Goal: Task Accomplishment & Management: Manage account settings

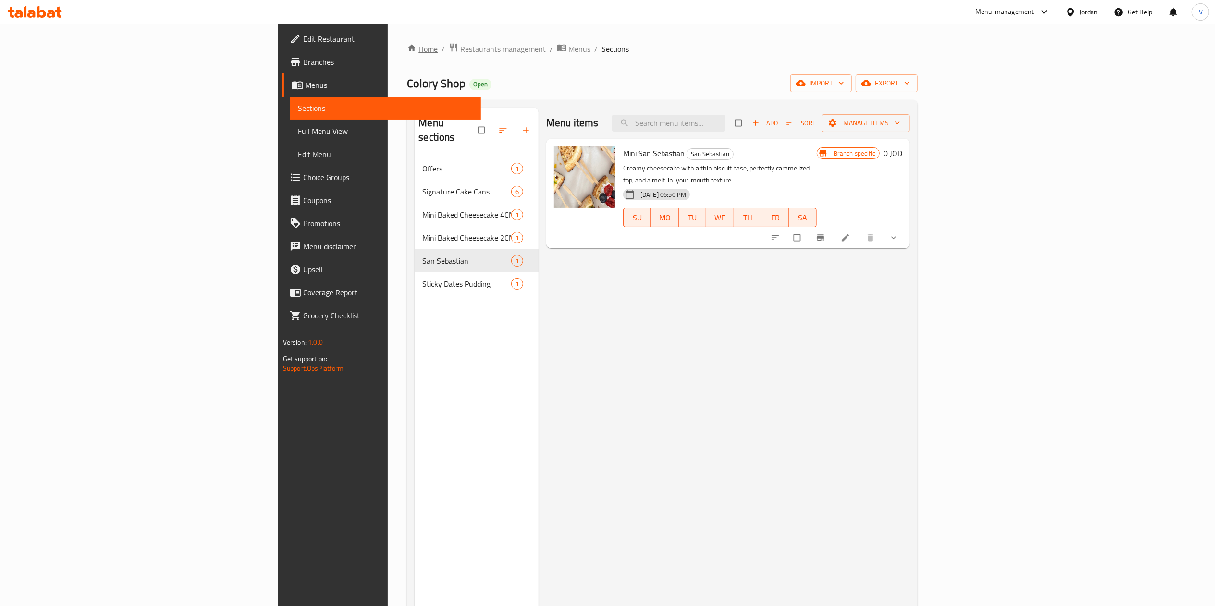
click at [407, 50] on link "Home" at bounding box center [422, 49] width 31 height 12
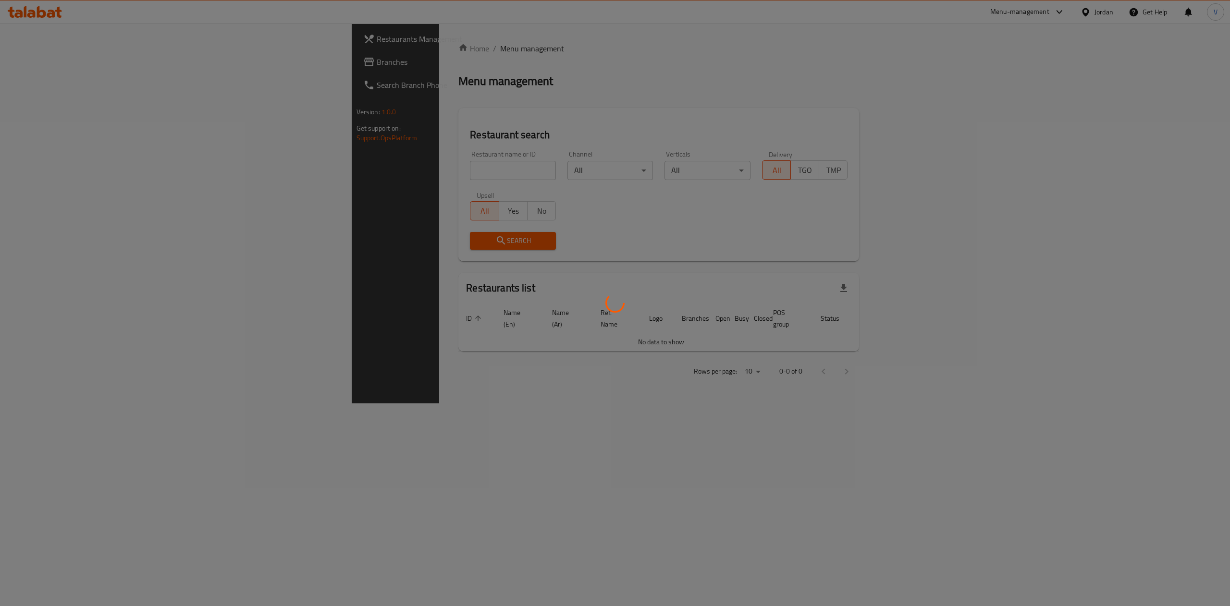
click at [258, 170] on div at bounding box center [615, 303] width 1230 height 606
click at [56, 61] on div at bounding box center [615, 303] width 1230 height 606
click at [44, 61] on div at bounding box center [615, 303] width 1230 height 606
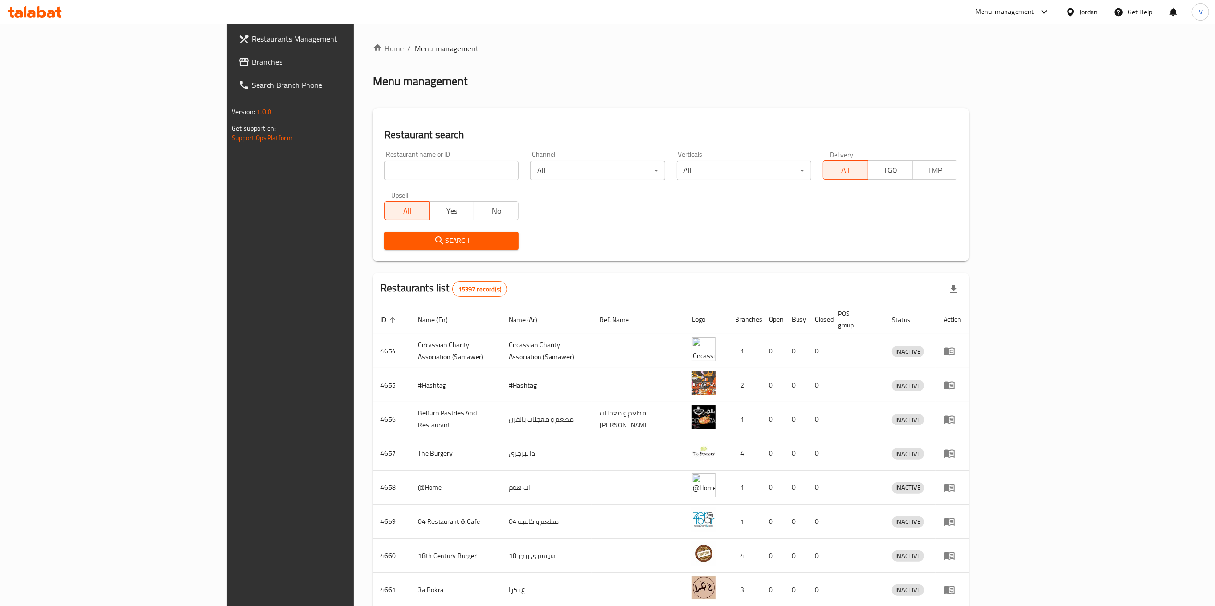
click at [252, 61] on span "Branches" at bounding box center [337, 62] width 170 height 12
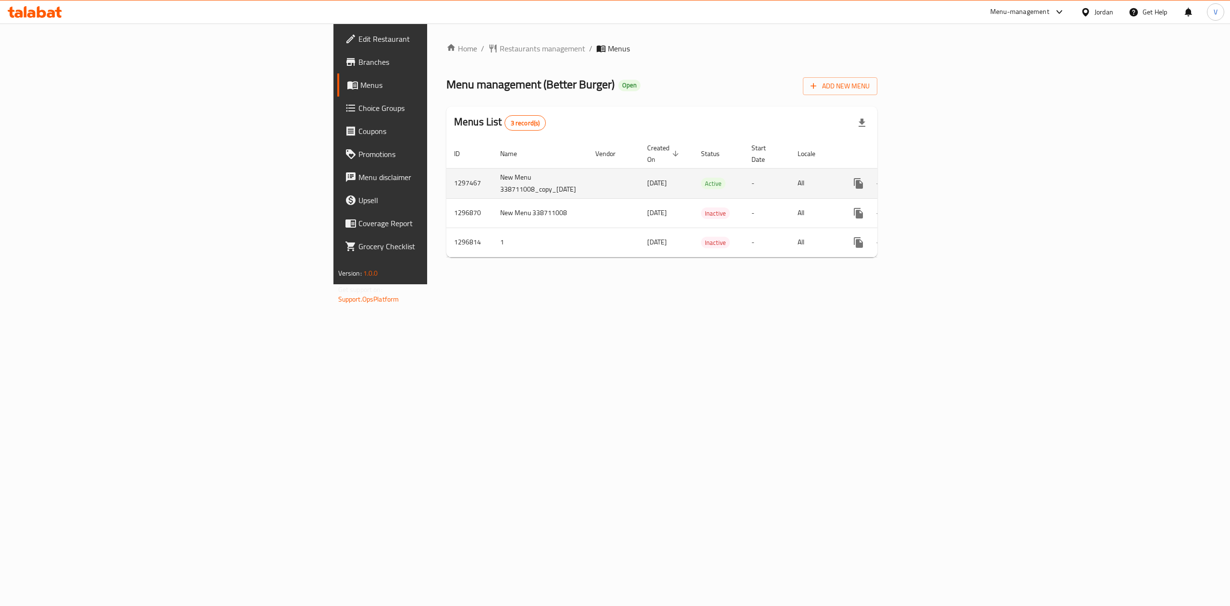
click at [933, 178] on icon "enhanced table" at bounding box center [928, 184] width 12 height 12
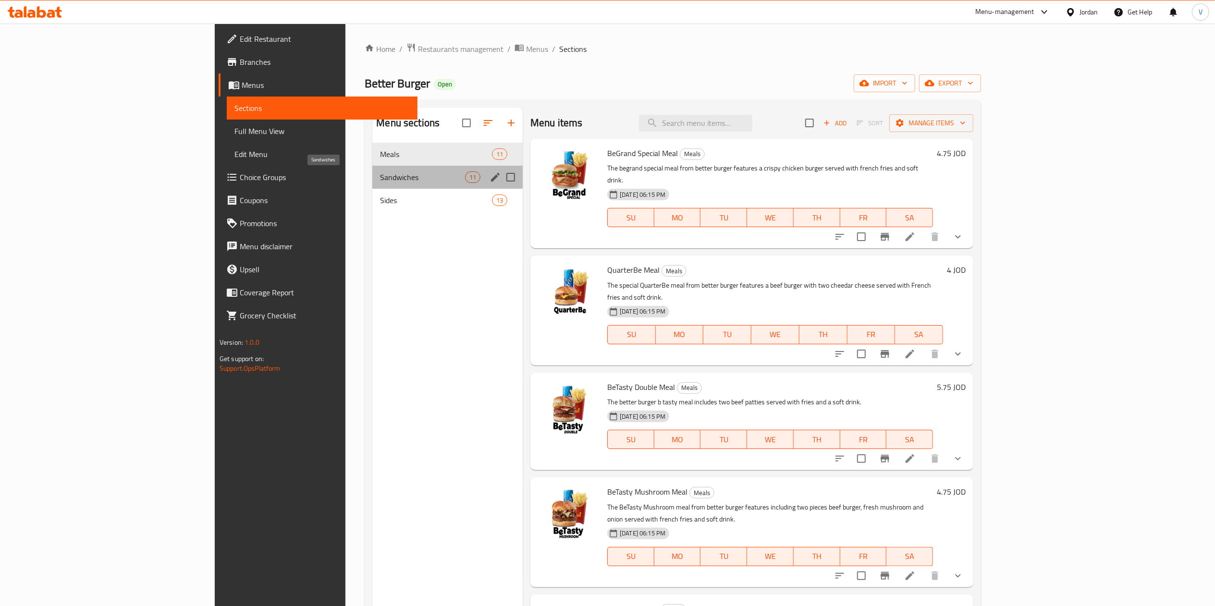
click at [380, 173] on span "Sandwiches" at bounding box center [422, 177] width 85 height 12
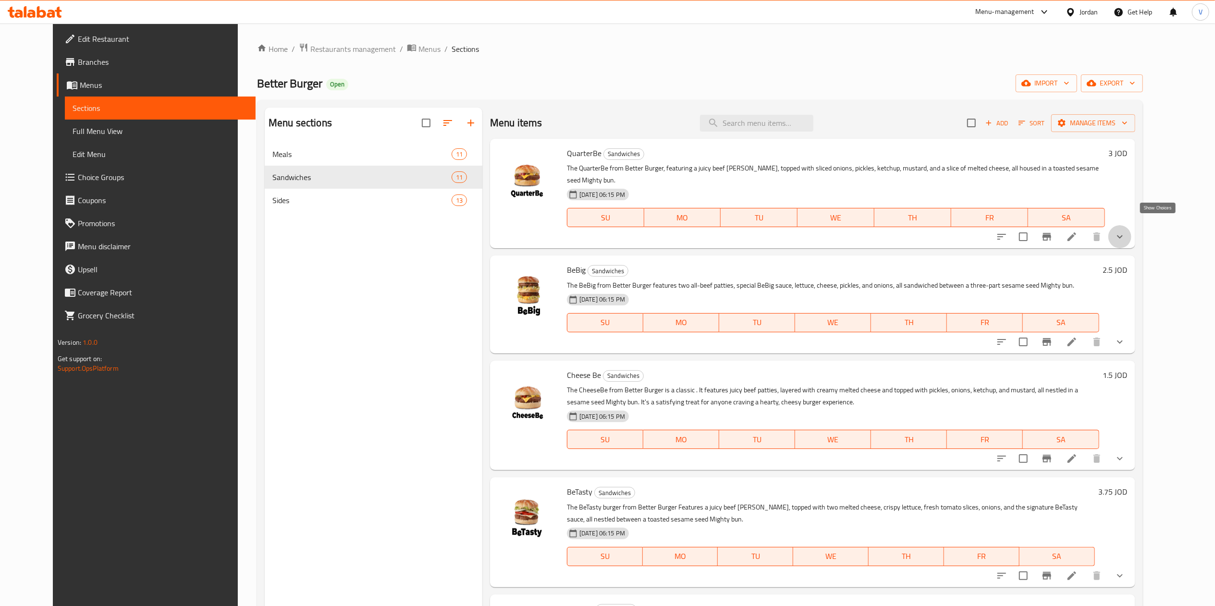
click at [1125, 231] on icon "show more" at bounding box center [1120, 237] width 12 height 12
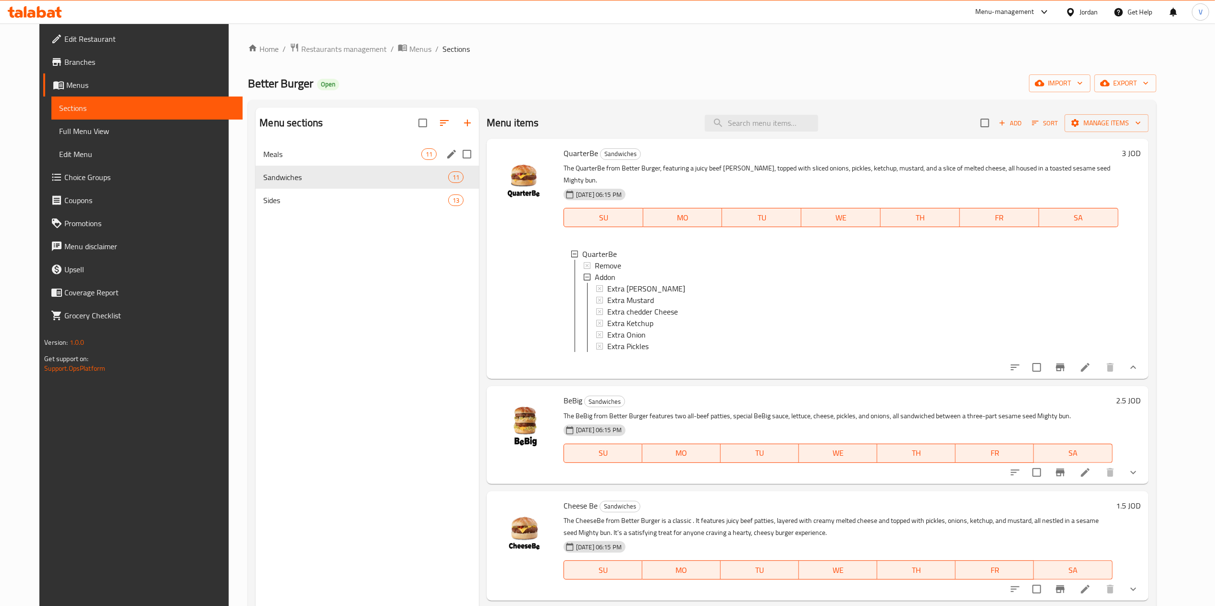
click at [338, 165] on div "Meals 11" at bounding box center [367, 154] width 223 height 23
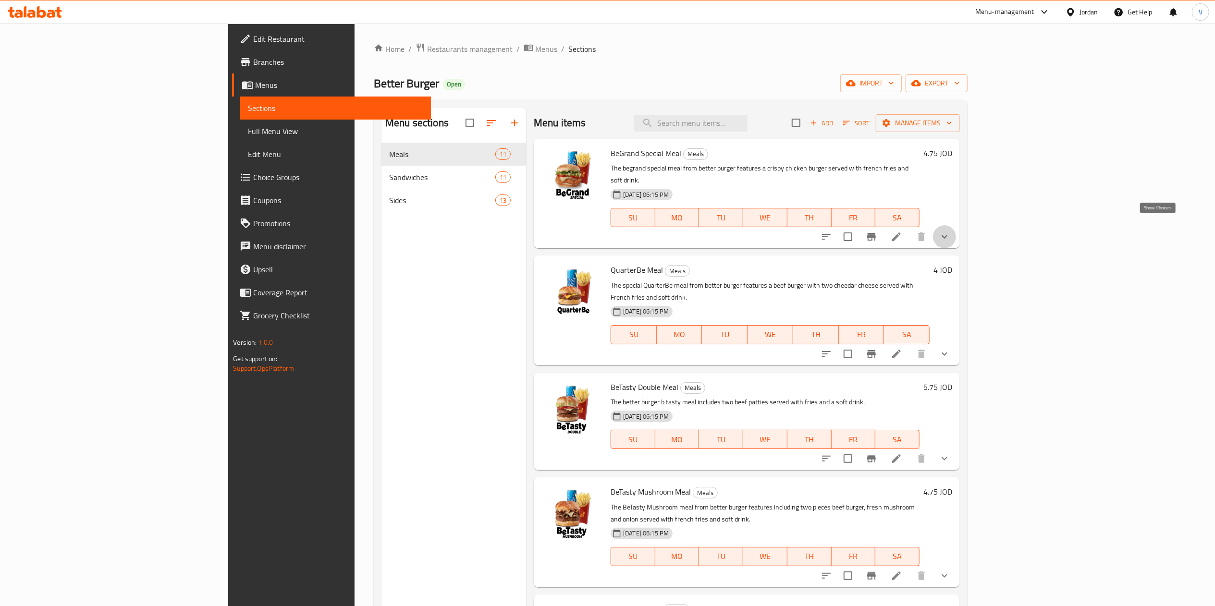
click at [950, 231] on icon "show more" at bounding box center [945, 237] width 12 height 12
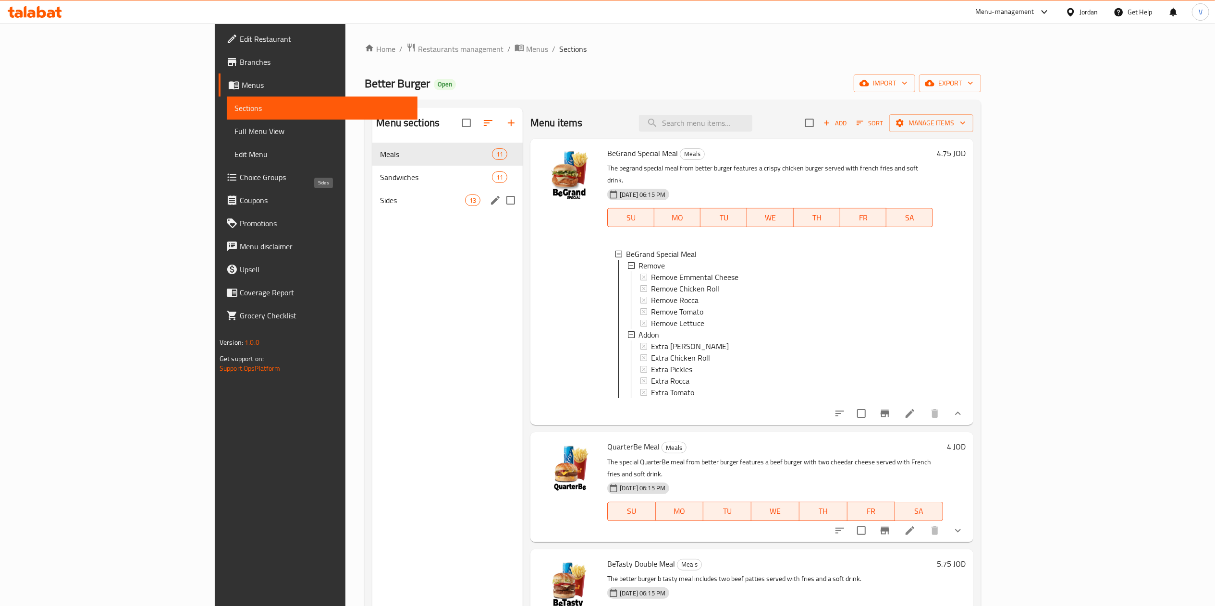
click at [380, 195] on span "Sides" at bounding box center [422, 201] width 85 height 12
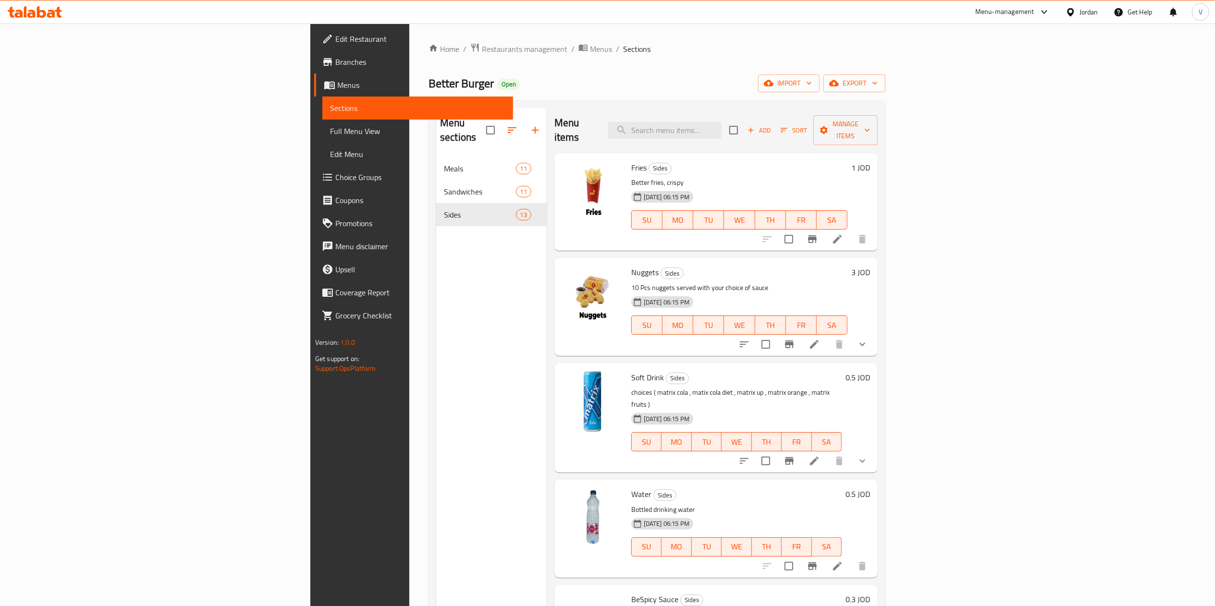
click at [874, 333] on button "show more" at bounding box center [862, 344] width 23 height 23
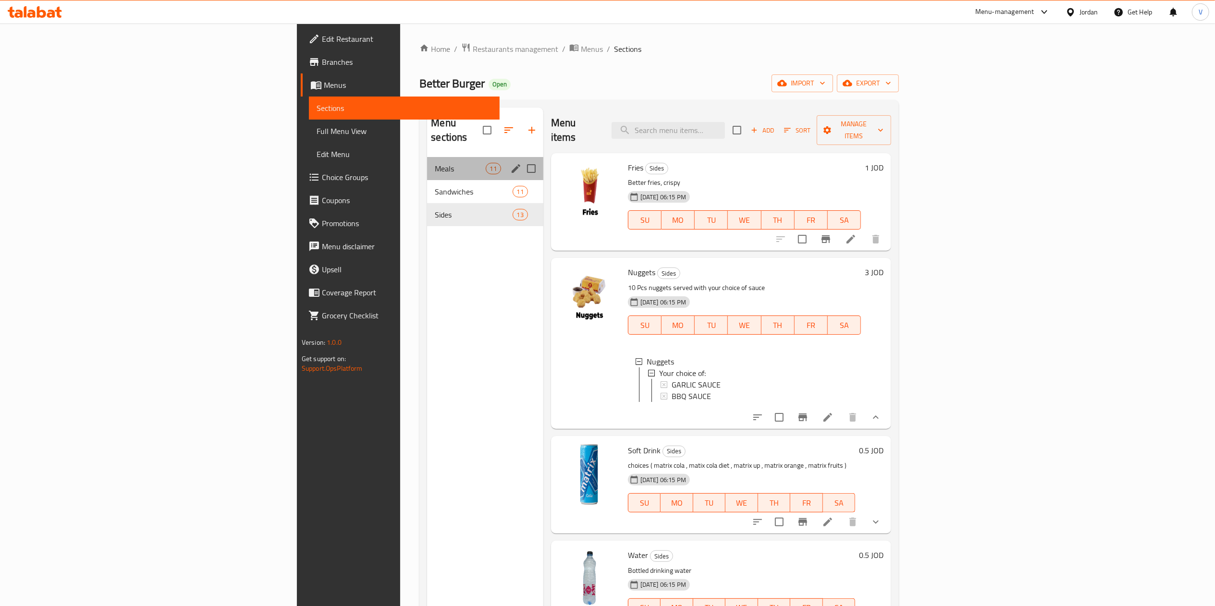
click at [427, 164] on div "Meals 11" at bounding box center [485, 168] width 116 height 23
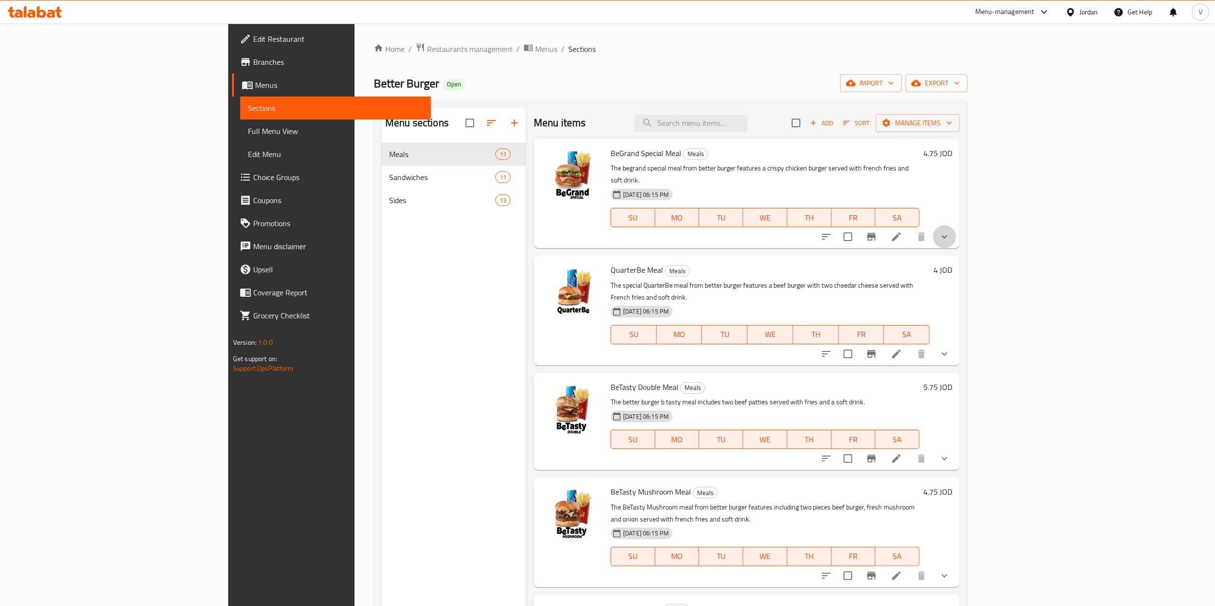
click at [947, 235] on icon "show more" at bounding box center [944, 236] width 6 height 3
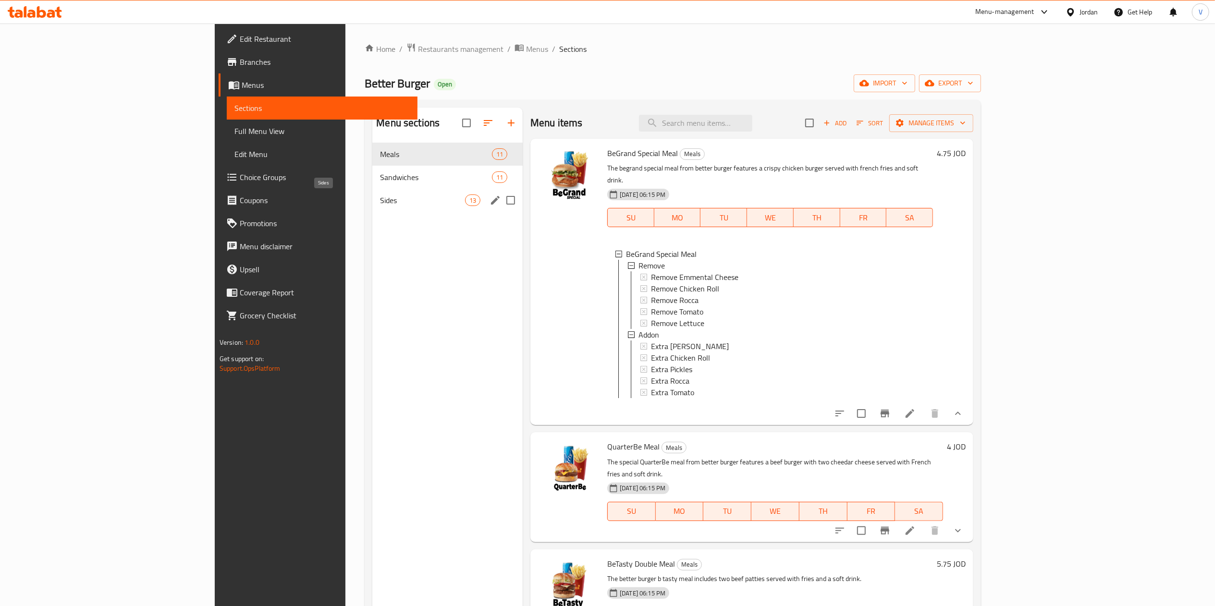
click at [372, 187] on div "Sandwiches 11" at bounding box center [447, 177] width 150 height 23
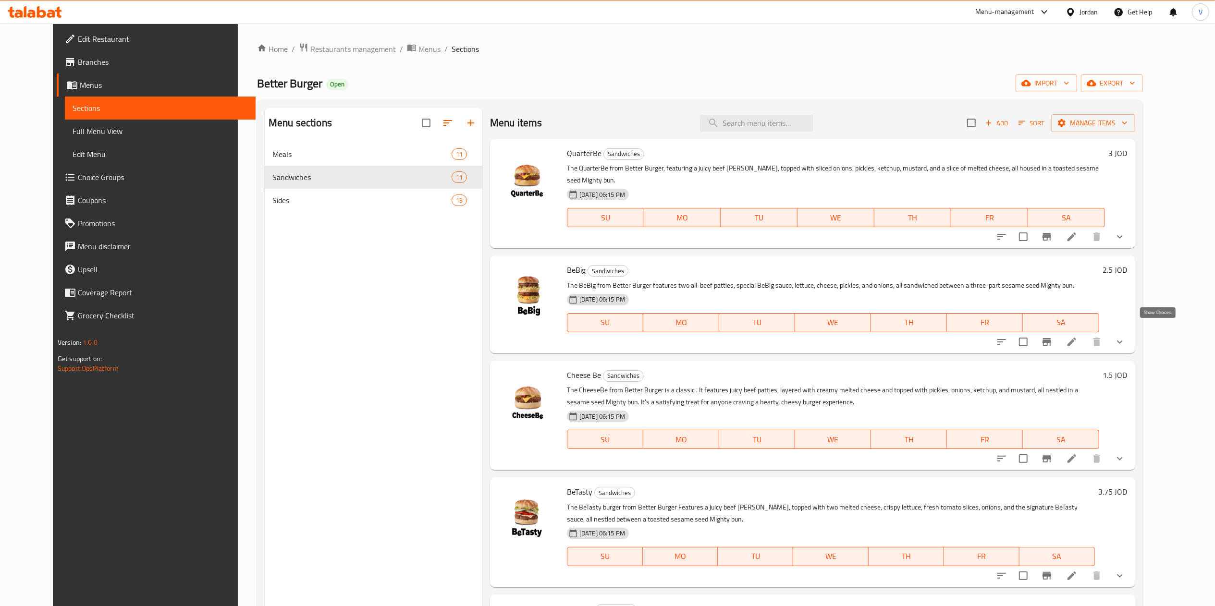
click at [1125, 336] on icon "show more" at bounding box center [1120, 342] width 12 height 12
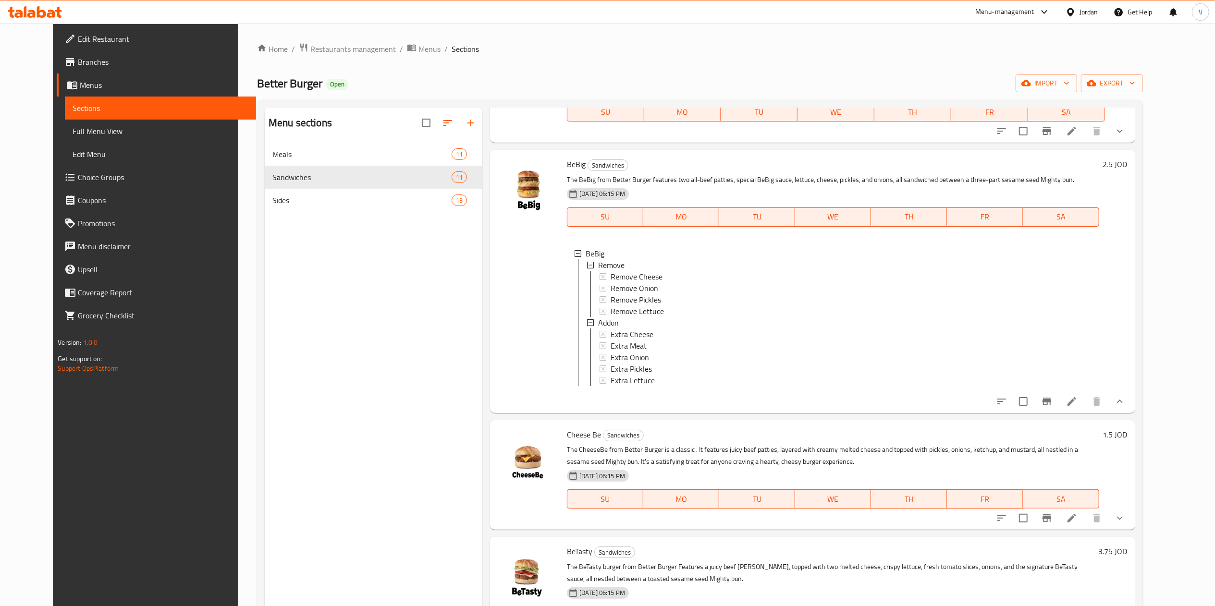
scroll to position [192, 0]
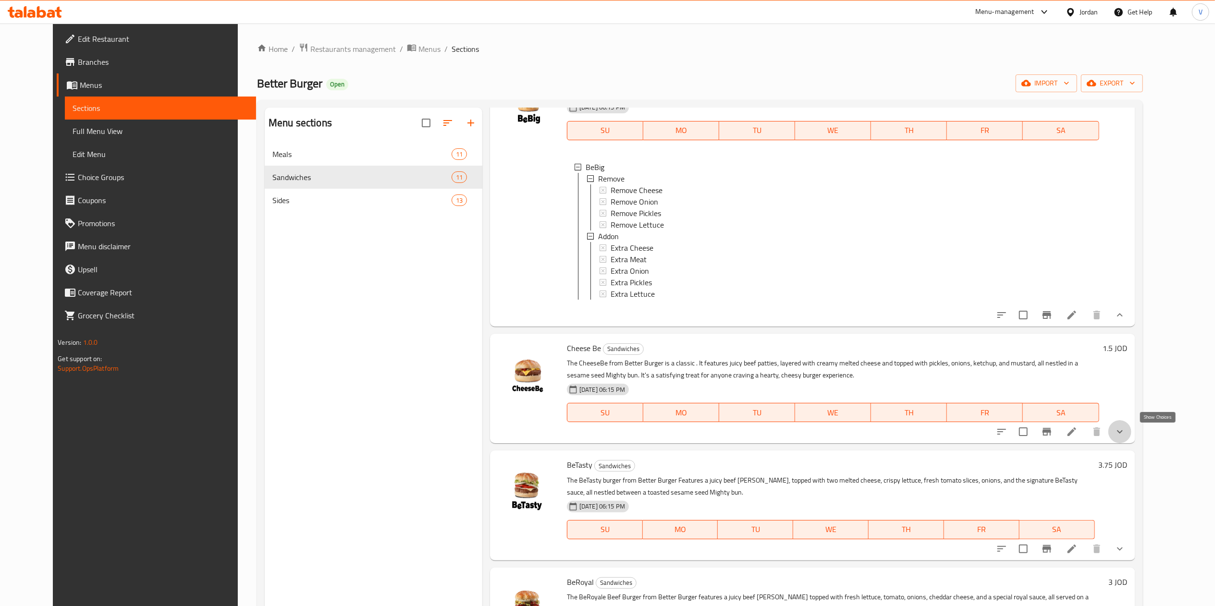
click at [1125, 437] on icon "show more" at bounding box center [1120, 432] width 12 height 12
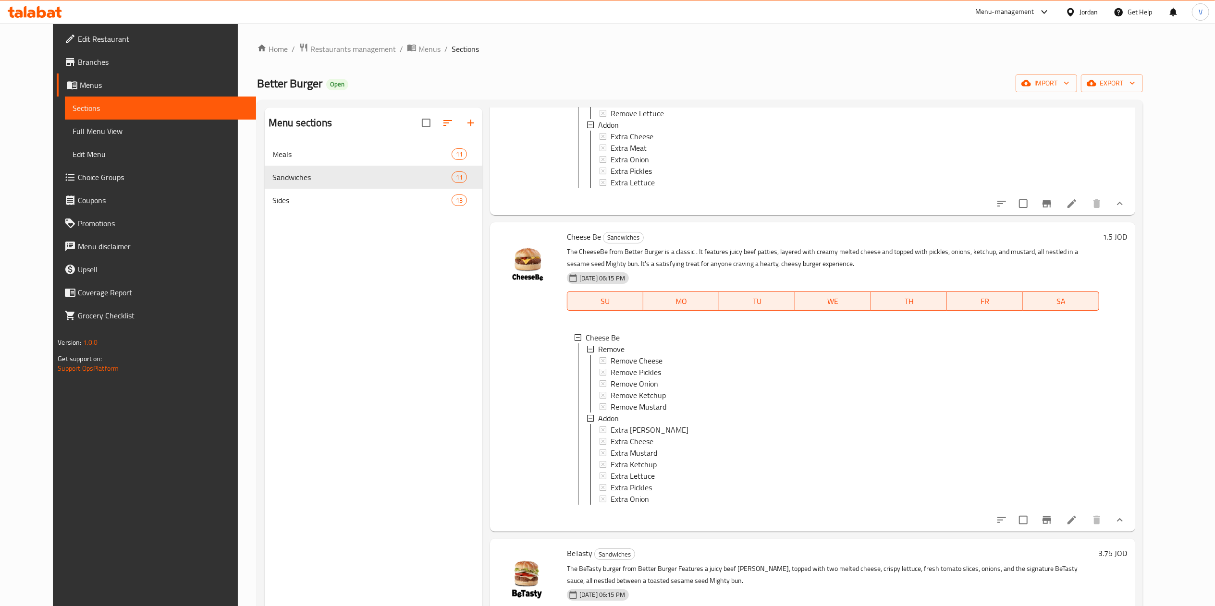
scroll to position [384, 0]
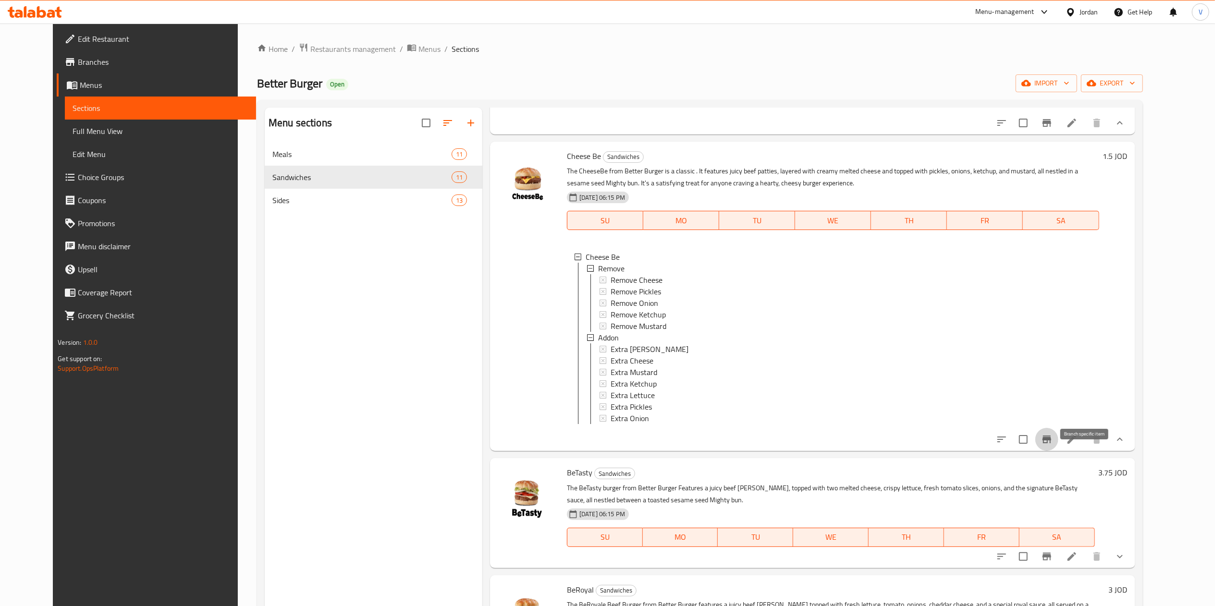
click at [1052, 445] on icon "Branch-specific-item" at bounding box center [1047, 440] width 12 height 12
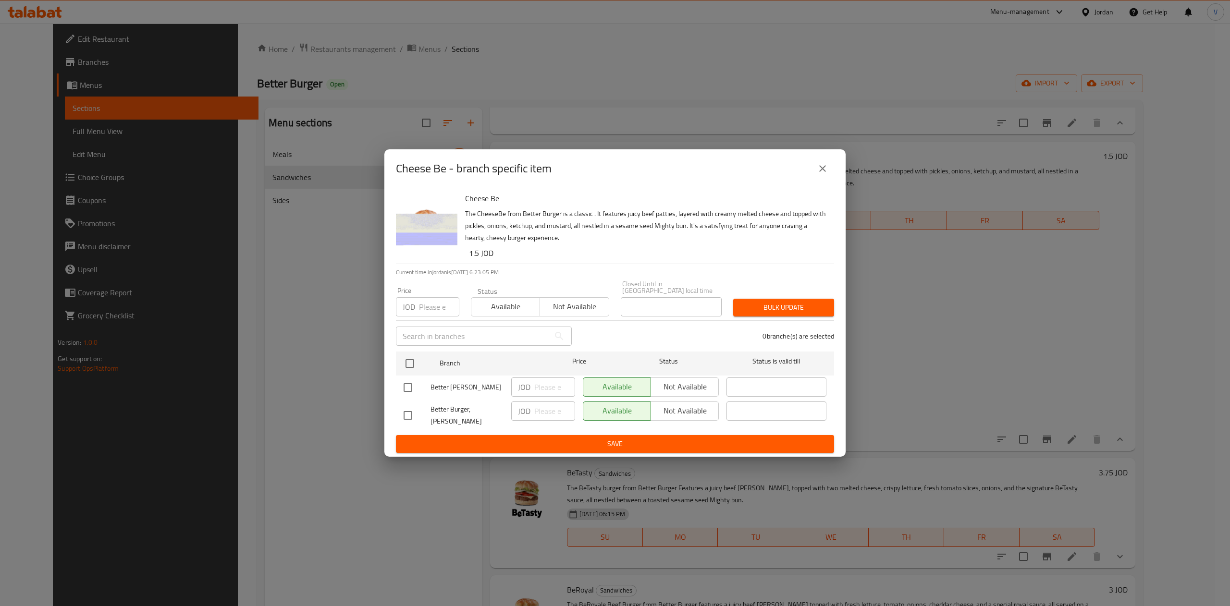
click at [823, 174] on icon "close" at bounding box center [823, 169] width 12 height 12
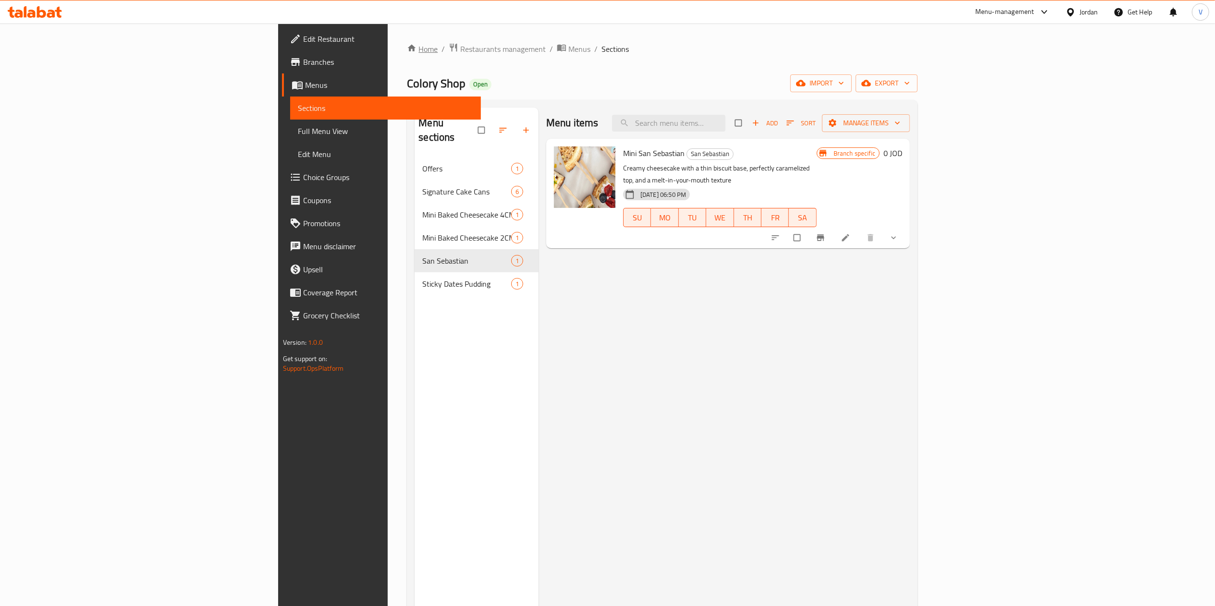
click at [407, 50] on link "Home" at bounding box center [422, 49] width 31 height 12
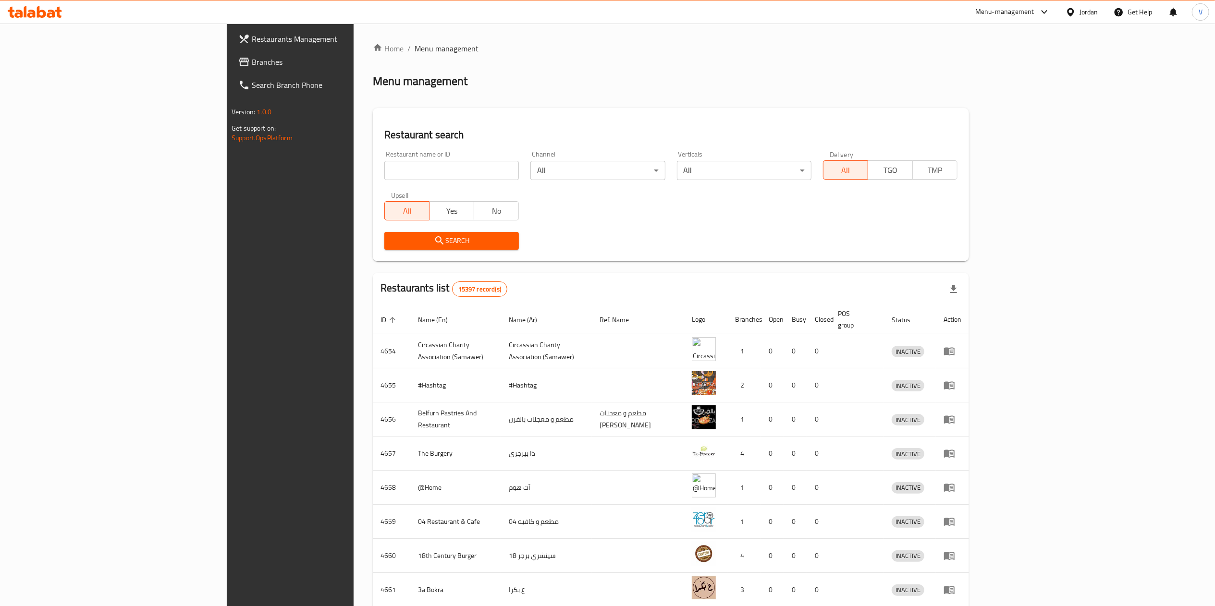
click at [384, 159] on div "Restaurant name or ID Restaurant name or ID" at bounding box center [451, 165] width 134 height 29
click at [384, 162] on input "search" at bounding box center [451, 170] width 134 height 19
paste input "Better Burger"
type input "Better Burger"
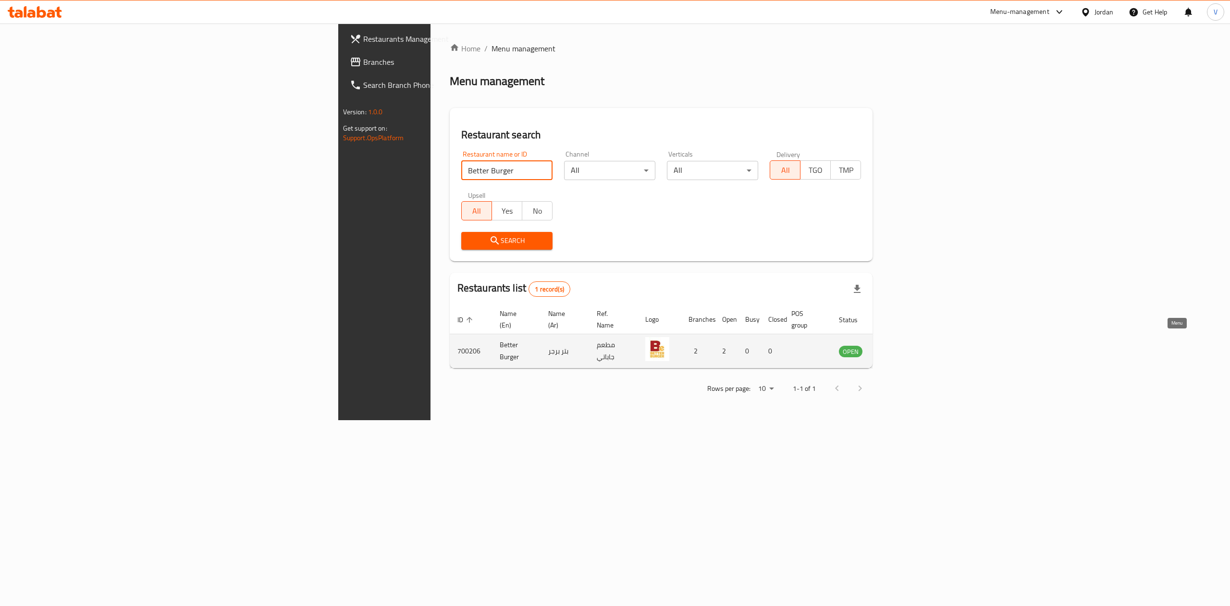
click at [901, 345] on icon "enhanced table" at bounding box center [895, 351] width 12 height 12
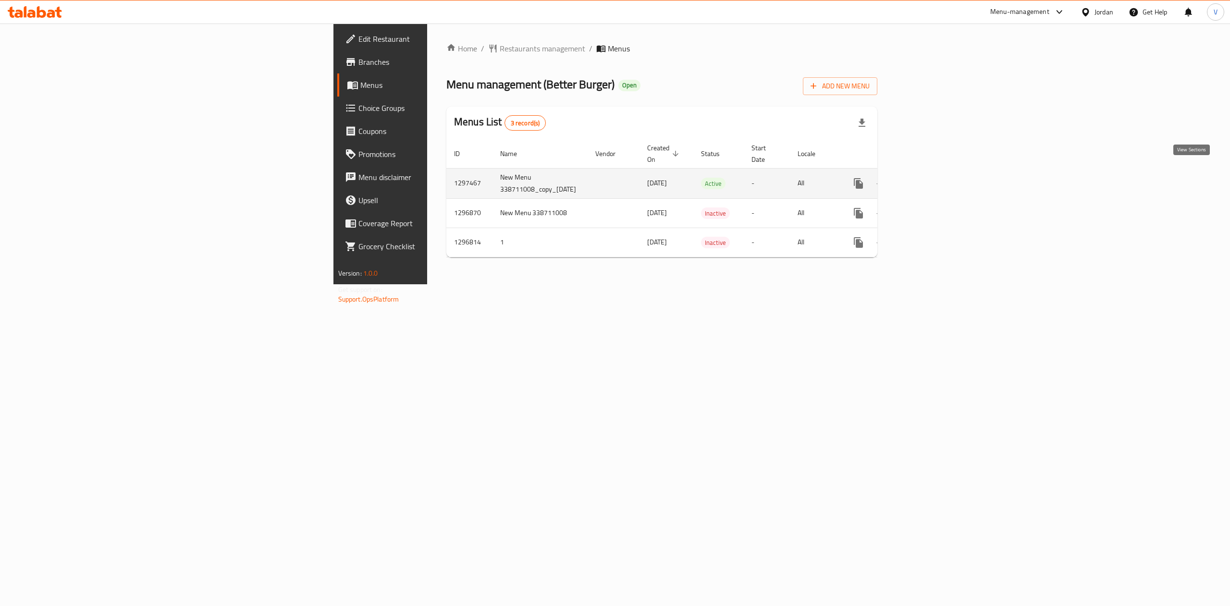
click at [932, 179] on icon "enhanced table" at bounding box center [927, 183] width 9 height 9
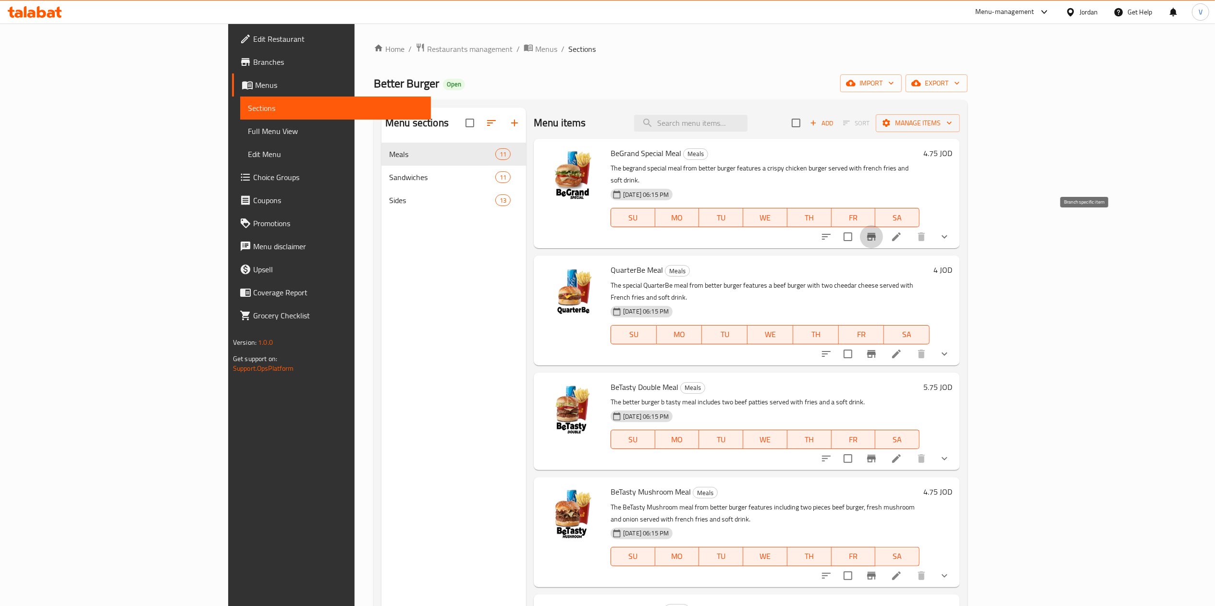
click at [876, 233] on icon "Branch-specific-item" at bounding box center [871, 237] width 9 height 8
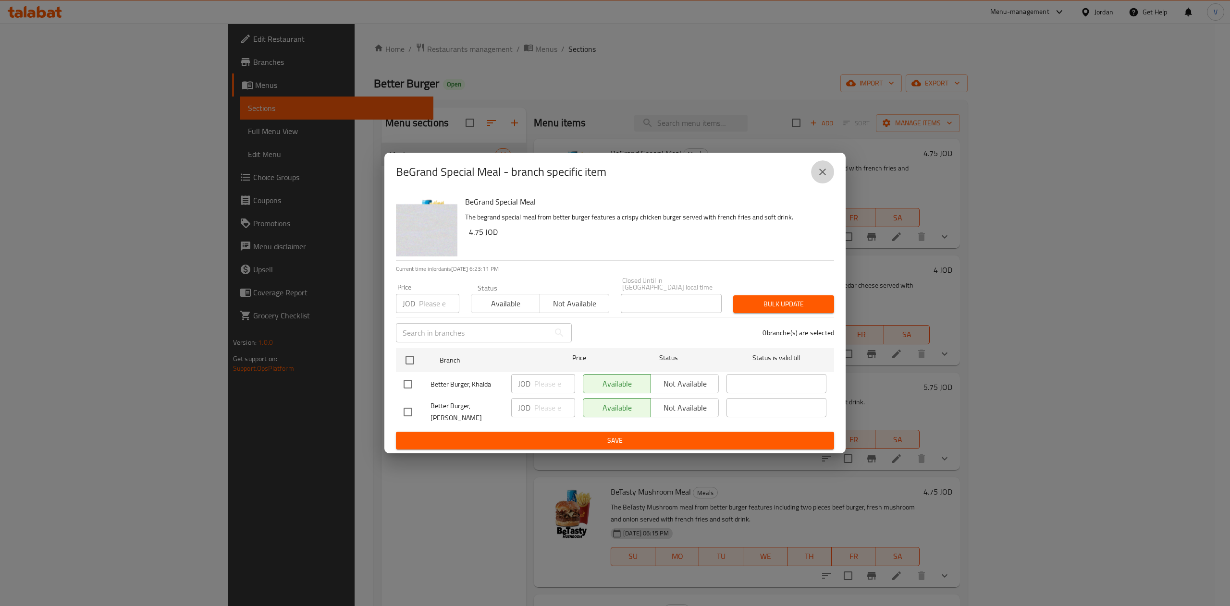
click at [821, 178] on icon "close" at bounding box center [823, 172] width 12 height 12
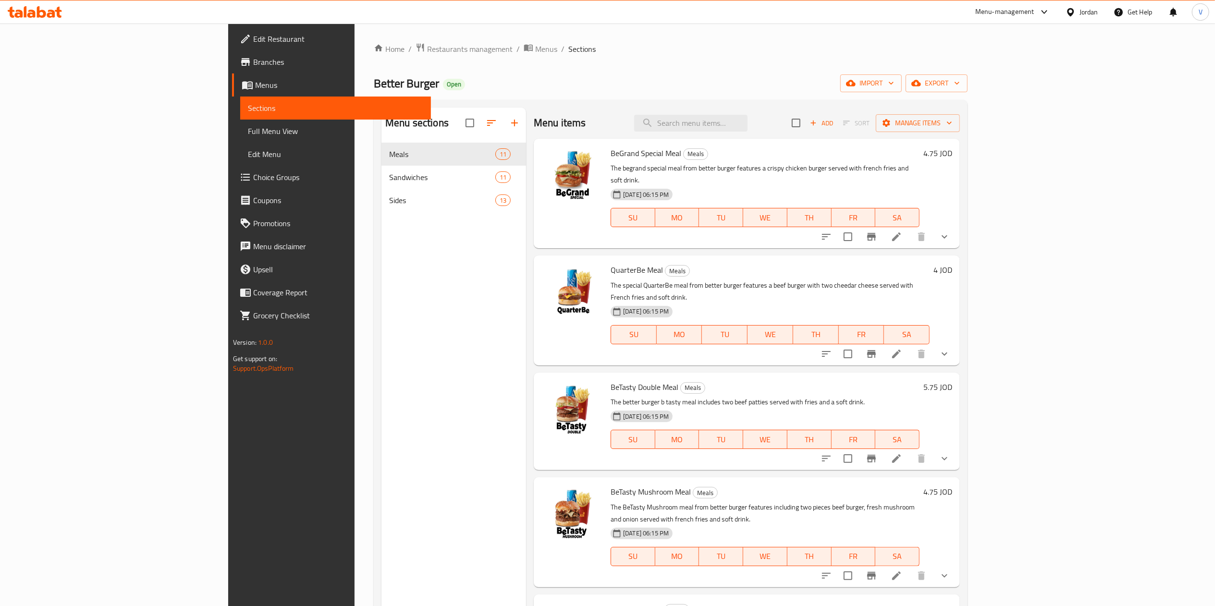
click at [960, 226] on div "BeGrand Special Meal Meals The begrand special meal from better burger features…" at bounding box center [747, 194] width 426 height 110
click at [950, 231] on icon "show more" at bounding box center [945, 237] width 12 height 12
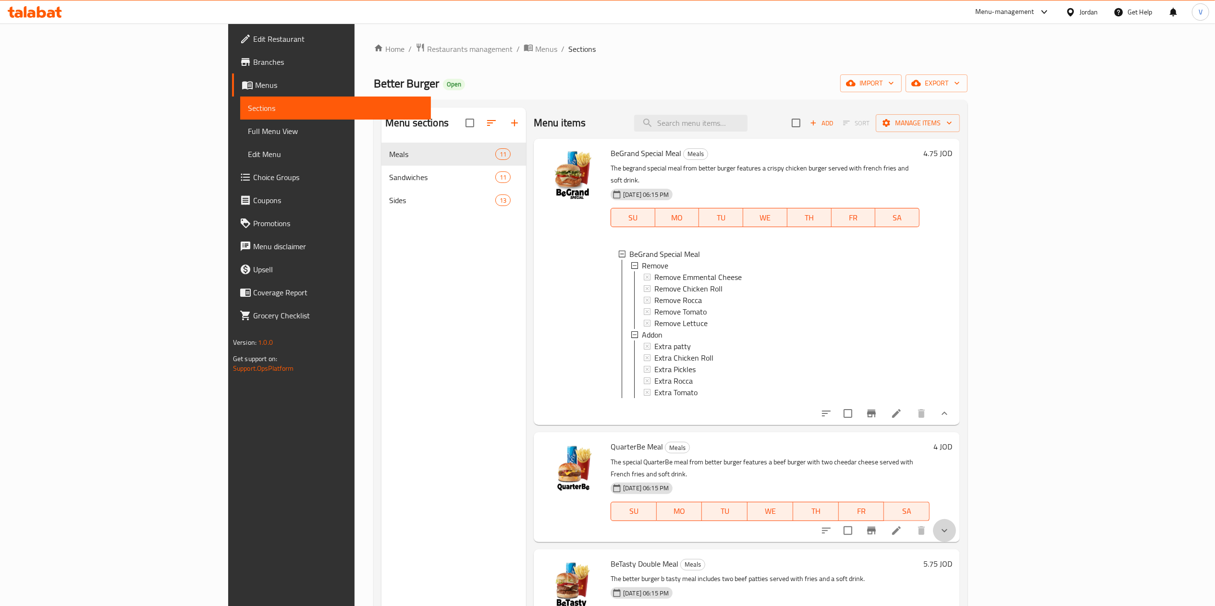
click at [950, 525] on icon "show more" at bounding box center [945, 531] width 12 height 12
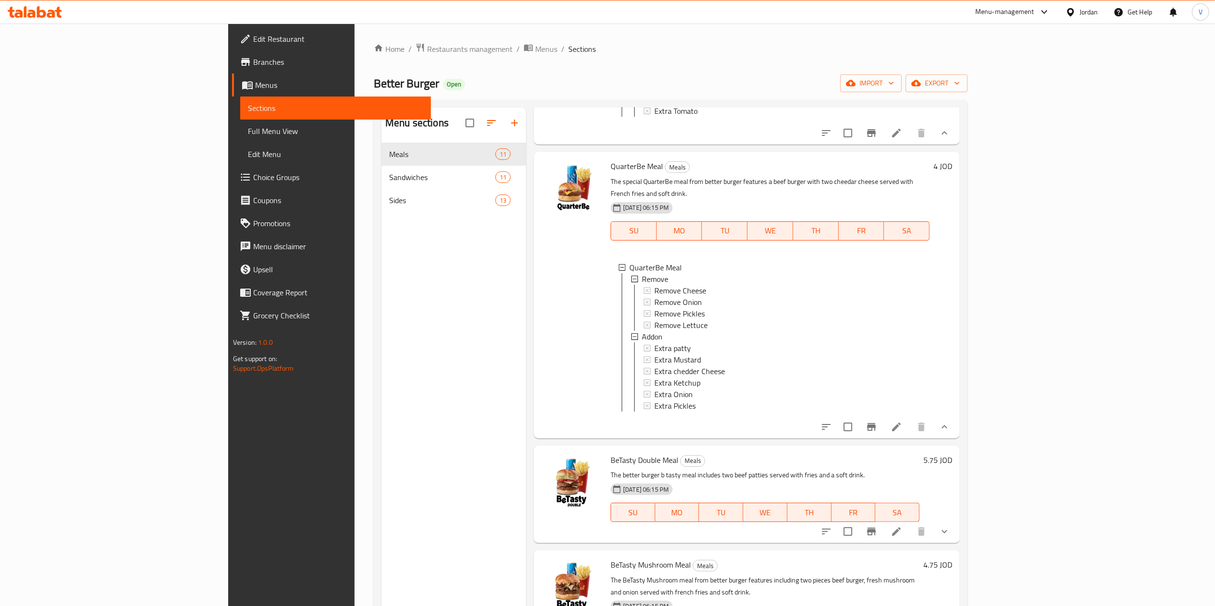
scroll to position [384, 0]
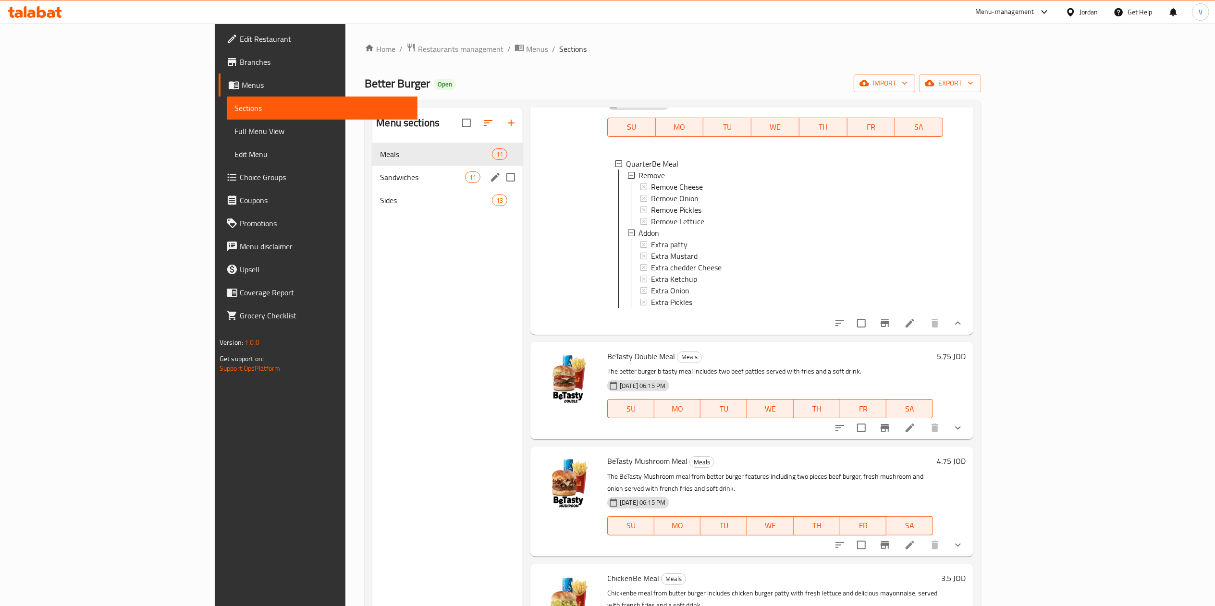
click at [380, 174] on span "Sandwiches" at bounding box center [422, 177] width 85 height 12
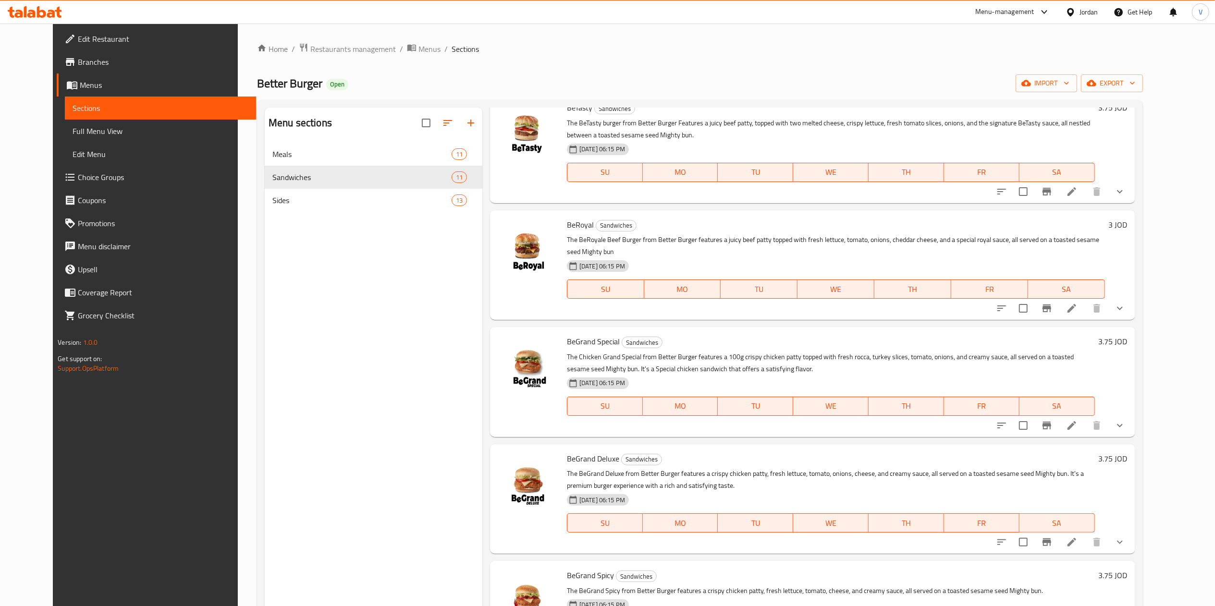
click at [1125, 186] on icon "show more" at bounding box center [1120, 192] width 12 height 12
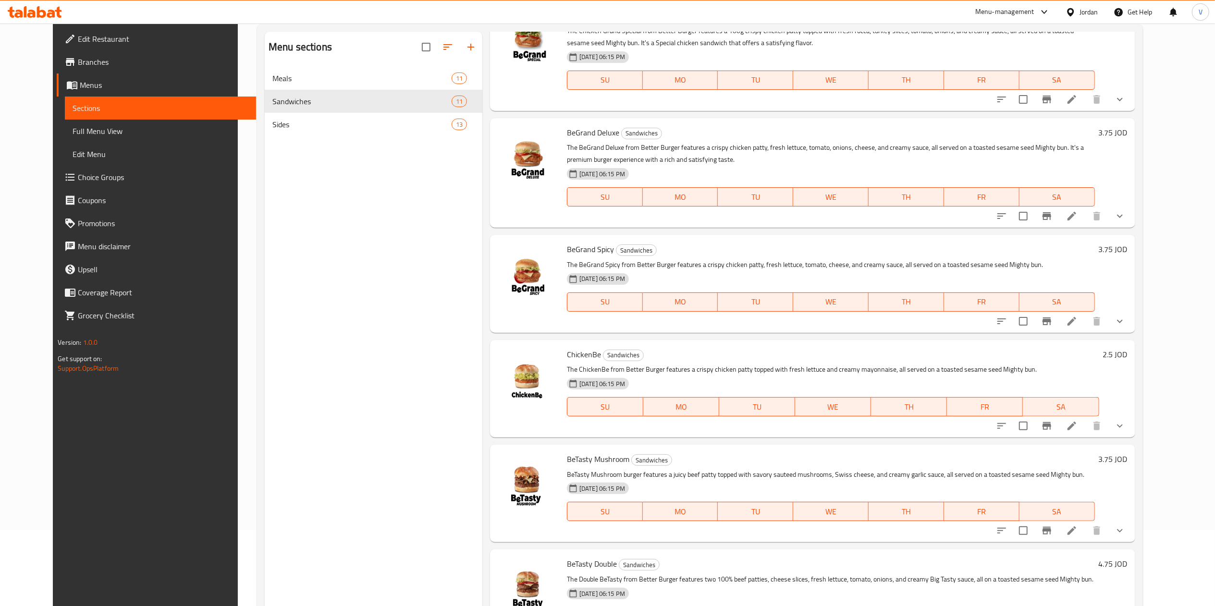
scroll to position [135, 0]
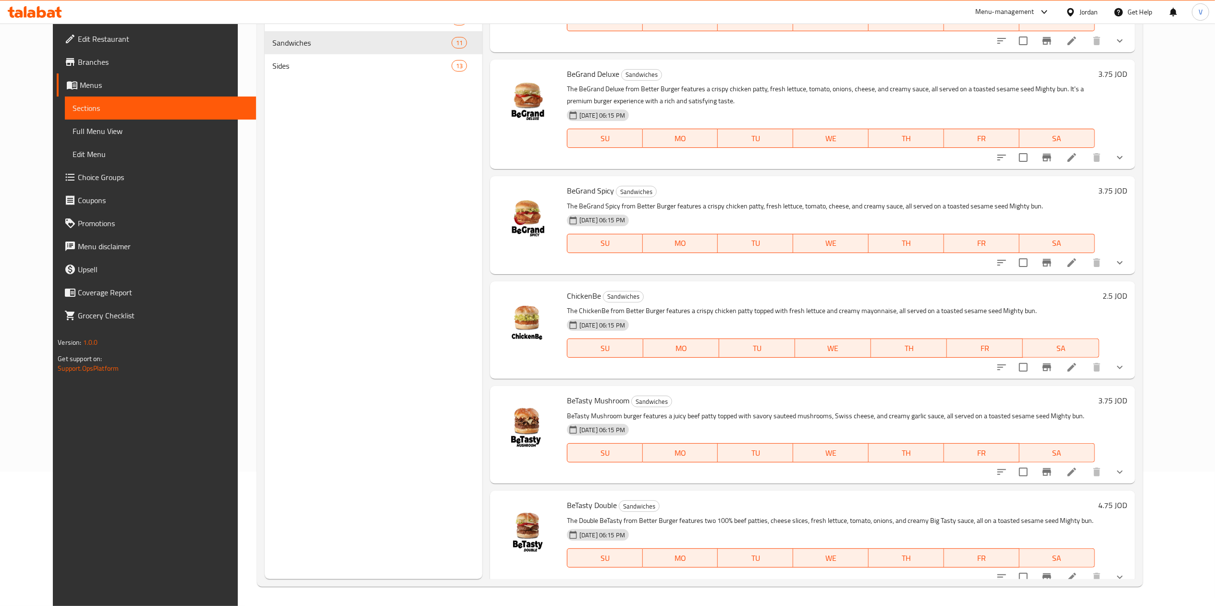
click at [1131, 566] on div at bounding box center [1060, 577] width 141 height 23
click at [1125, 572] on icon "show more" at bounding box center [1120, 578] width 12 height 12
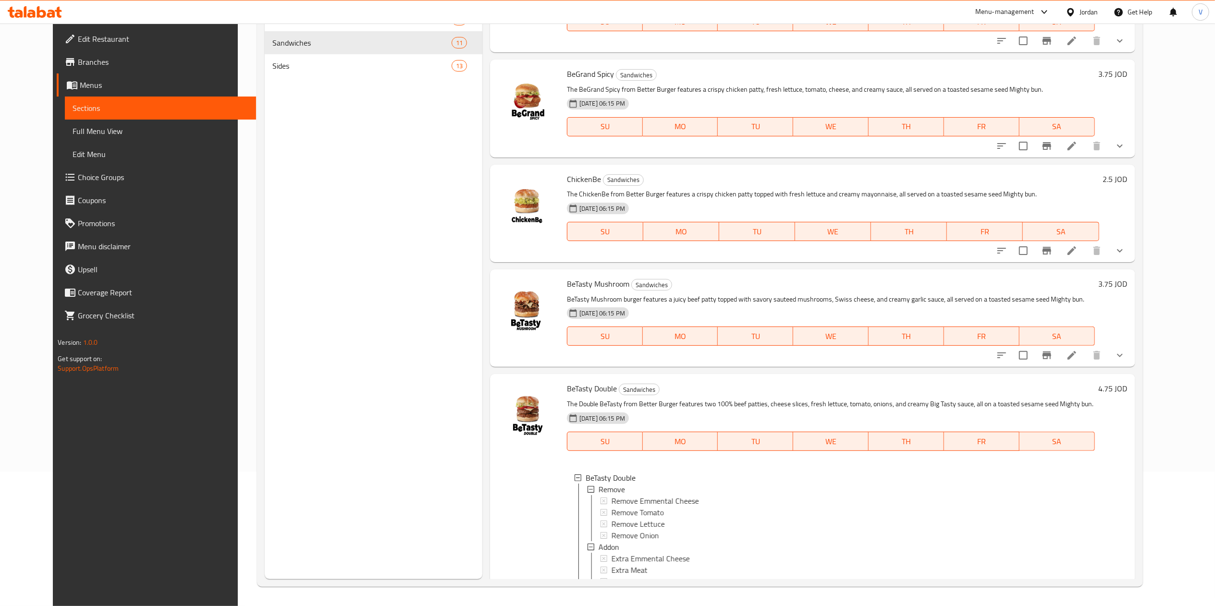
scroll to position [980, 0]
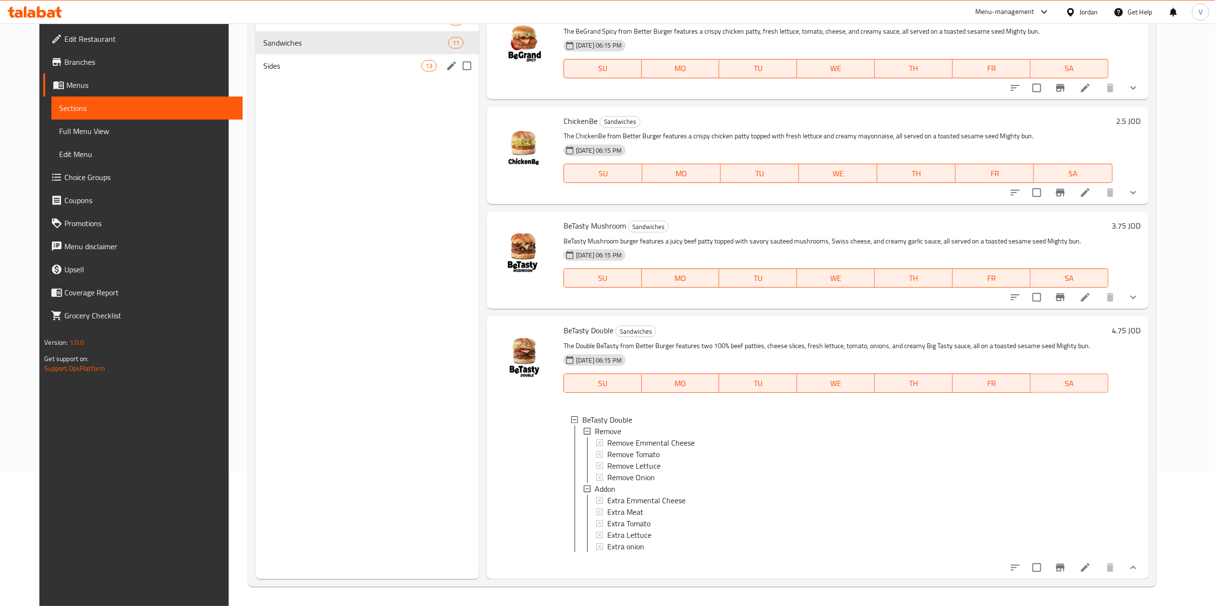
click at [320, 71] on span "Sides" at bounding box center [342, 66] width 158 height 12
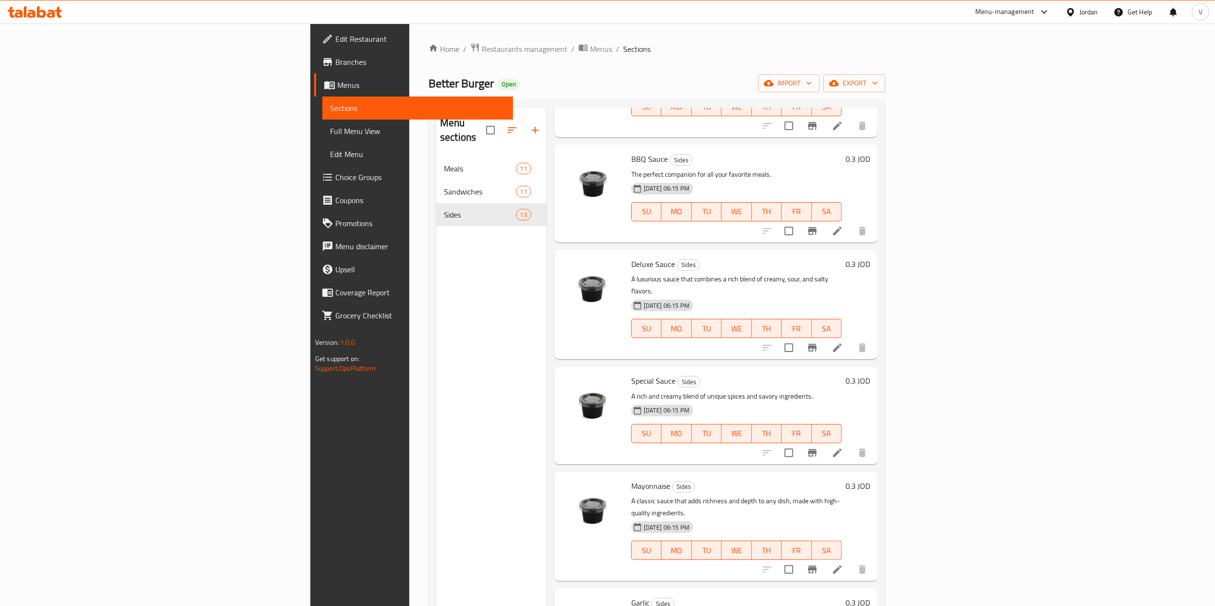
drag, startPoint x: 261, startPoint y: 140, endPoint x: 263, endPoint y: 151, distance: 10.7
click at [436, 153] on nav "Meals 11 Sandwiches 11 Sides 13" at bounding box center [491, 191] width 110 height 77
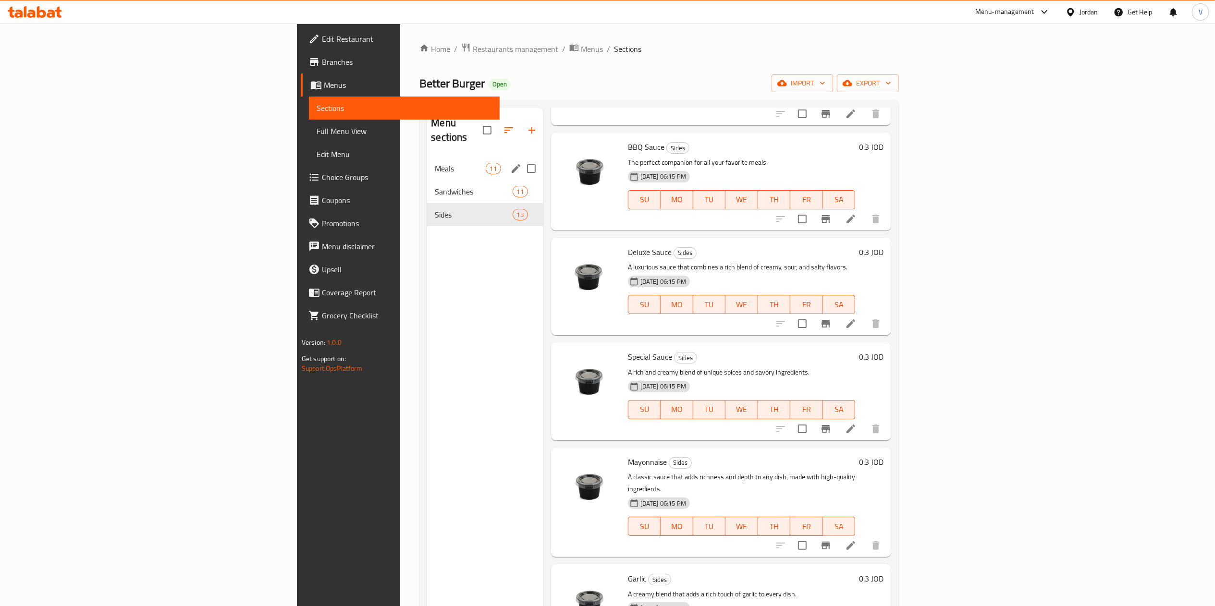
click at [435, 163] on span "Meals" at bounding box center [460, 169] width 50 height 12
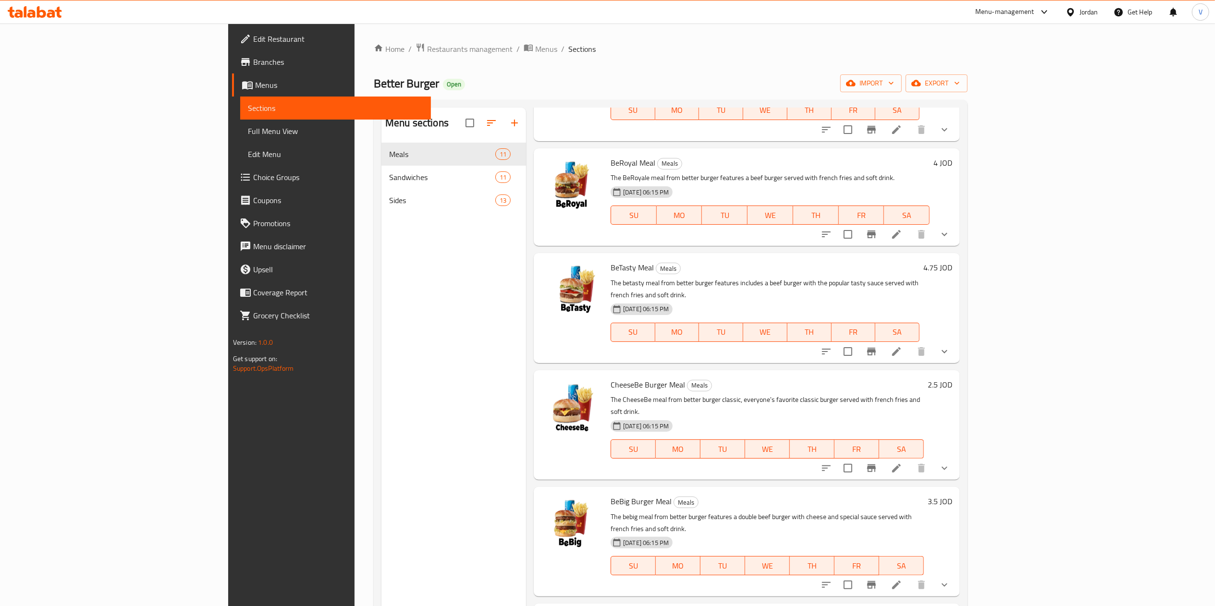
scroll to position [572, 0]
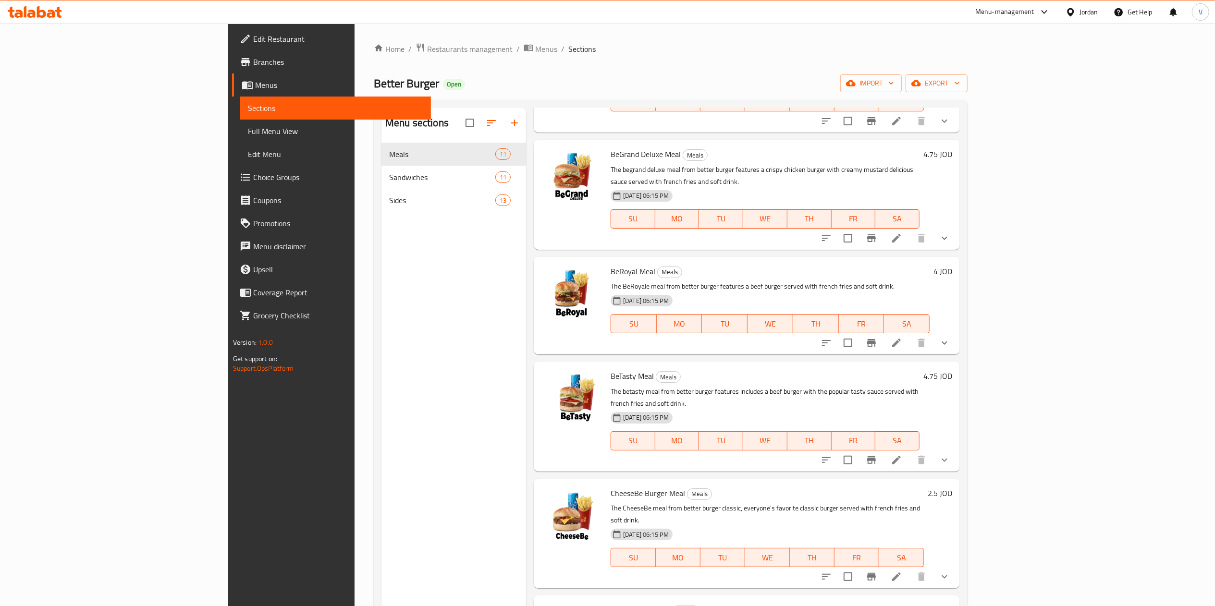
click at [956, 227] on button "show more" at bounding box center [944, 238] width 23 height 23
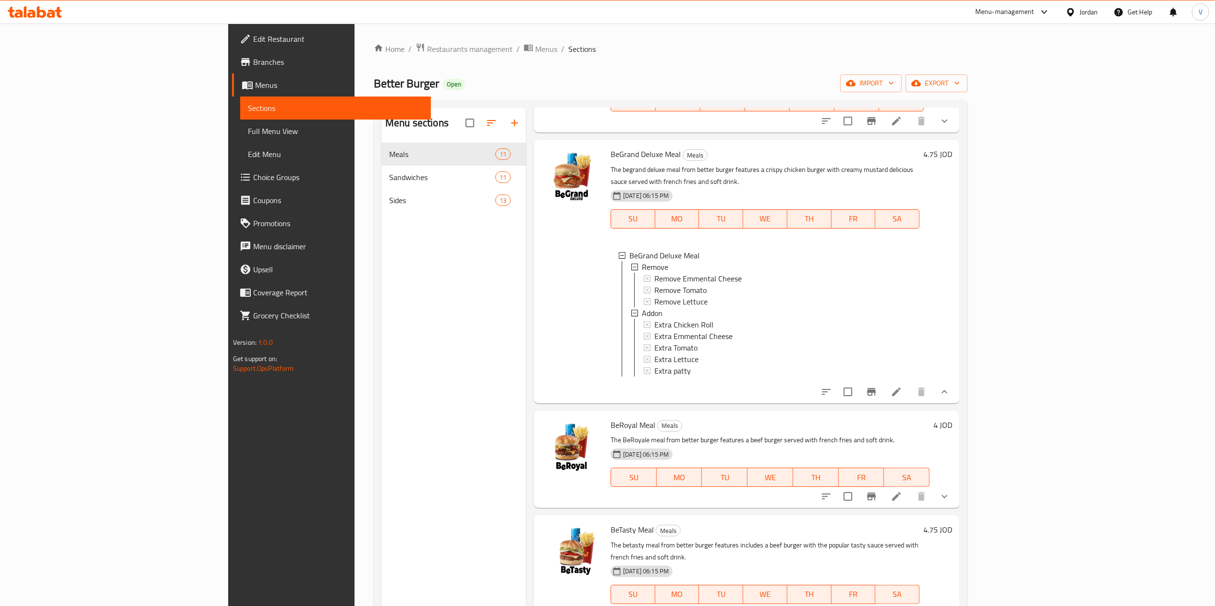
click at [950, 491] on icon "show more" at bounding box center [945, 497] width 12 height 12
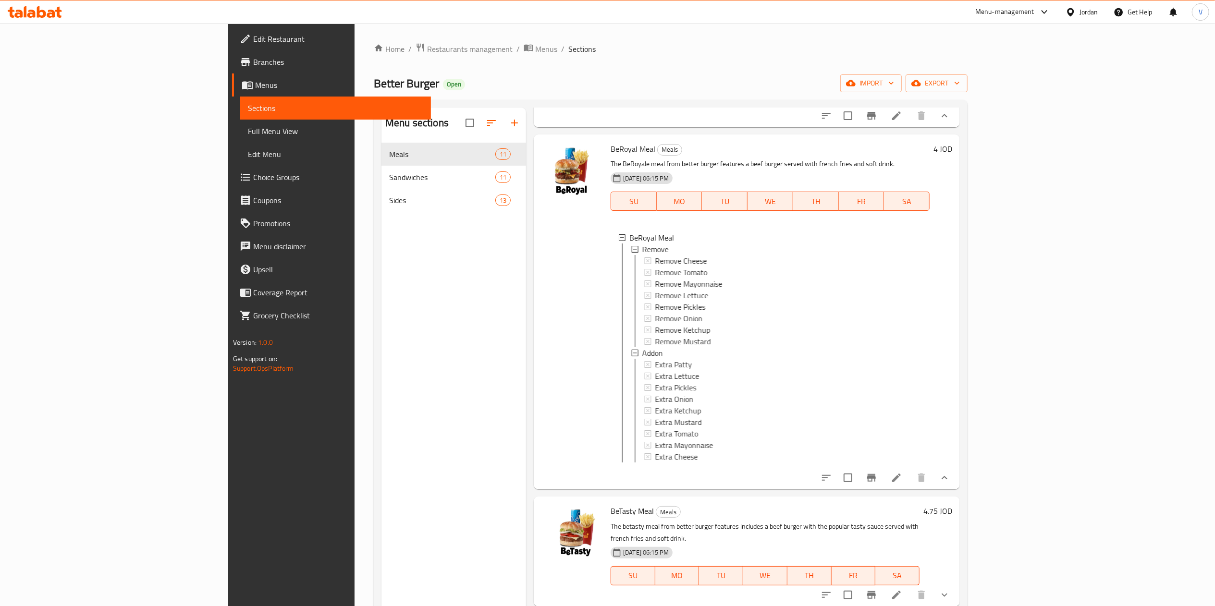
scroll to position [1013, 0]
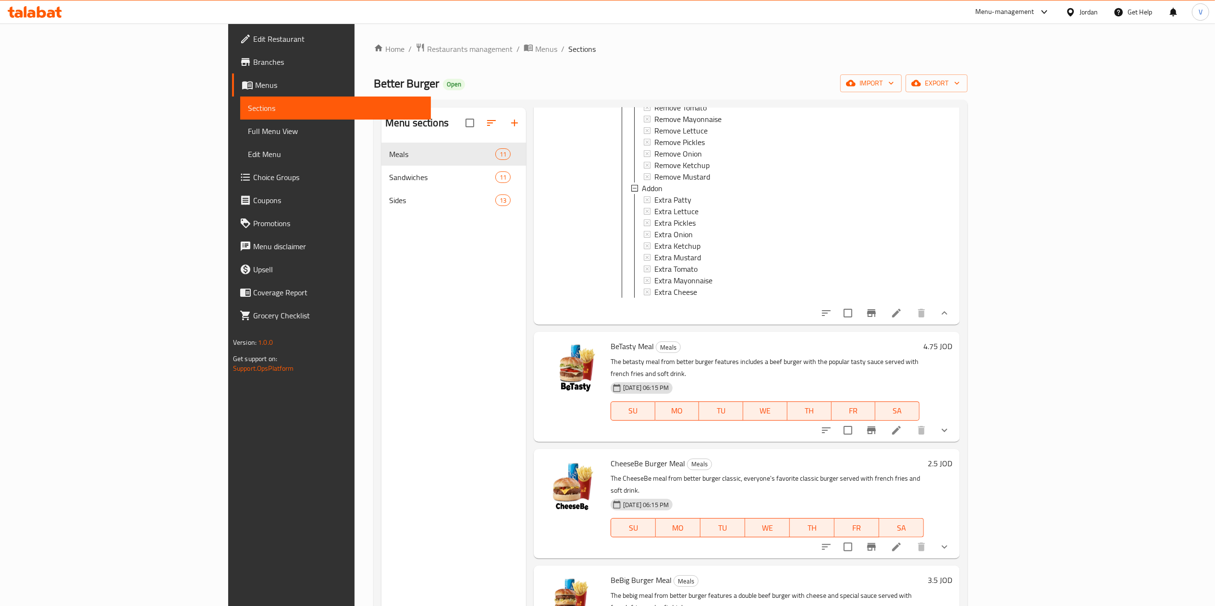
click at [956, 419] on button "show more" at bounding box center [944, 430] width 23 height 23
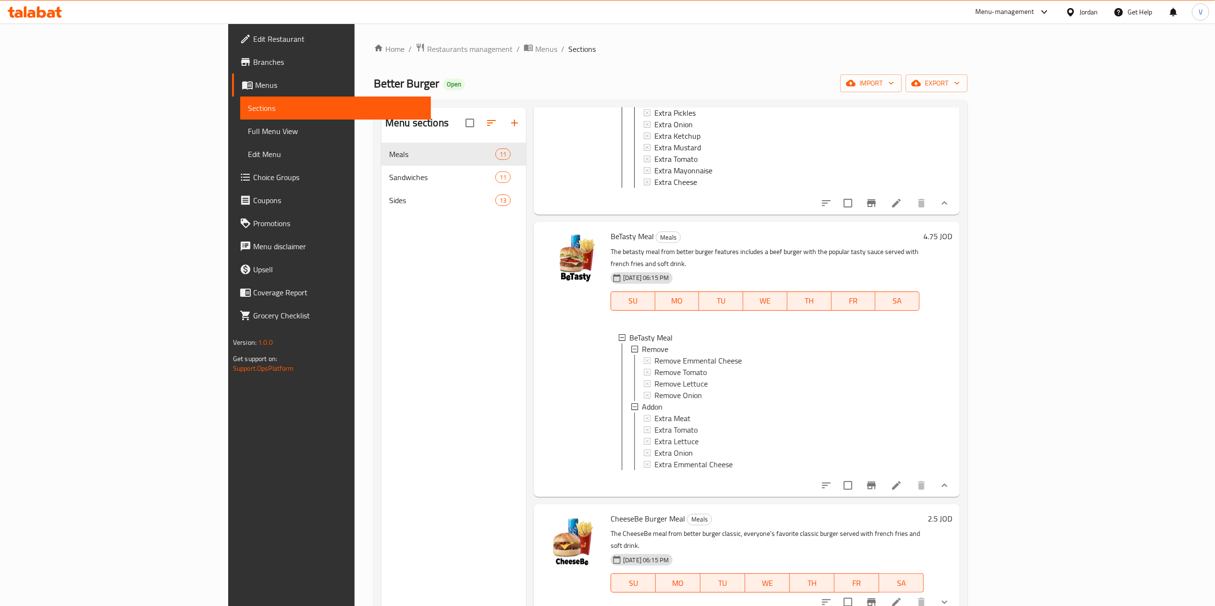
scroll to position [1192, 0]
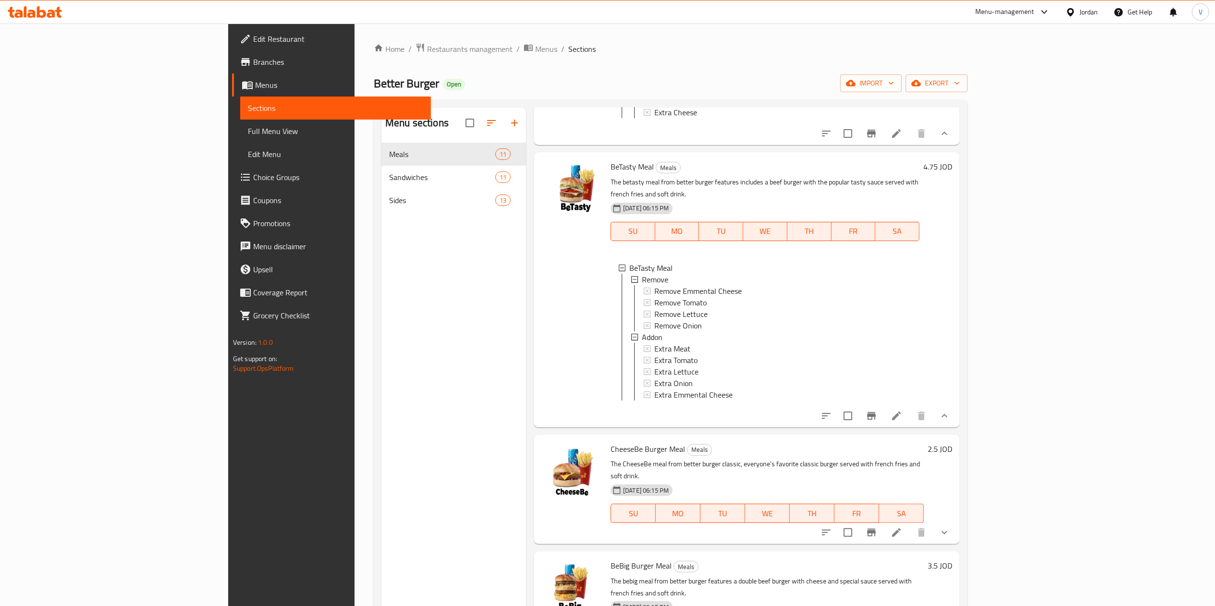
click at [956, 521] on button "show more" at bounding box center [944, 532] width 23 height 23
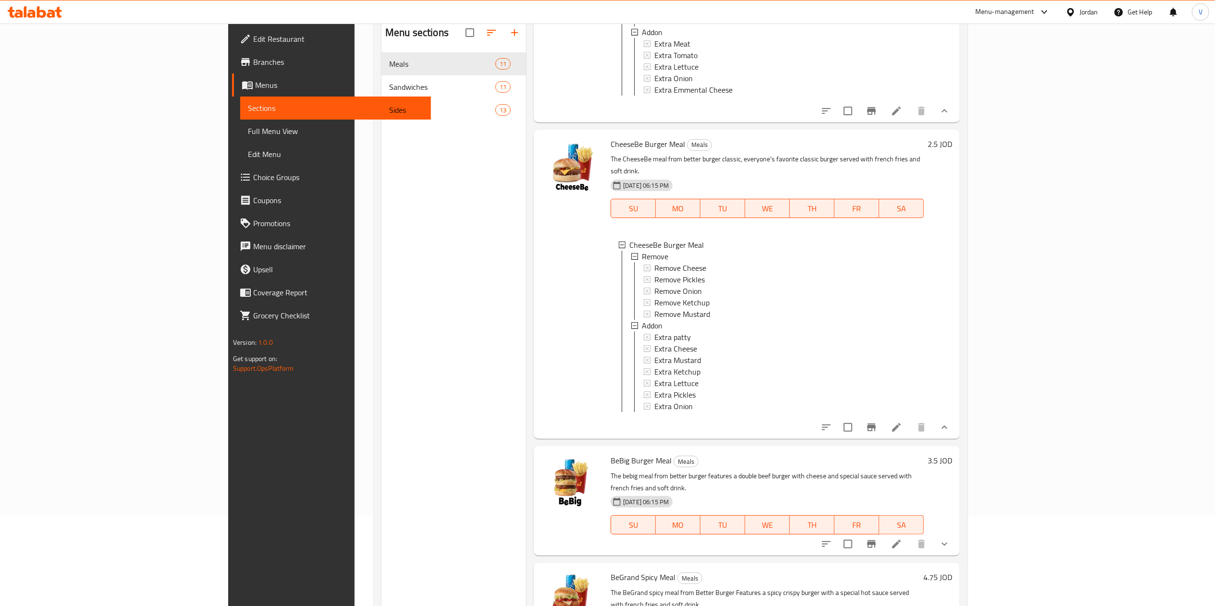
scroll to position [135, 0]
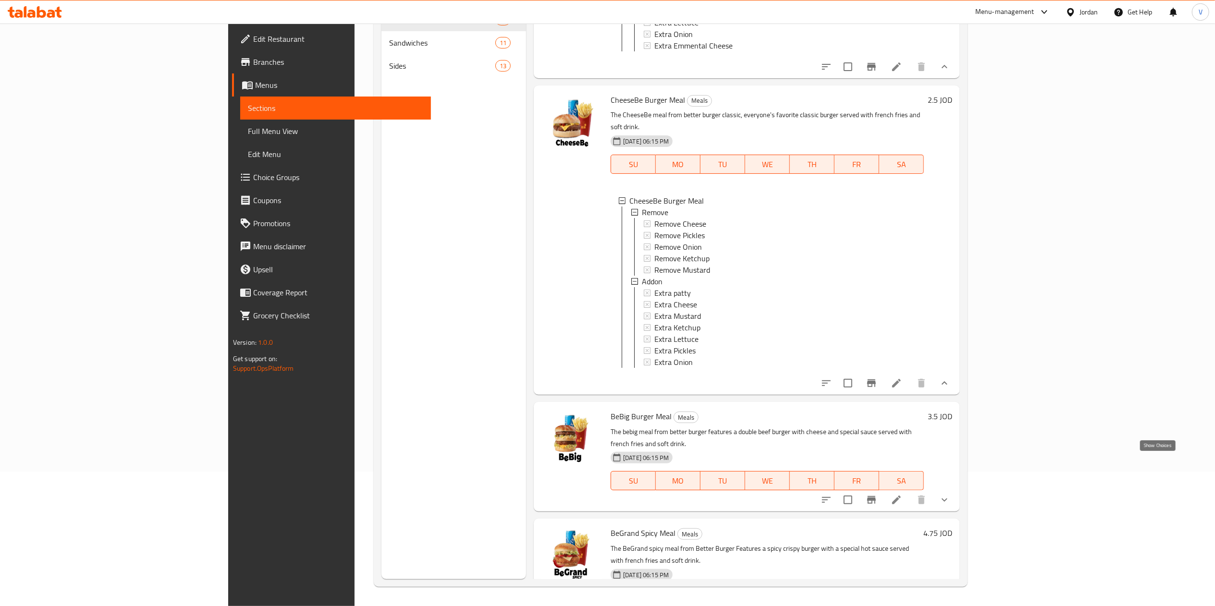
click at [950, 494] on icon "show more" at bounding box center [945, 500] width 12 height 12
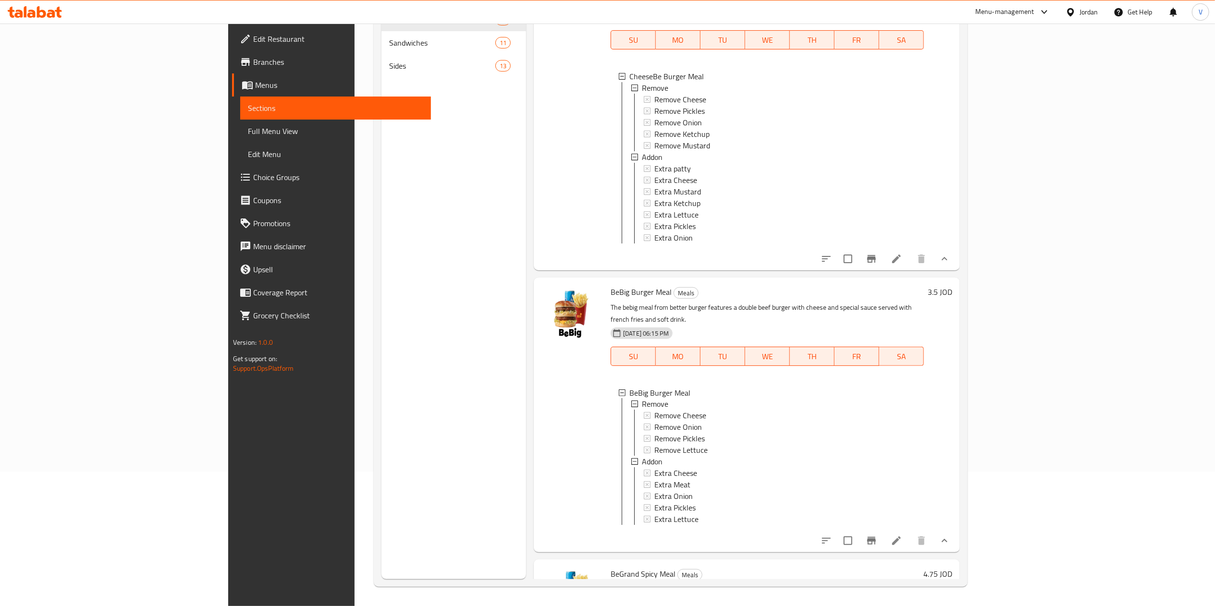
scroll to position [1587, 0]
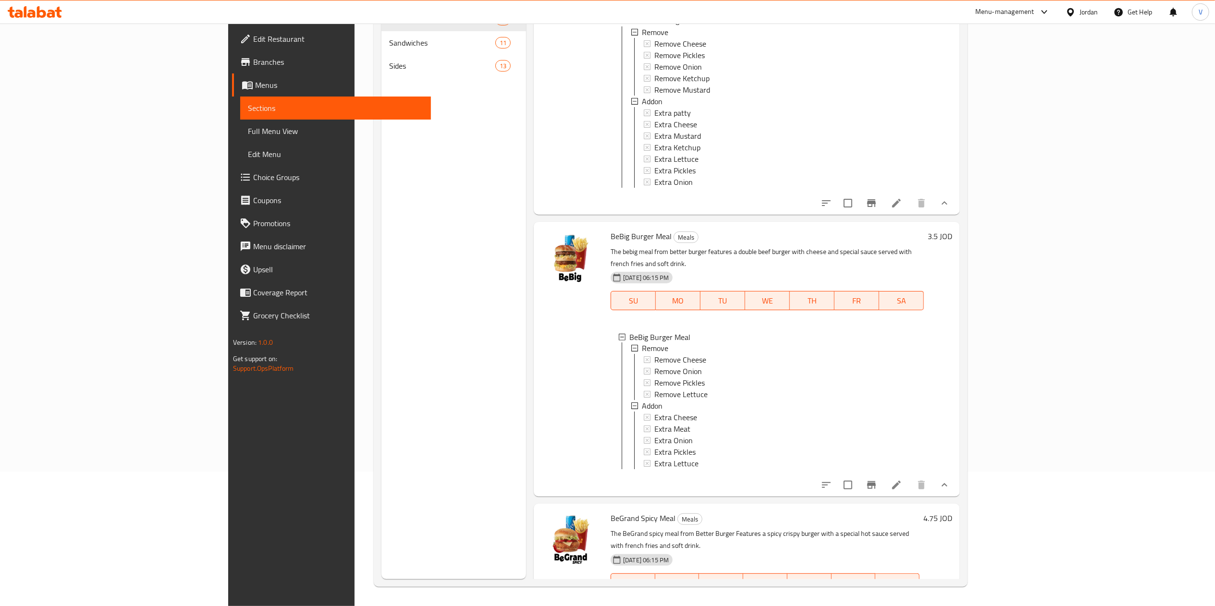
click at [950, 597] on icon "show more" at bounding box center [945, 603] width 12 height 12
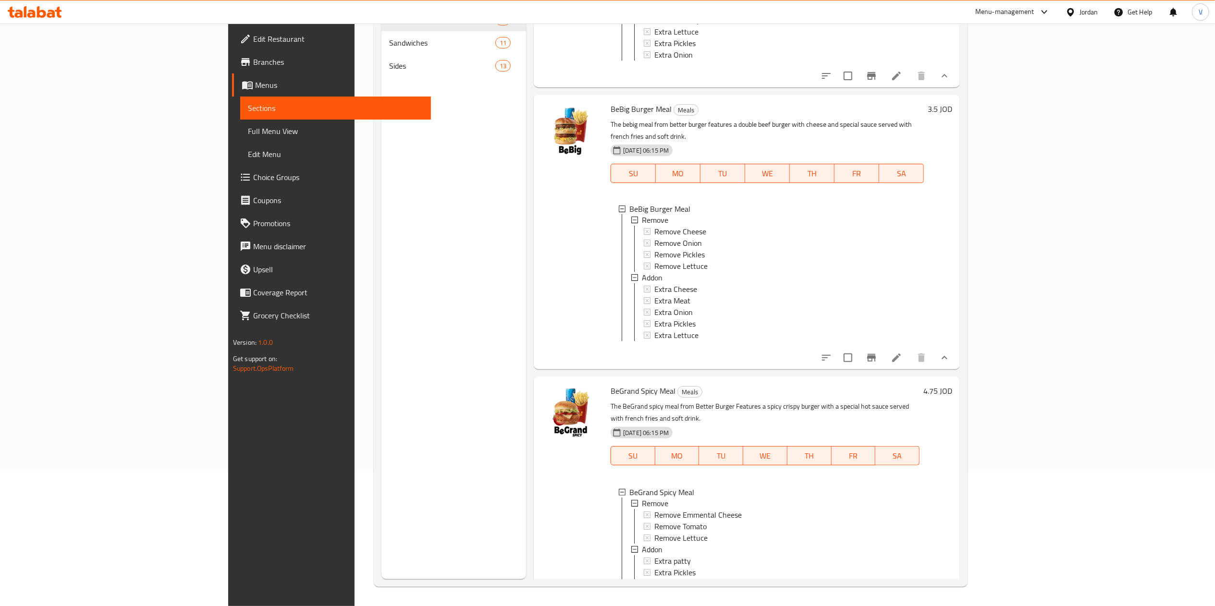
scroll to position [1755, 0]
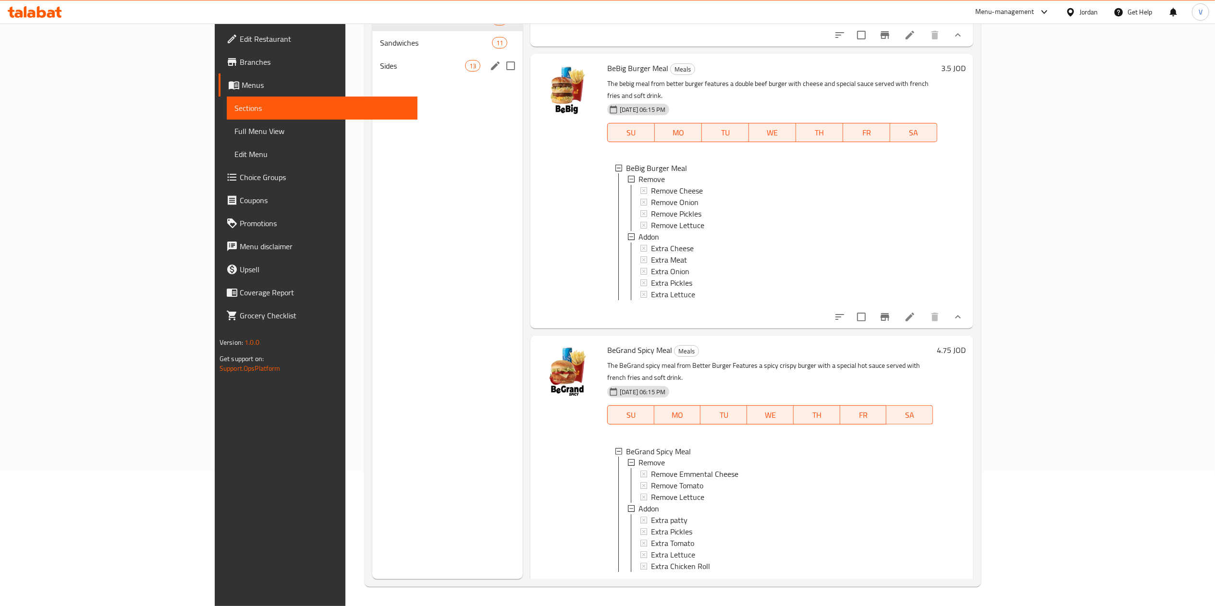
click at [372, 55] on div "Sides 13" at bounding box center [447, 65] width 150 height 23
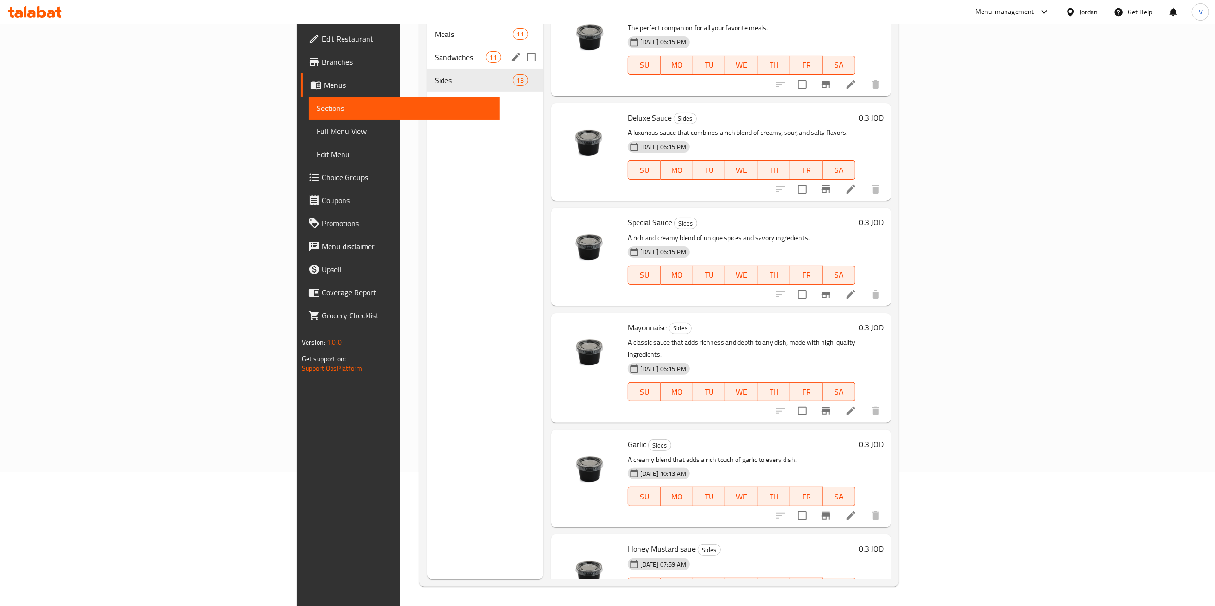
click at [435, 51] on span "Sandwiches" at bounding box center [460, 57] width 50 height 12
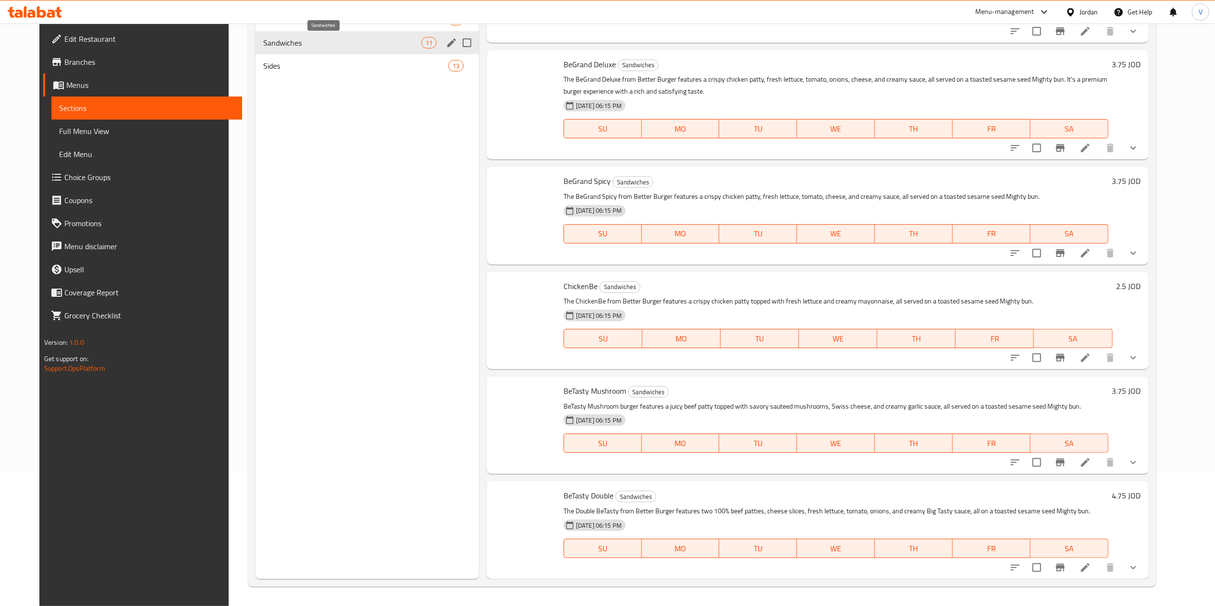
scroll to position [620, 0]
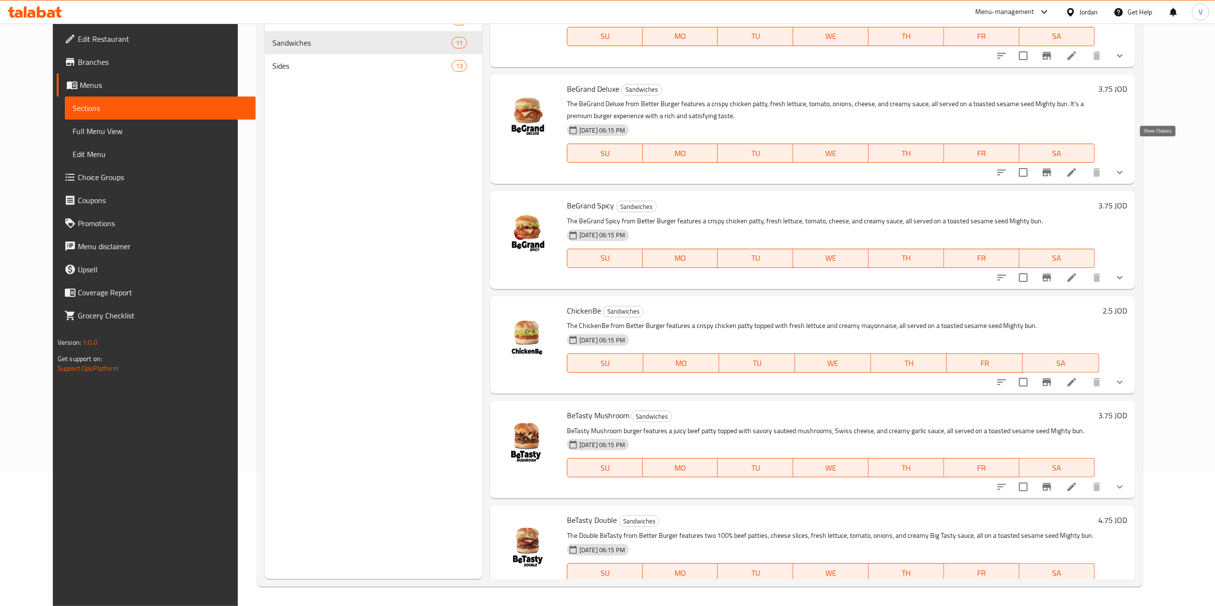
click at [1125, 167] on icon "show more" at bounding box center [1120, 173] width 12 height 12
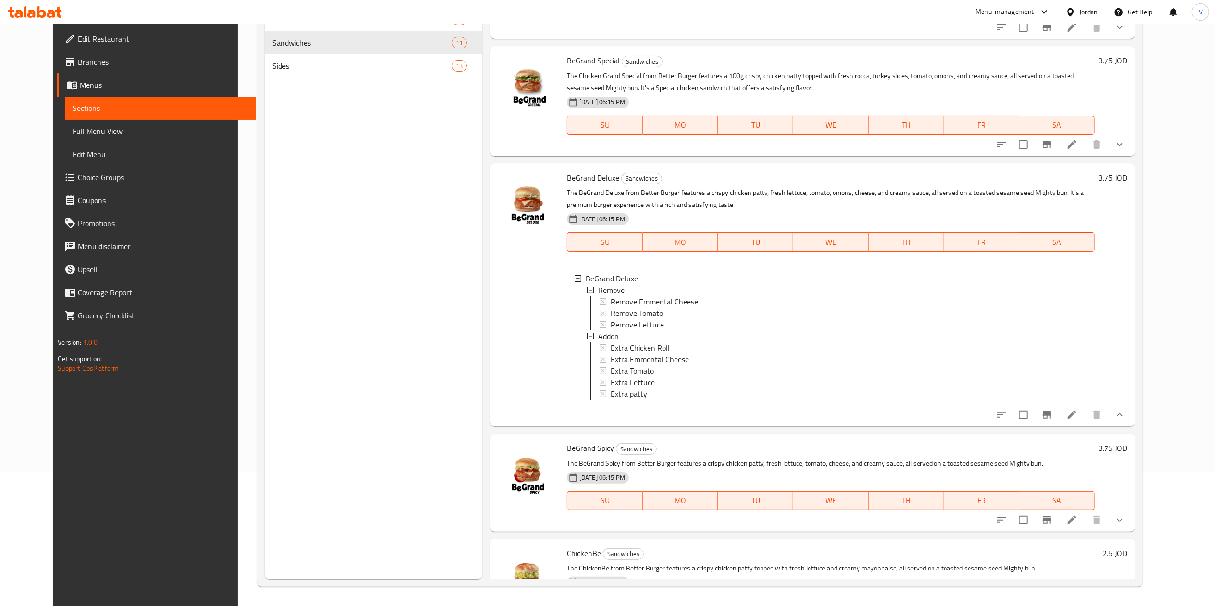
scroll to position [427, 0]
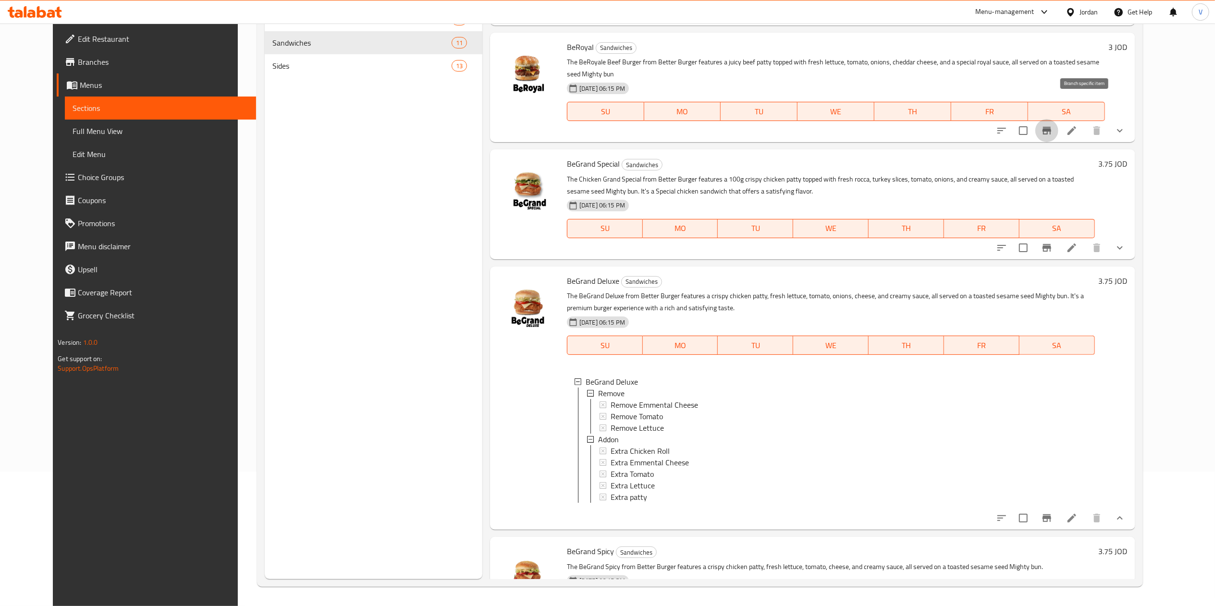
click at [1052, 125] on icon "Branch-specific-item" at bounding box center [1047, 131] width 12 height 12
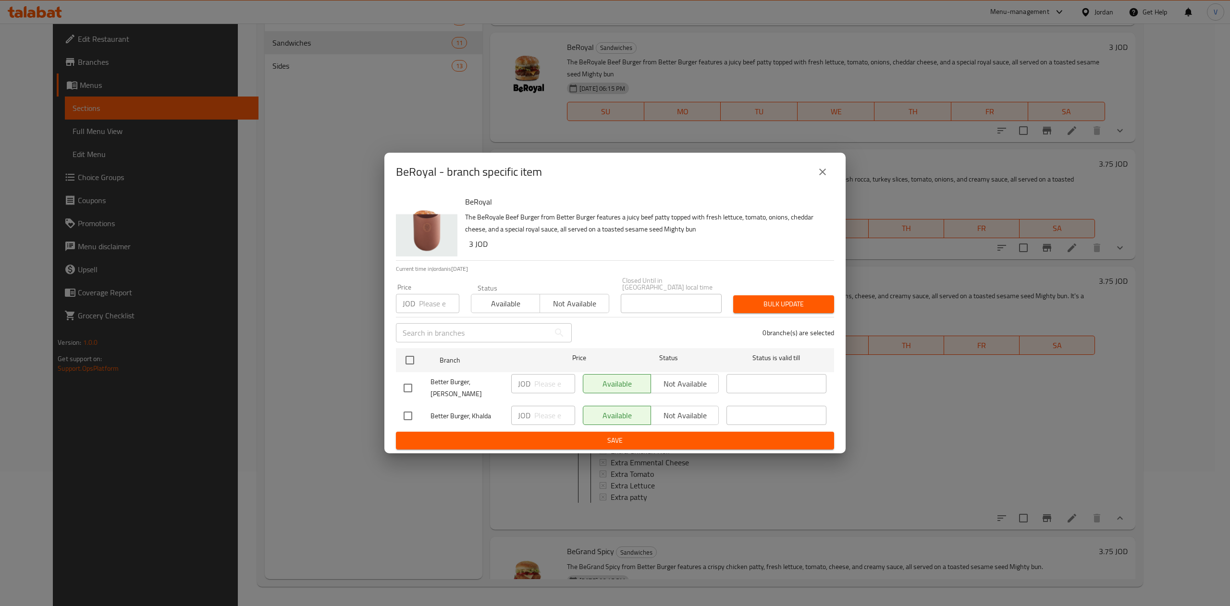
click at [823, 177] on icon "close" at bounding box center [823, 172] width 12 height 12
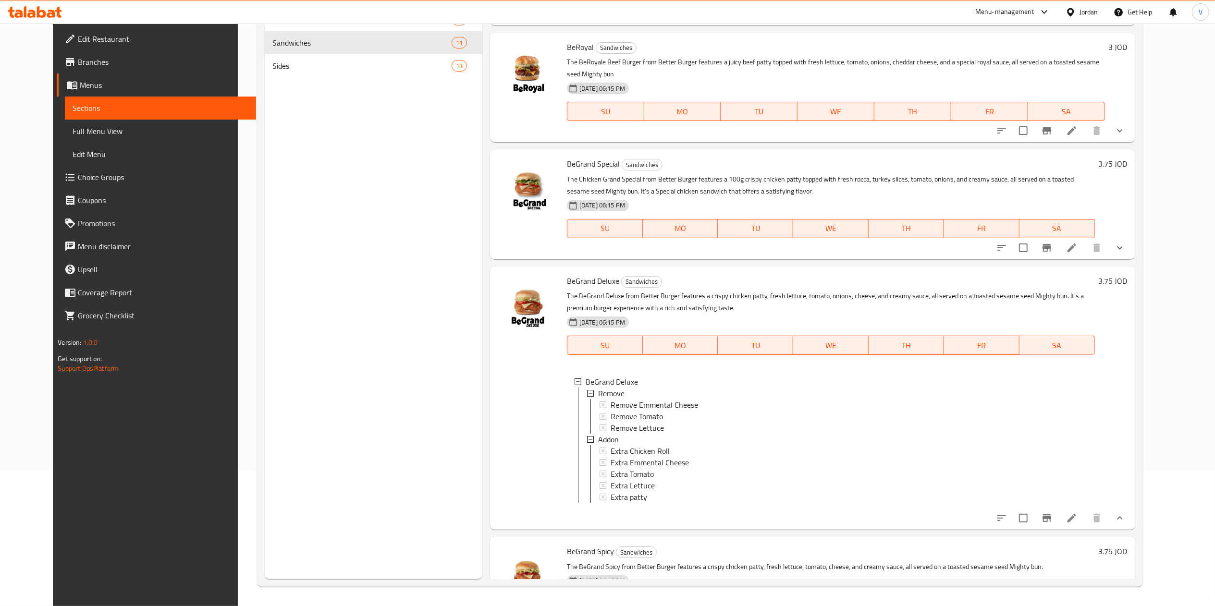
click at [1125, 125] on icon "show more" at bounding box center [1120, 131] width 12 height 12
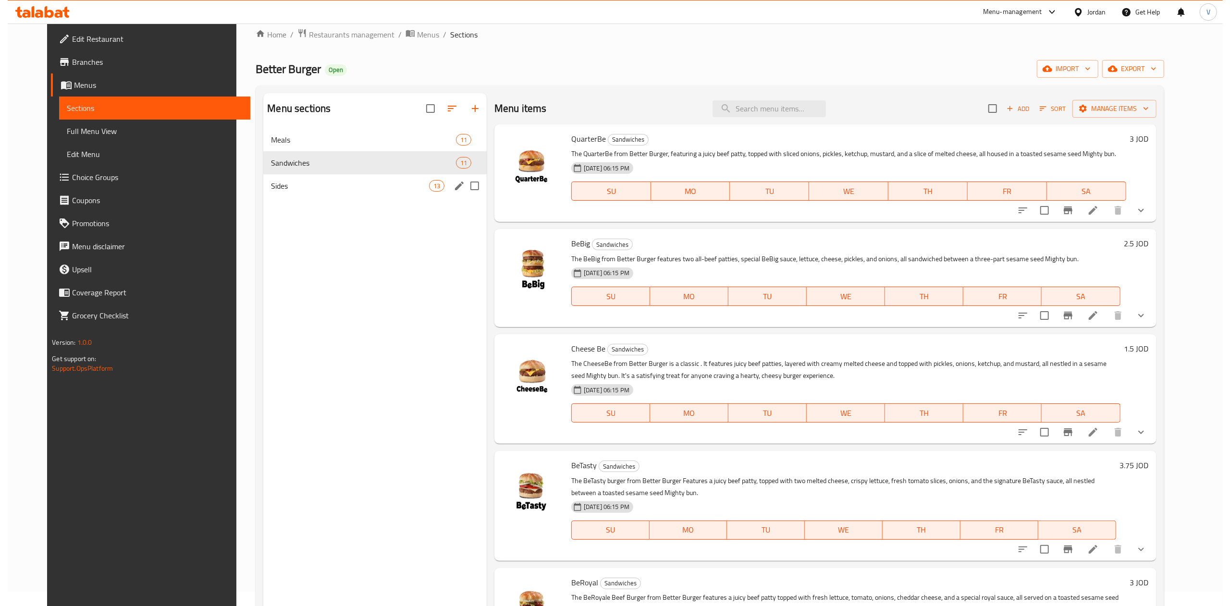
scroll to position [0, 0]
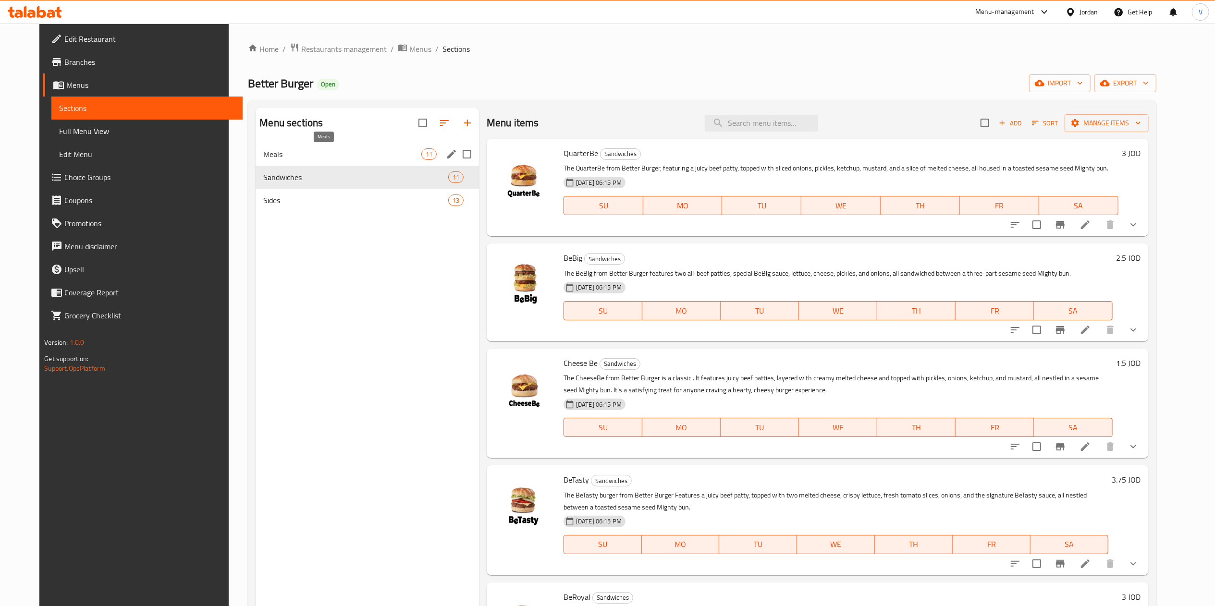
click at [392, 149] on span "Meals" at bounding box center [342, 154] width 158 height 12
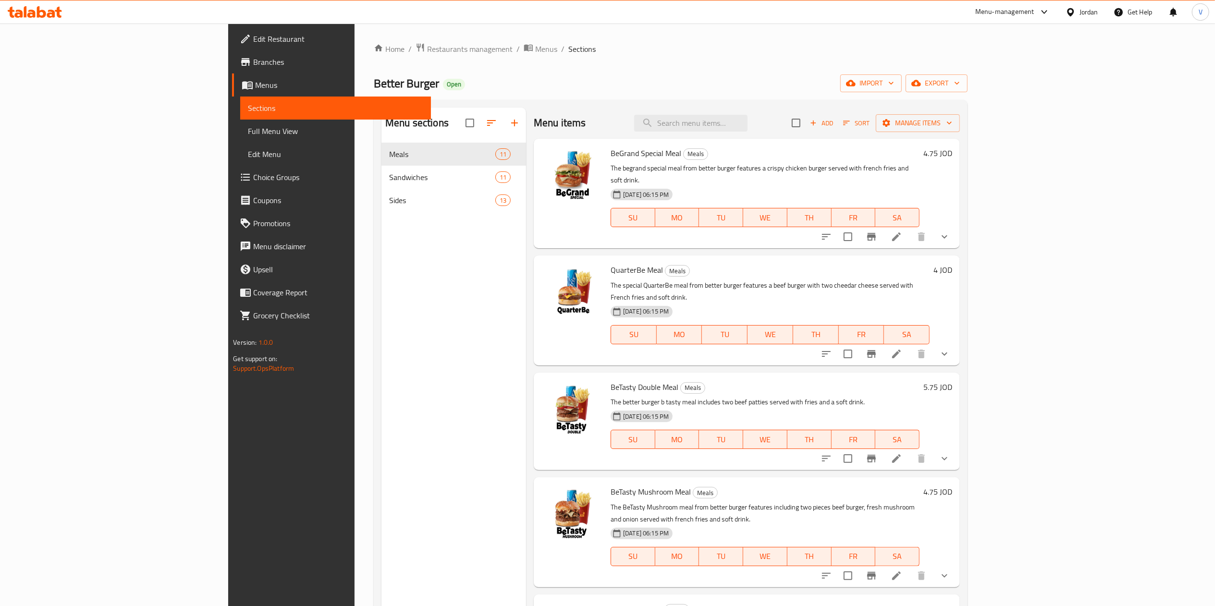
click at [253, 177] on span "Choice Groups" at bounding box center [338, 177] width 170 height 12
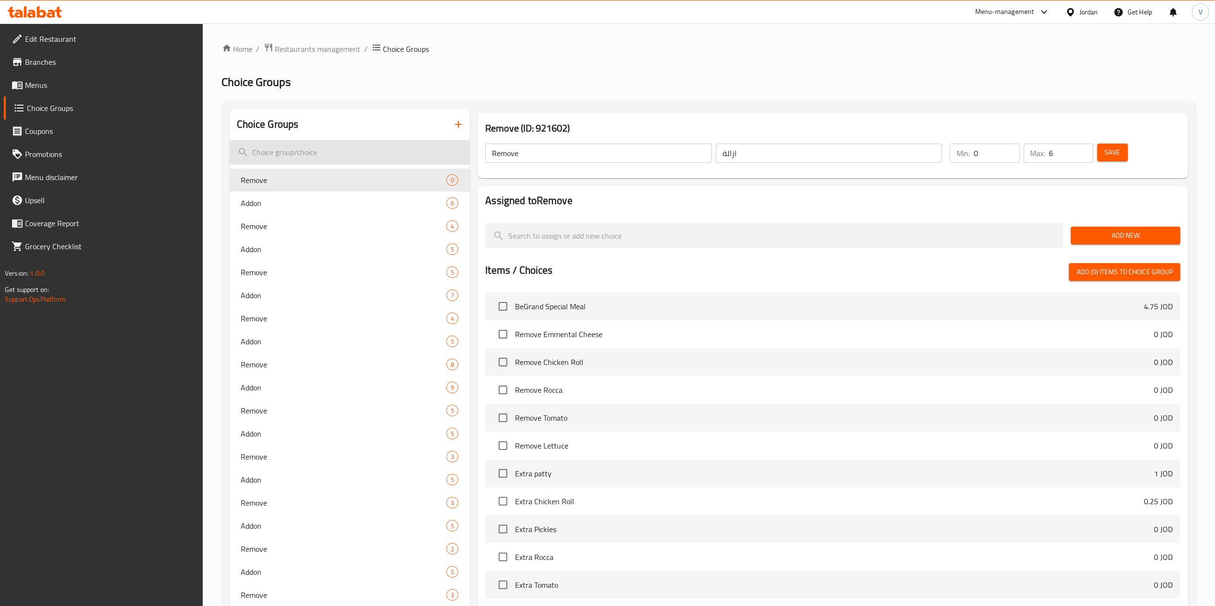
click at [329, 159] on input "search" at bounding box center [350, 152] width 241 height 24
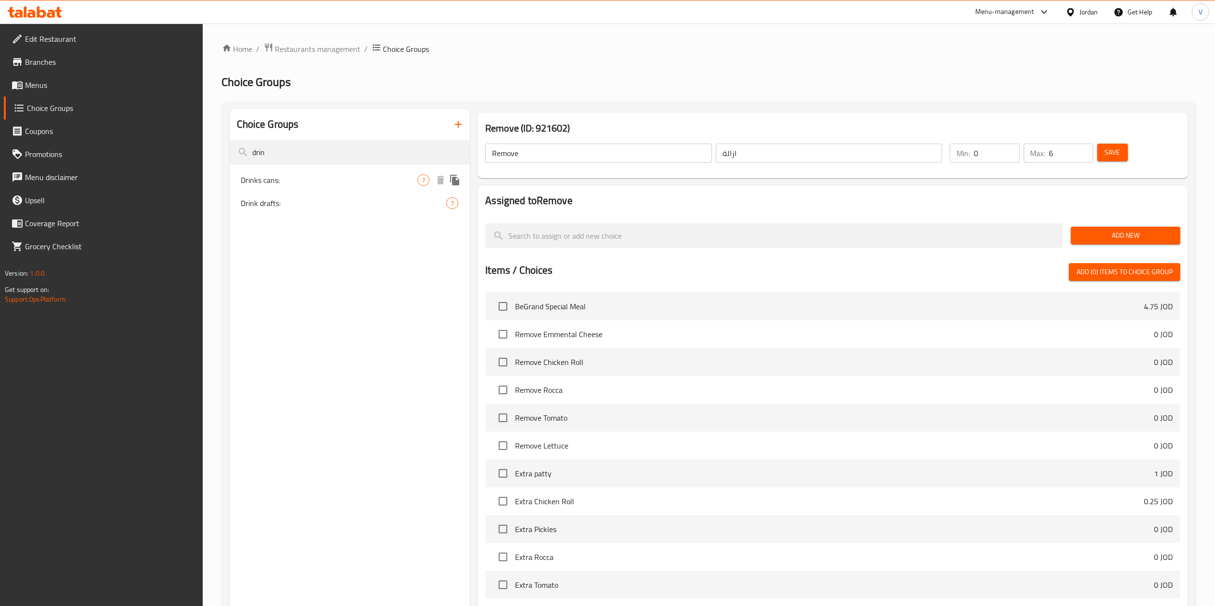
type input "drin"
click at [325, 177] on span "Drinks cans:" at bounding box center [329, 180] width 177 height 12
type input "Drinks cans:"
type input "العلب"
type input "1"
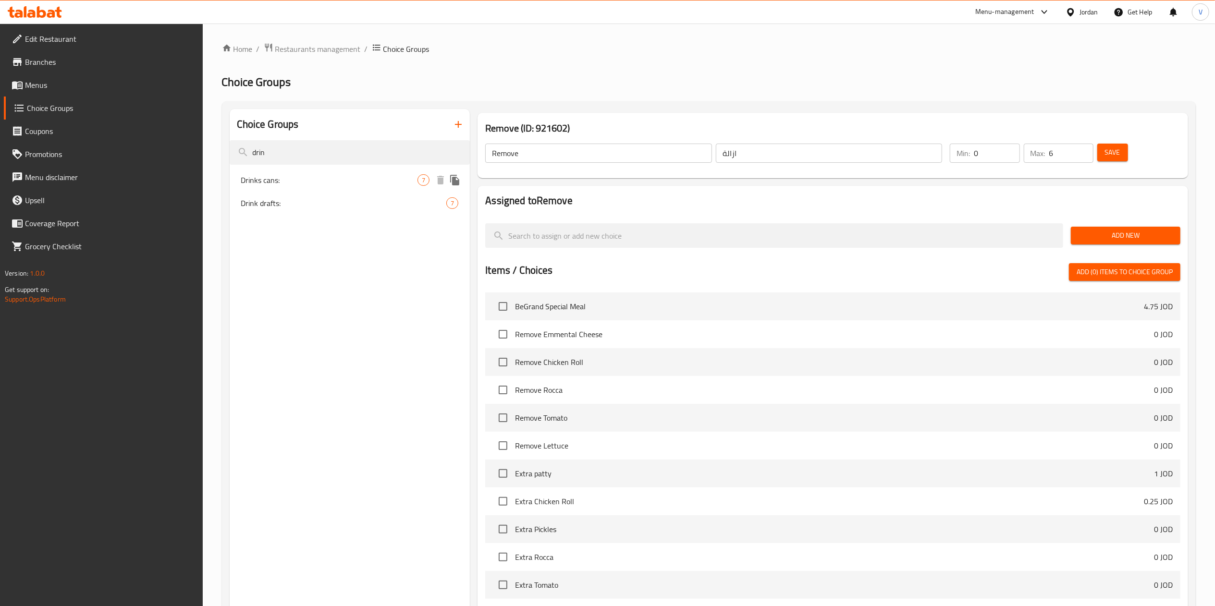
type input "1"
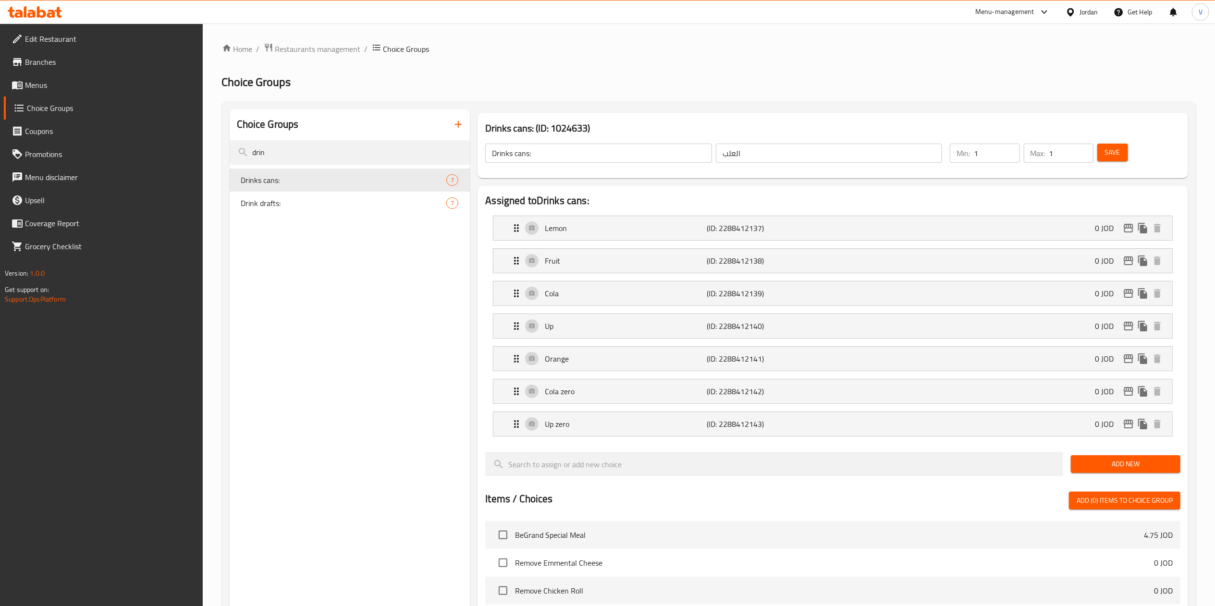
click at [110, 80] on span "Menus" at bounding box center [110, 85] width 170 height 12
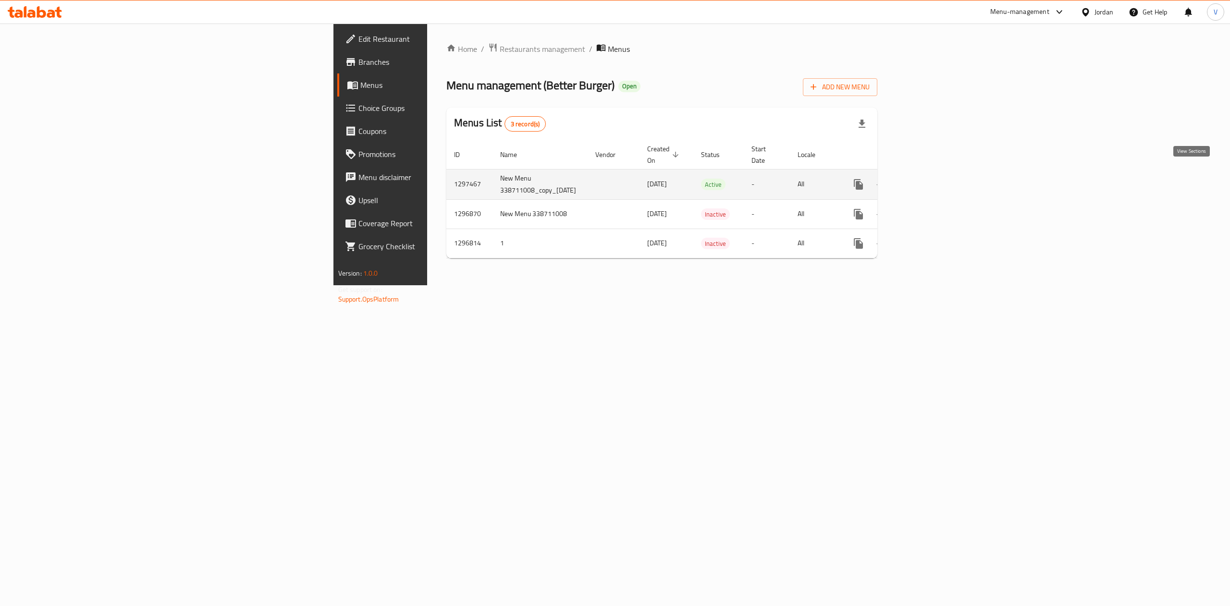
click at [939, 180] on link "enhanced table" at bounding box center [927, 184] width 23 height 23
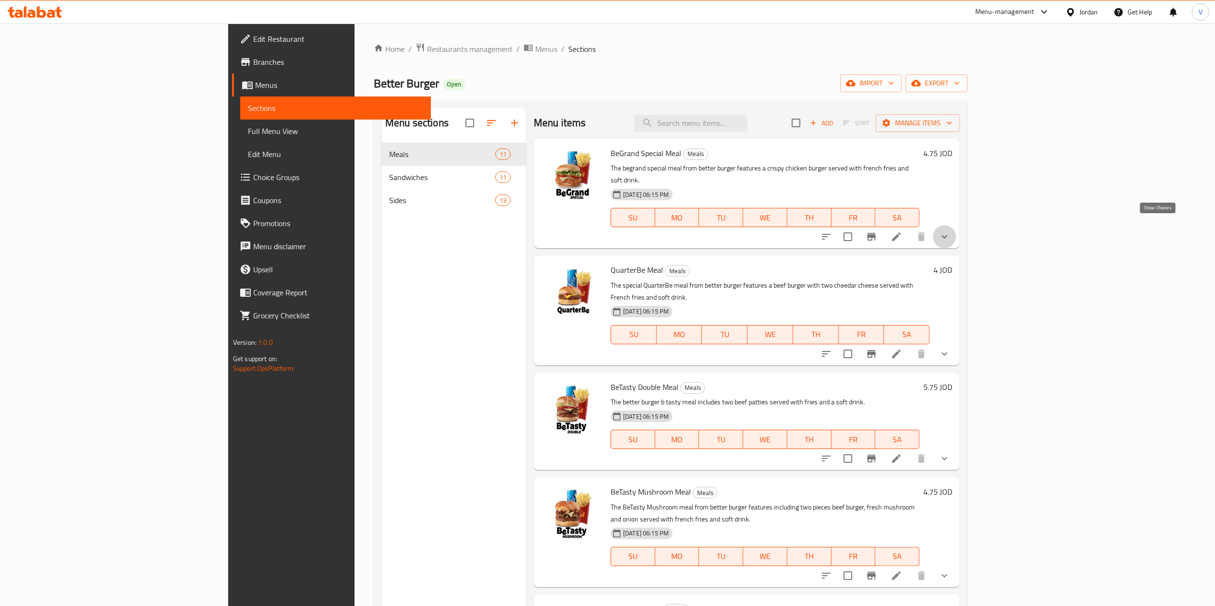
click at [950, 231] on icon "show more" at bounding box center [945, 237] width 12 height 12
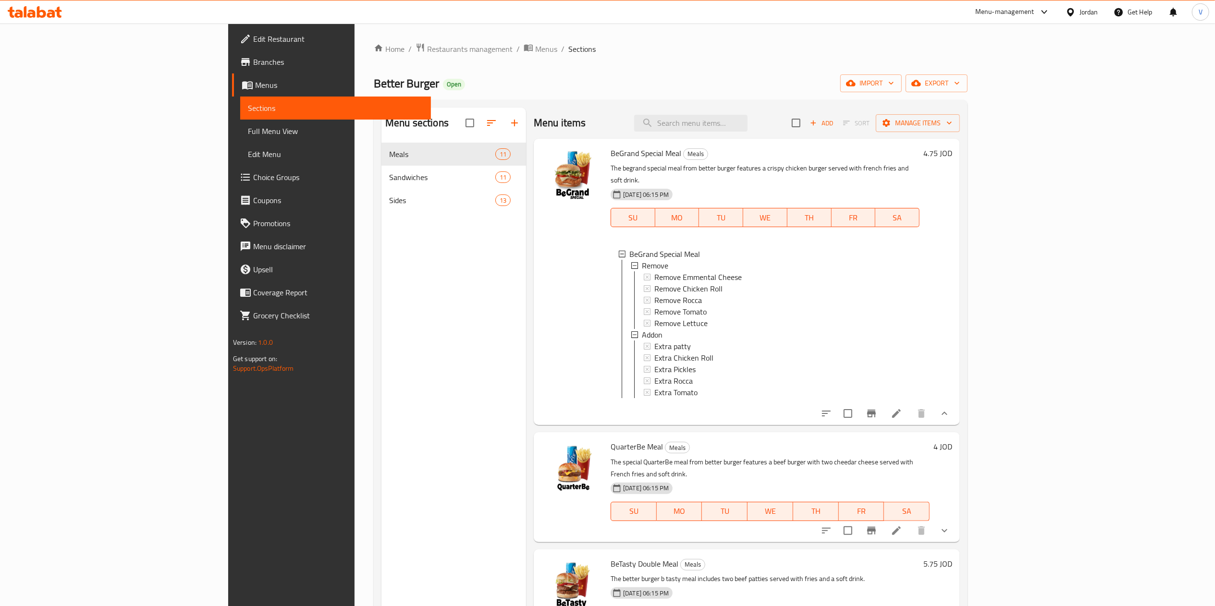
click at [253, 176] on span "Choice Groups" at bounding box center [338, 177] width 170 height 12
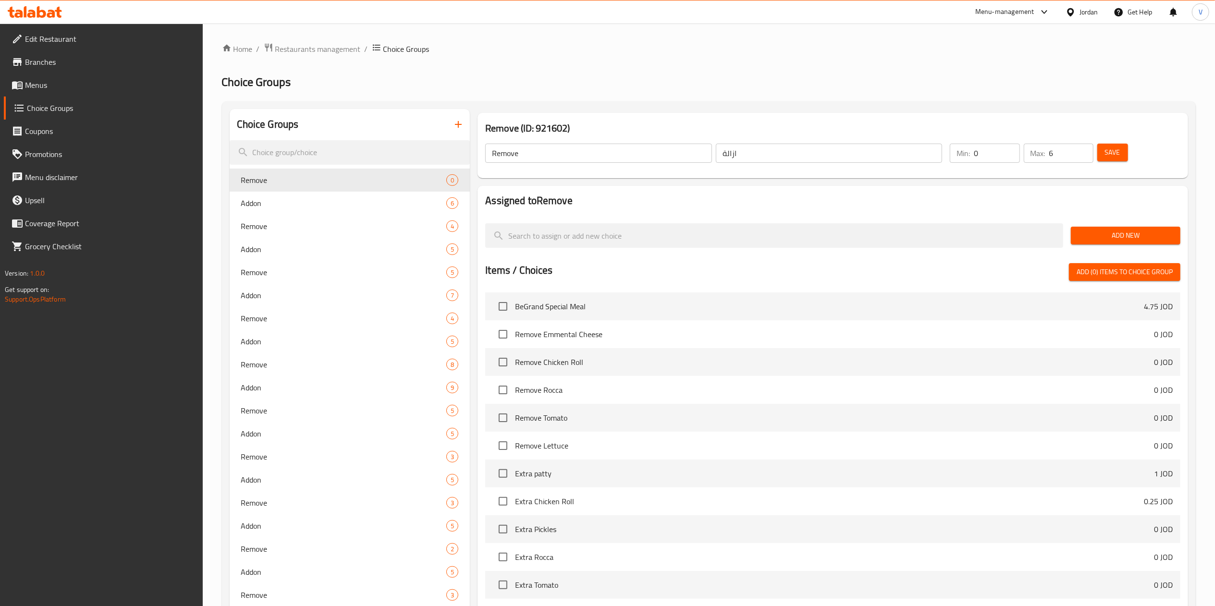
click at [343, 164] on input "search" at bounding box center [350, 152] width 241 height 24
click at [352, 157] on input "search" at bounding box center [350, 152] width 241 height 24
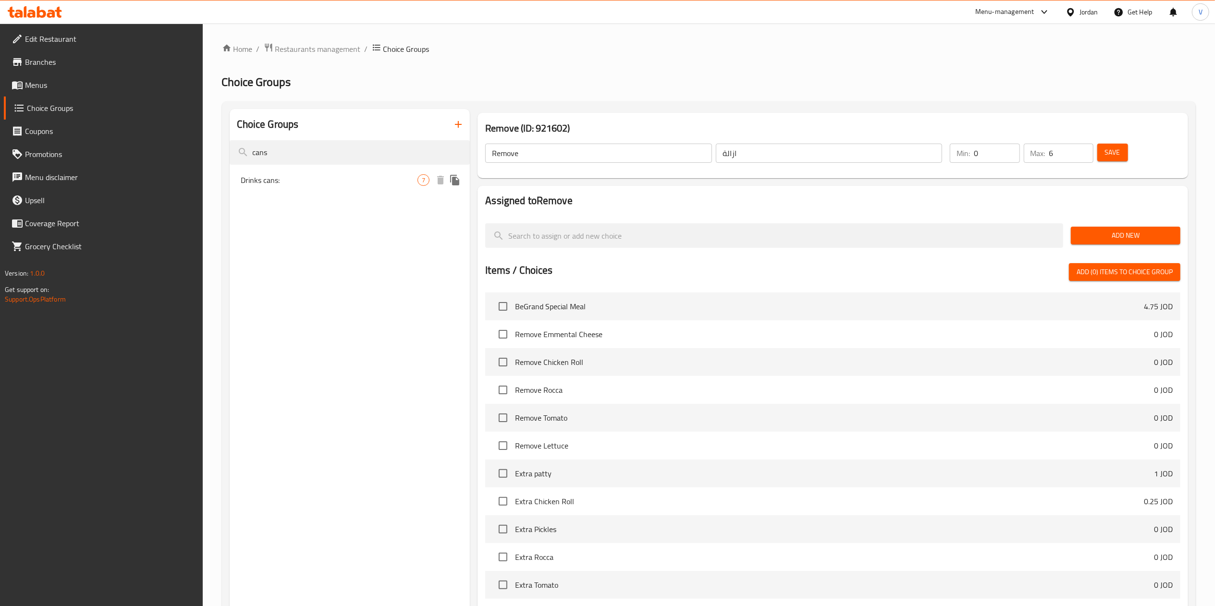
type input "cans"
click at [333, 183] on span "Drinks cans:" at bounding box center [329, 180] width 177 height 12
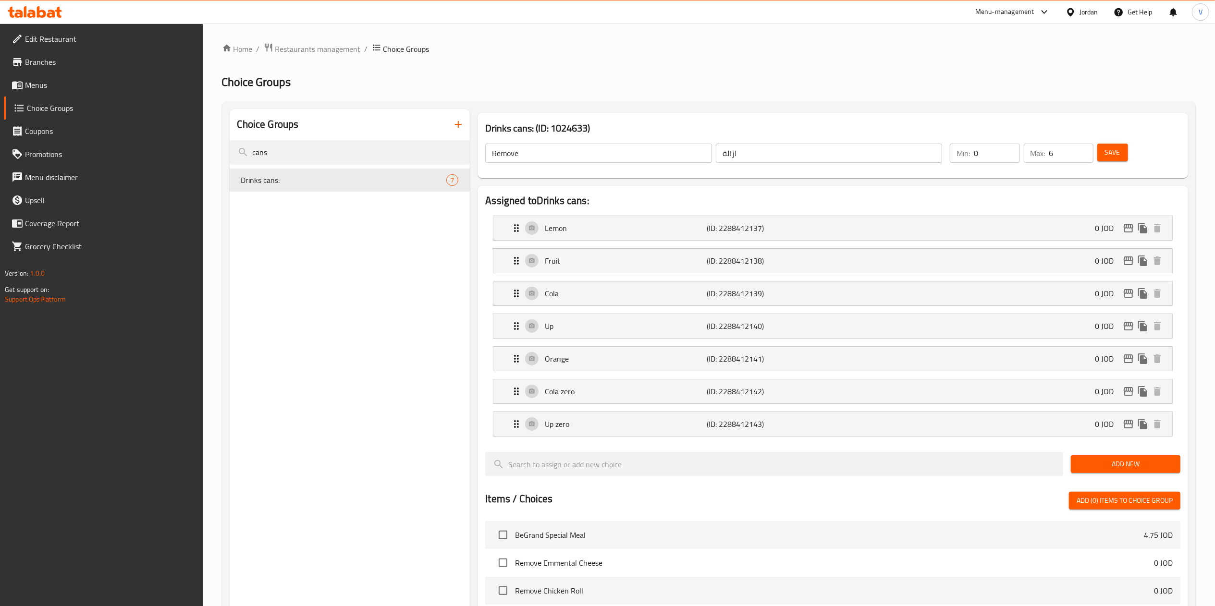
type input "Drinks cans:"
type input "العلب"
type input "1"
click at [1127, 224] on icon "edit" at bounding box center [1129, 228] width 12 height 12
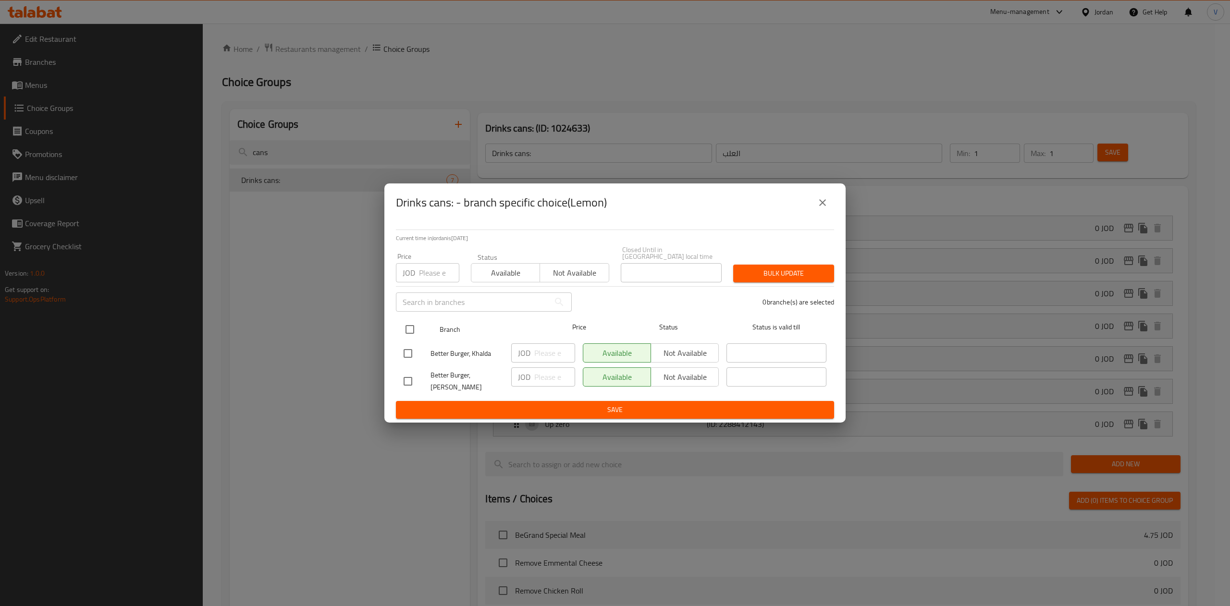
click at [421, 332] on div at bounding box center [418, 330] width 36 height 28
click at [407, 359] on input "checkbox" at bounding box center [408, 353] width 20 height 20
checkbox input "true"
click at [678, 354] on span "Not available" at bounding box center [685, 353] width 60 height 14
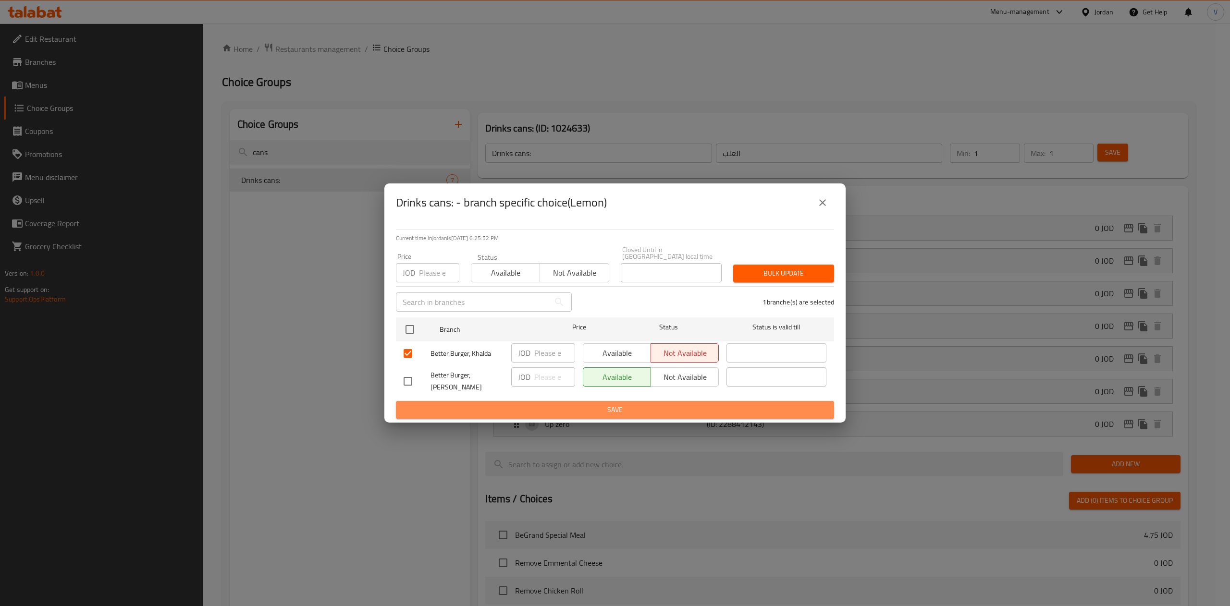
click at [642, 404] on span "Save" at bounding box center [614, 410] width 423 height 12
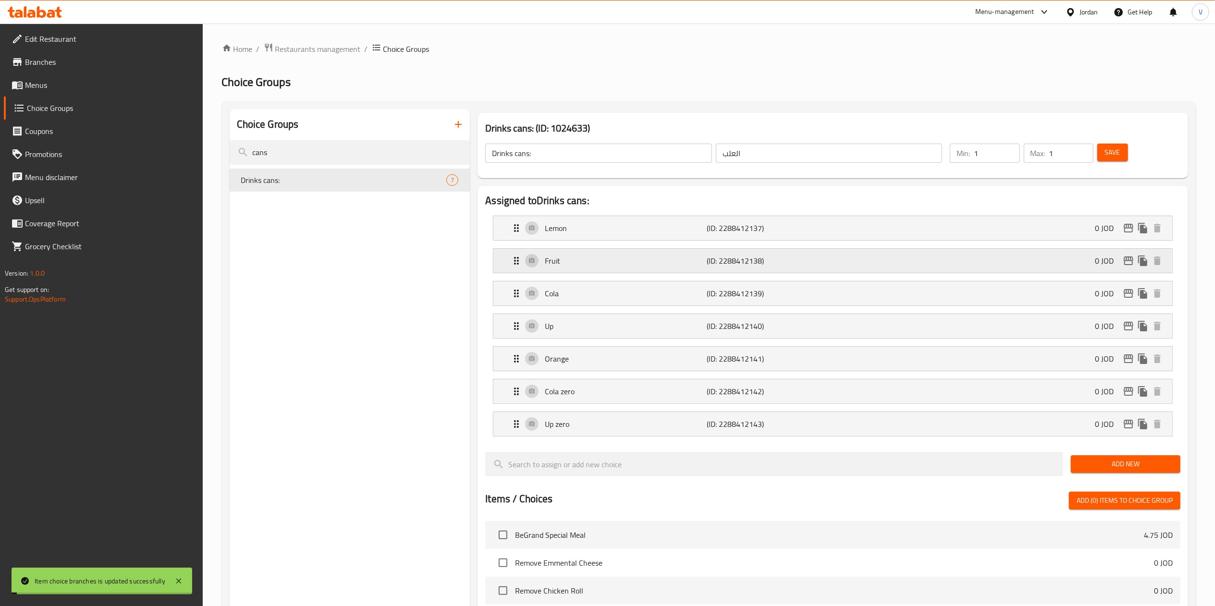
click at [1130, 265] on icon "edit" at bounding box center [1129, 261] width 12 height 12
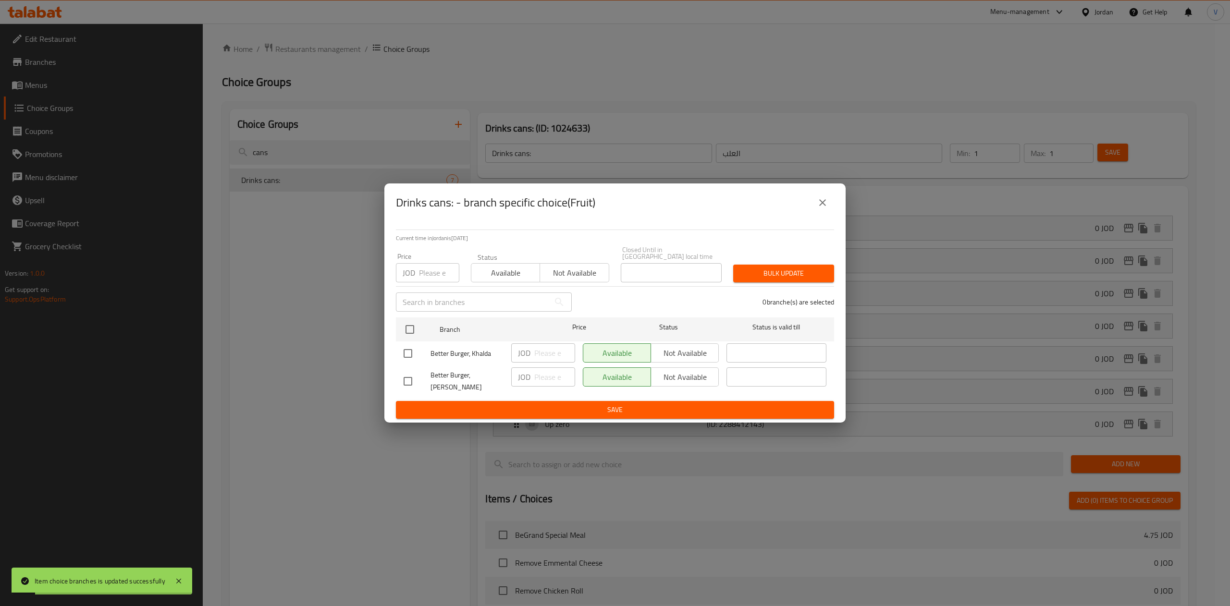
click at [412, 356] on input "checkbox" at bounding box center [408, 353] width 20 height 20
checkbox input "true"
click at [696, 354] on span "Not available" at bounding box center [685, 353] width 60 height 14
click at [654, 404] on span "Save" at bounding box center [614, 410] width 423 height 12
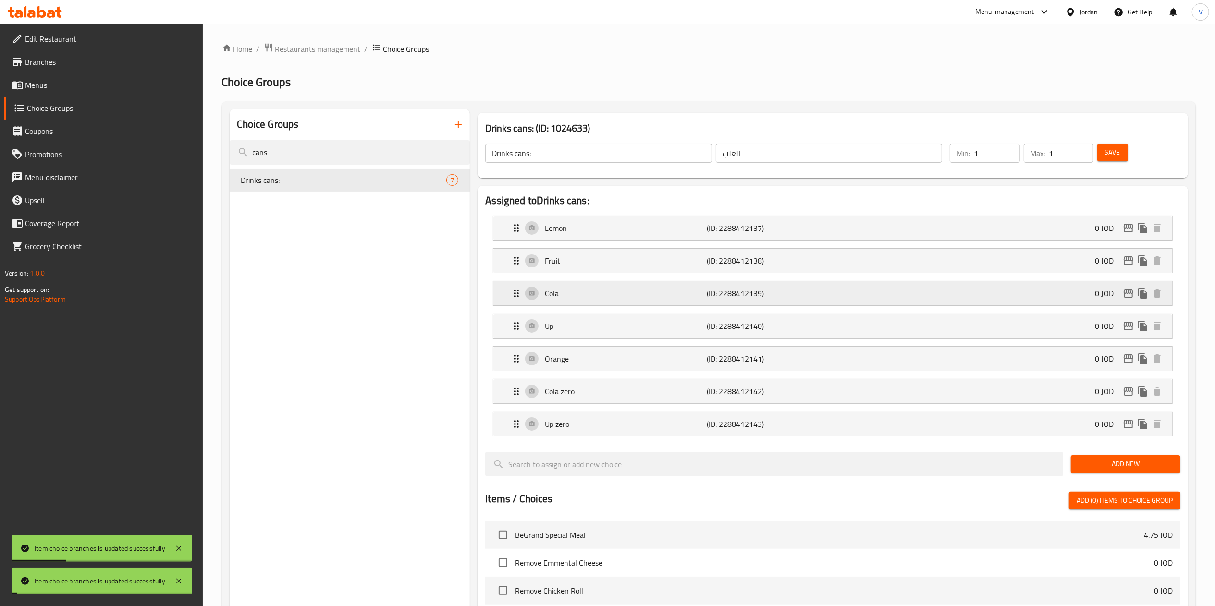
click at [1126, 294] on icon "edit" at bounding box center [1128, 293] width 10 height 9
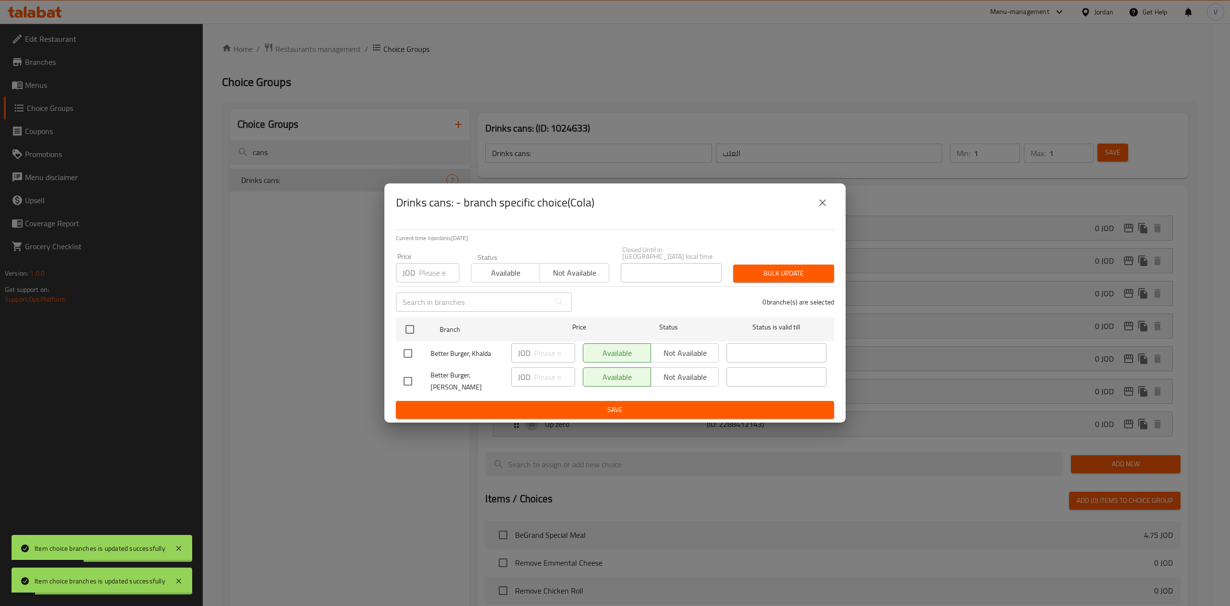
click at [413, 349] on input "checkbox" at bounding box center [408, 353] width 20 height 20
checkbox input "true"
click at [694, 354] on span "Not available" at bounding box center [685, 353] width 60 height 14
click at [657, 404] on span "Save" at bounding box center [614, 410] width 423 height 12
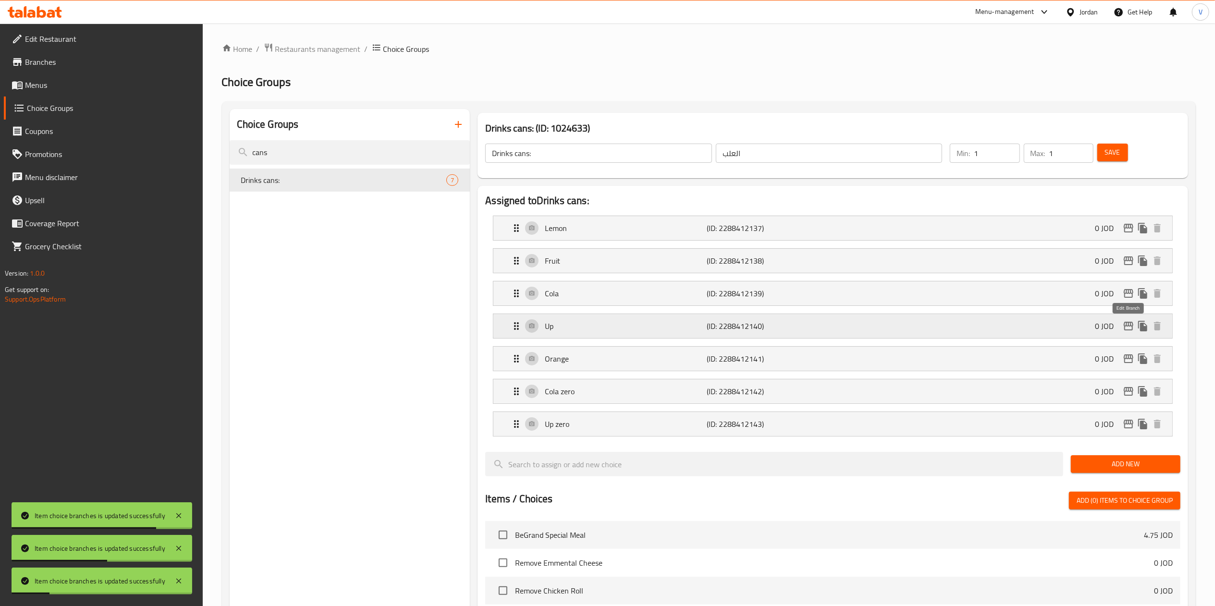
click at [1125, 333] on button "edit" at bounding box center [1128, 326] width 14 height 14
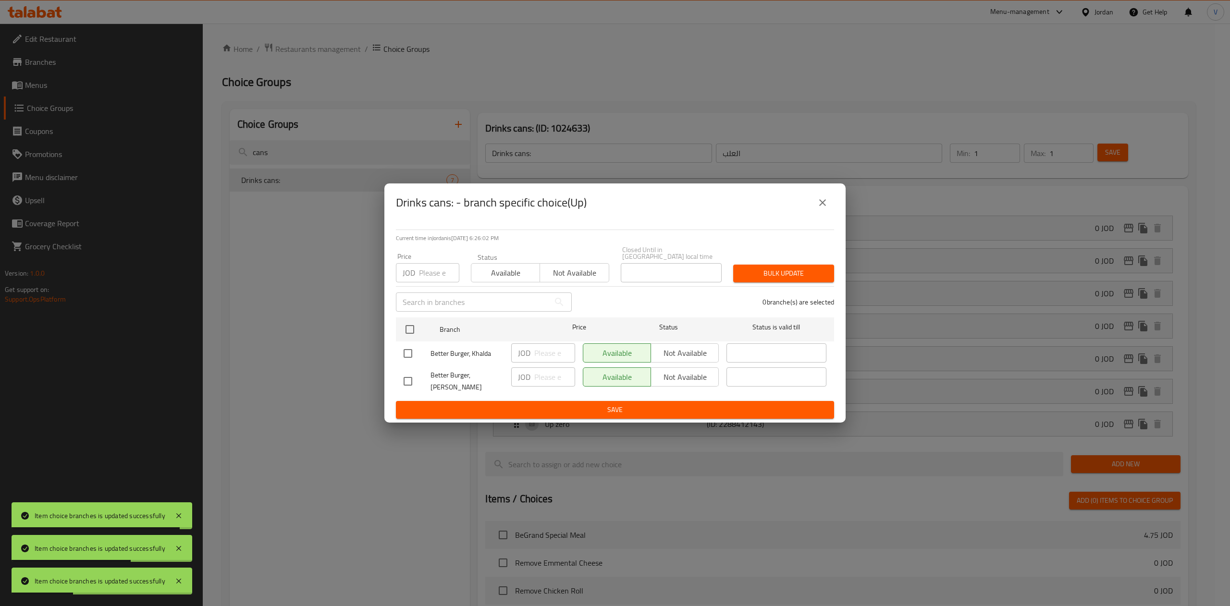
click at [409, 354] on input "checkbox" at bounding box center [408, 353] width 20 height 20
checkbox input "true"
click at [691, 354] on span "Not available" at bounding box center [685, 353] width 60 height 14
click at [684, 382] on div "Available Not available" at bounding box center [651, 376] width 136 height 19
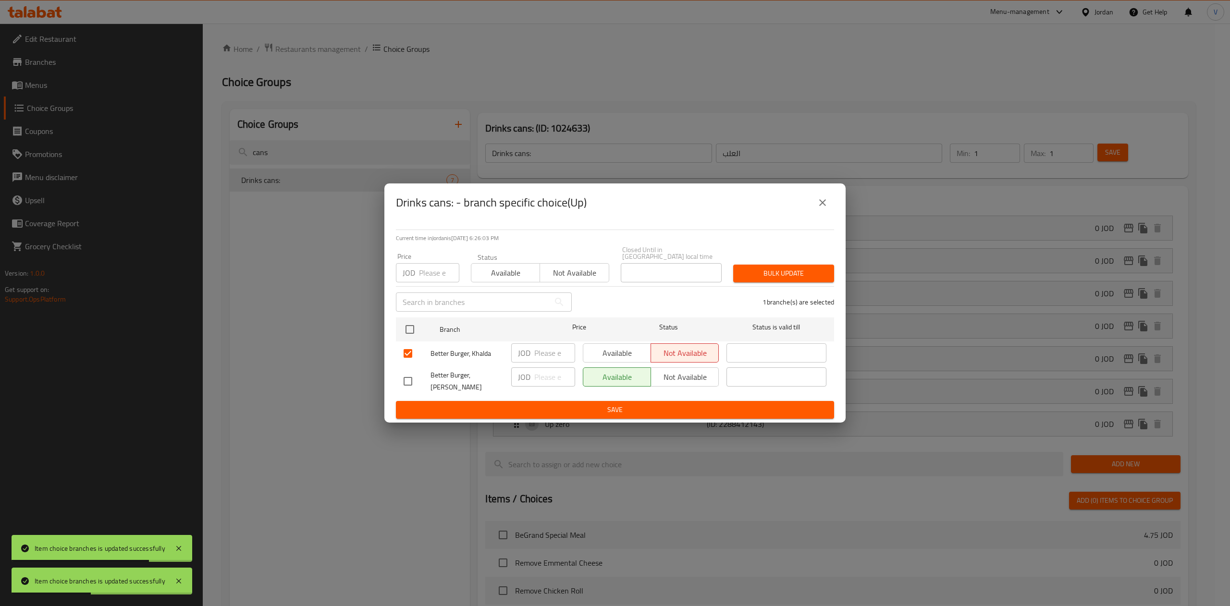
click at [684, 390] on div "Available Not available" at bounding box center [651, 382] width 144 height 36
click at [684, 401] on button "Save" at bounding box center [615, 410] width 438 height 18
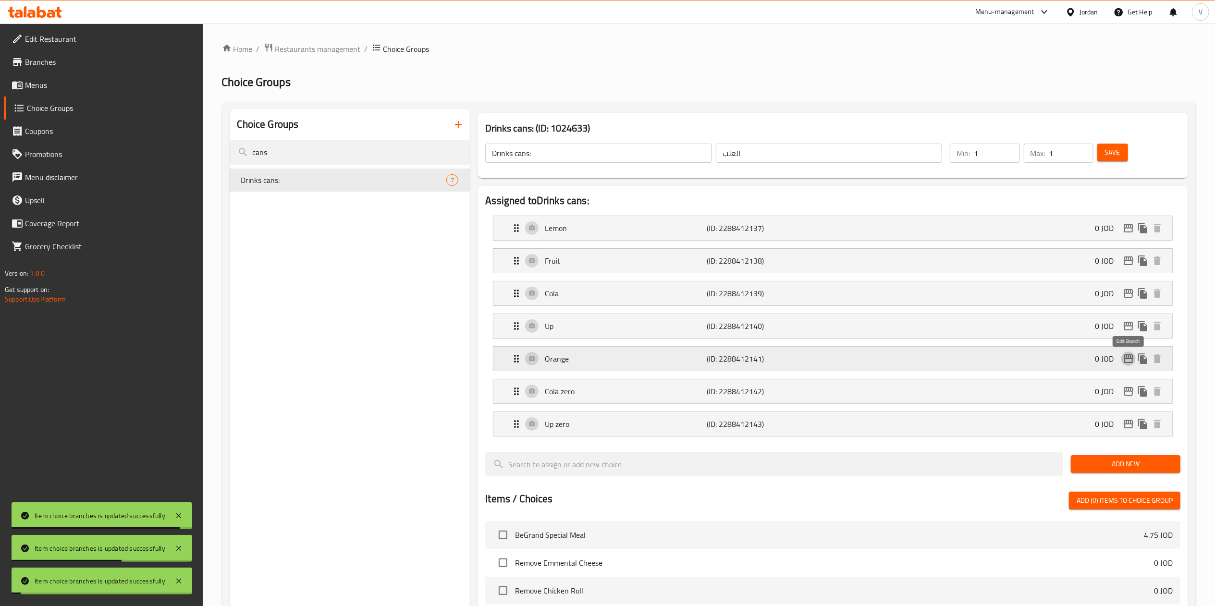
click at [1126, 361] on icon "edit" at bounding box center [1128, 358] width 10 height 9
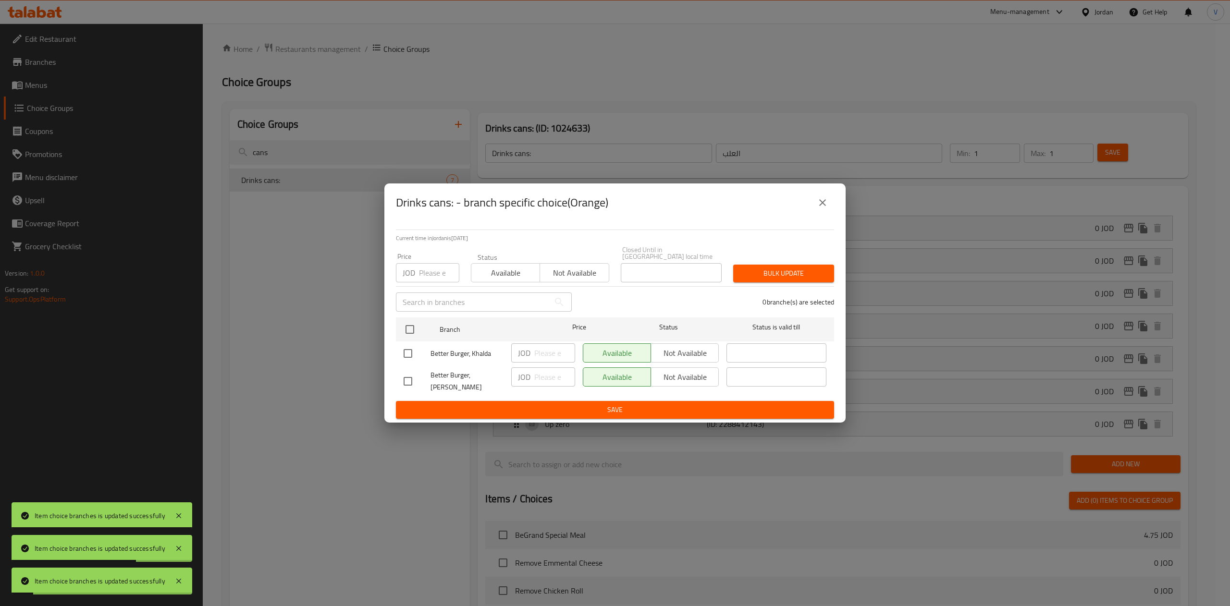
drag, startPoint x: 417, startPoint y: 353, endPoint x: 404, endPoint y: 358, distance: 14.6
click at [416, 353] on input "checkbox" at bounding box center [408, 353] width 20 height 20
checkbox input "true"
drag, startPoint x: 672, startPoint y: 349, endPoint x: 629, endPoint y: 388, distance: 58.5
click at [671, 349] on span "Not available" at bounding box center [685, 353] width 60 height 14
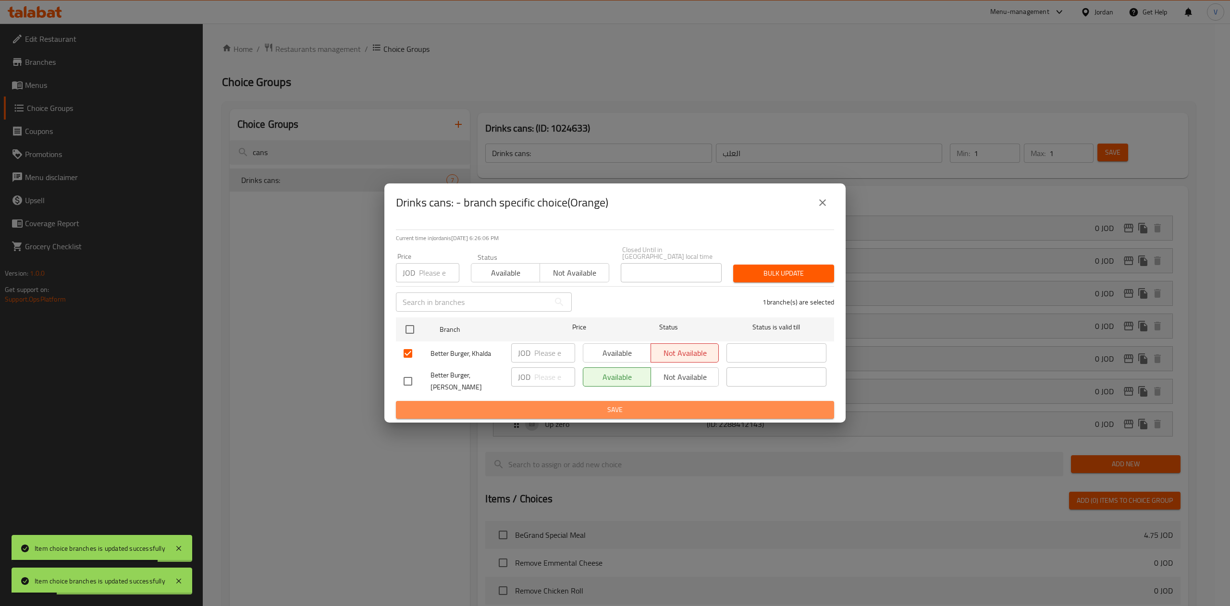
click at [613, 404] on span "Save" at bounding box center [614, 410] width 423 height 12
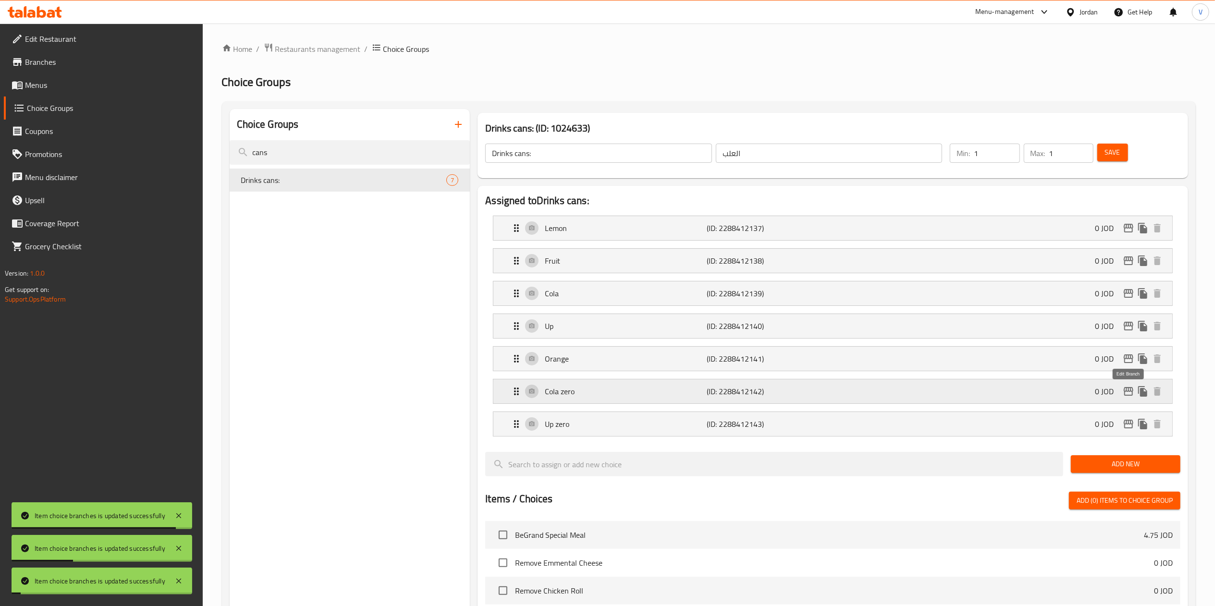
click at [1130, 395] on icon "edit" at bounding box center [1129, 392] width 12 height 12
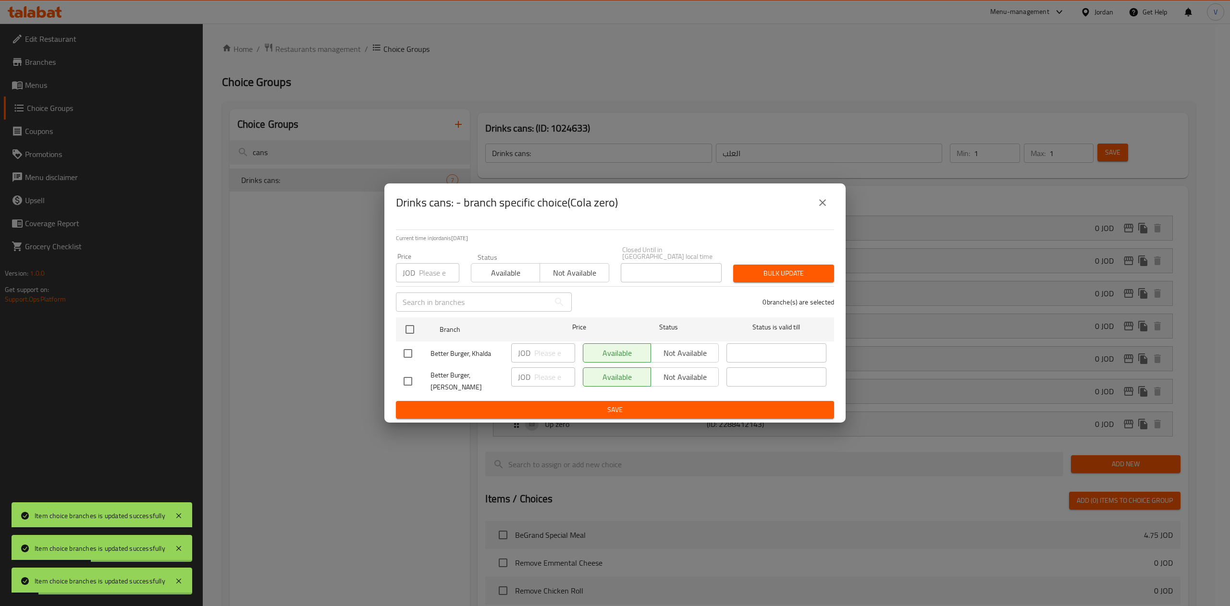
drag, startPoint x: 403, startPoint y: 353, endPoint x: 636, endPoint y: 362, distance: 234.1
click at [403, 353] on input "checkbox" at bounding box center [408, 353] width 20 height 20
checkbox input "true"
click at [702, 353] on span "Not available" at bounding box center [685, 353] width 60 height 14
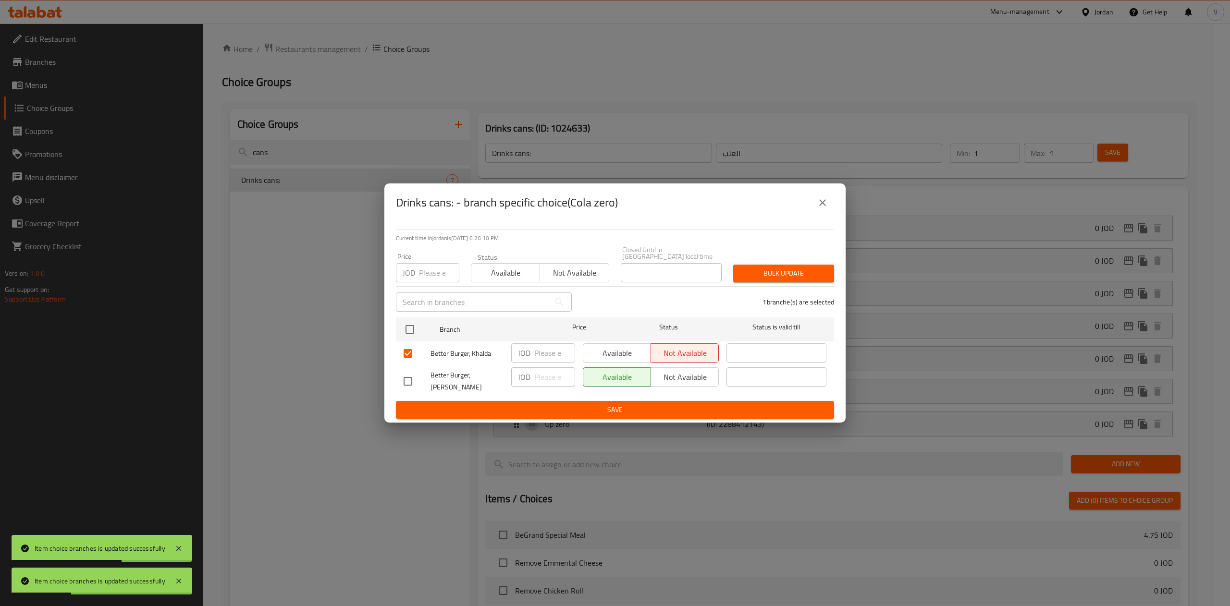
click at [671, 404] on span "Save" at bounding box center [614, 410] width 423 height 12
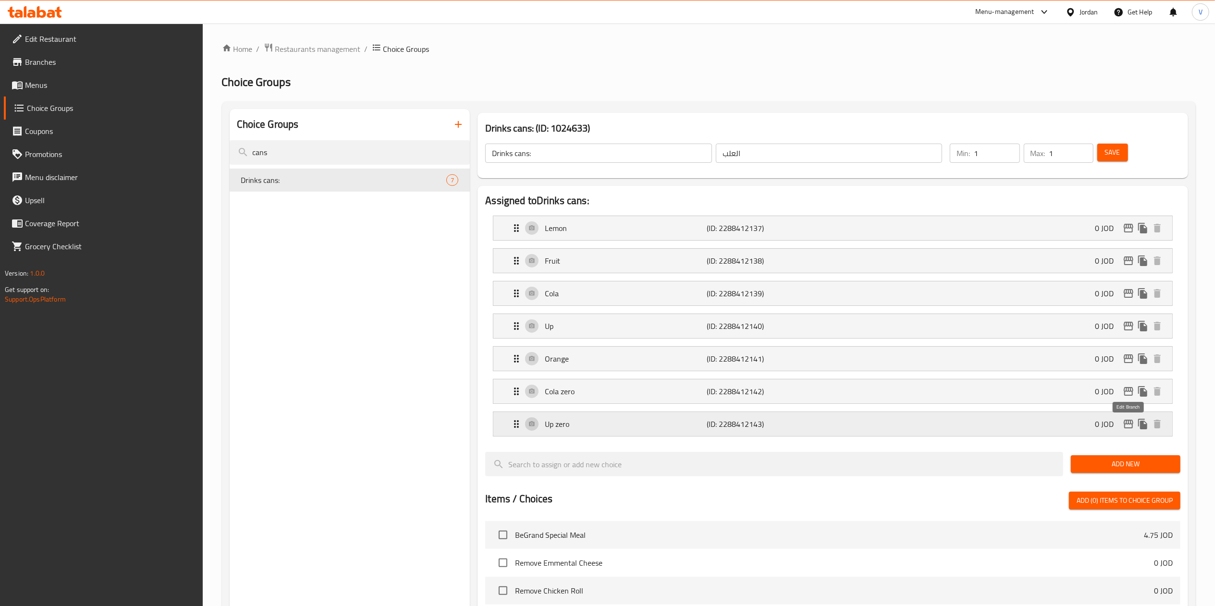
click at [1124, 426] on icon "edit" at bounding box center [1129, 424] width 12 height 12
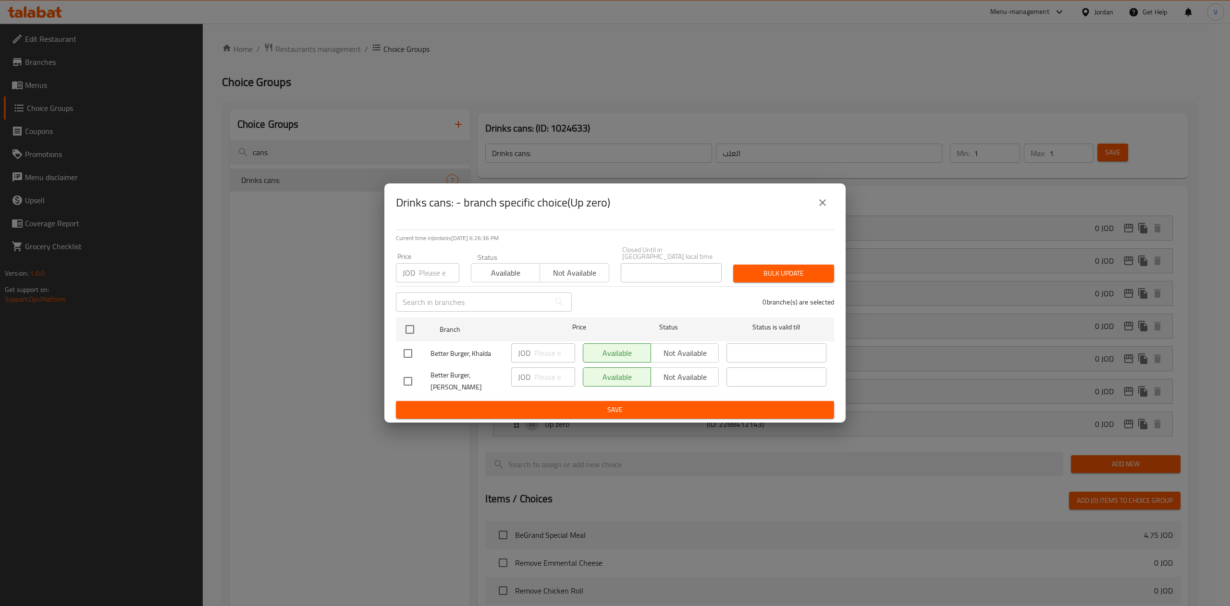
click at [402, 352] on input "checkbox" at bounding box center [408, 353] width 20 height 20
checkbox input "true"
click at [704, 359] on span "Not available" at bounding box center [685, 353] width 60 height 14
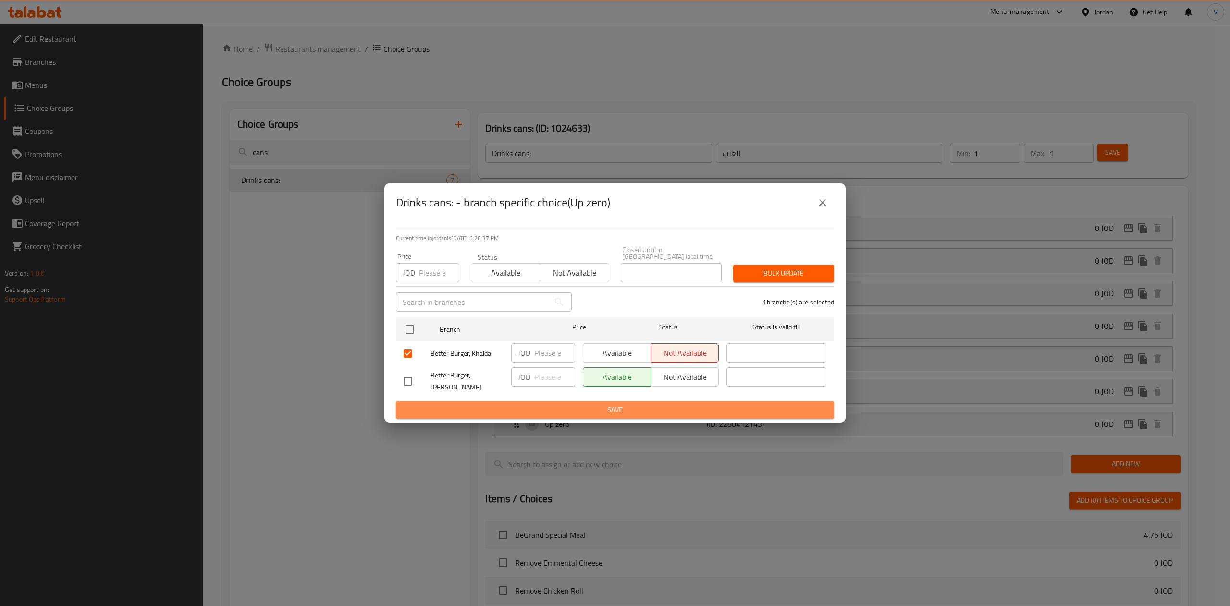
click at [646, 404] on span "Save" at bounding box center [614, 410] width 423 height 12
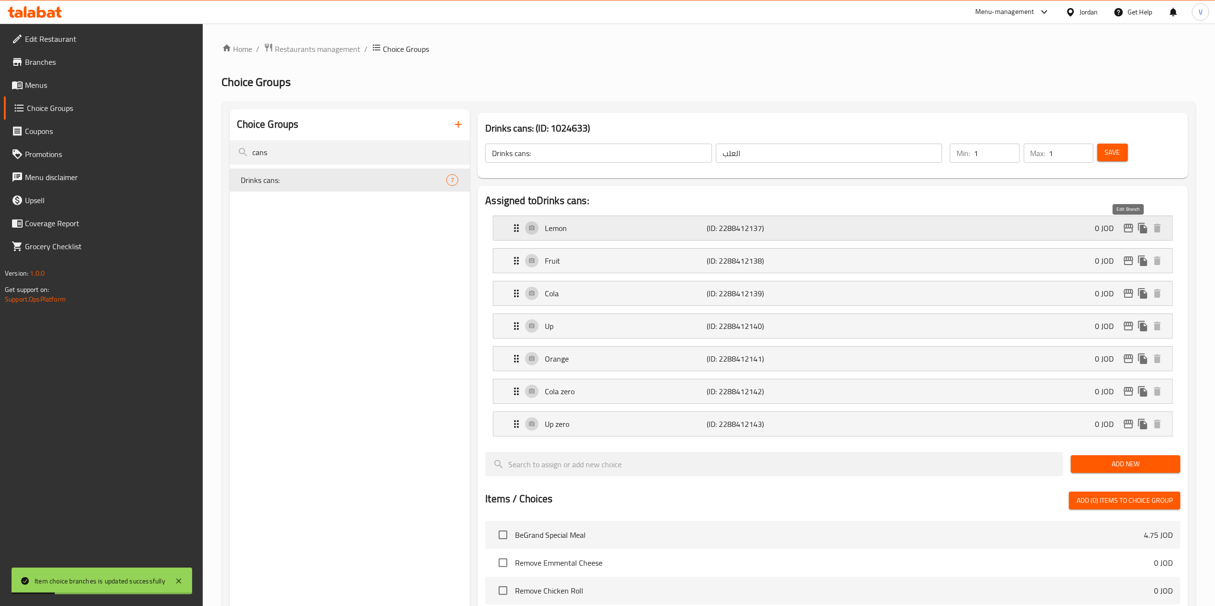
click at [1128, 232] on icon "edit" at bounding box center [1128, 228] width 10 height 9
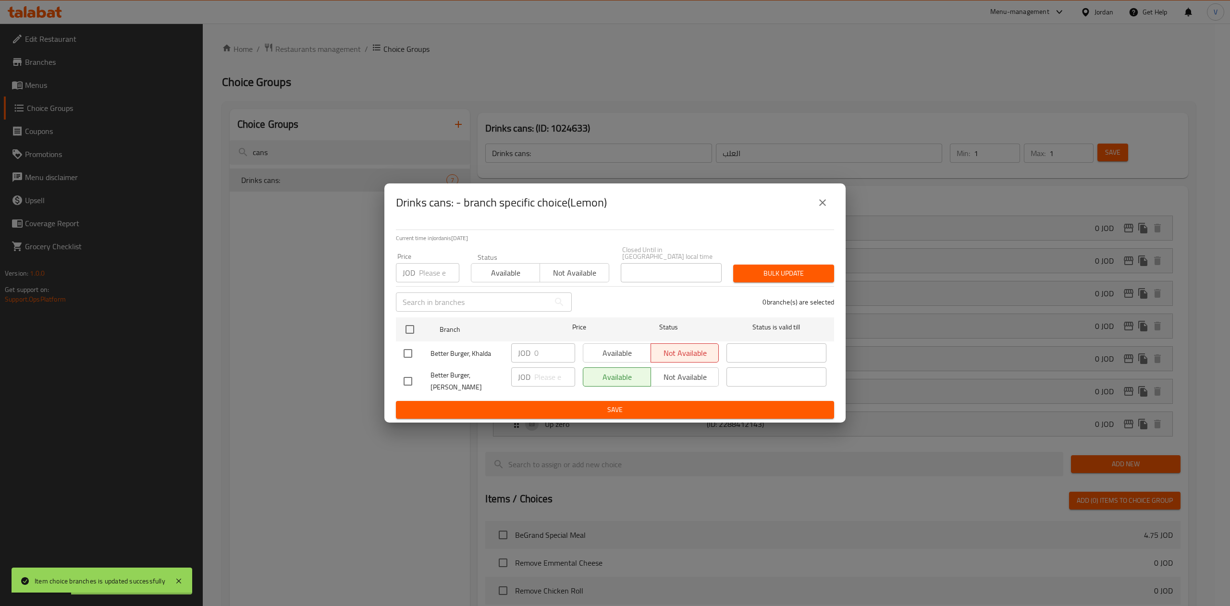
drag, startPoint x: 819, startPoint y: 205, endPoint x: 902, endPoint y: 219, distance: 83.8
click at [816, 205] on button "close" at bounding box center [822, 202] width 23 height 23
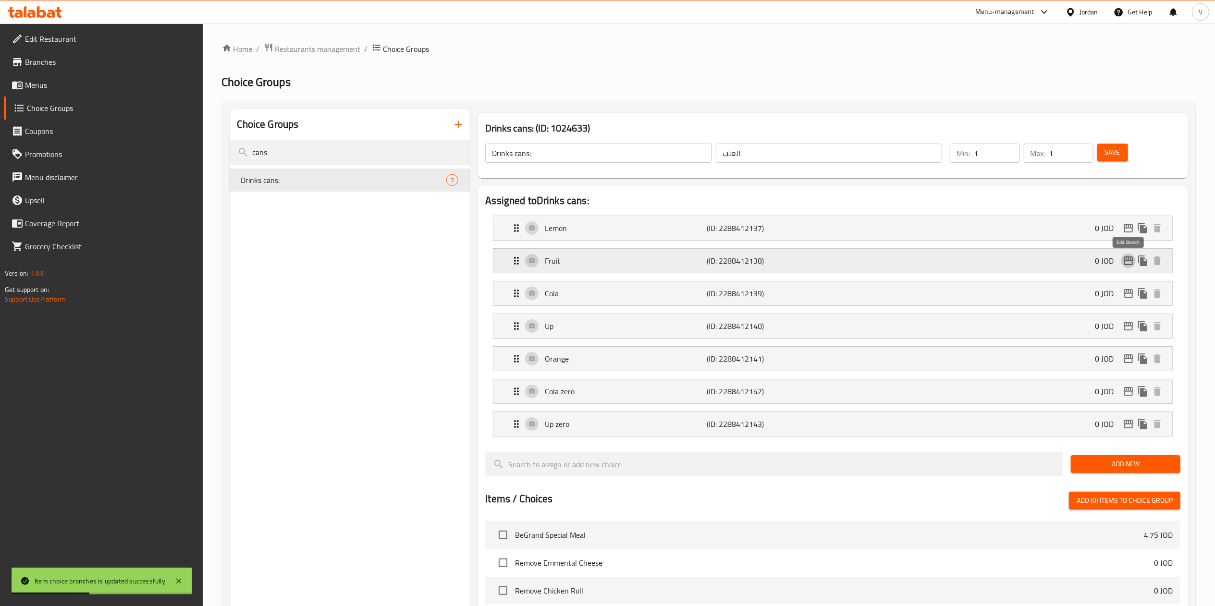
click at [1126, 263] on icon "edit" at bounding box center [1129, 261] width 12 height 12
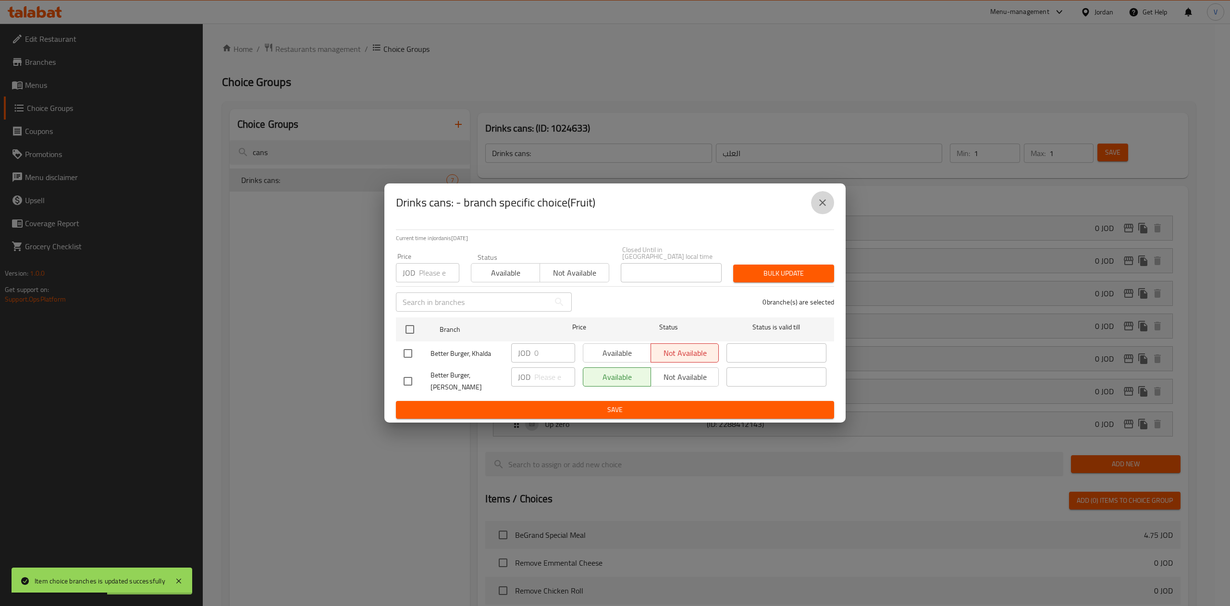
drag, startPoint x: 822, startPoint y: 212, endPoint x: 965, endPoint y: 249, distance: 147.3
click at [821, 208] on icon "close" at bounding box center [823, 203] width 12 height 12
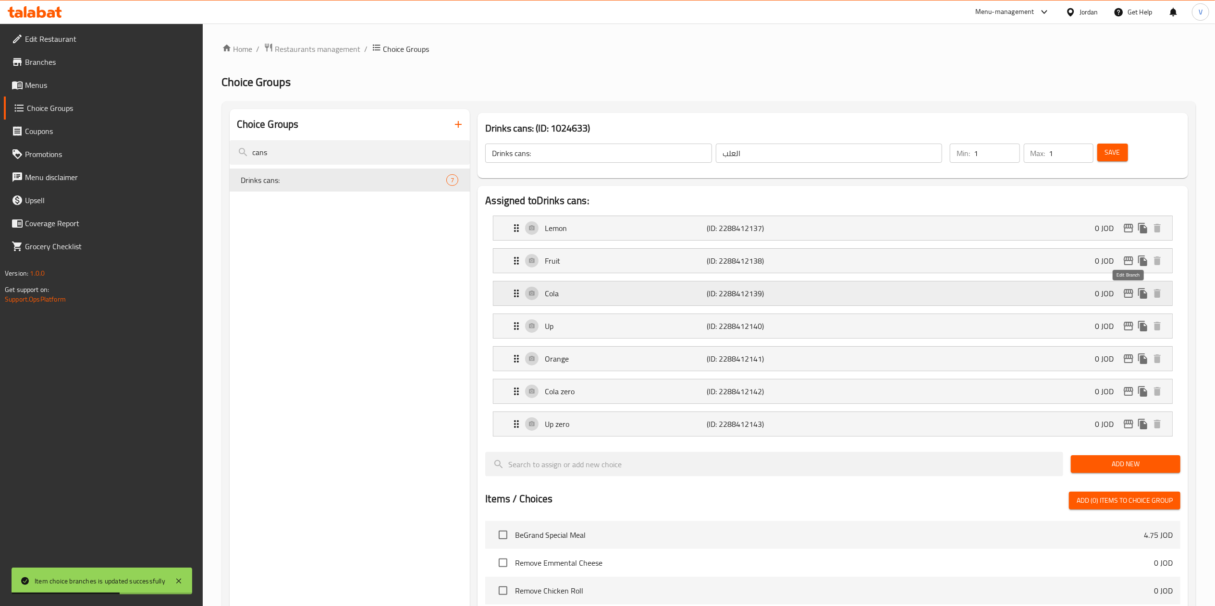
click at [1125, 295] on icon "edit" at bounding box center [1128, 293] width 10 height 9
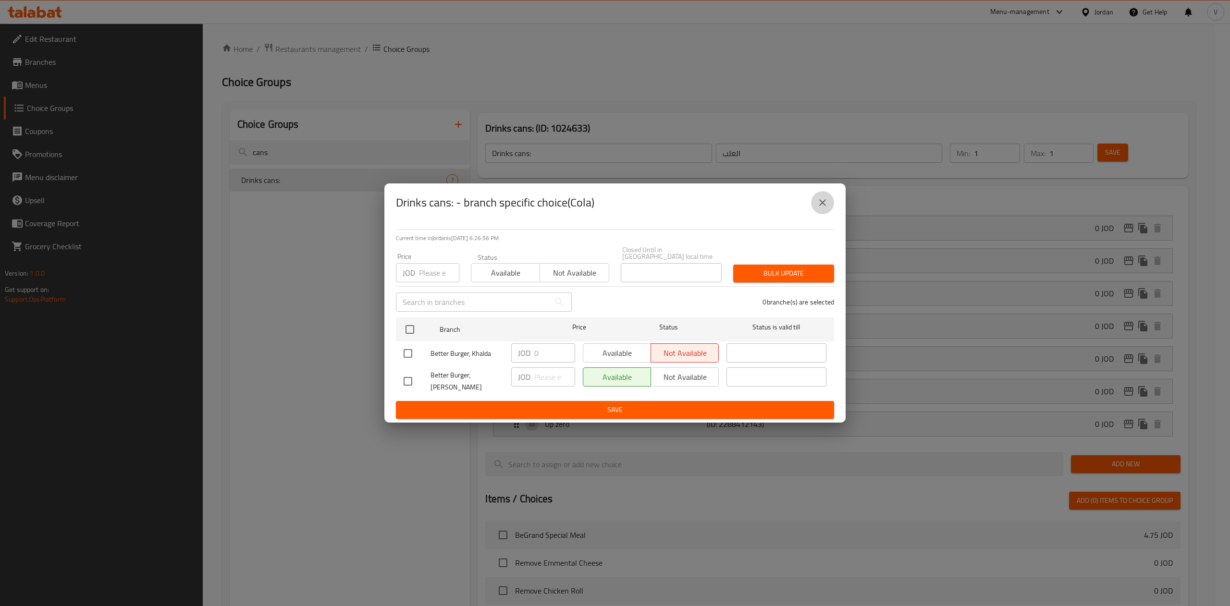
click at [829, 211] on button "close" at bounding box center [822, 202] width 23 height 23
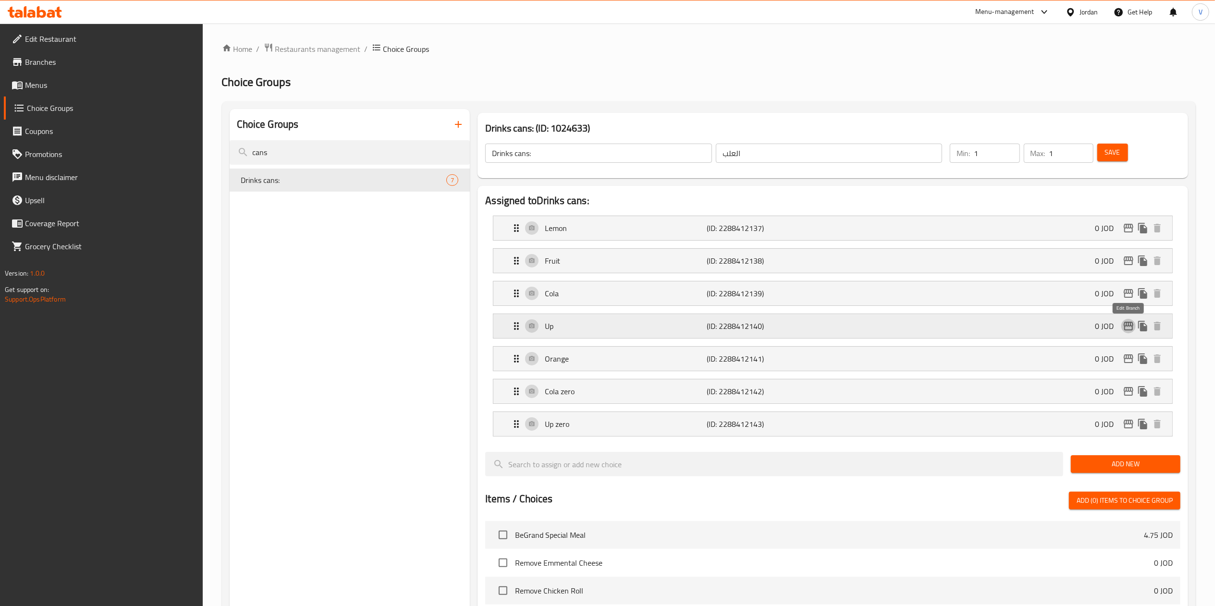
click at [1133, 330] on icon "edit" at bounding box center [1129, 326] width 12 height 12
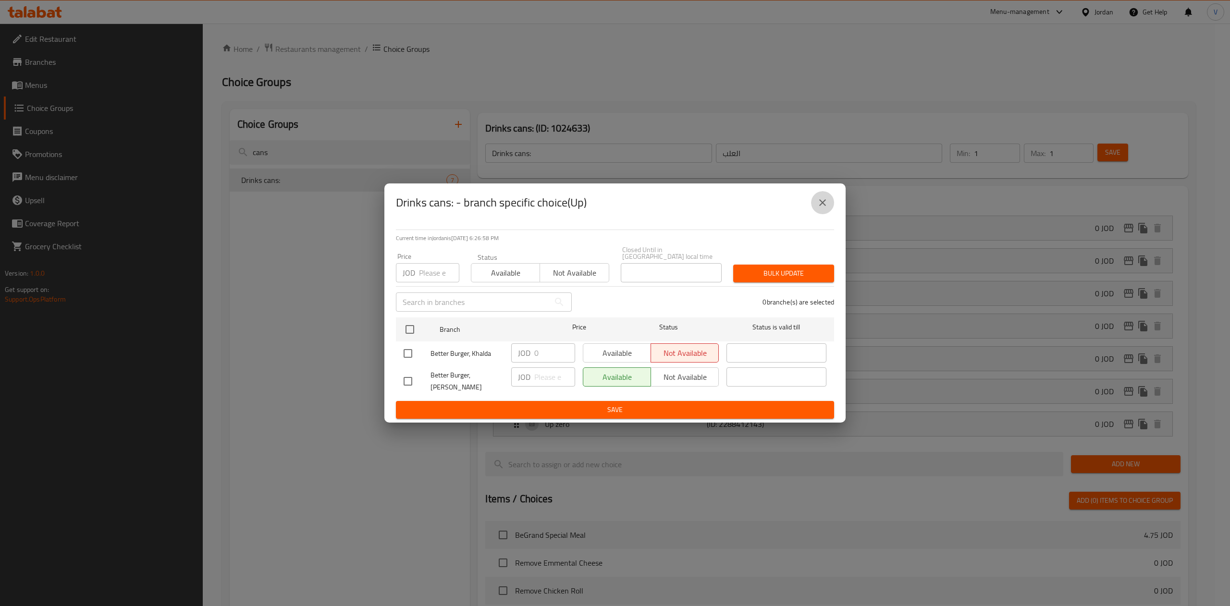
click at [825, 206] on icon "close" at bounding box center [822, 202] width 7 height 7
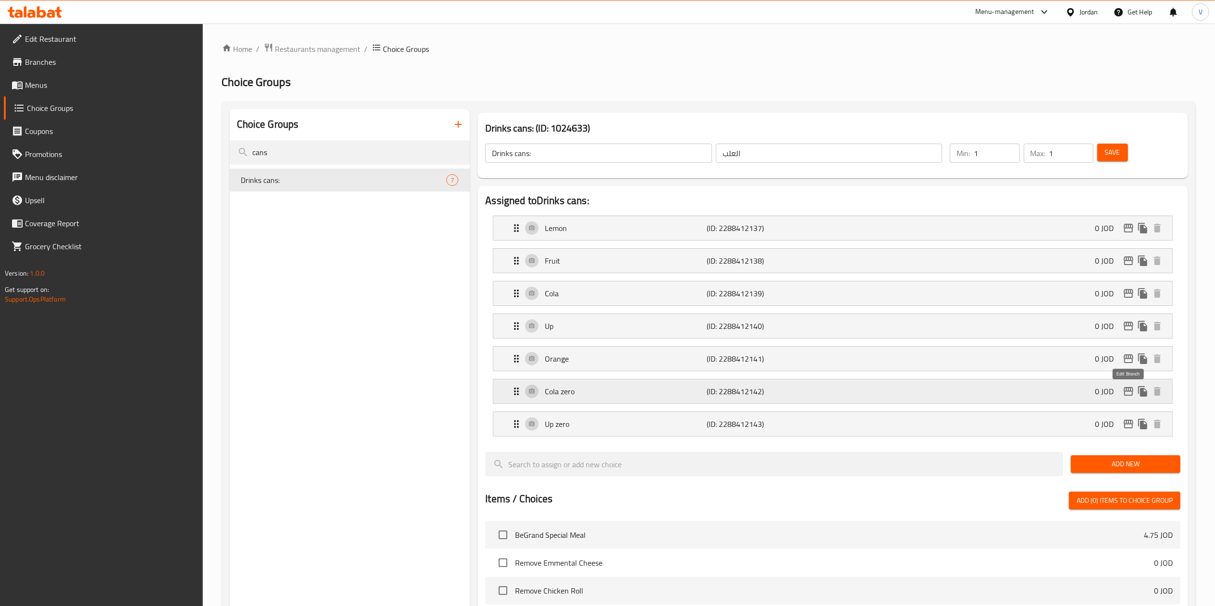
click at [1130, 390] on icon "edit" at bounding box center [1128, 391] width 10 height 9
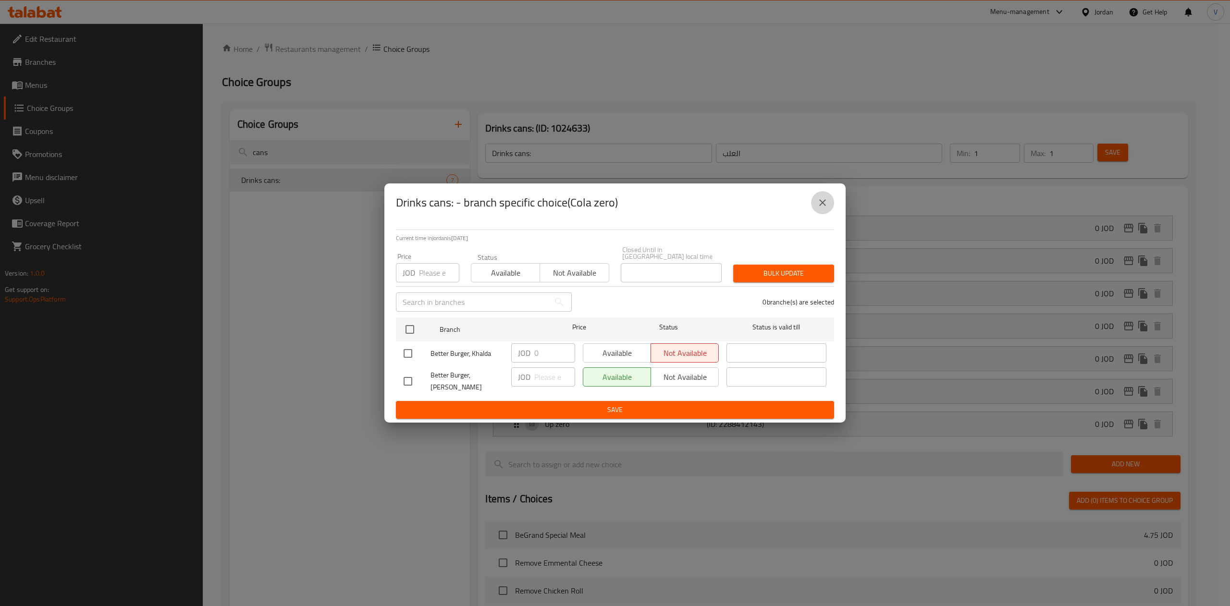
click at [825, 208] on icon "close" at bounding box center [823, 203] width 12 height 12
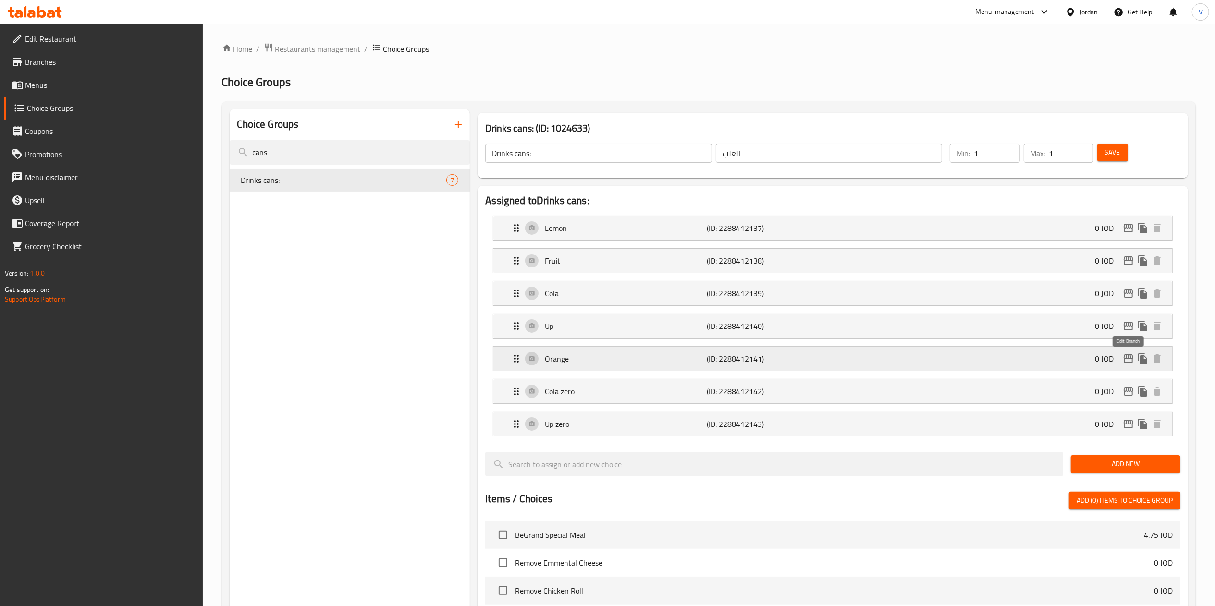
click at [1128, 363] on icon "edit" at bounding box center [1129, 359] width 12 height 12
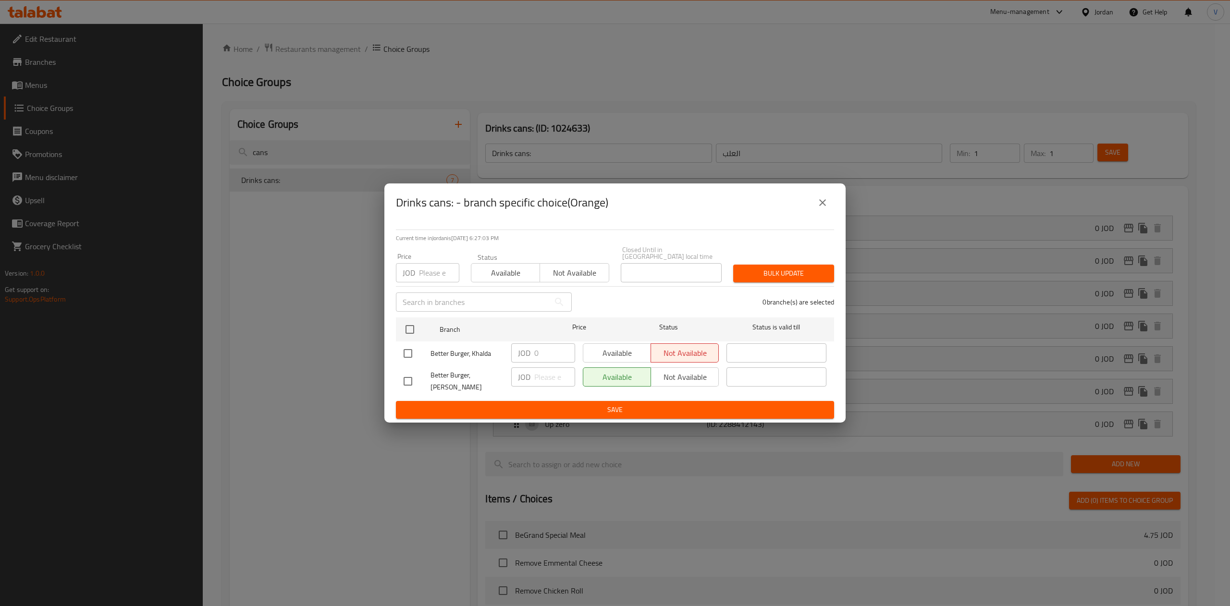
click at [827, 207] on icon "close" at bounding box center [823, 203] width 12 height 12
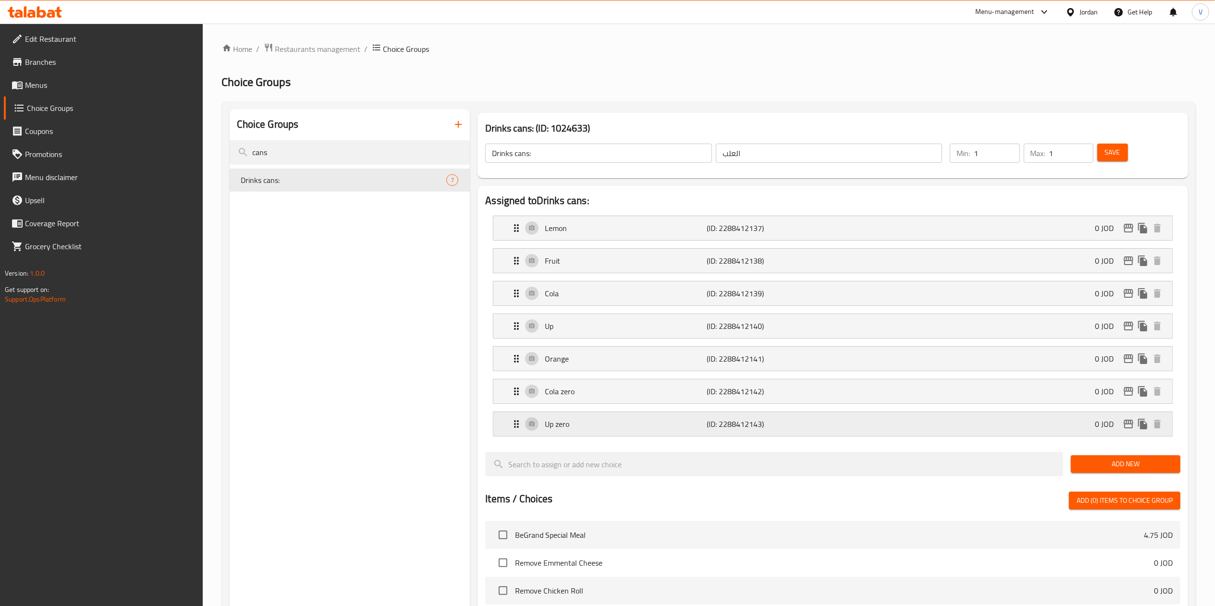
click at [1124, 421] on icon "edit" at bounding box center [1129, 424] width 12 height 12
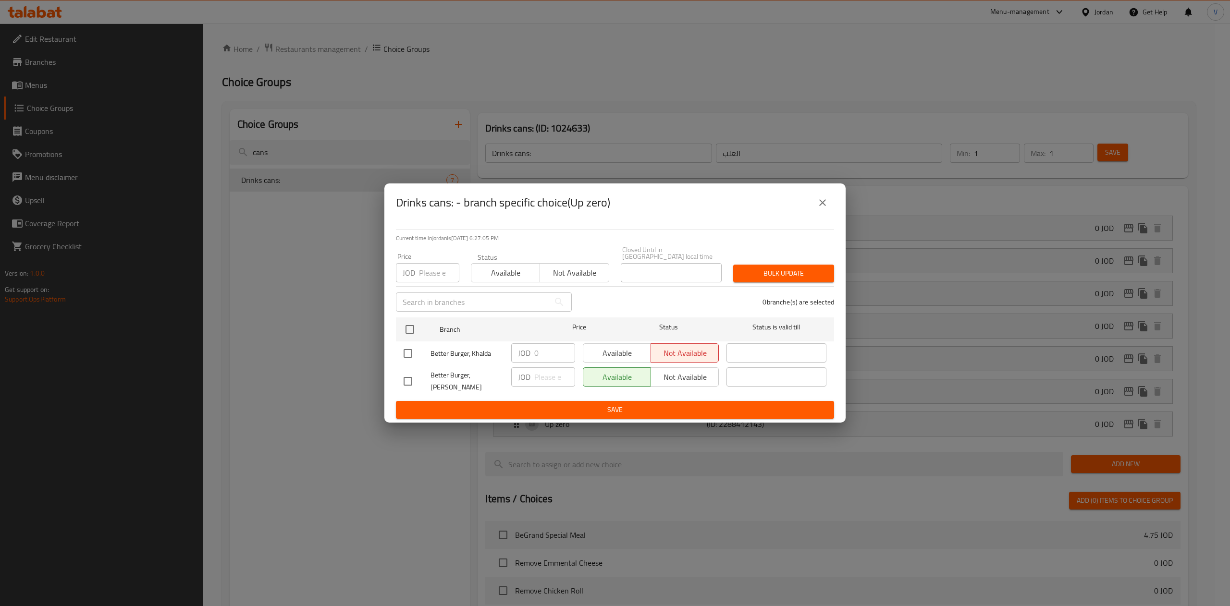
click at [831, 216] on div "Drinks cans: - branch specific choice(Up zero)" at bounding box center [614, 202] width 461 height 38
click at [824, 208] on icon "close" at bounding box center [823, 203] width 12 height 12
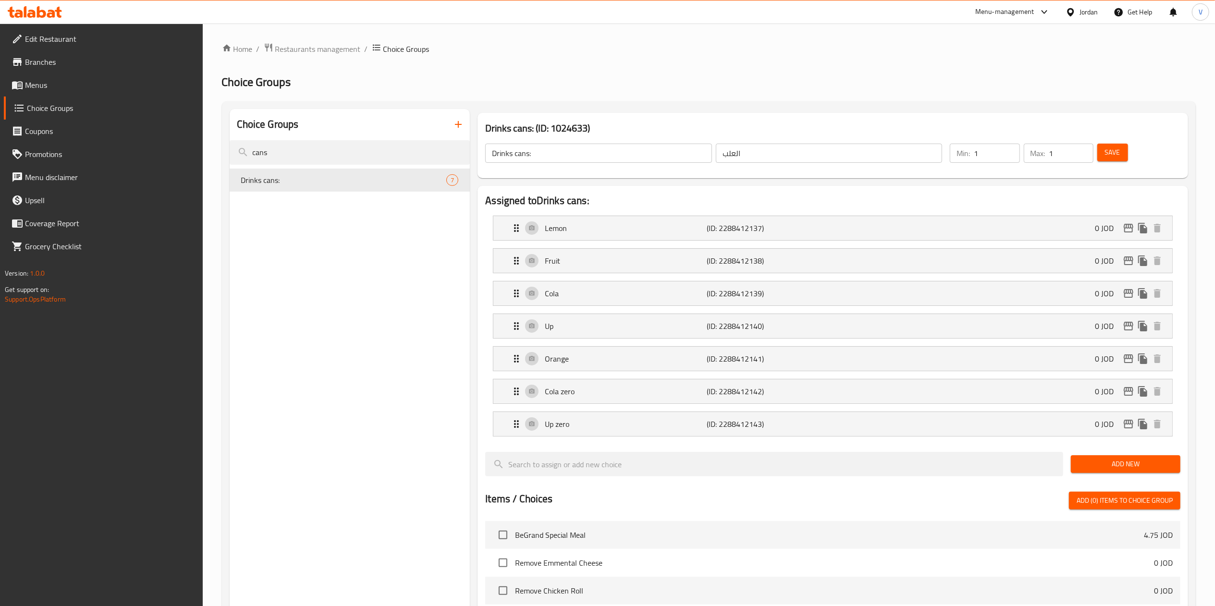
click at [79, 84] on span "Menus" at bounding box center [110, 85] width 170 height 12
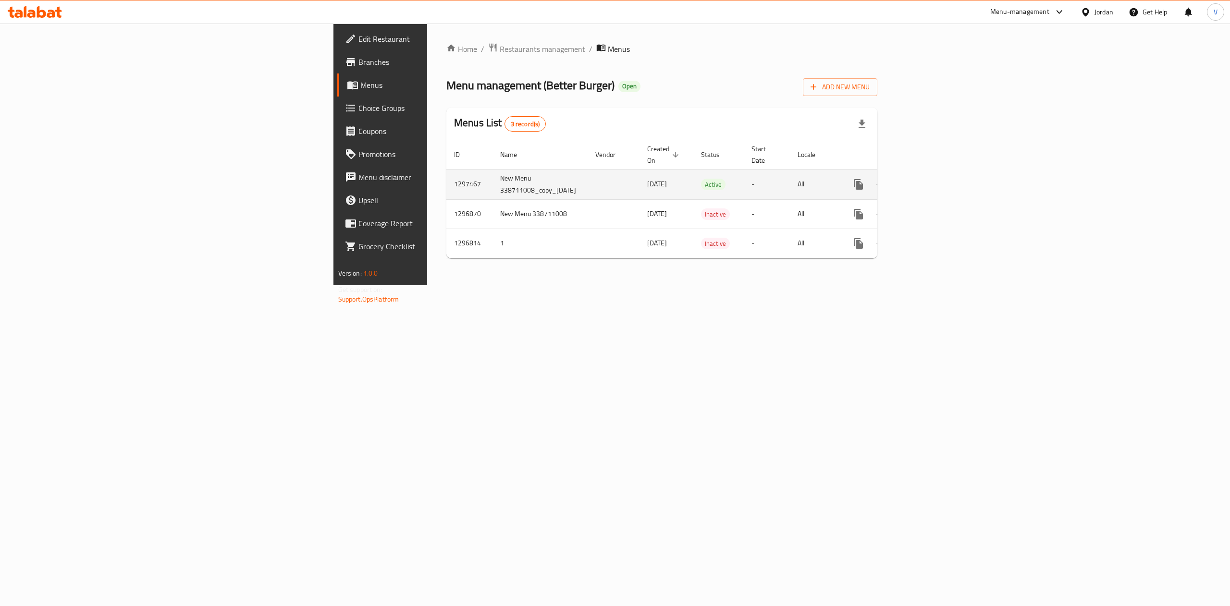
click at [932, 180] on icon "enhanced table" at bounding box center [927, 184] width 9 height 9
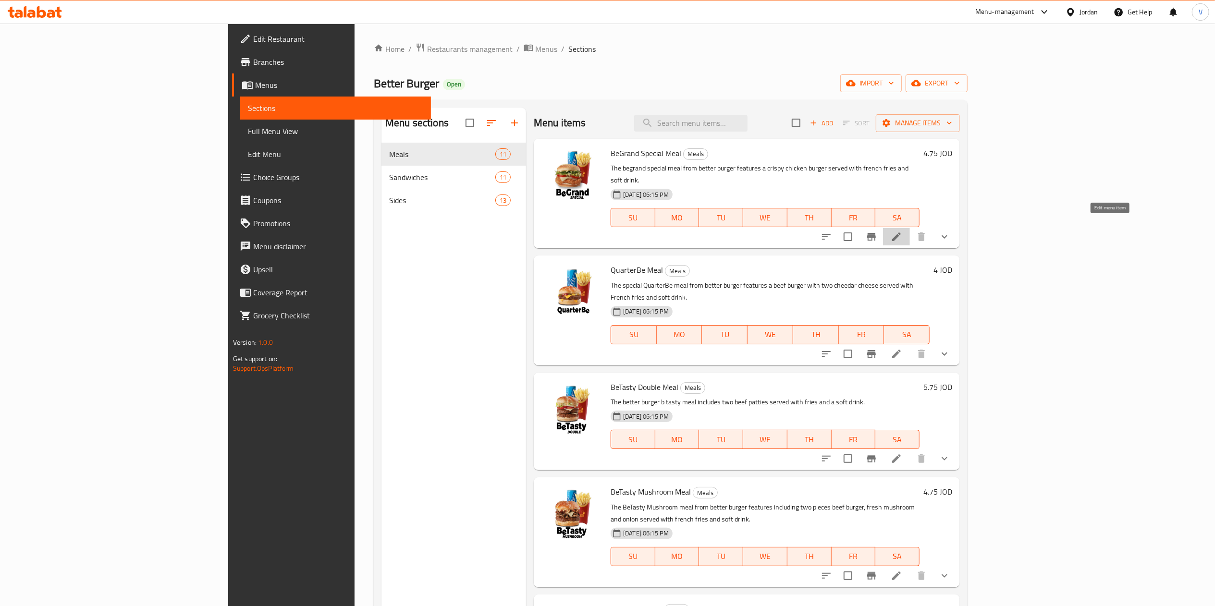
click at [902, 231] on icon at bounding box center [897, 237] width 12 height 12
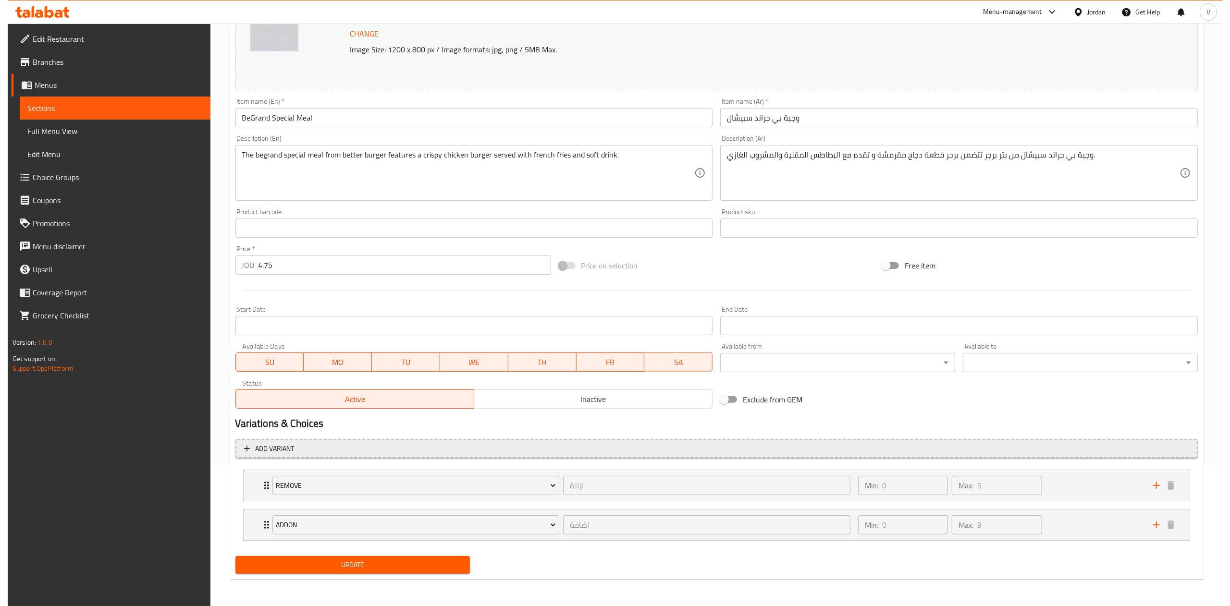
scroll to position [143, 0]
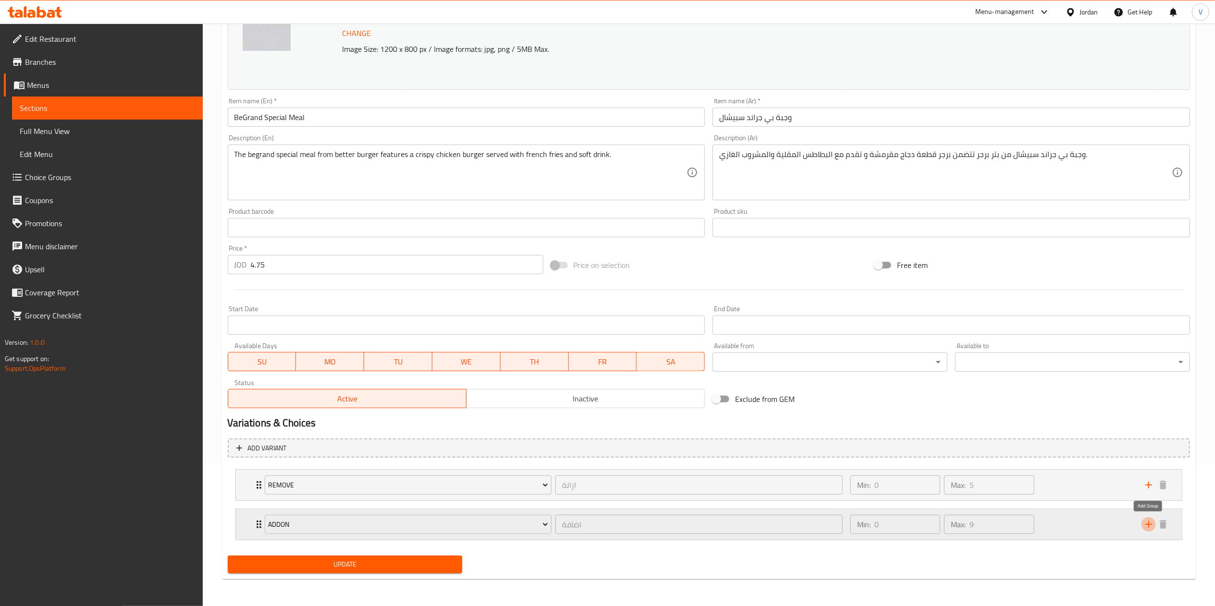
click at [1149, 520] on icon "add" at bounding box center [1149, 525] width 12 height 12
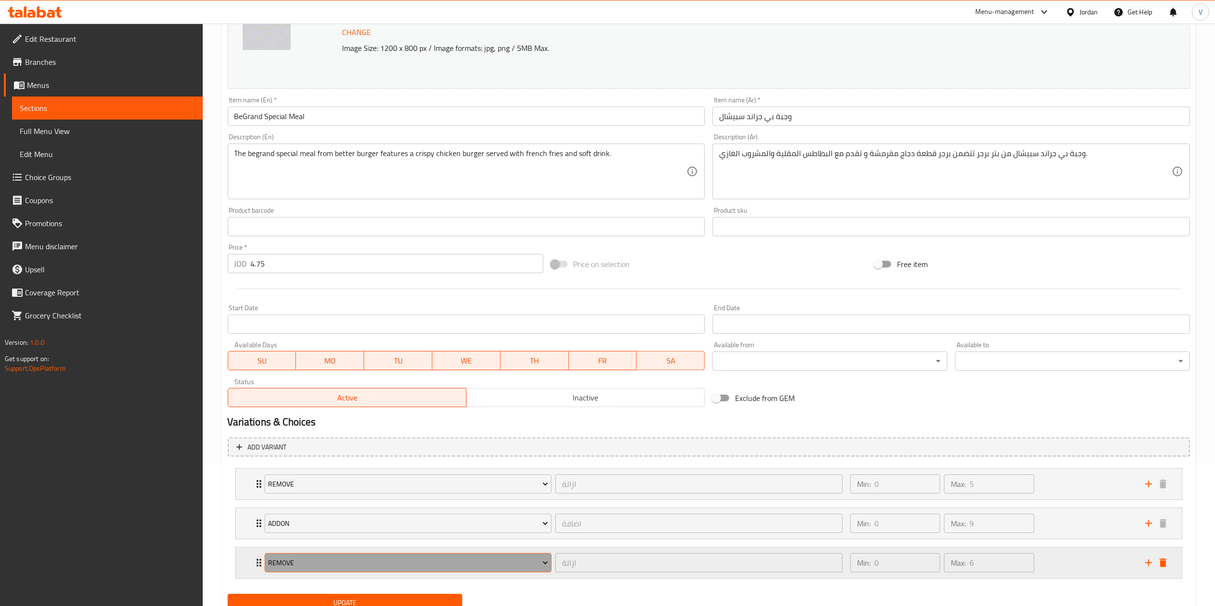
click at [283, 559] on span "Remove" at bounding box center [408, 563] width 280 height 12
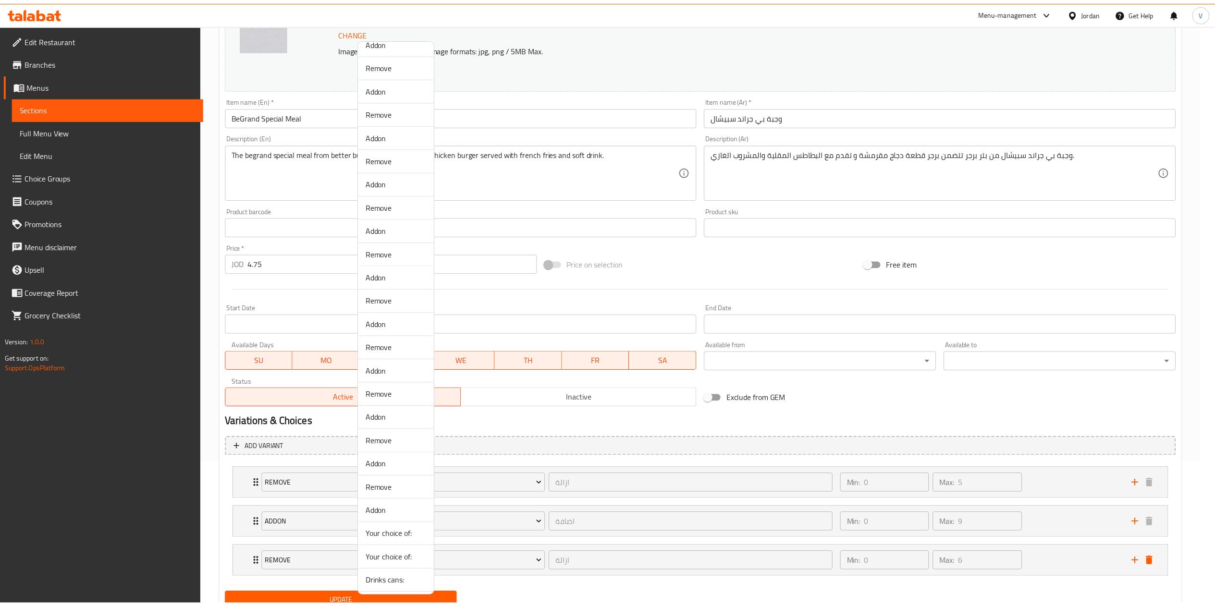
scroll to position [64, 0]
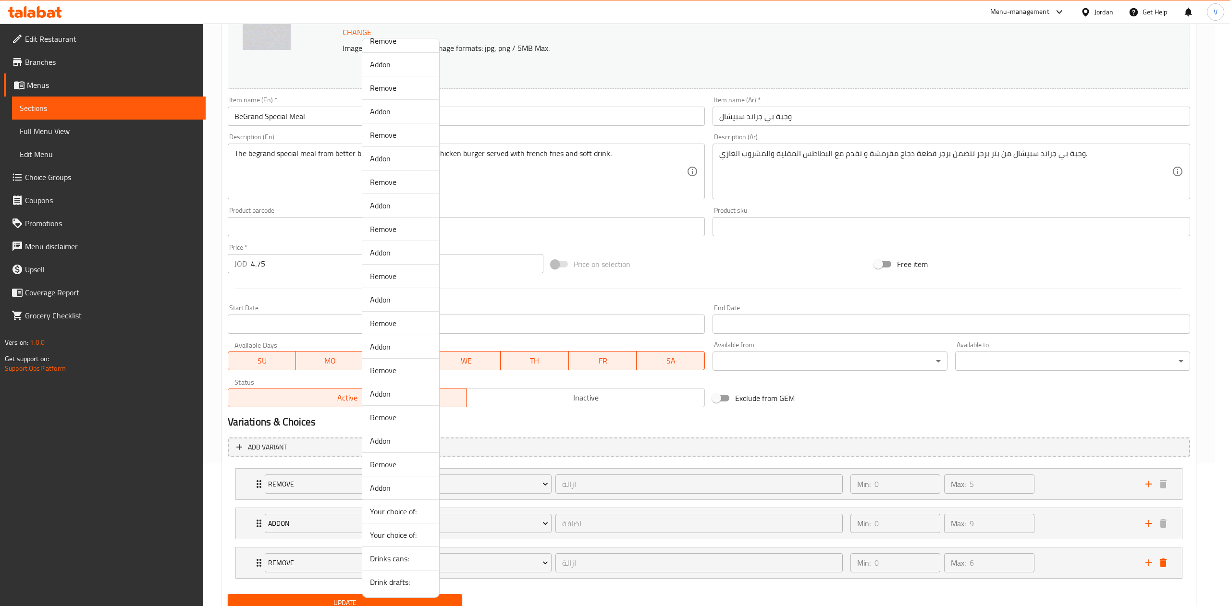
click at [394, 553] on span "Drinks cans:" at bounding box center [400, 559] width 61 height 12
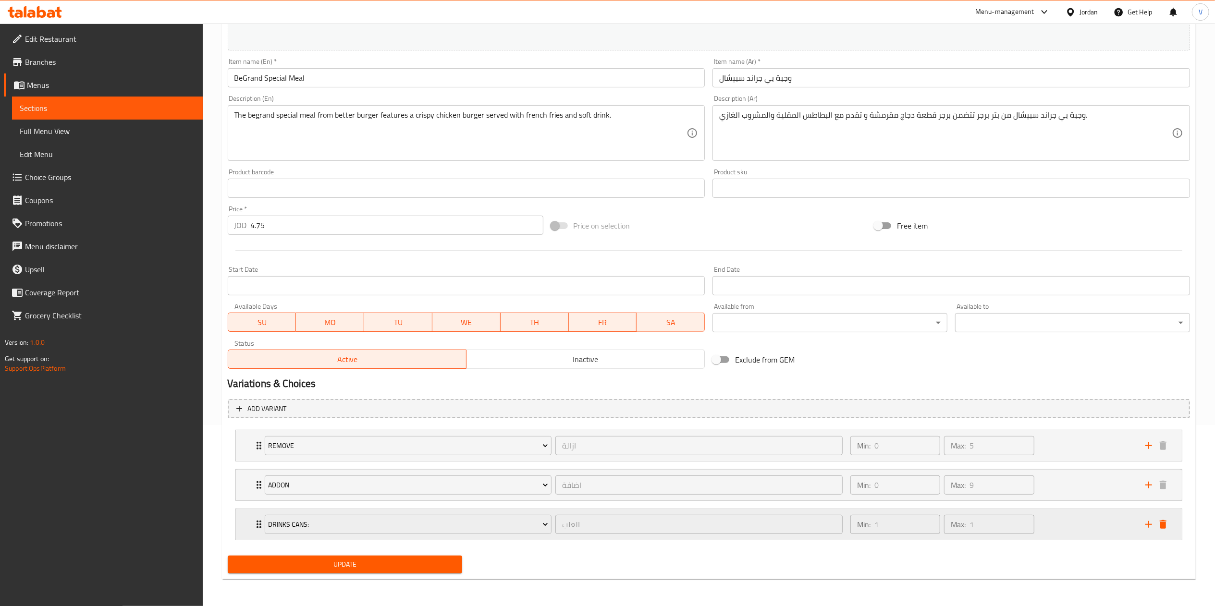
click at [1053, 525] on div "Min: 1 ​ Max: 1 ​" at bounding box center [991, 524] width 295 height 31
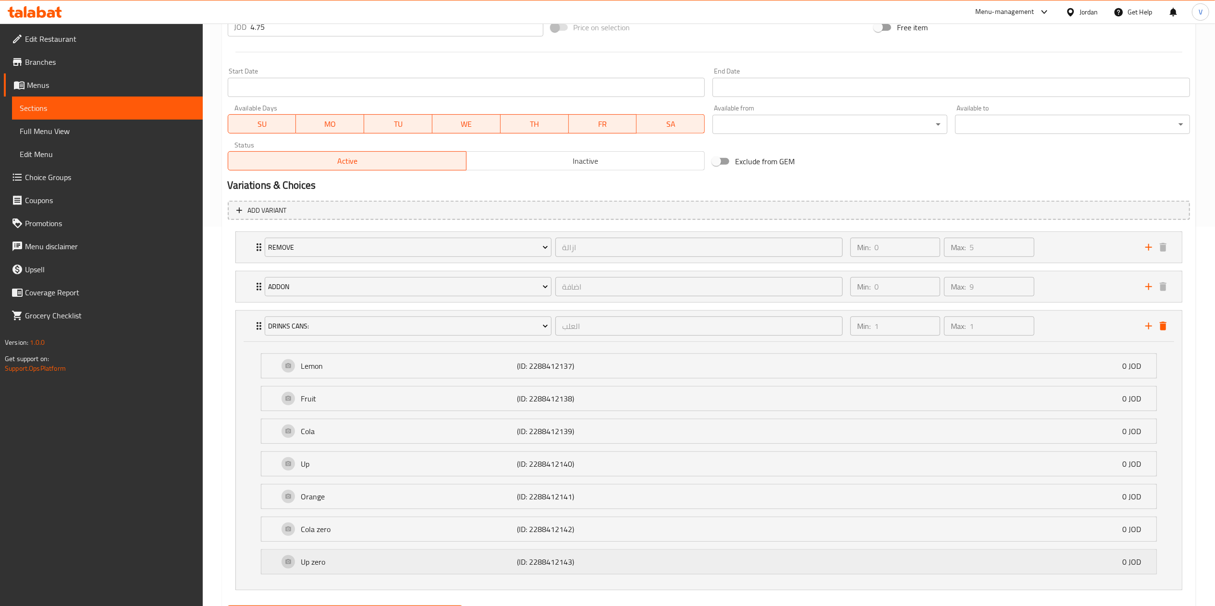
scroll to position [410, 0]
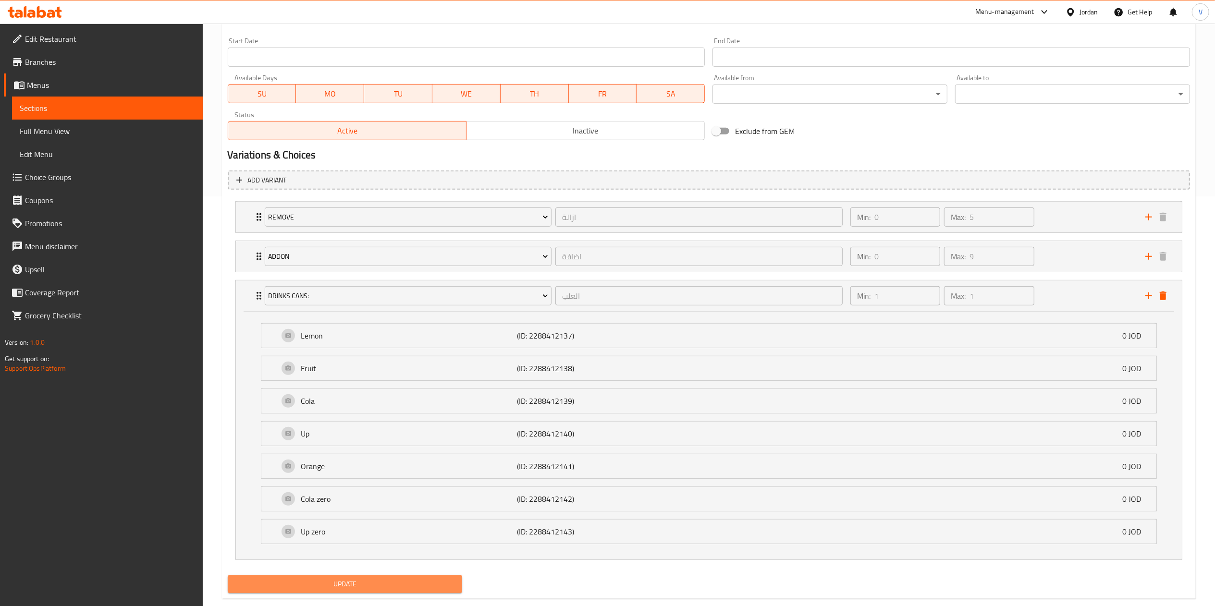
click at [337, 584] on span "Update" at bounding box center [345, 584] width 220 height 12
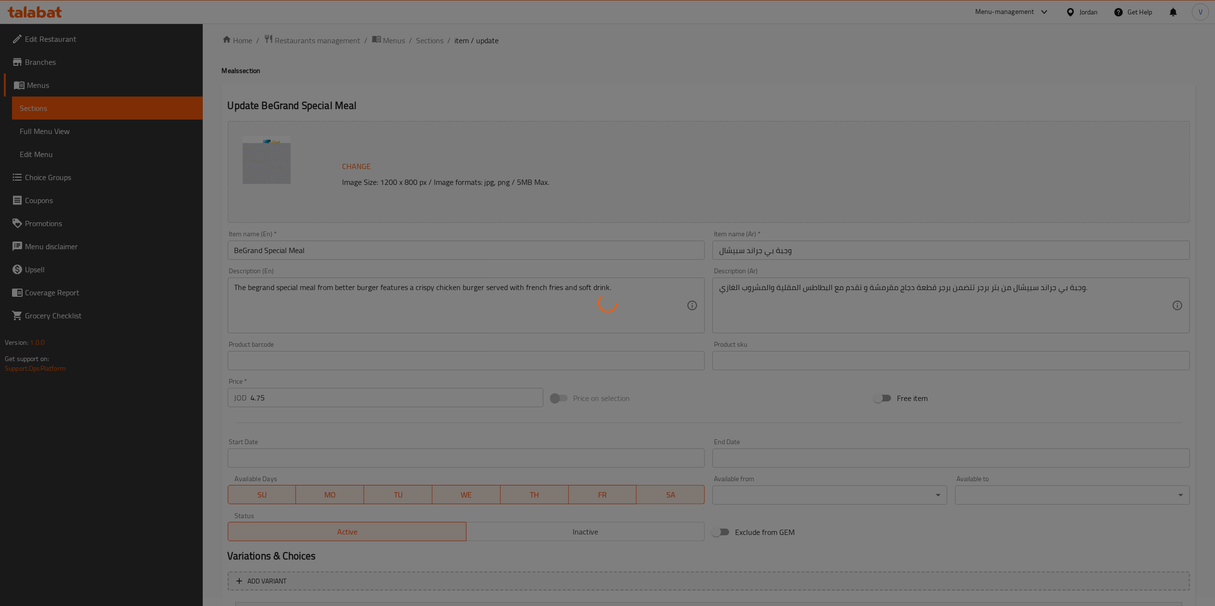
scroll to position [0, 0]
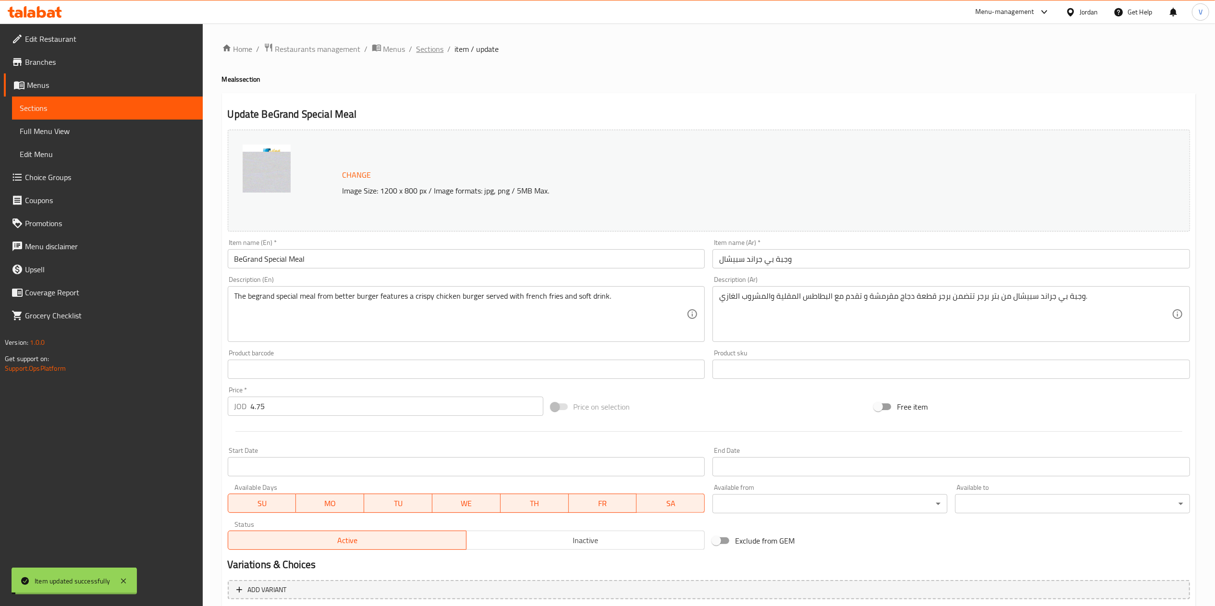
click at [430, 47] on span "Sections" at bounding box center [429, 49] width 27 height 12
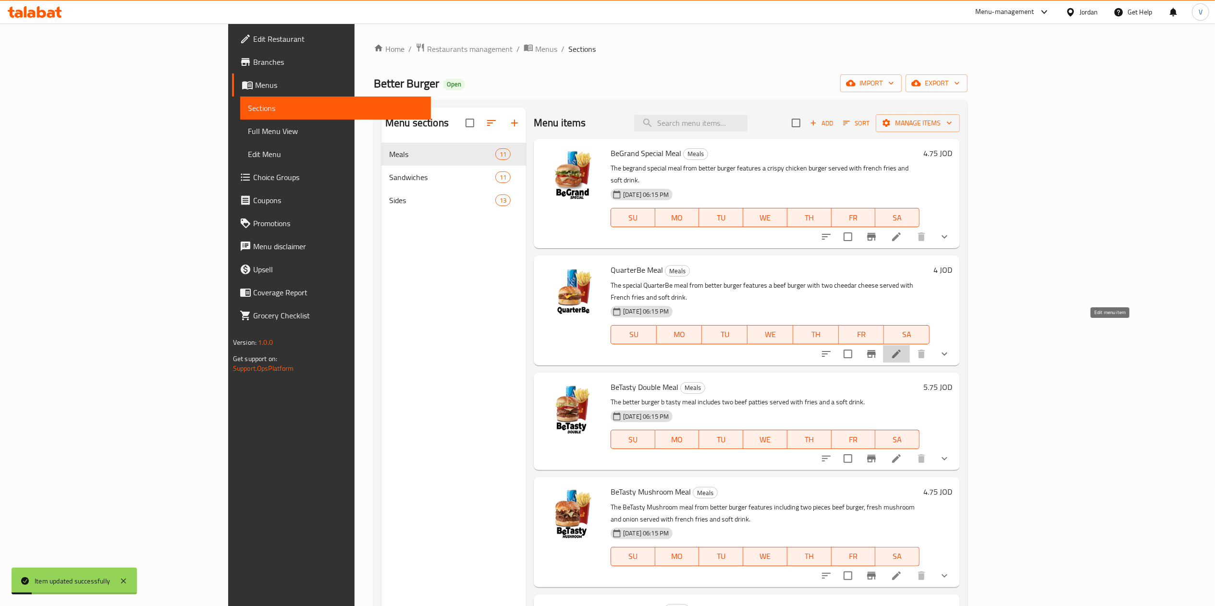
click at [902, 348] on icon at bounding box center [897, 354] width 12 height 12
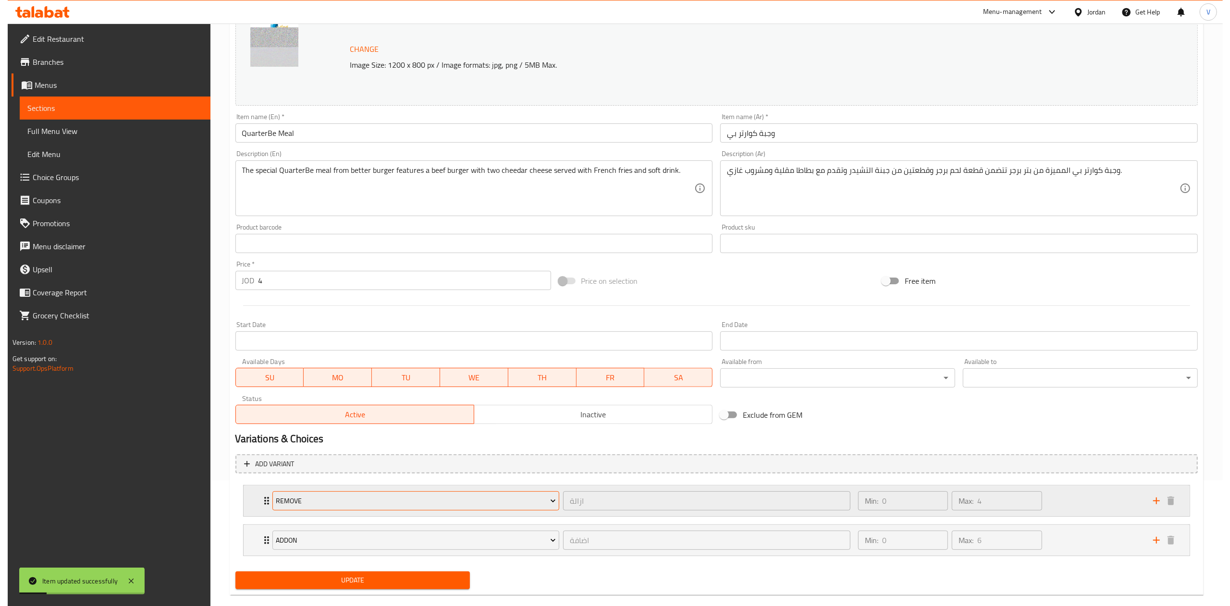
scroll to position [143, 0]
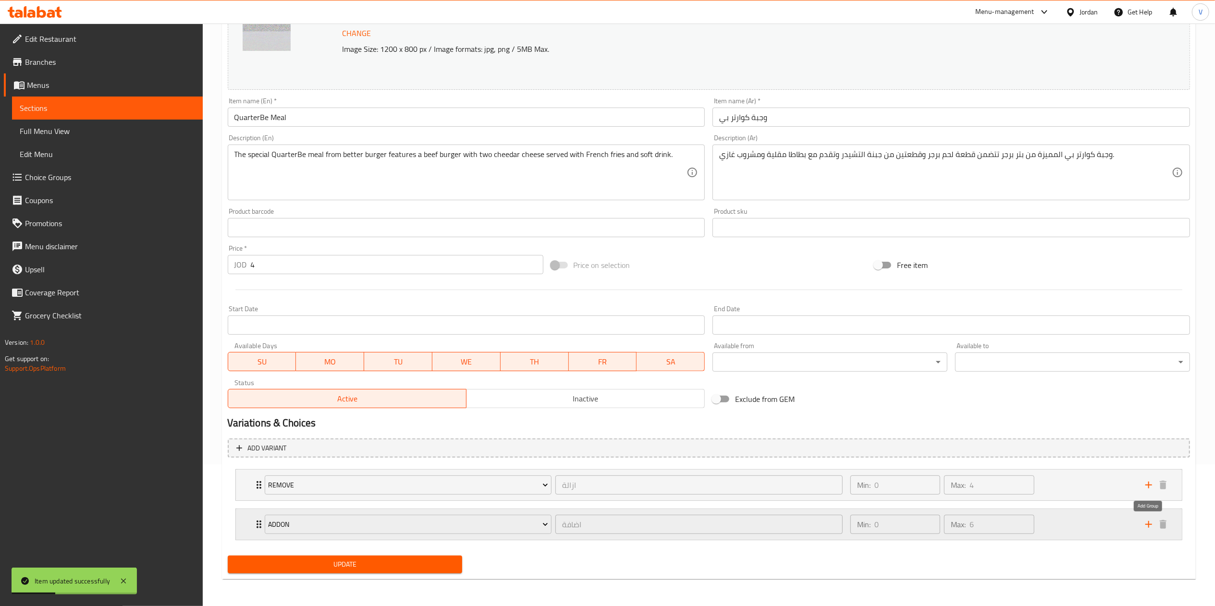
click at [1153, 522] on icon "add" at bounding box center [1149, 525] width 12 height 12
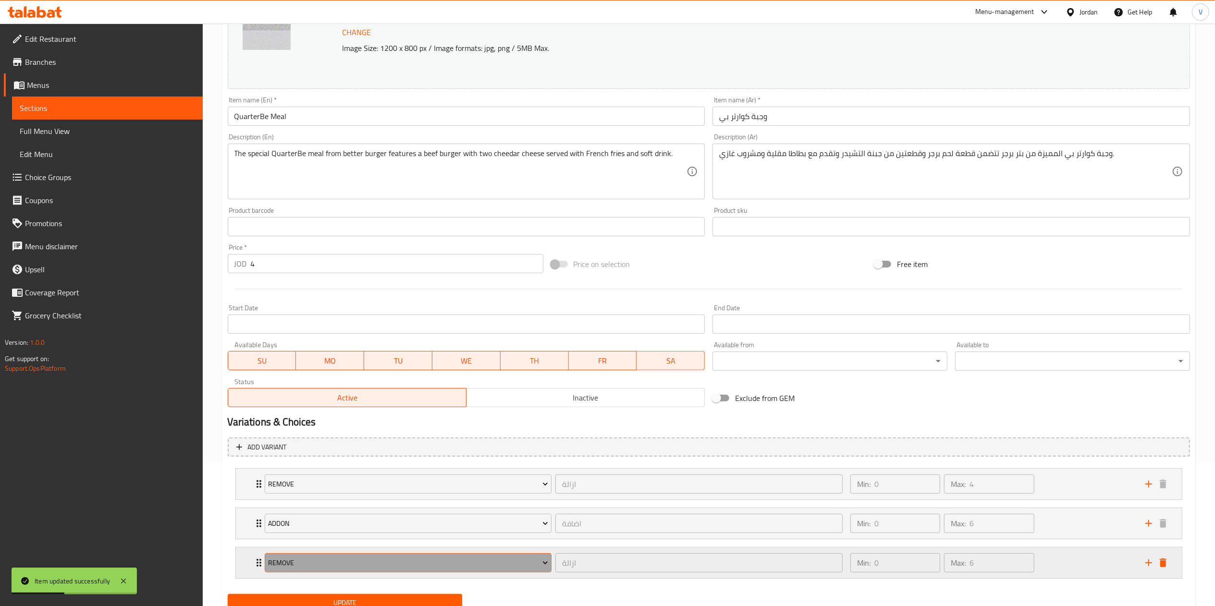
click at [334, 562] on span "Remove" at bounding box center [408, 563] width 280 height 12
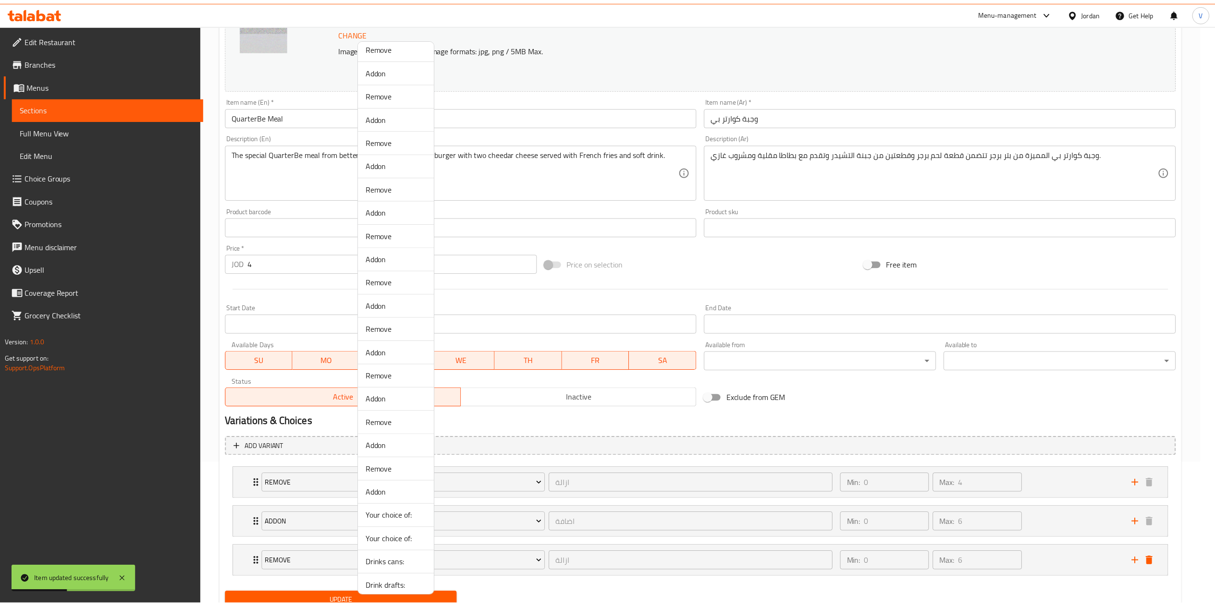
scroll to position [64, 0]
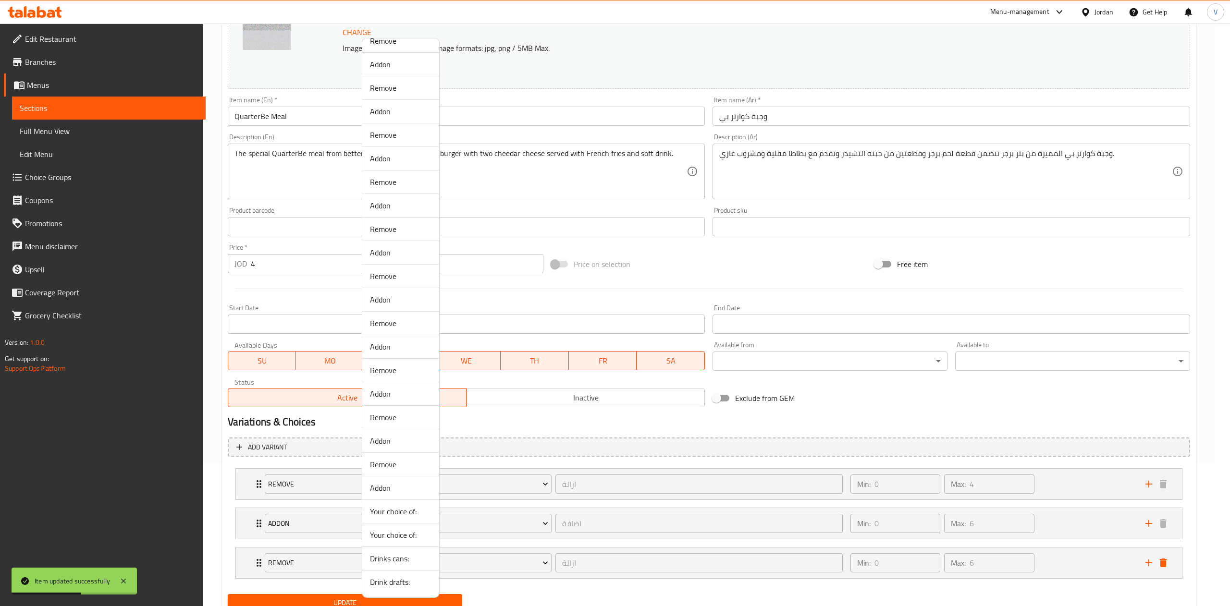
click at [391, 555] on span "Drinks cans:" at bounding box center [400, 559] width 61 height 12
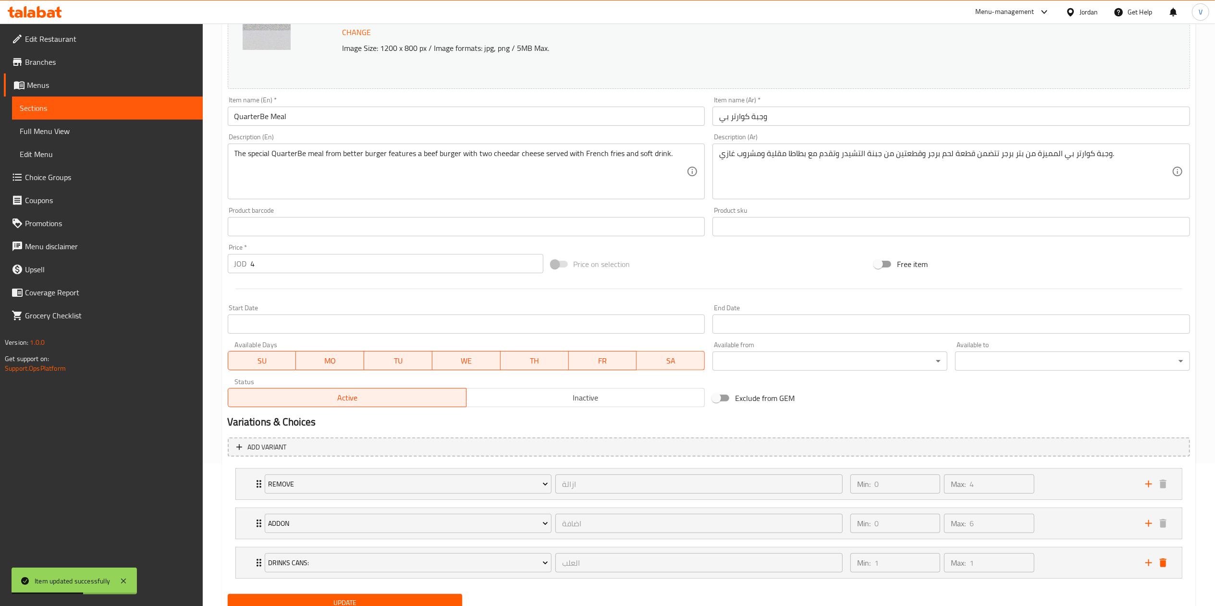
scroll to position [183, 0]
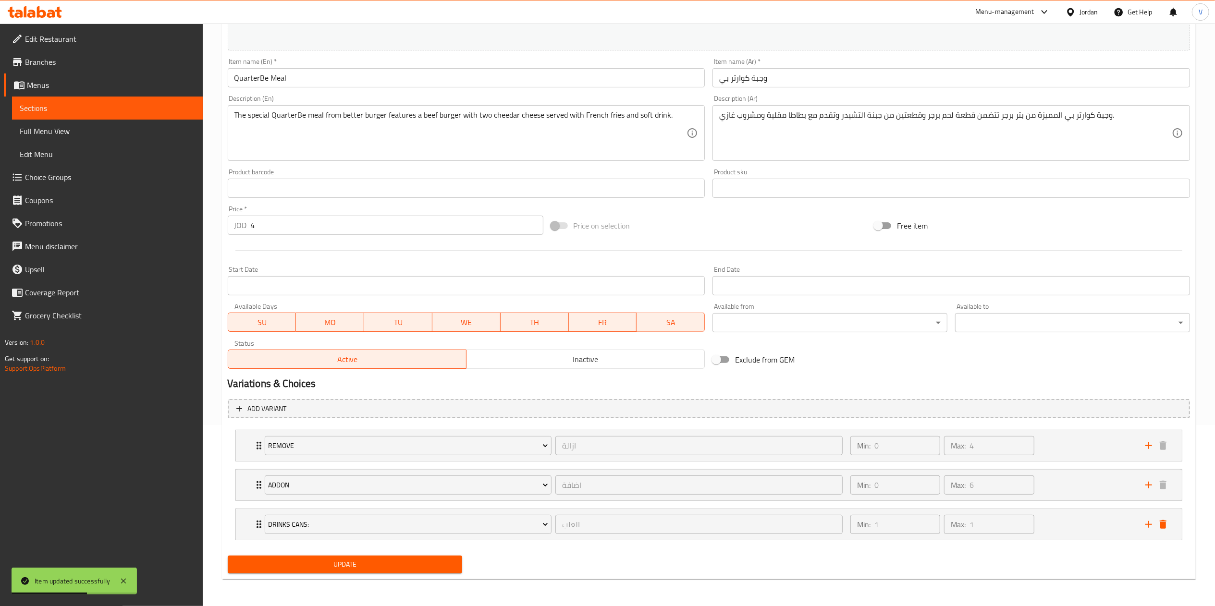
click at [344, 554] on div "Update" at bounding box center [345, 564] width 243 height 25
click at [342, 559] on span "Update" at bounding box center [345, 565] width 220 height 12
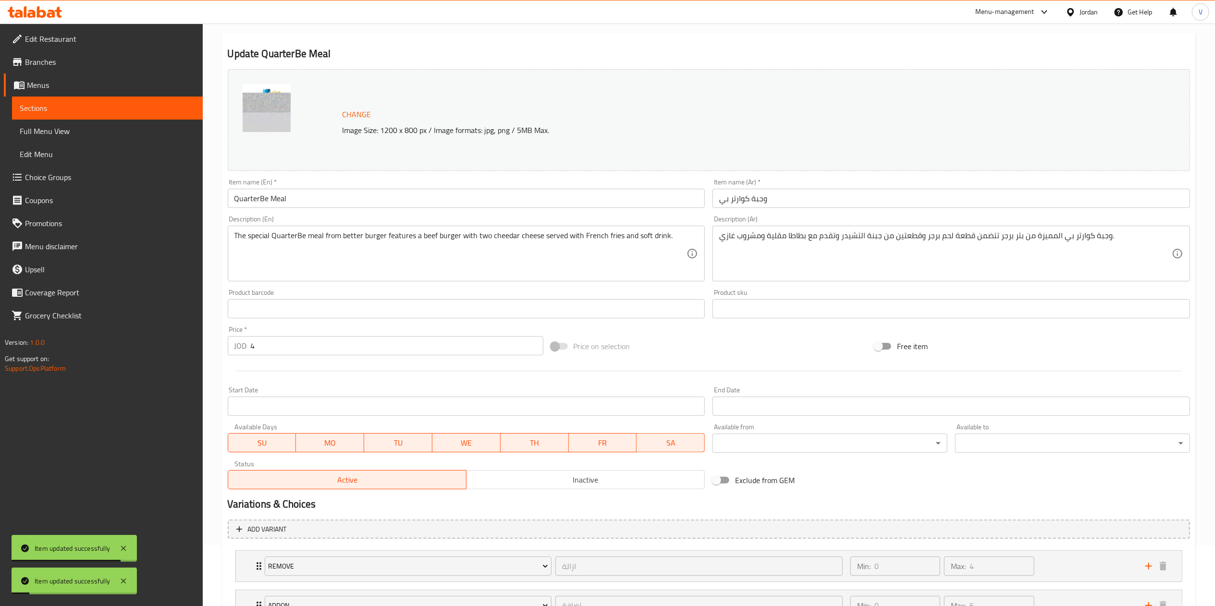
scroll to position [0, 0]
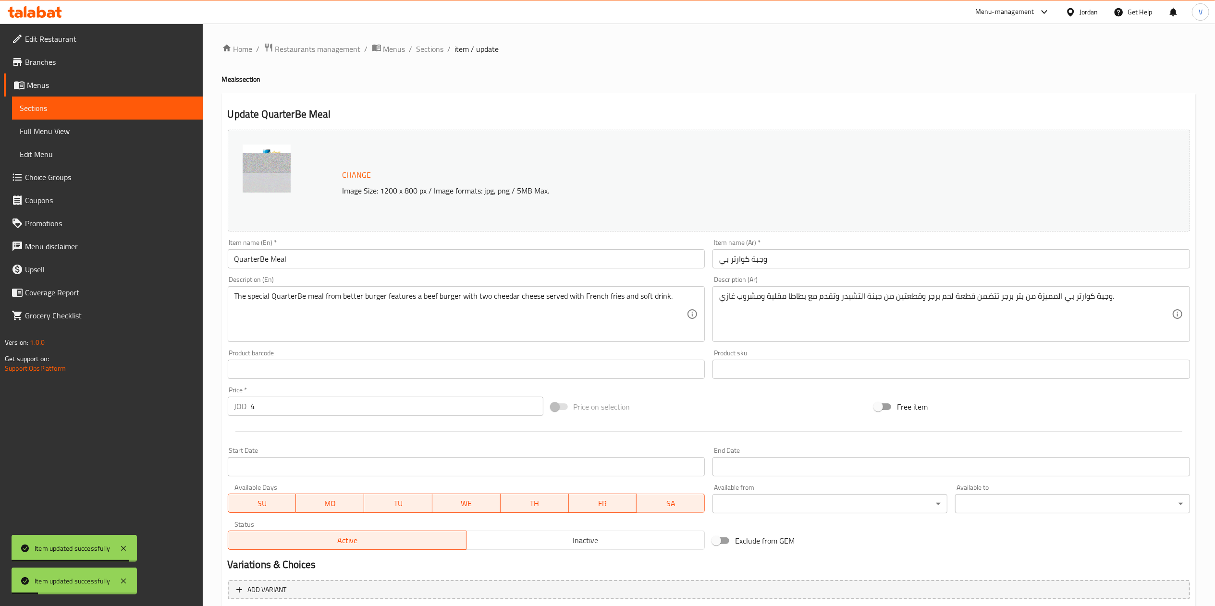
click at [442, 49] on ol "Home / Restaurants management / Menus / Sections / item / update" at bounding box center [709, 49] width 974 height 12
click at [440, 49] on span "Sections" at bounding box center [429, 49] width 27 height 12
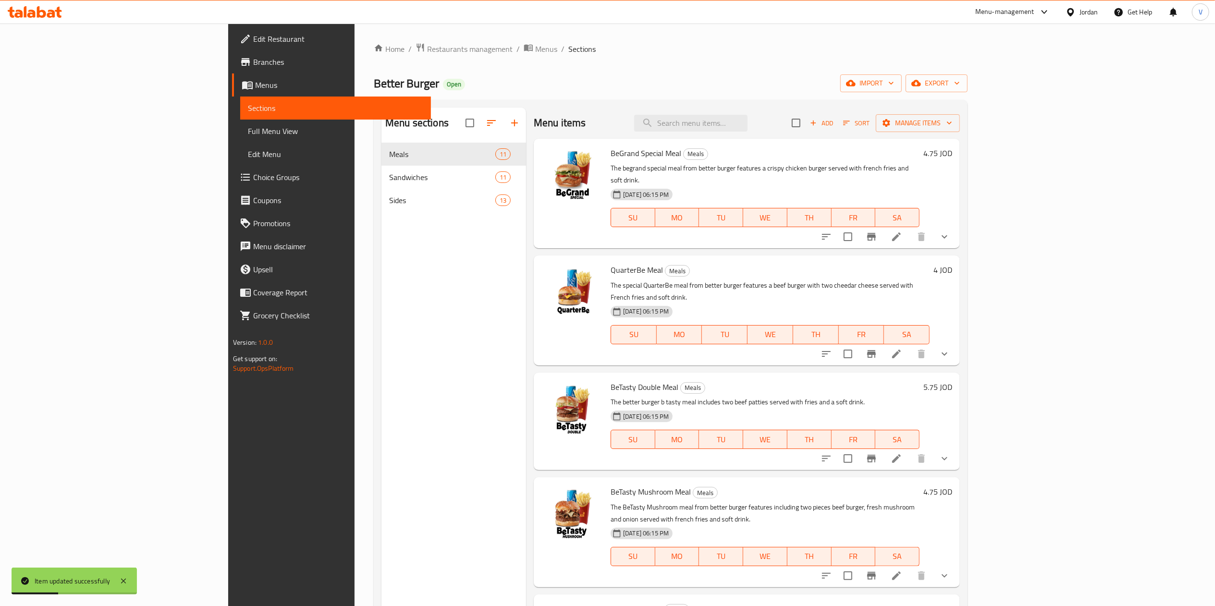
click at [910, 450] on li at bounding box center [896, 458] width 27 height 17
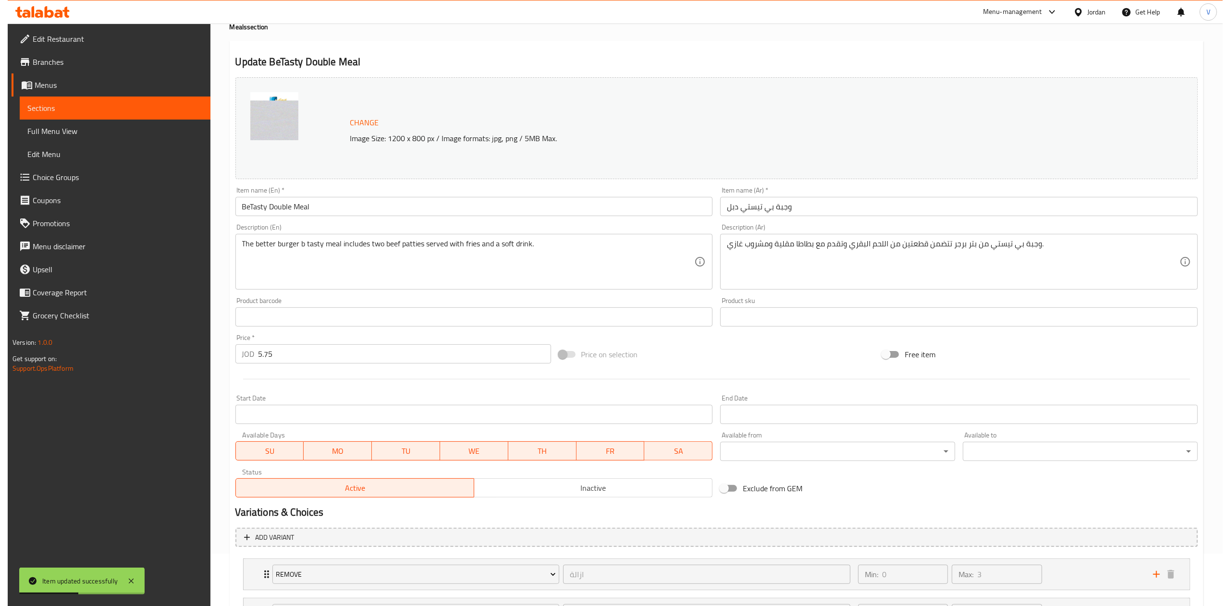
scroll to position [143, 0]
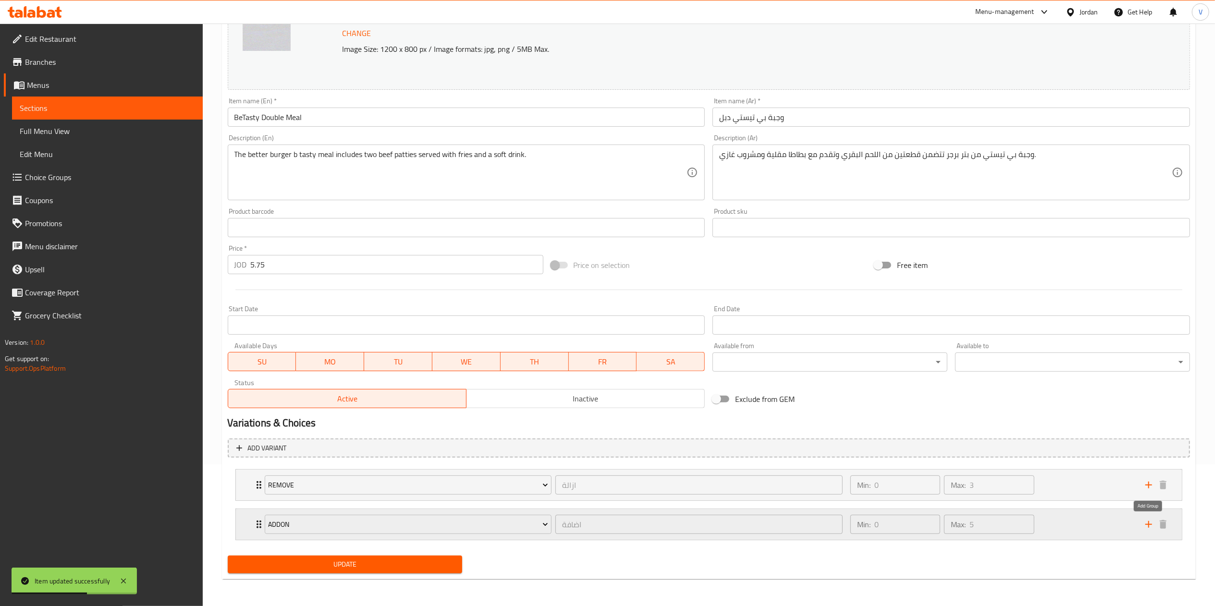
click at [1147, 524] on icon "add" at bounding box center [1148, 524] width 7 height 7
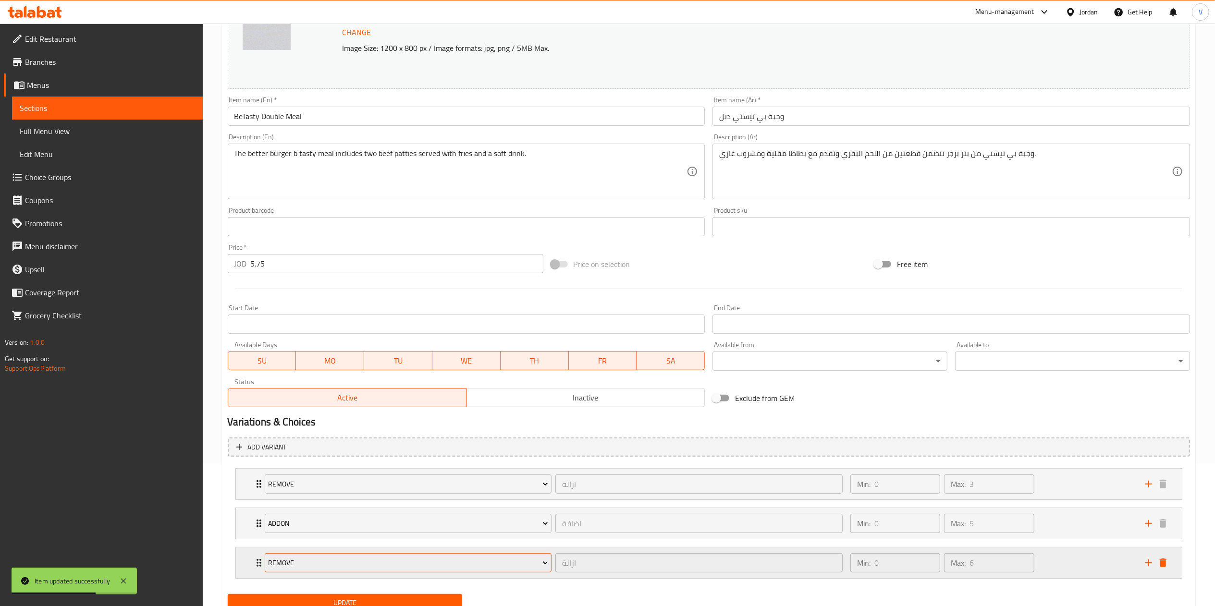
click at [298, 564] on span "Remove" at bounding box center [408, 563] width 280 height 12
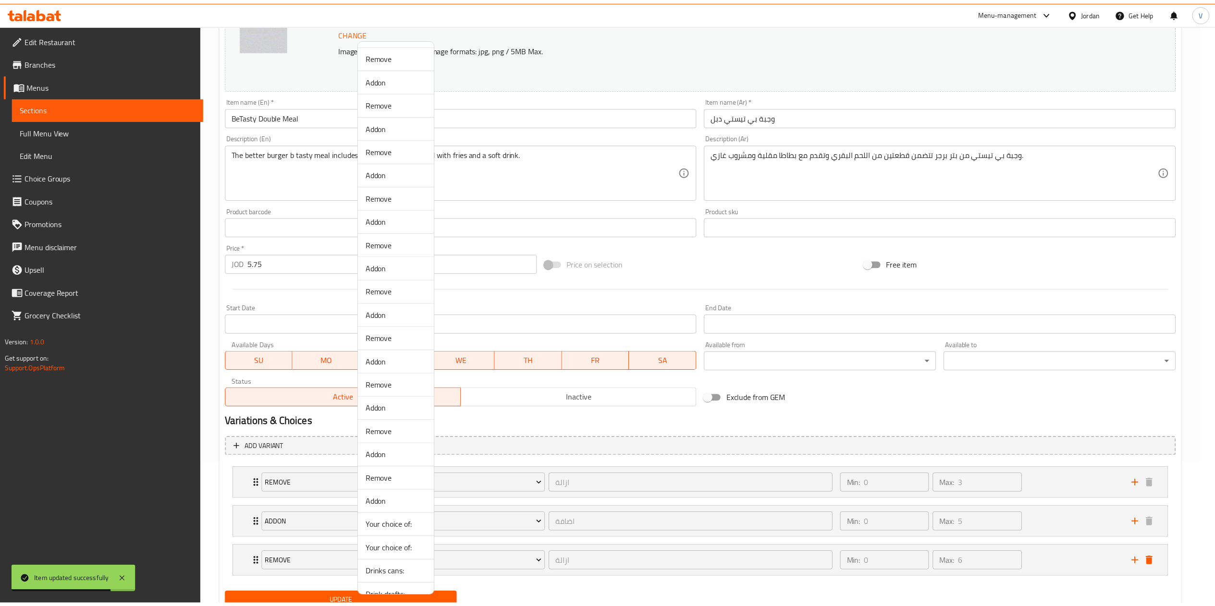
scroll to position [64, 0]
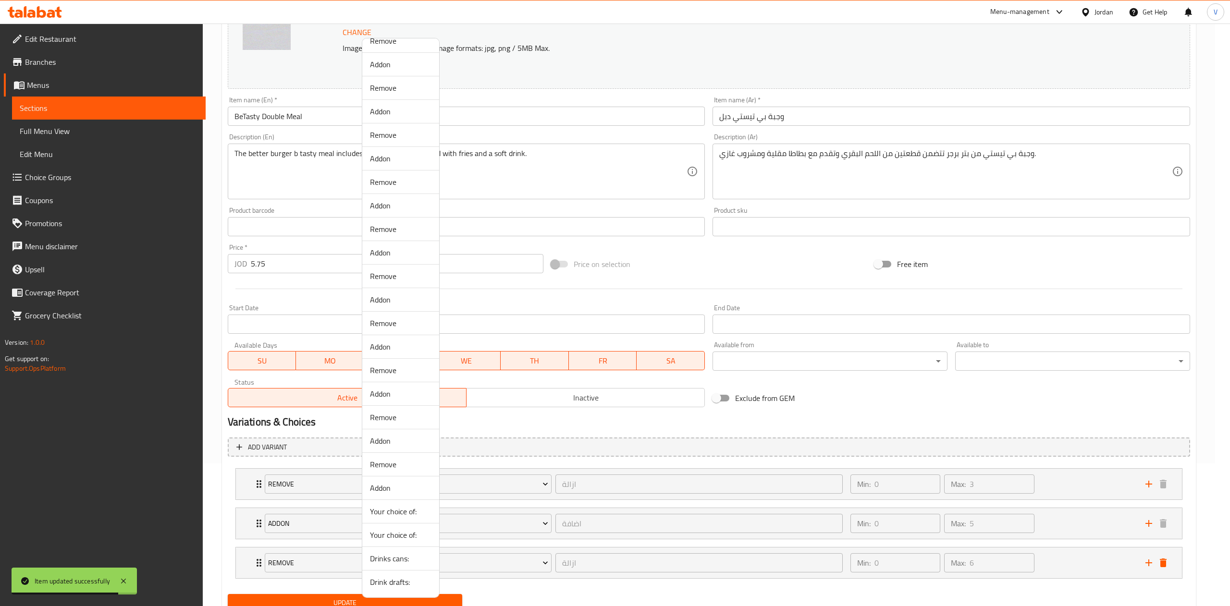
click at [391, 557] on span "Drinks cans:" at bounding box center [400, 559] width 61 height 12
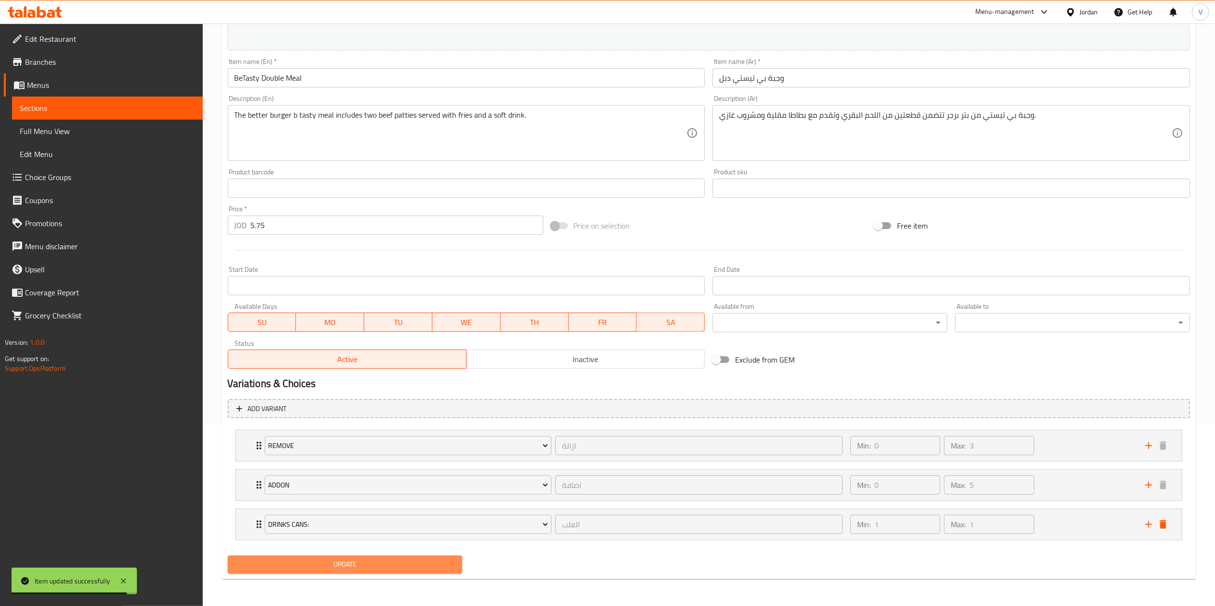
click at [344, 566] on span "Update" at bounding box center [345, 565] width 220 height 12
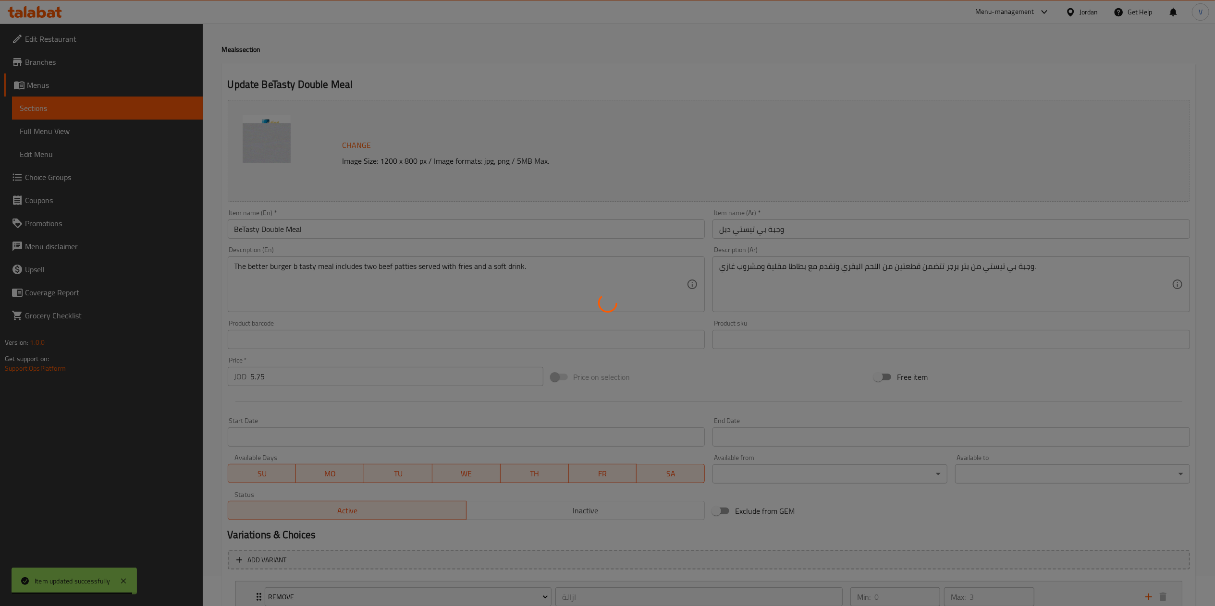
scroll to position [0, 0]
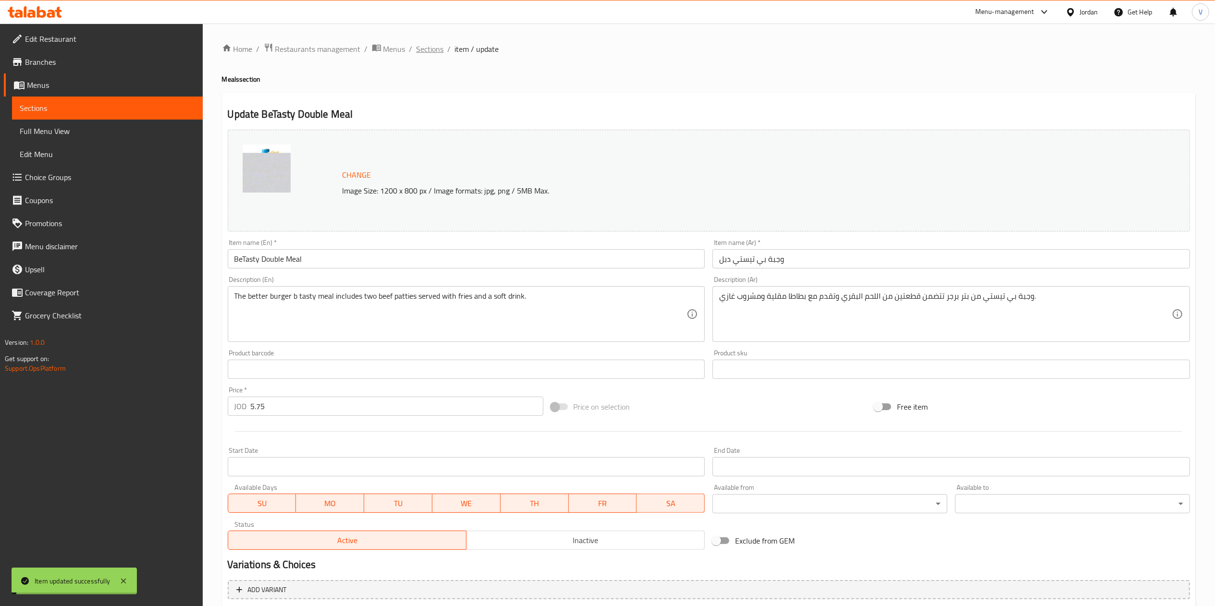
click at [430, 50] on span "Sections" at bounding box center [429, 49] width 27 height 12
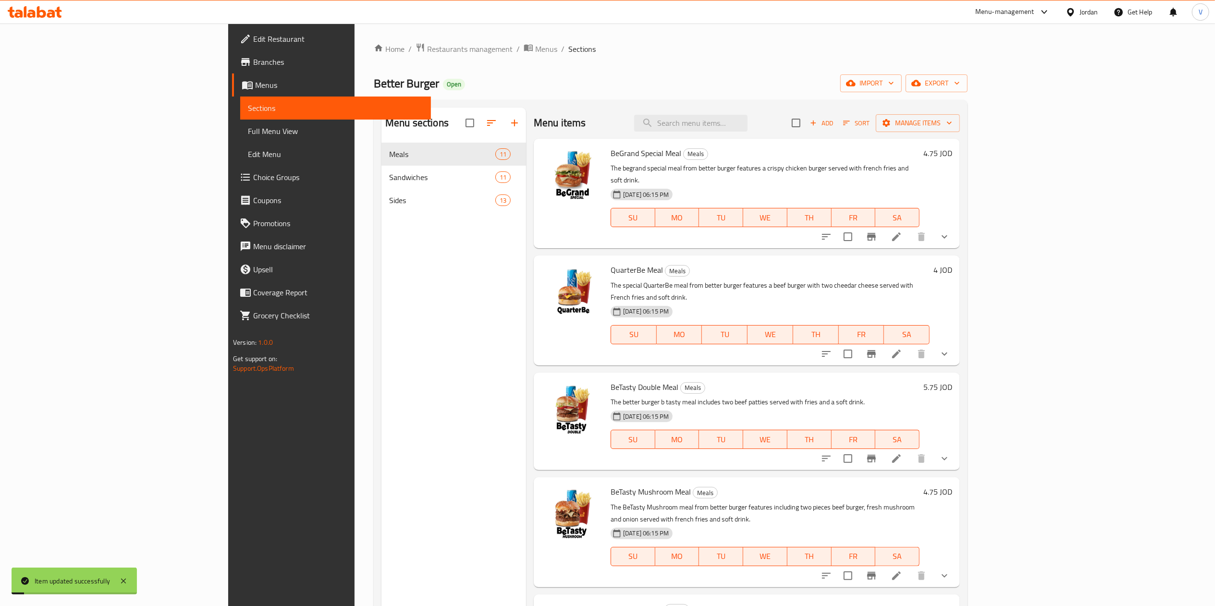
scroll to position [96, 0]
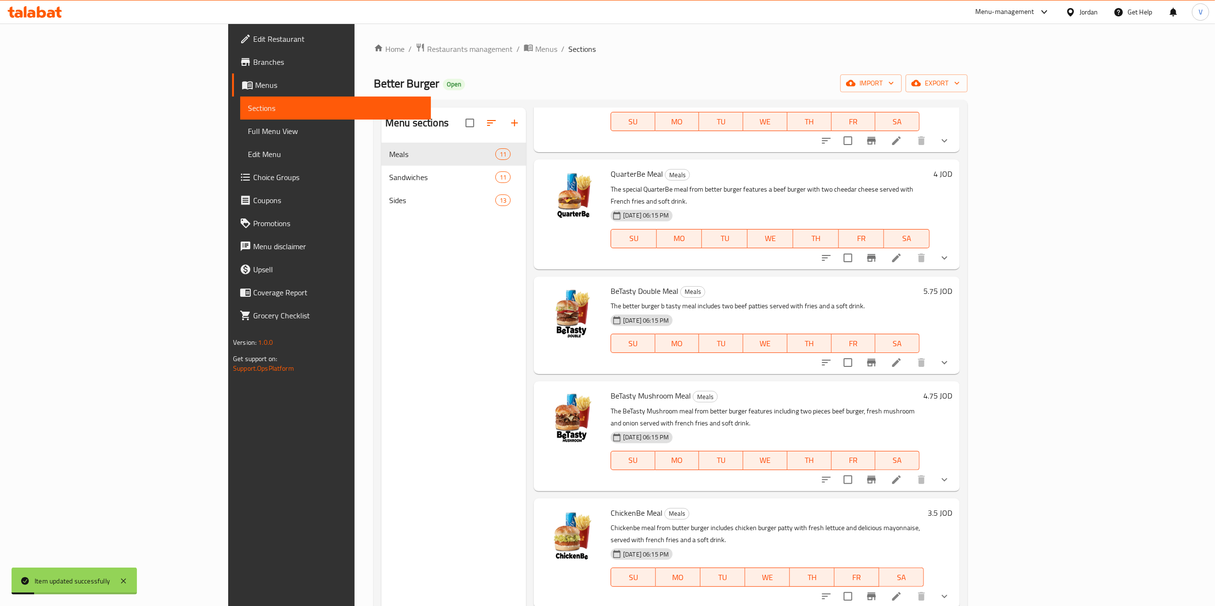
click at [902, 474] on icon at bounding box center [897, 480] width 12 height 12
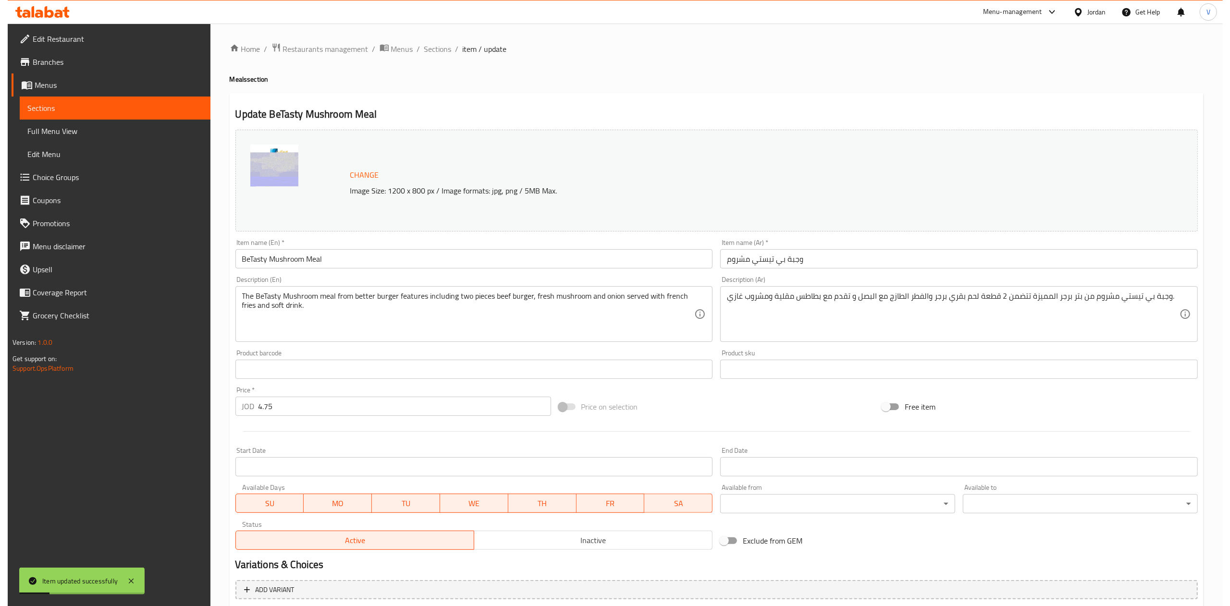
scroll to position [143, 0]
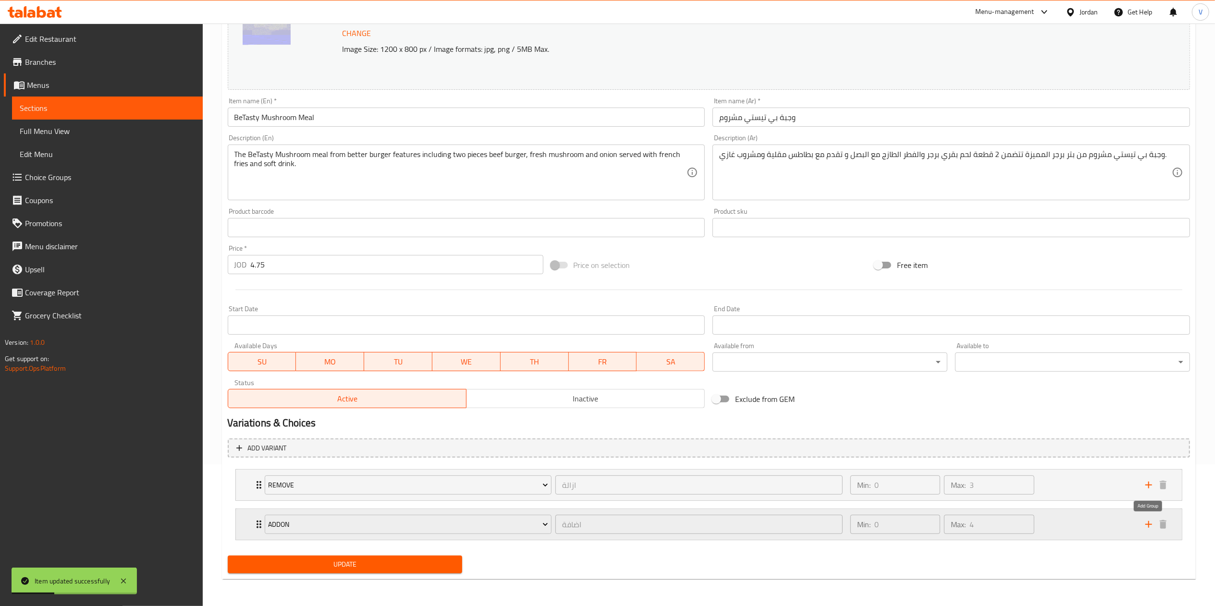
click at [1147, 523] on icon "add" at bounding box center [1149, 525] width 12 height 12
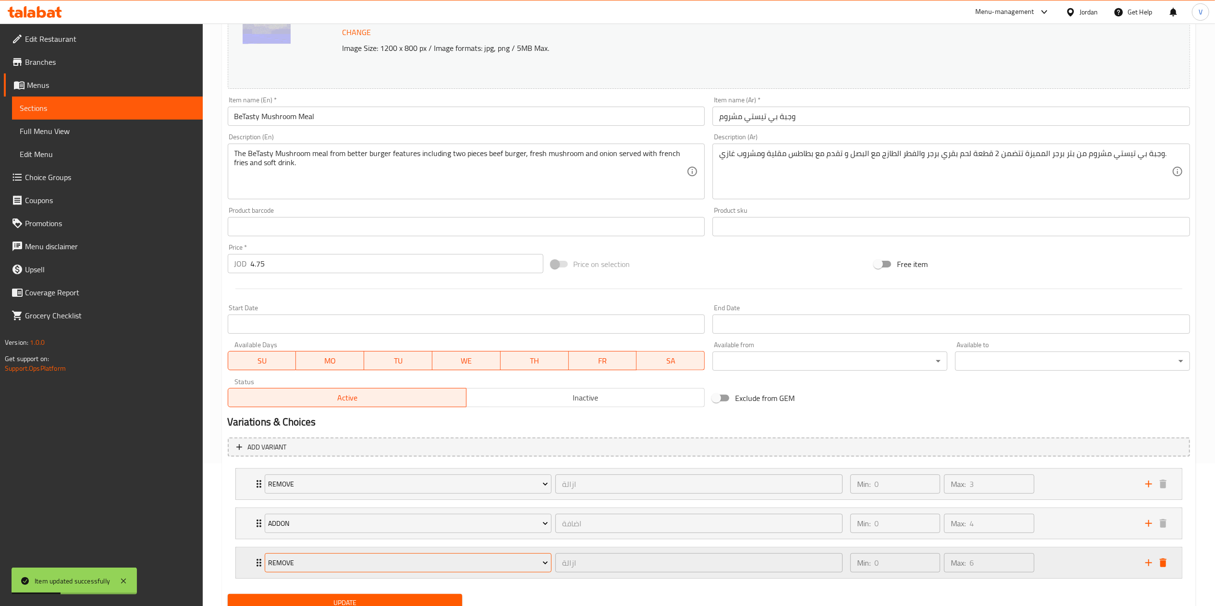
click at [291, 565] on span "Remove" at bounding box center [408, 563] width 280 height 12
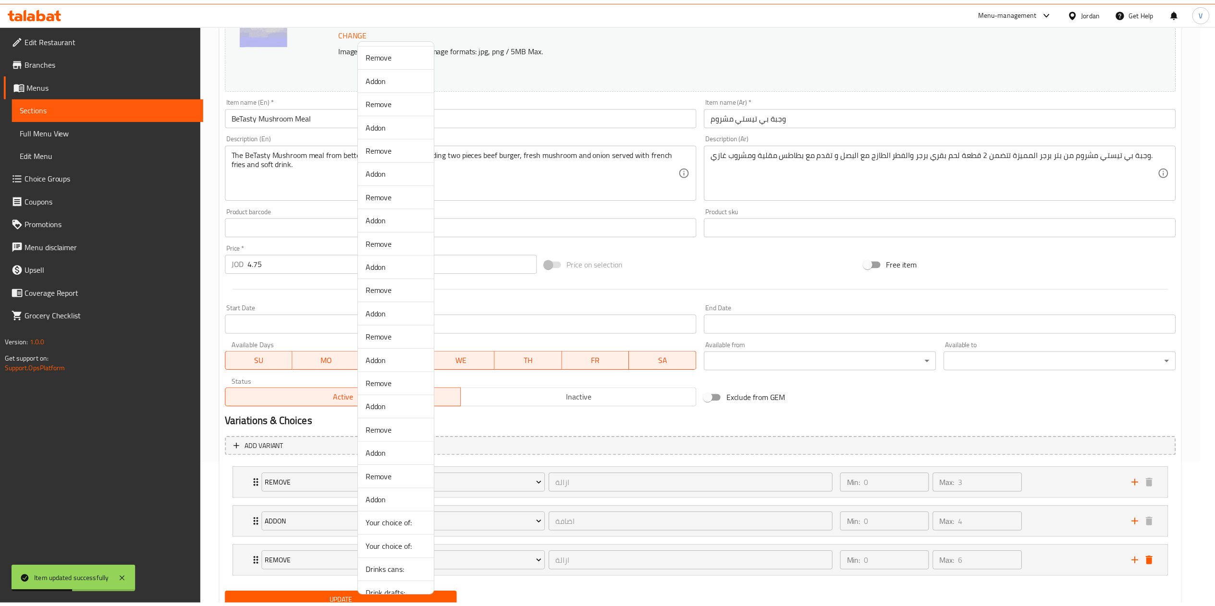
scroll to position [64, 0]
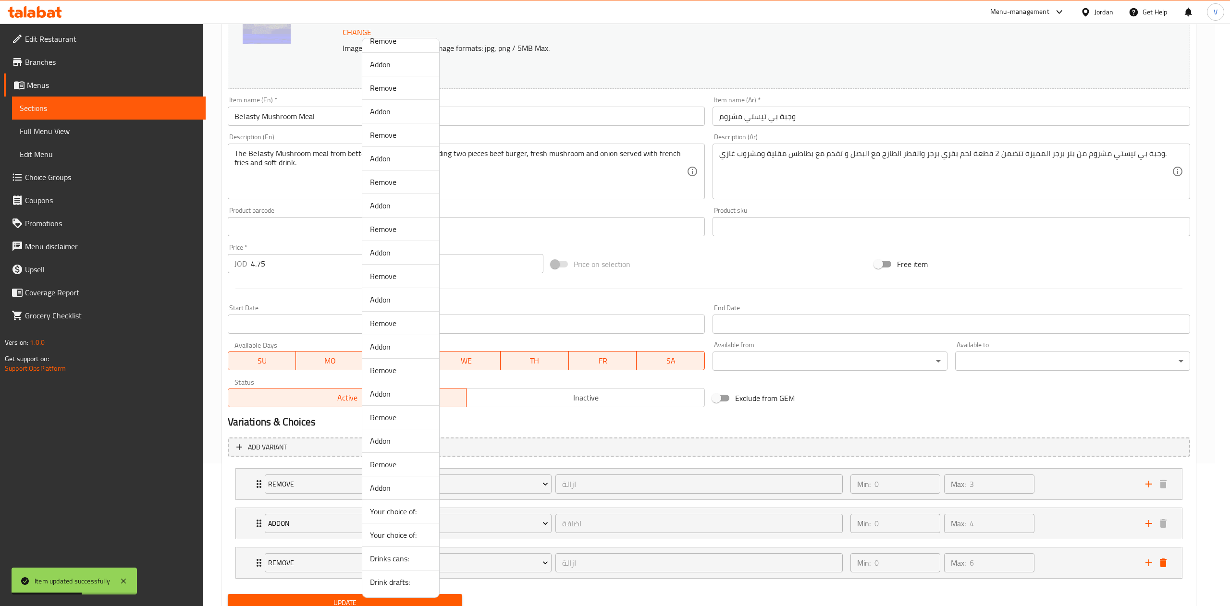
click at [390, 561] on span "Drinks cans:" at bounding box center [400, 559] width 61 height 12
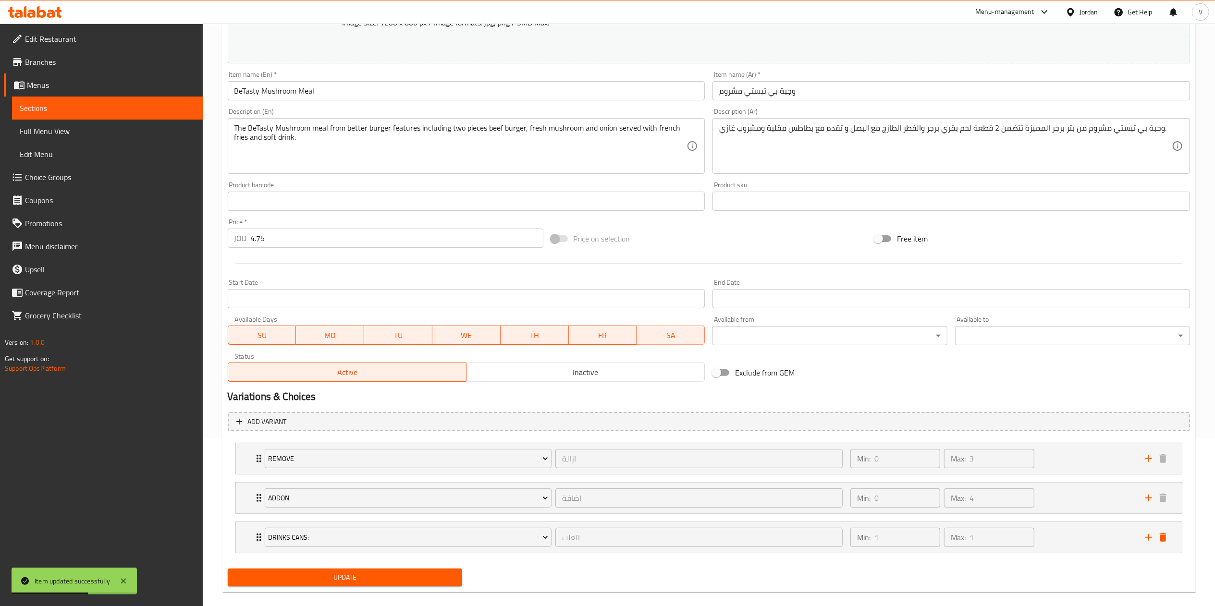
scroll to position [183, 0]
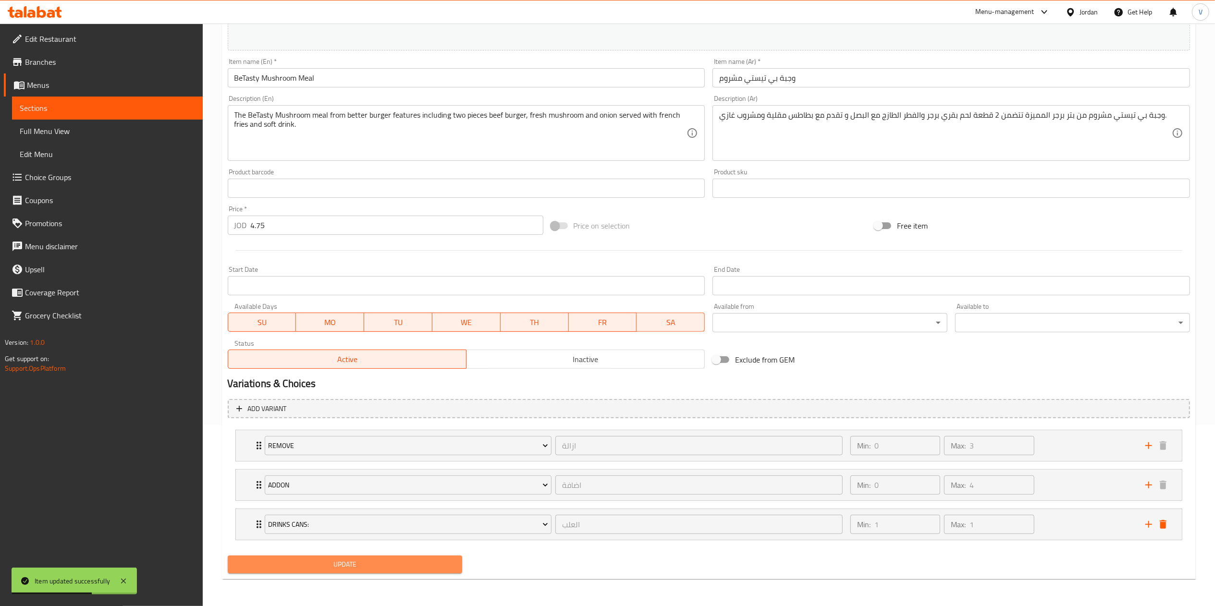
click at [339, 572] on button "Update" at bounding box center [345, 565] width 235 height 18
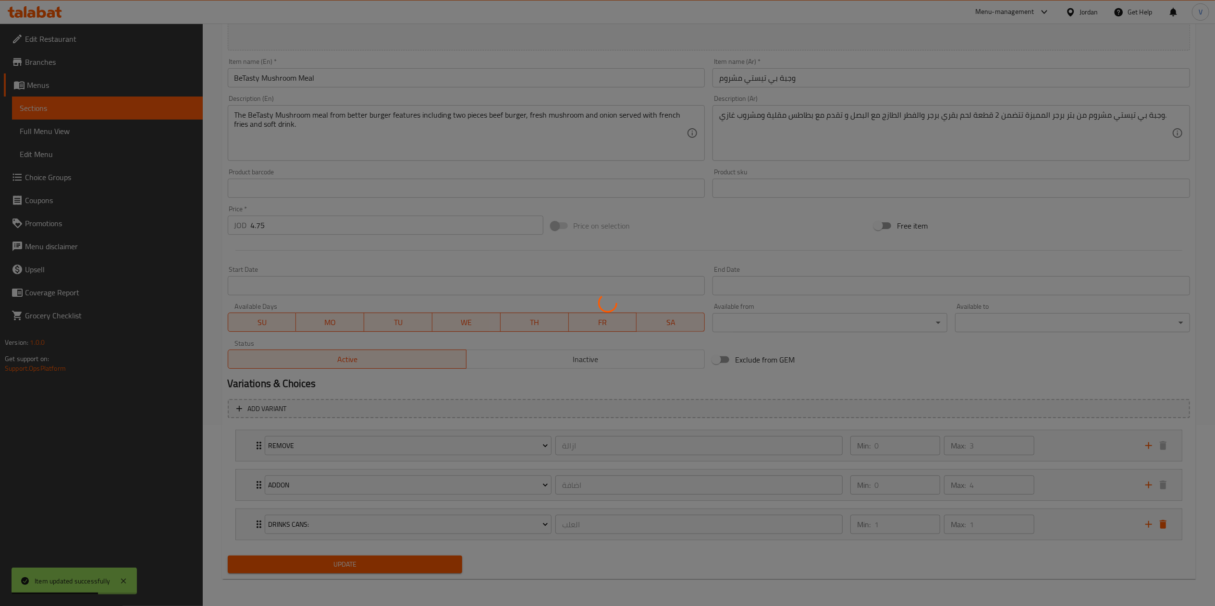
scroll to position [0, 0]
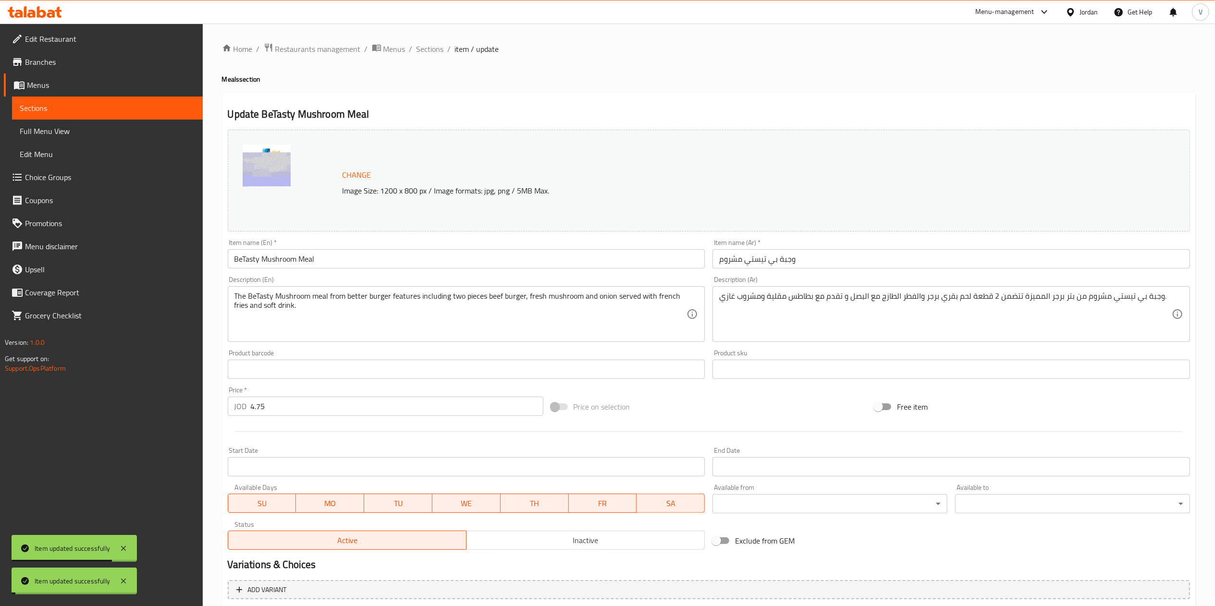
click at [427, 53] on span "Sections" at bounding box center [429, 49] width 27 height 12
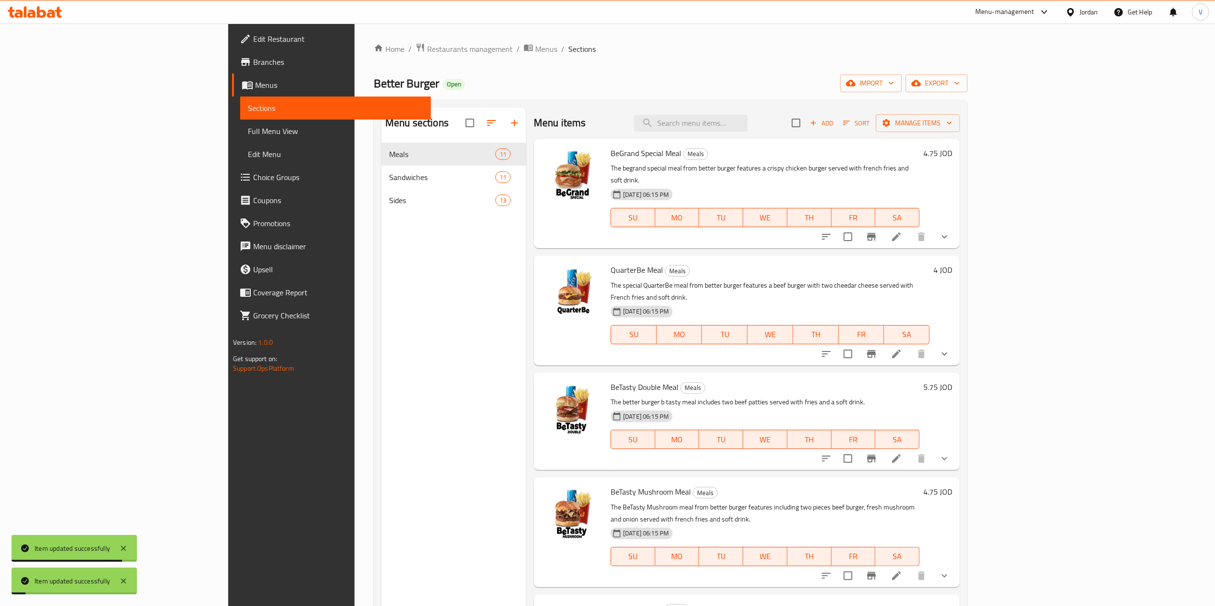
scroll to position [96, 0]
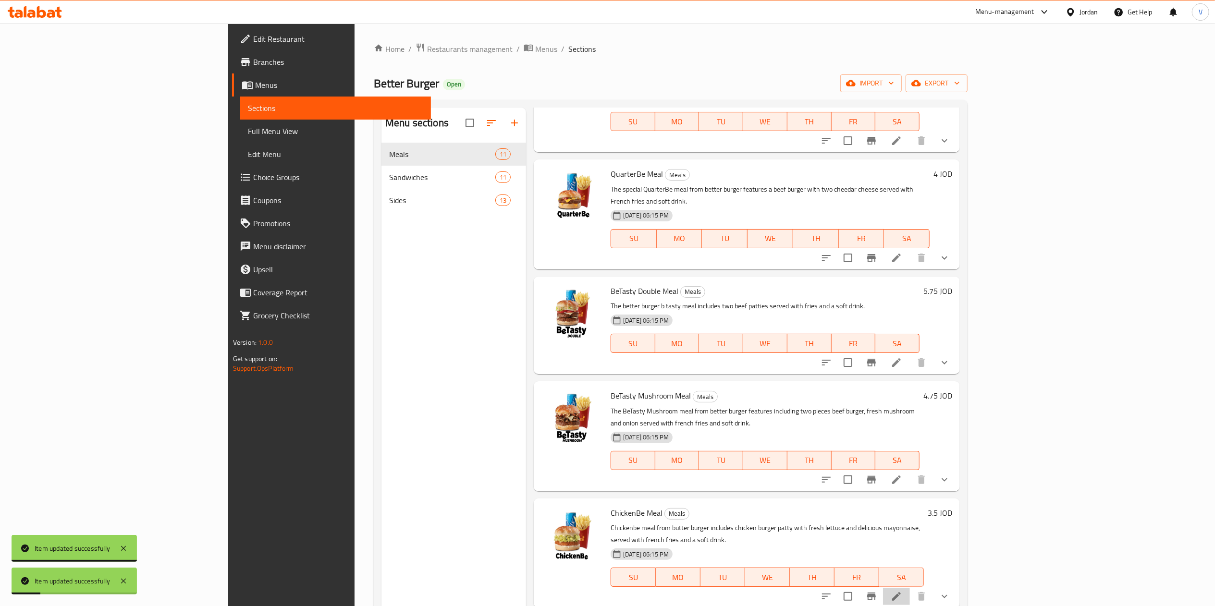
click at [910, 588] on li at bounding box center [896, 596] width 27 height 17
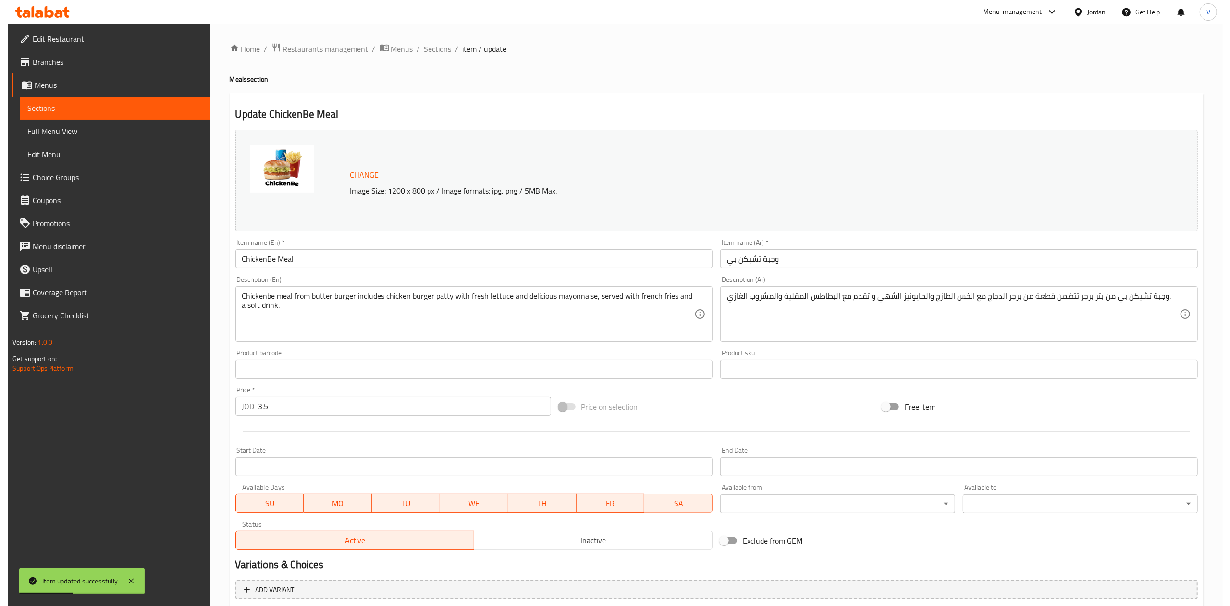
scroll to position [143, 0]
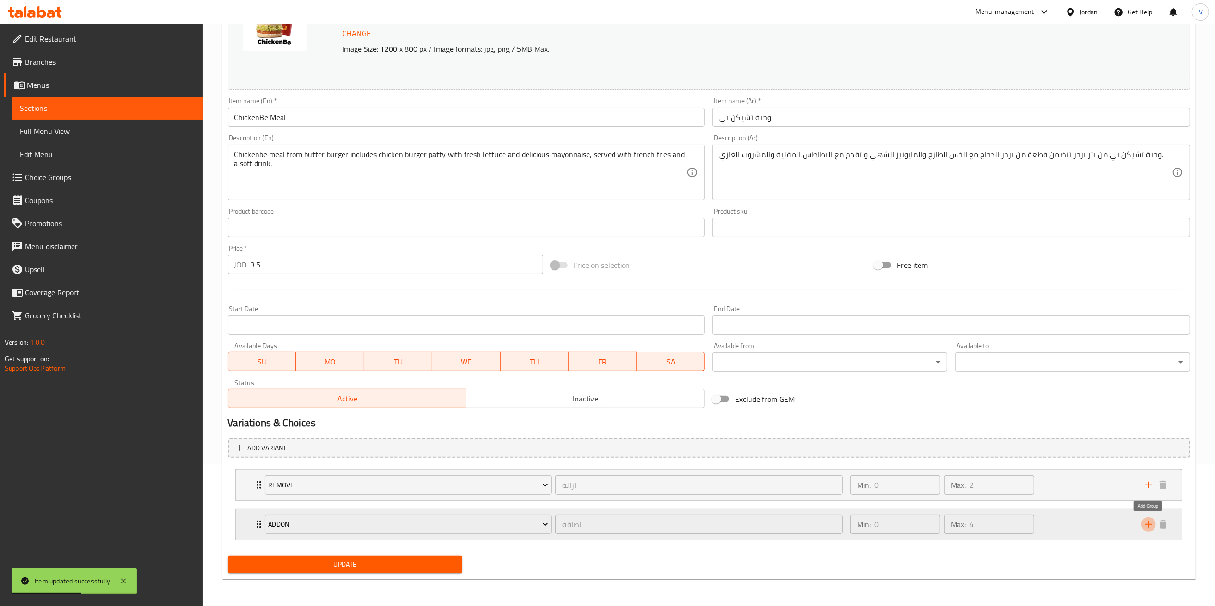
click at [1154, 528] on icon "add" at bounding box center [1149, 525] width 12 height 12
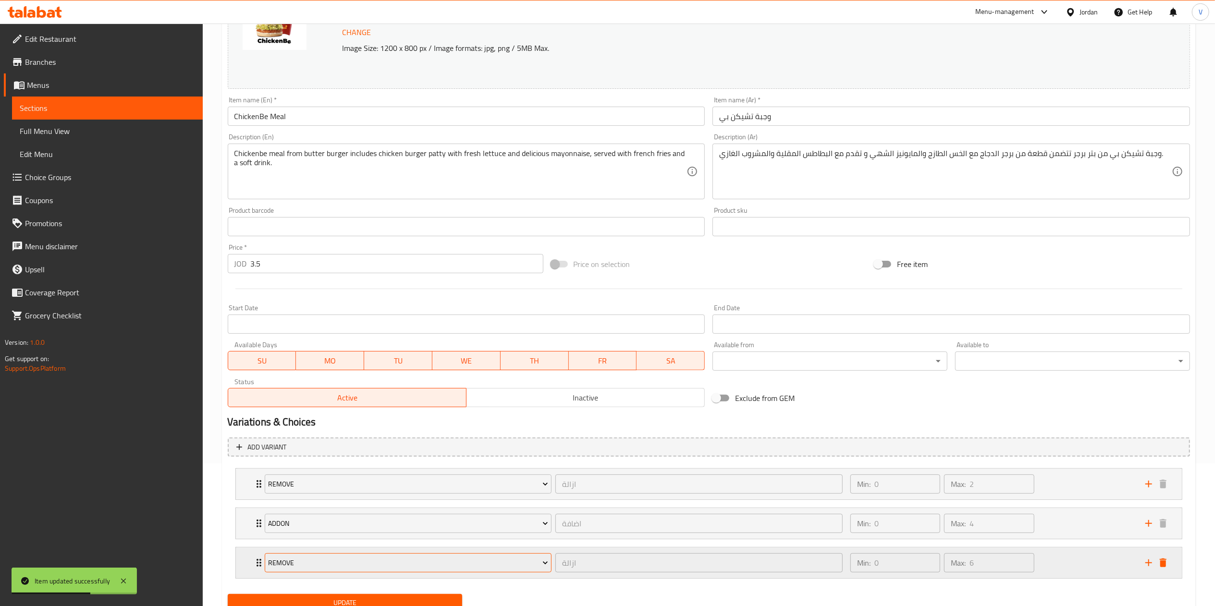
click at [354, 558] on span "Remove" at bounding box center [408, 563] width 280 height 12
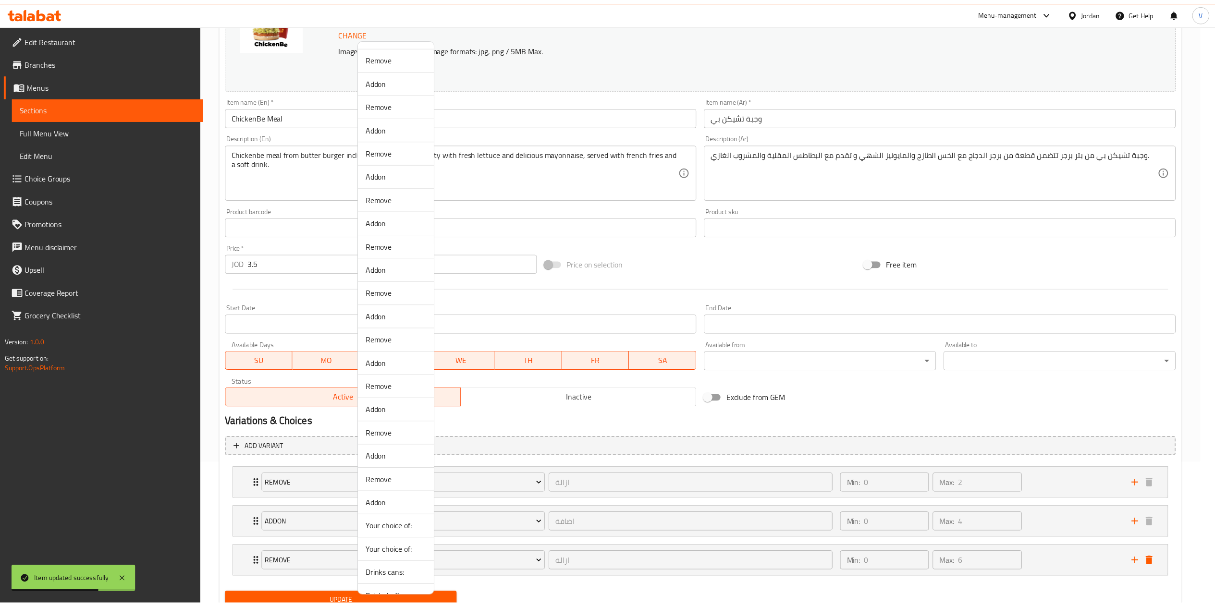
scroll to position [64, 0]
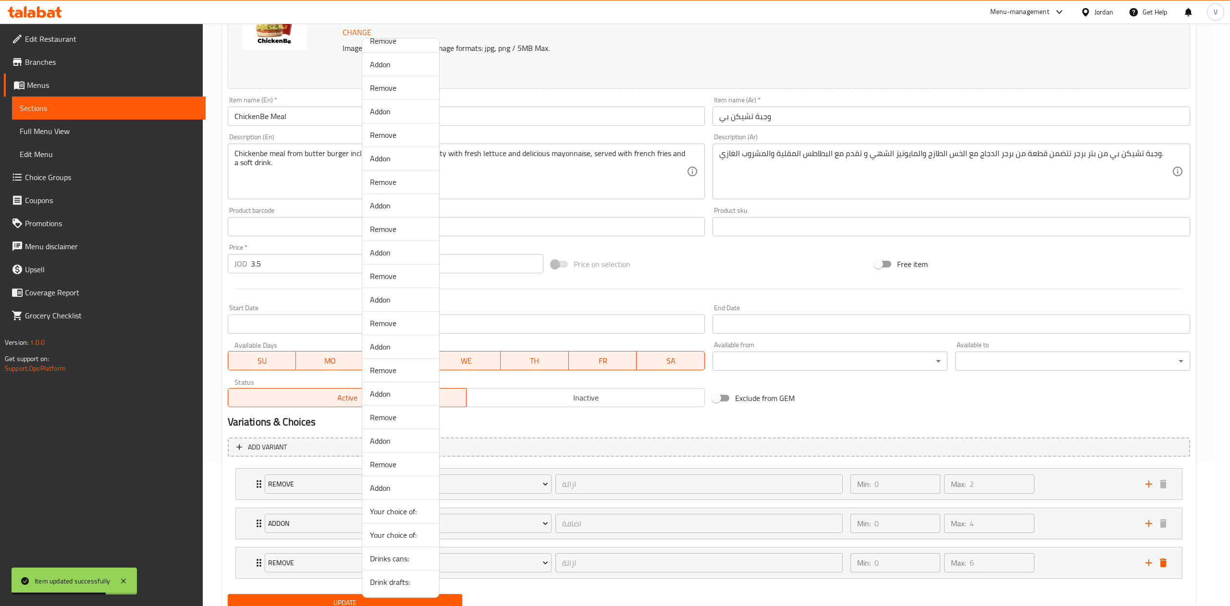
click at [407, 562] on span "Drinks cans:" at bounding box center [400, 559] width 61 height 12
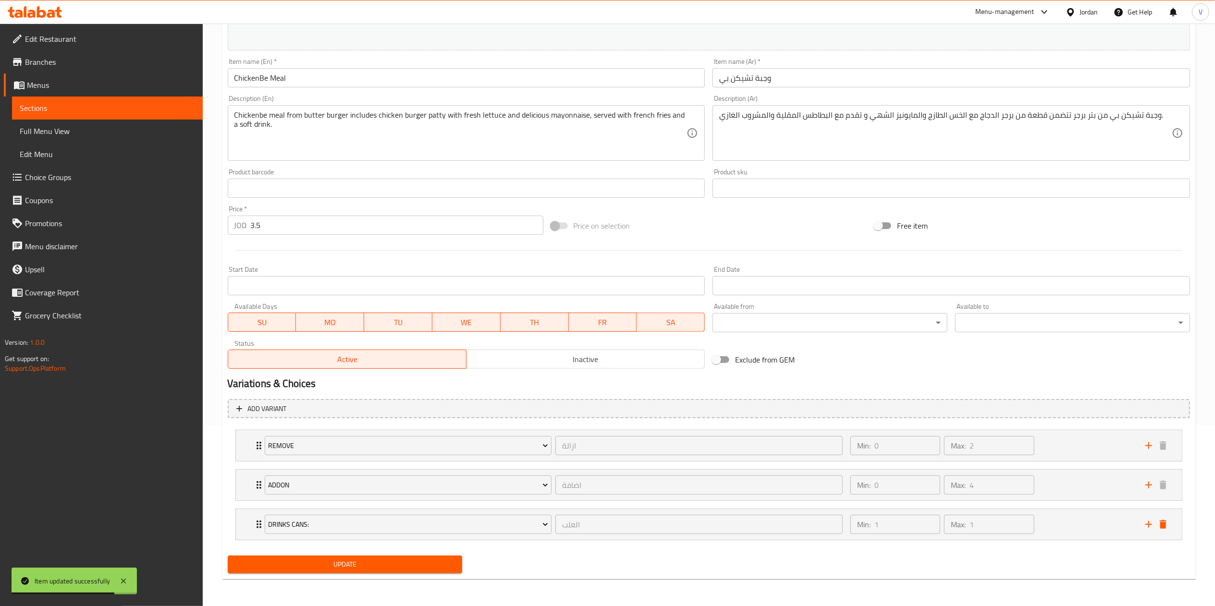
click at [331, 566] on span "Update" at bounding box center [345, 565] width 220 height 12
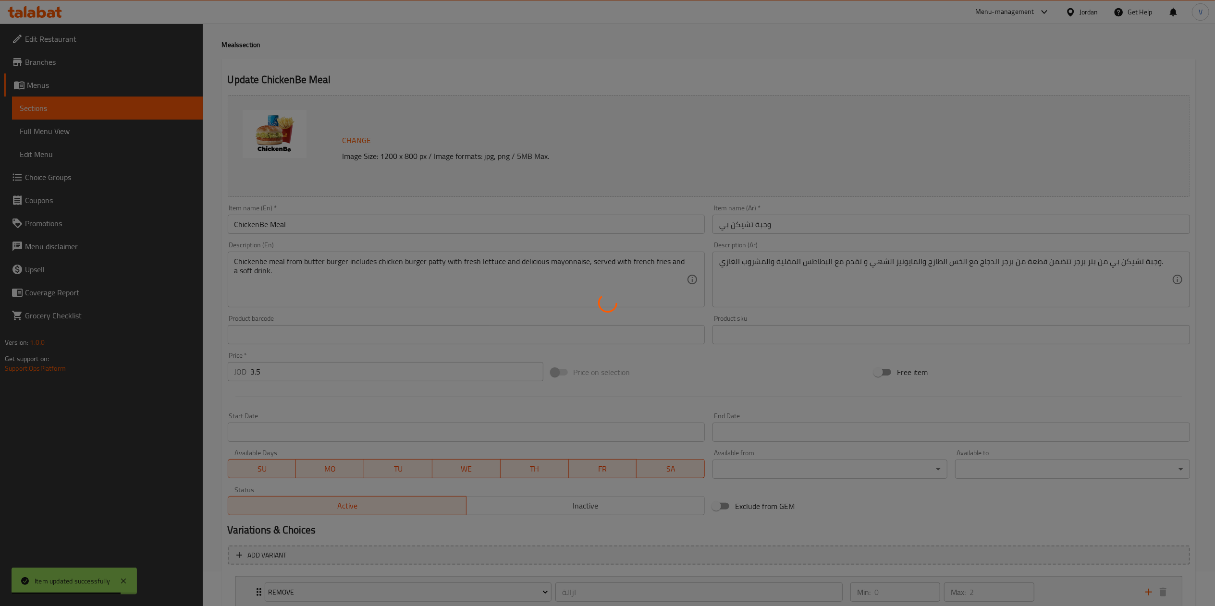
scroll to position [0, 0]
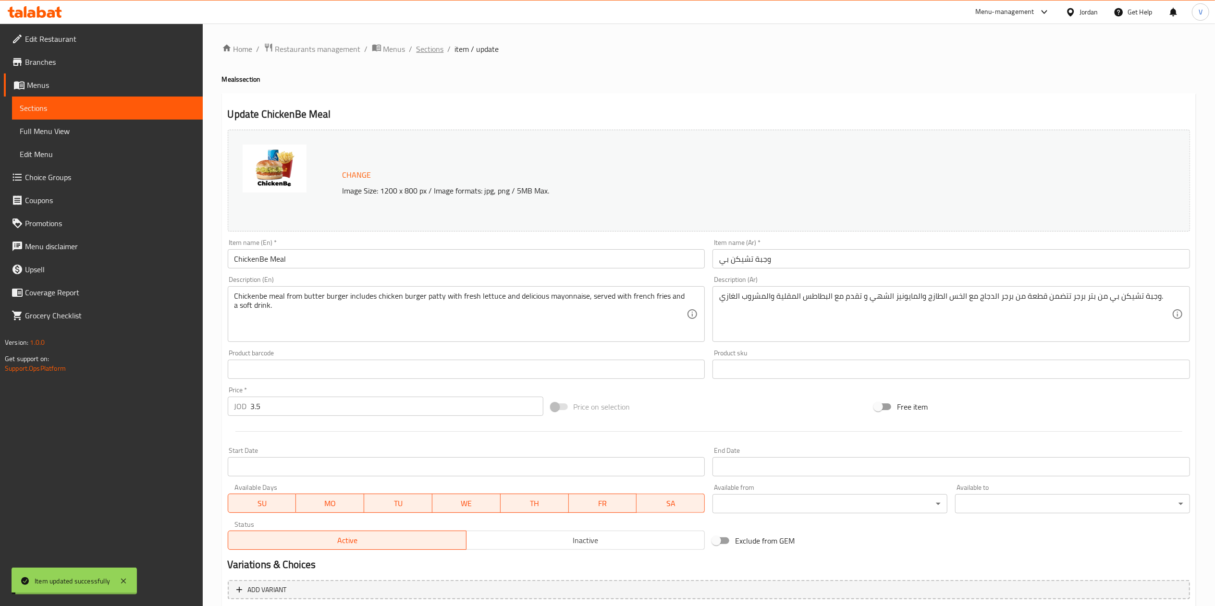
click at [429, 49] on span "Sections" at bounding box center [429, 49] width 27 height 12
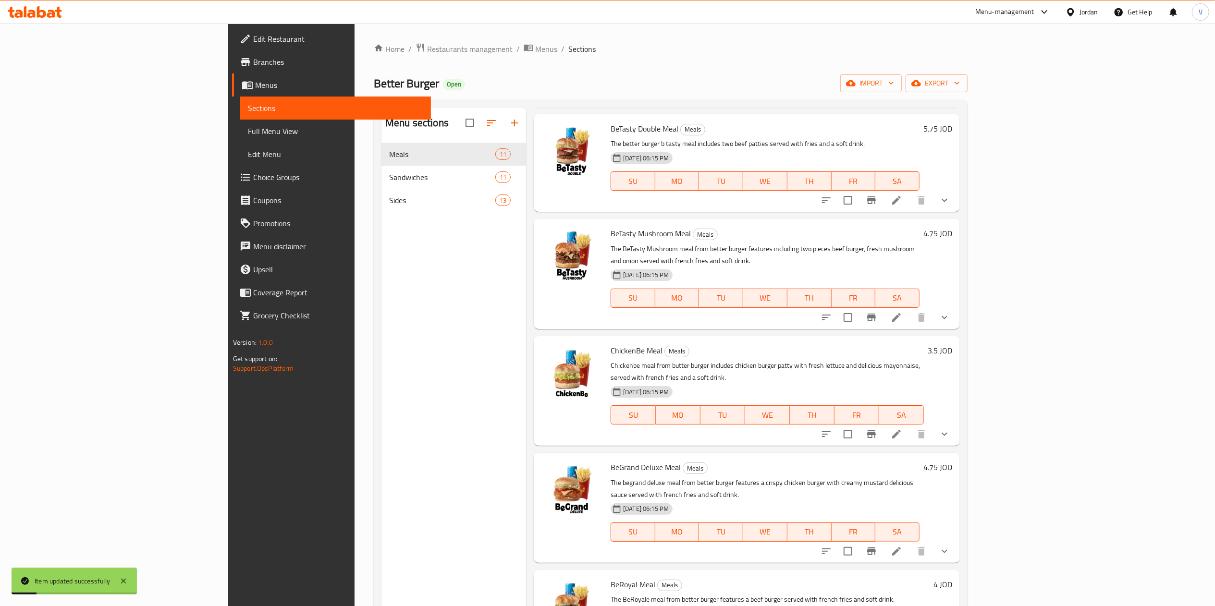
scroll to position [288, 0]
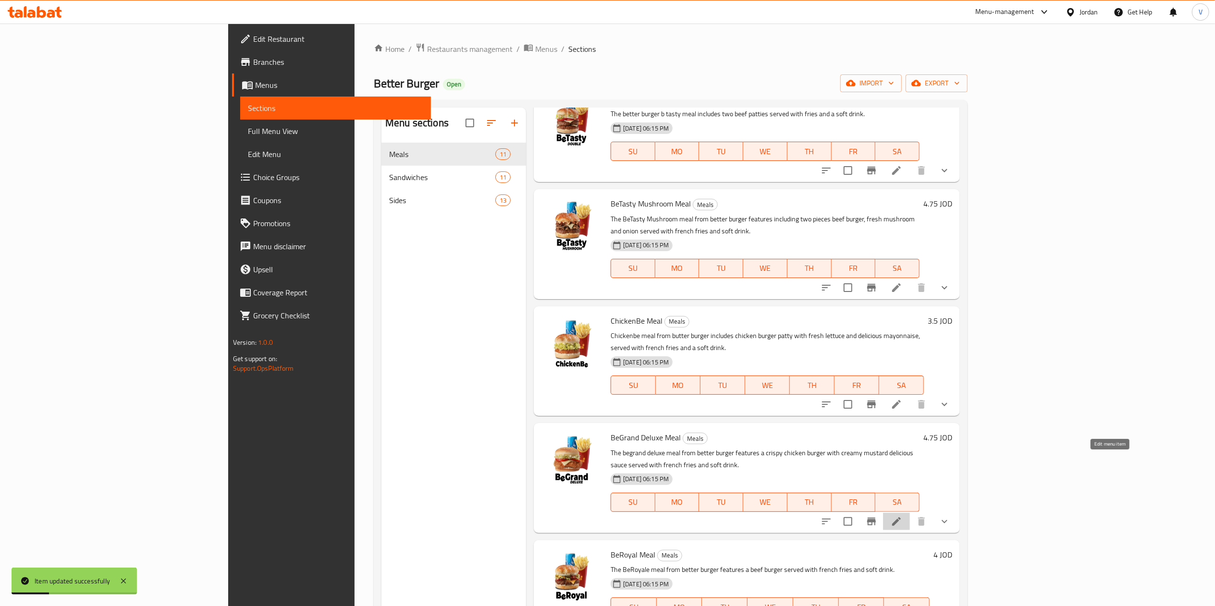
click at [902, 516] on icon at bounding box center [897, 522] width 12 height 12
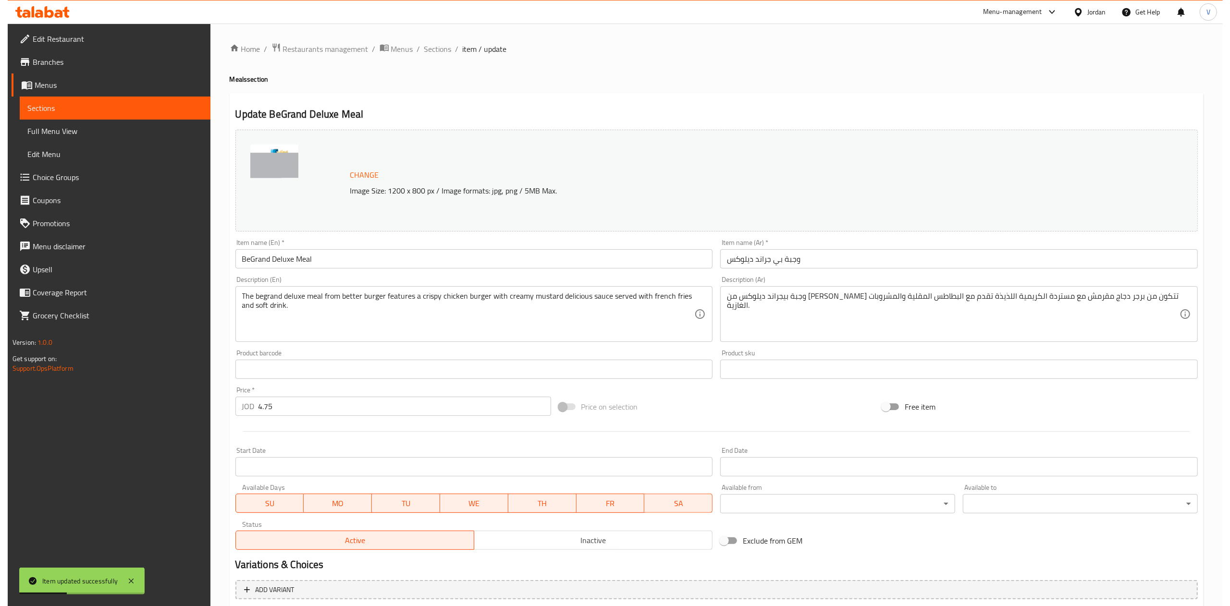
scroll to position [143, 0]
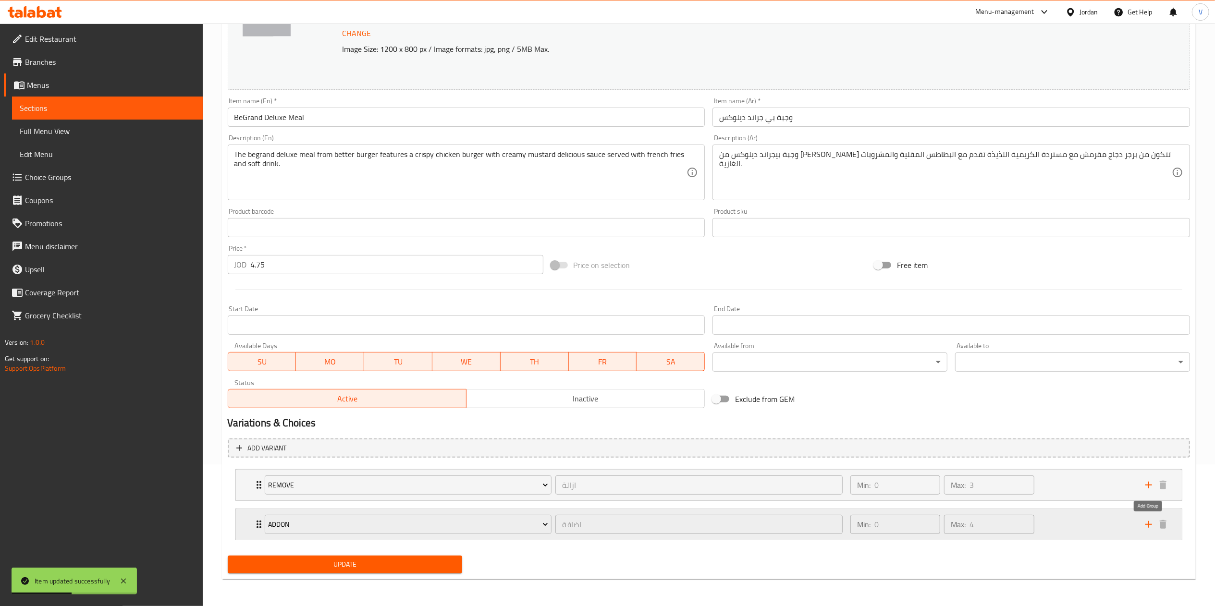
click at [1146, 526] on icon "add" at bounding box center [1149, 525] width 12 height 12
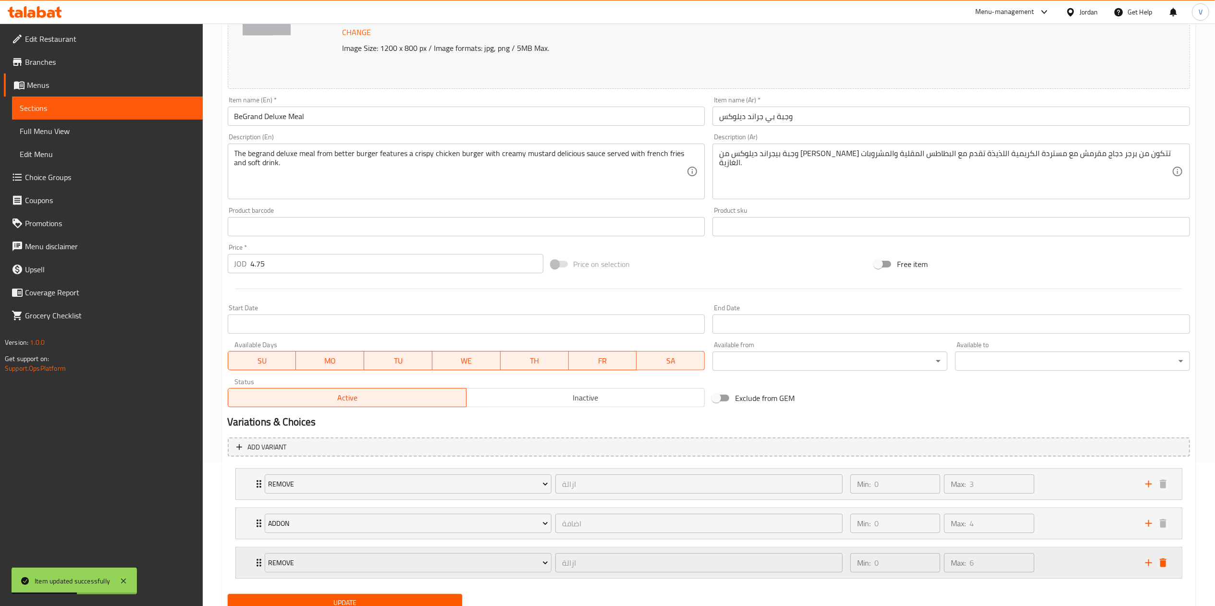
click at [373, 576] on div "Remove ازالة ​" at bounding box center [554, 563] width 590 height 31
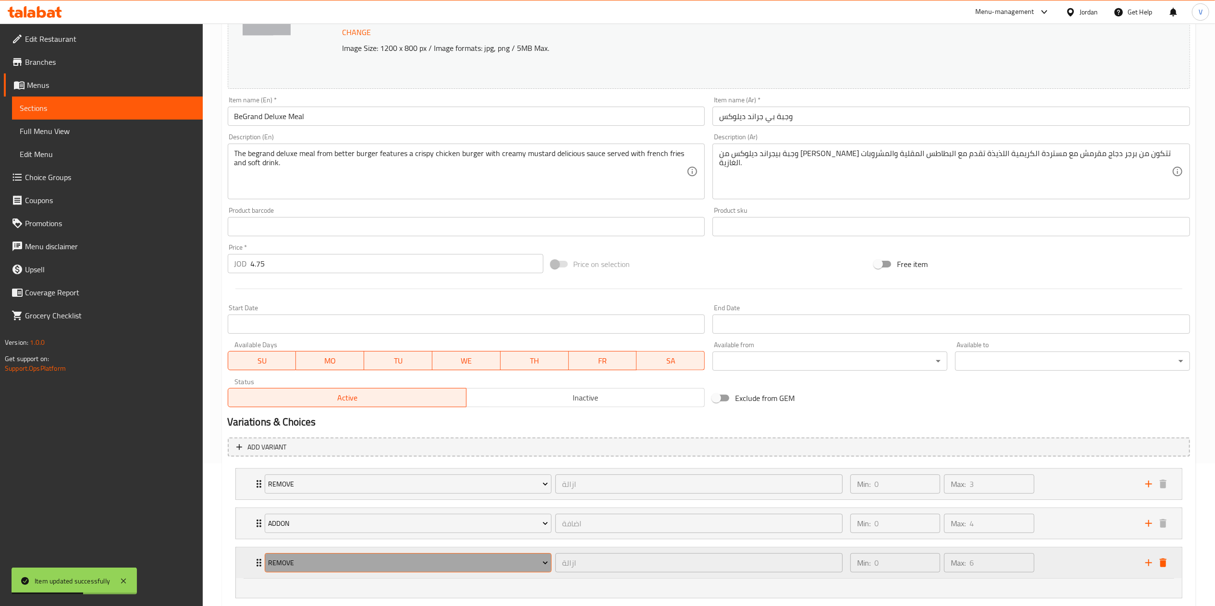
click at [387, 558] on span "Remove" at bounding box center [408, 563] width 280 height 12
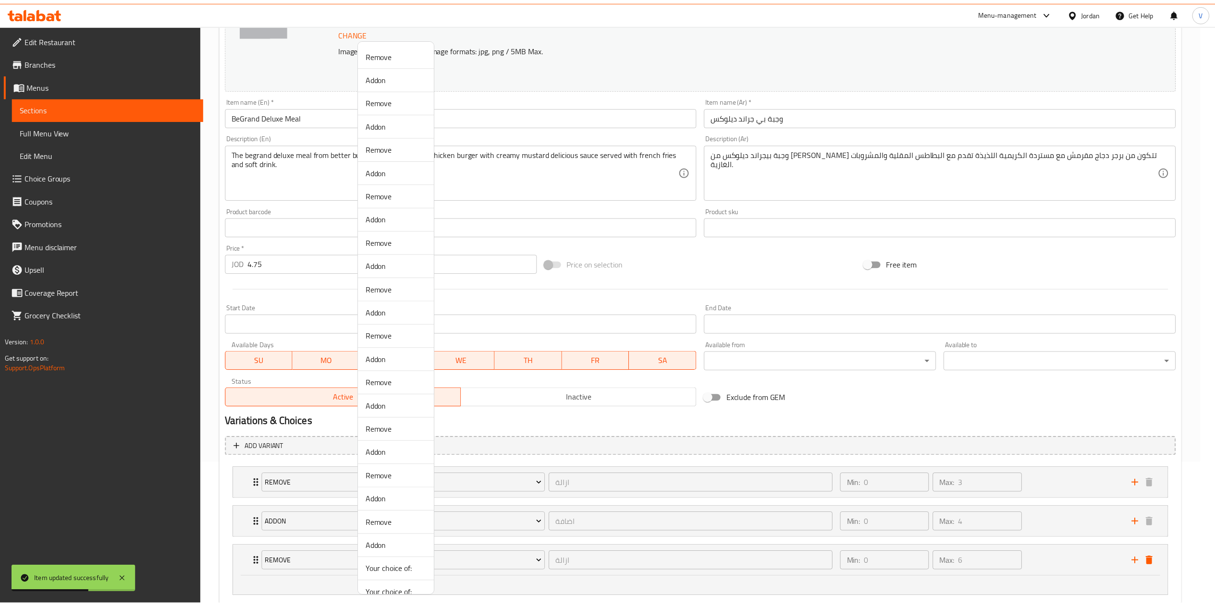
scroll to position [64, 0]
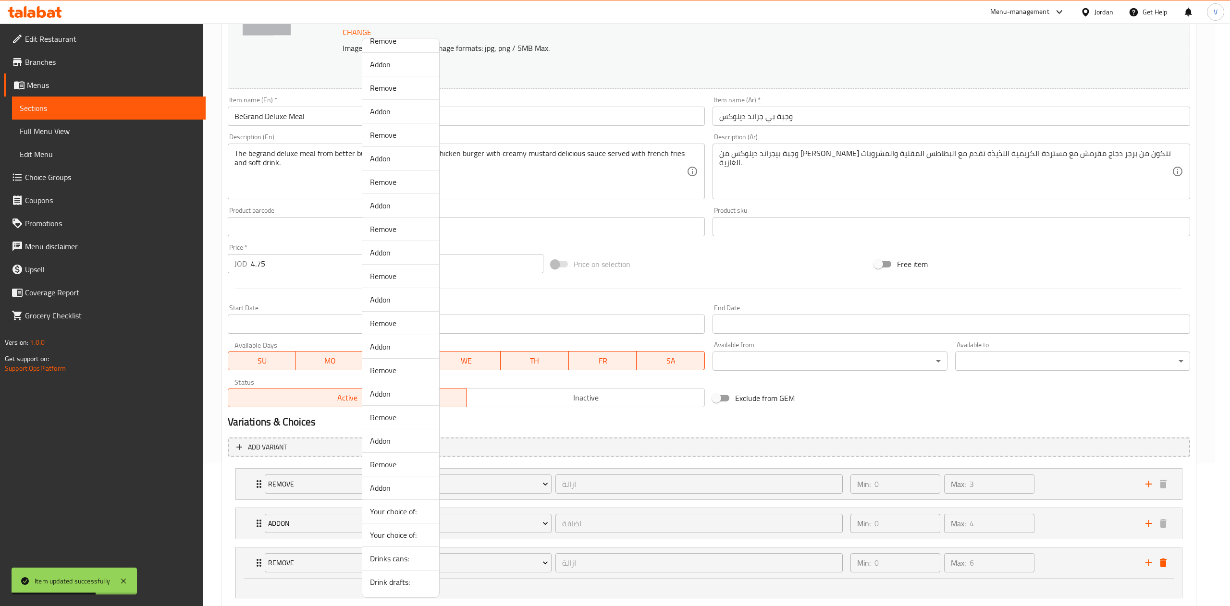
click at [394, 555] on span "Drinks cans:" at bounding box center [400, 559] width 61 height 12
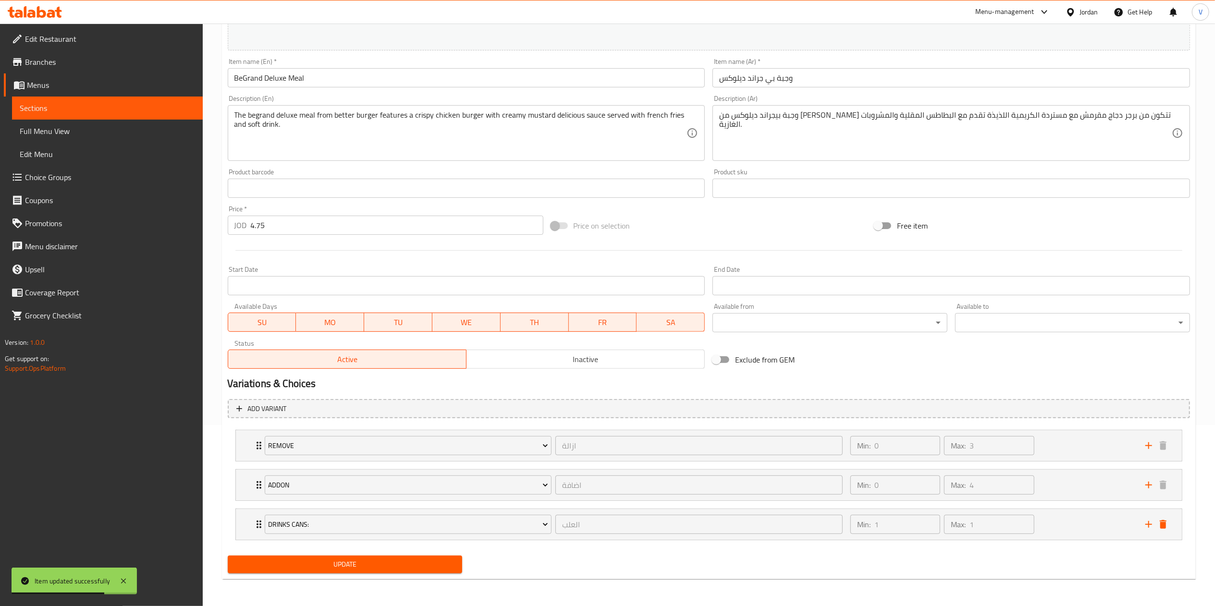
click at [338, 552] on div "Update" at bounding box center [345, 564] width 243 height 25
click at [329, 562] on span "Update" at bounding box center [345, 565] width 220 height 12
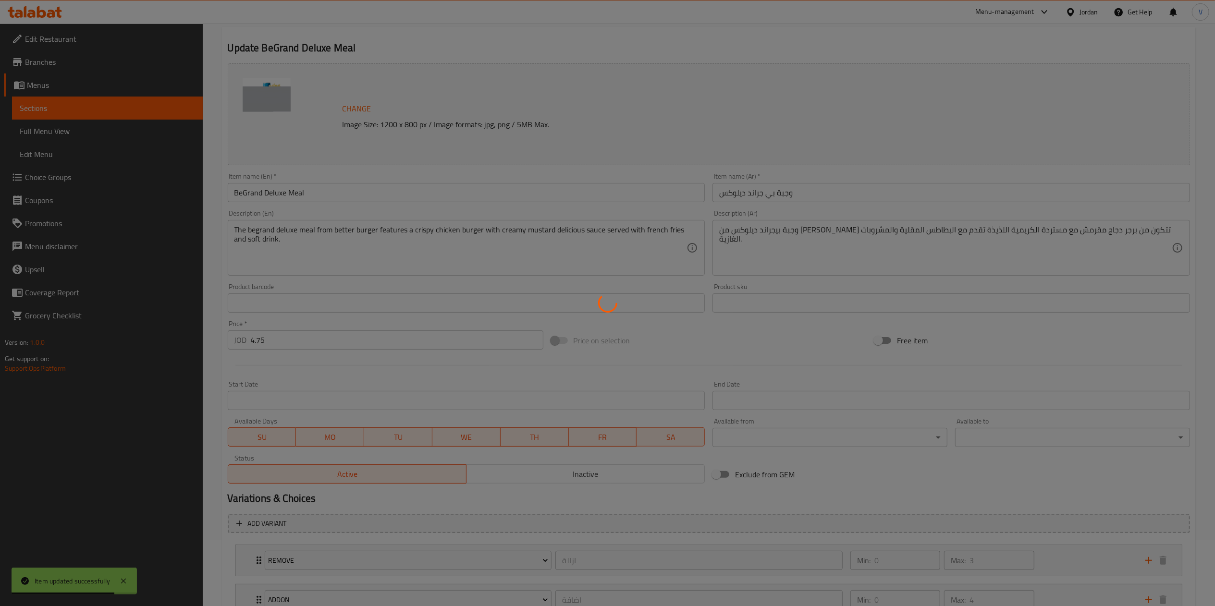
scroll to position [0, 0]
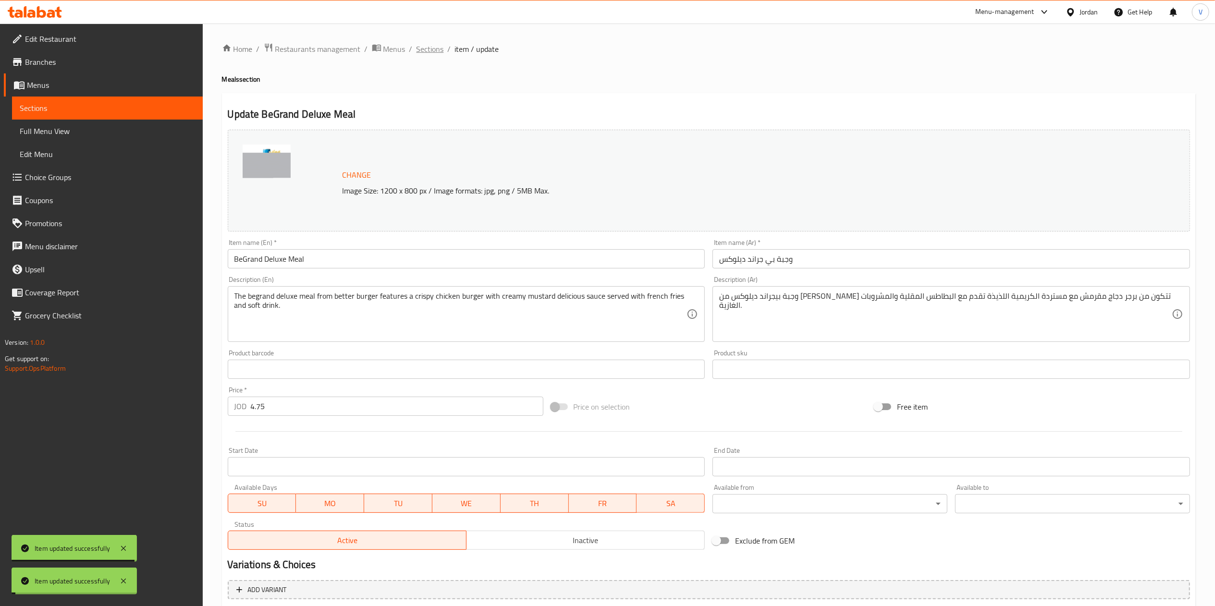
click at [430, 50] on span "Sections" at bounding box center [429, 49] width 27 height 12
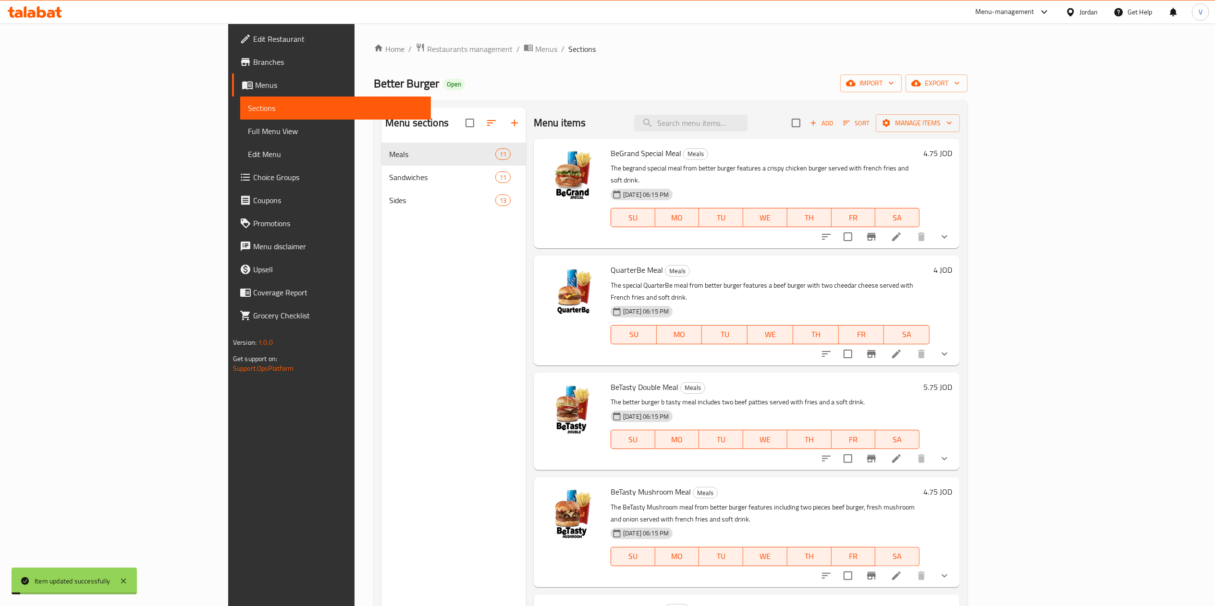
scroll to position [288, 0]
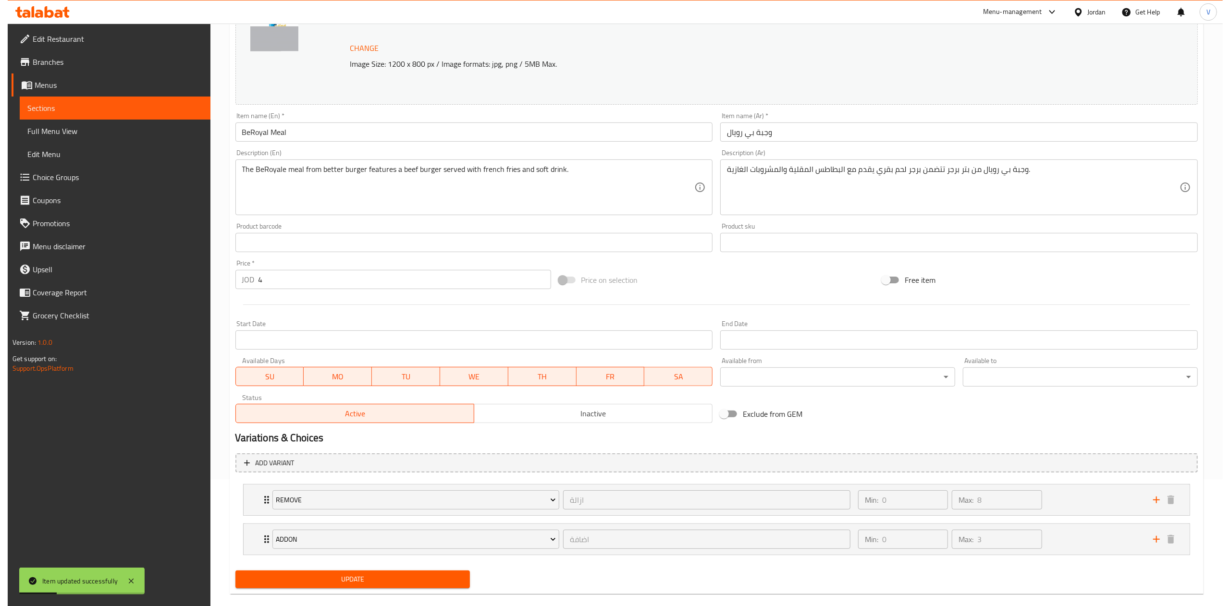
scroll to position [143, 0]
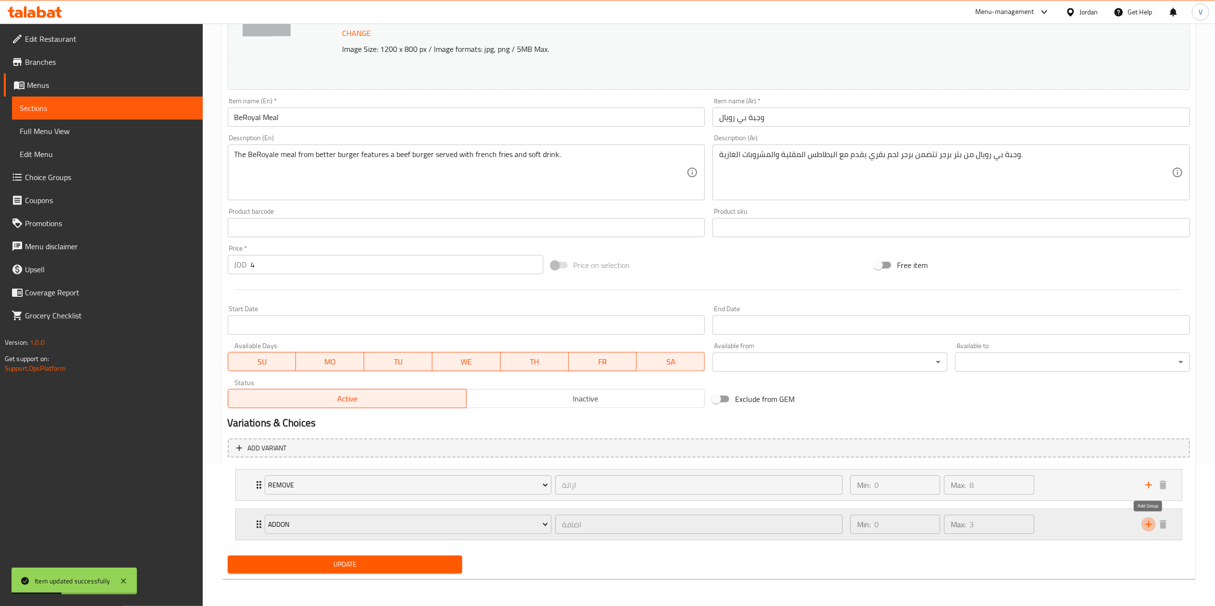
click at [1147, 527] on icon "add" at bounding box center [1149, 525] width 12 height 12
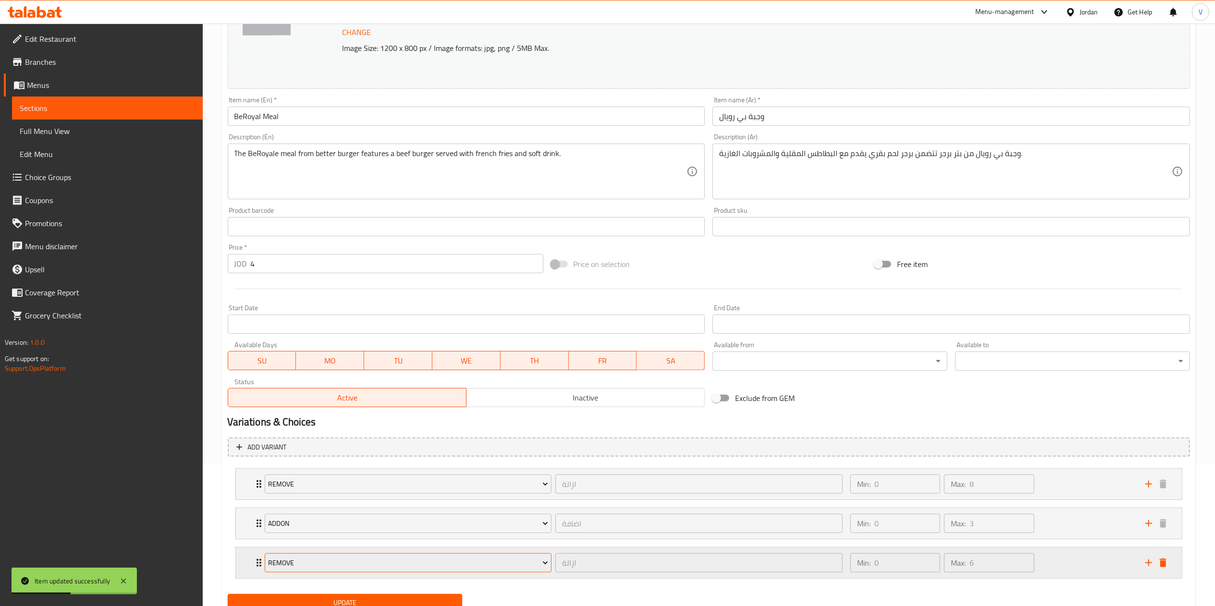
click at [324, 565] on span "Remove" at bounding box center [408, 563] width 280 height 12
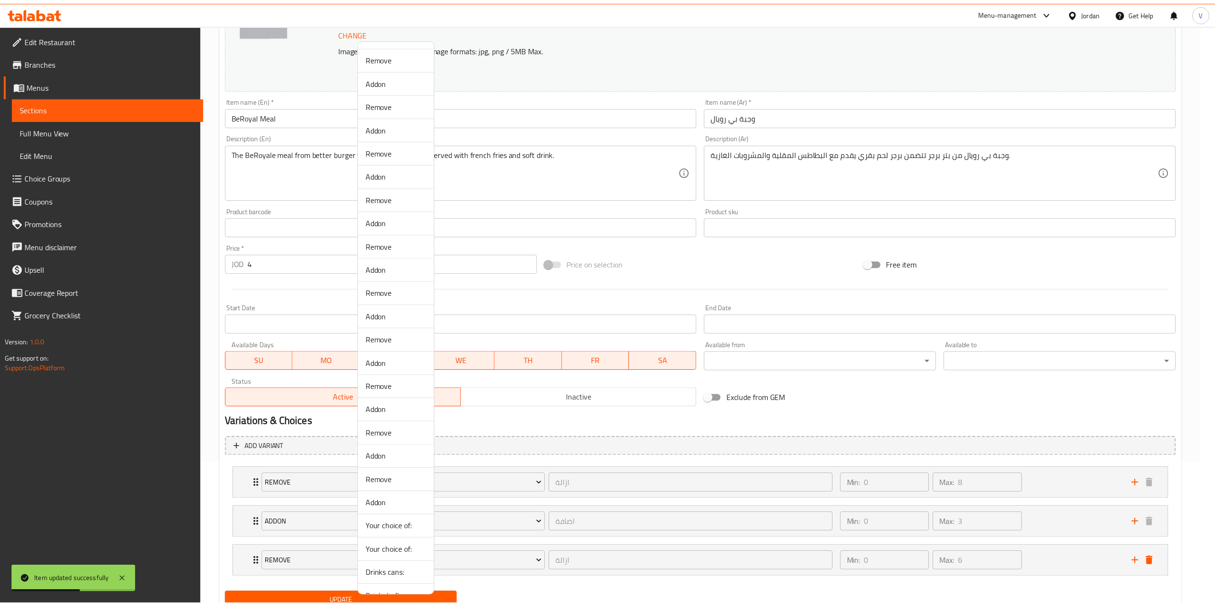
scroll to position [64, 0]
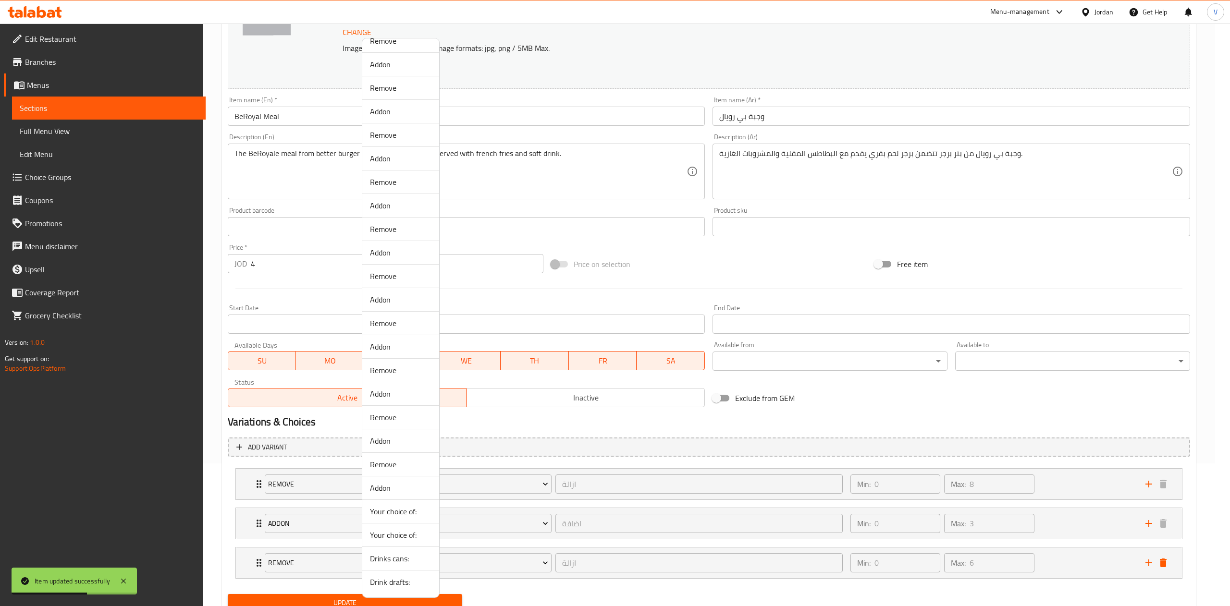
click at [396, 556] on span "Drinks cans:" at bounding box center [400, 559] width 61 height 12
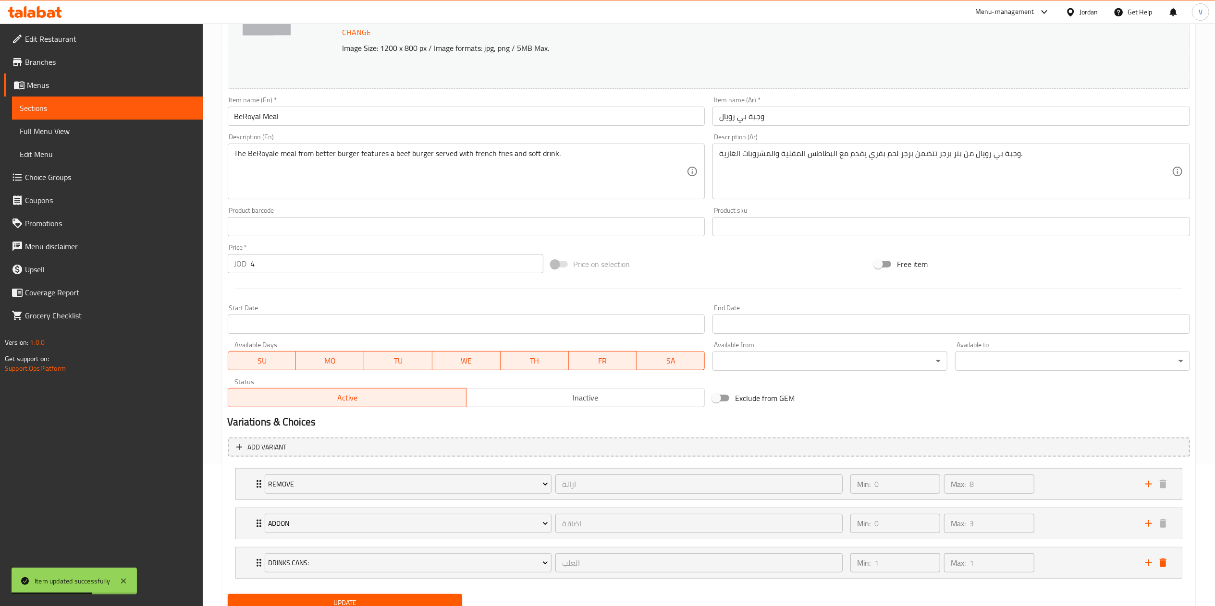
scroll to position [183, 0]
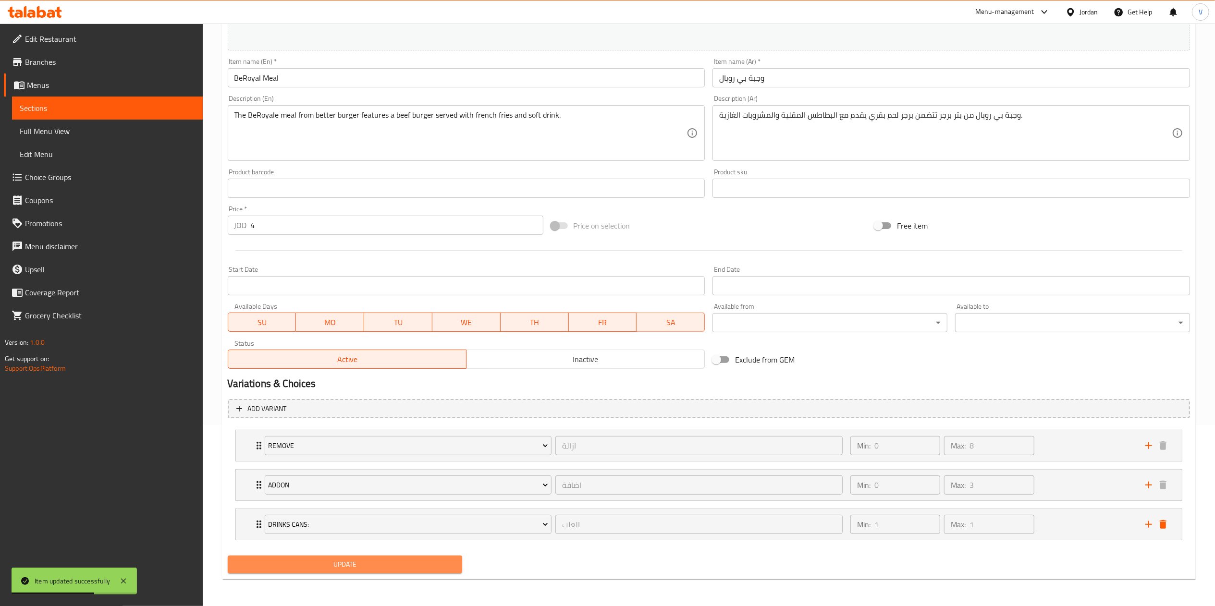
click at [324, 567] on span "Update" at bounding box center [345, 565] width 220 height 12
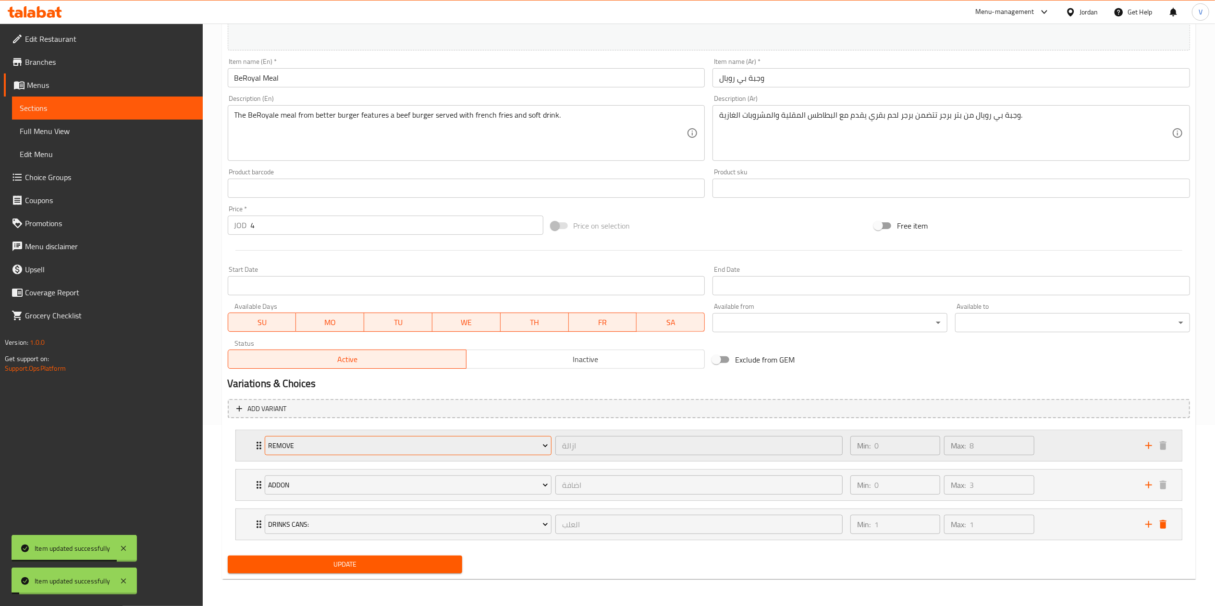
scroll to position [0, 0]
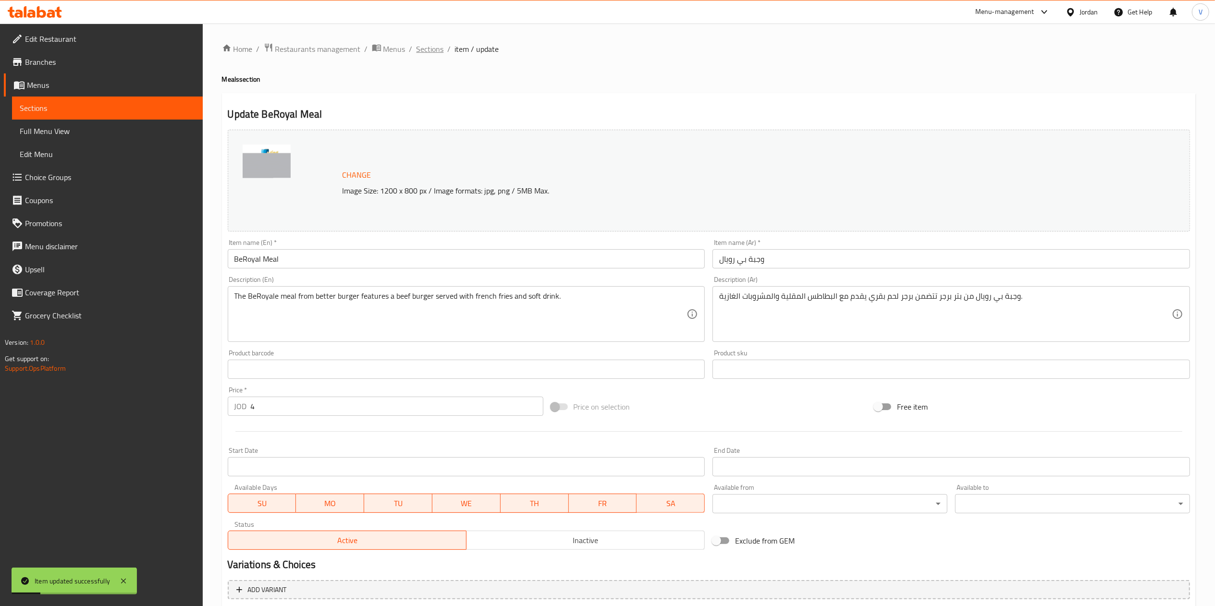
click at [426, 50] on span "Sections" at bounding box center [429, 49] width 27 height 12
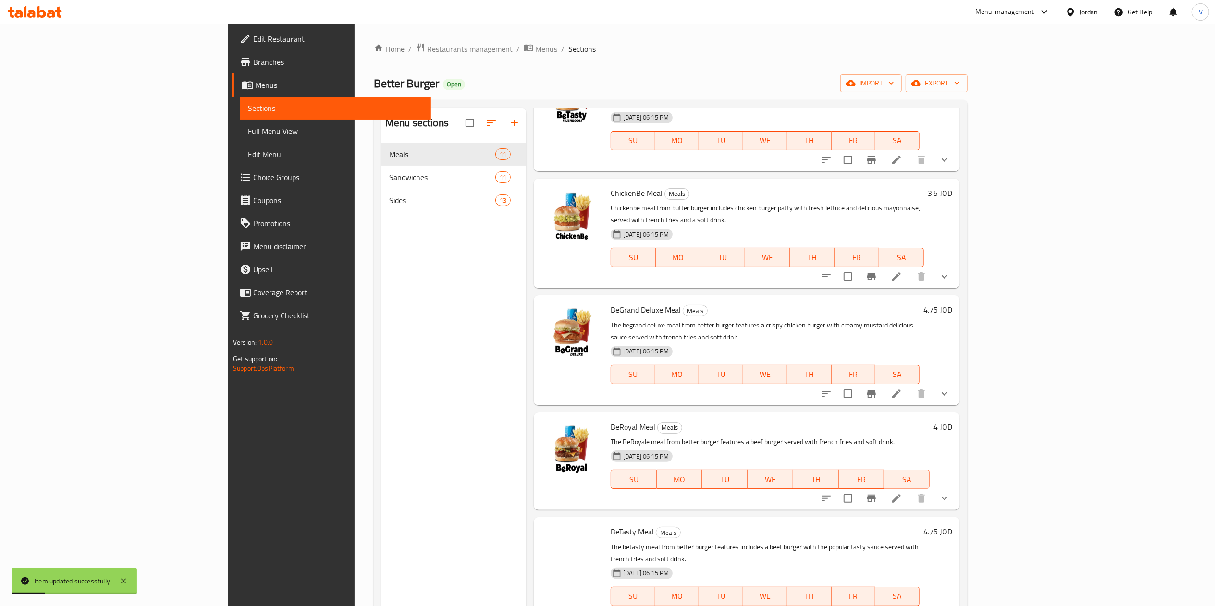
scroll to position [572, 0]
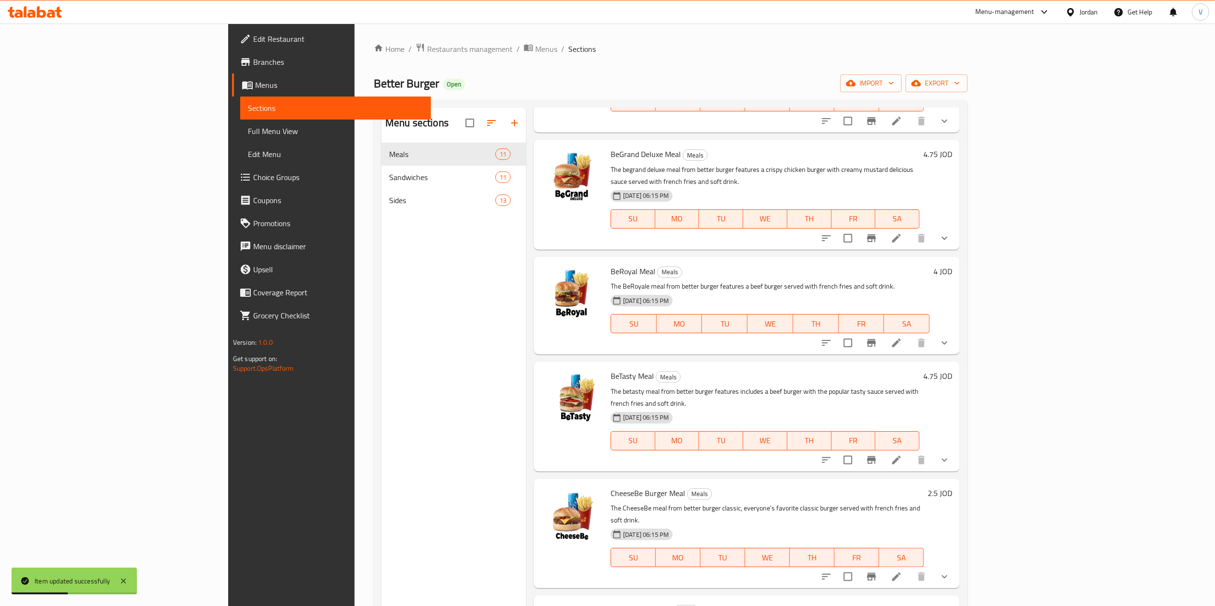
click at [902, 454] on icon at bounding box center [897, 460] width 12 height 12
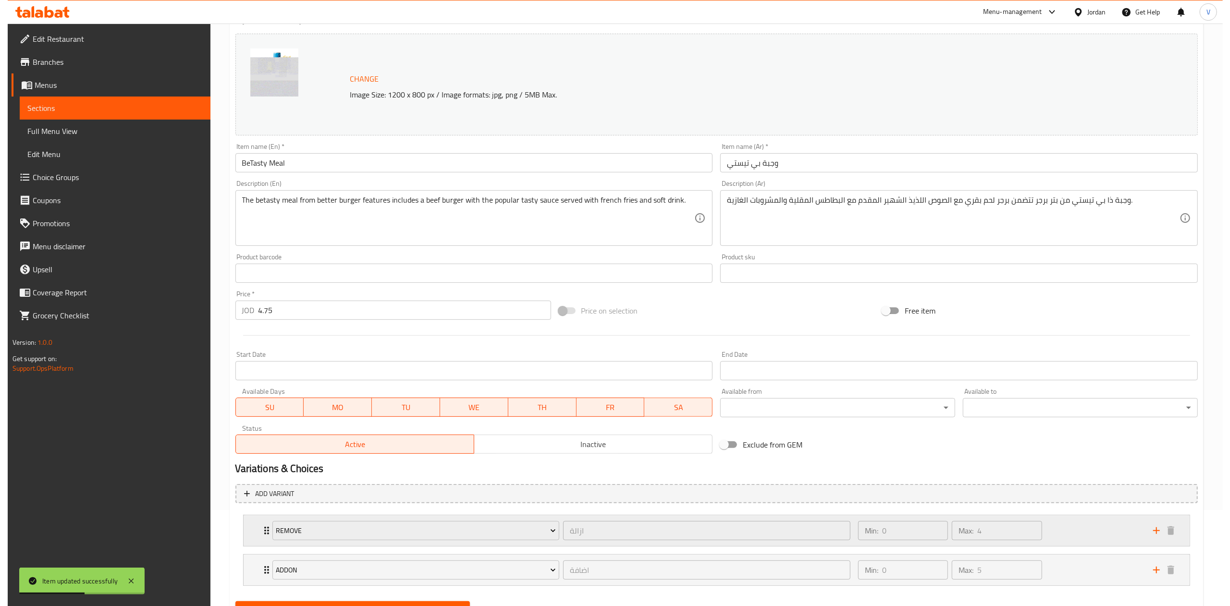
scroll to position [143, 0]
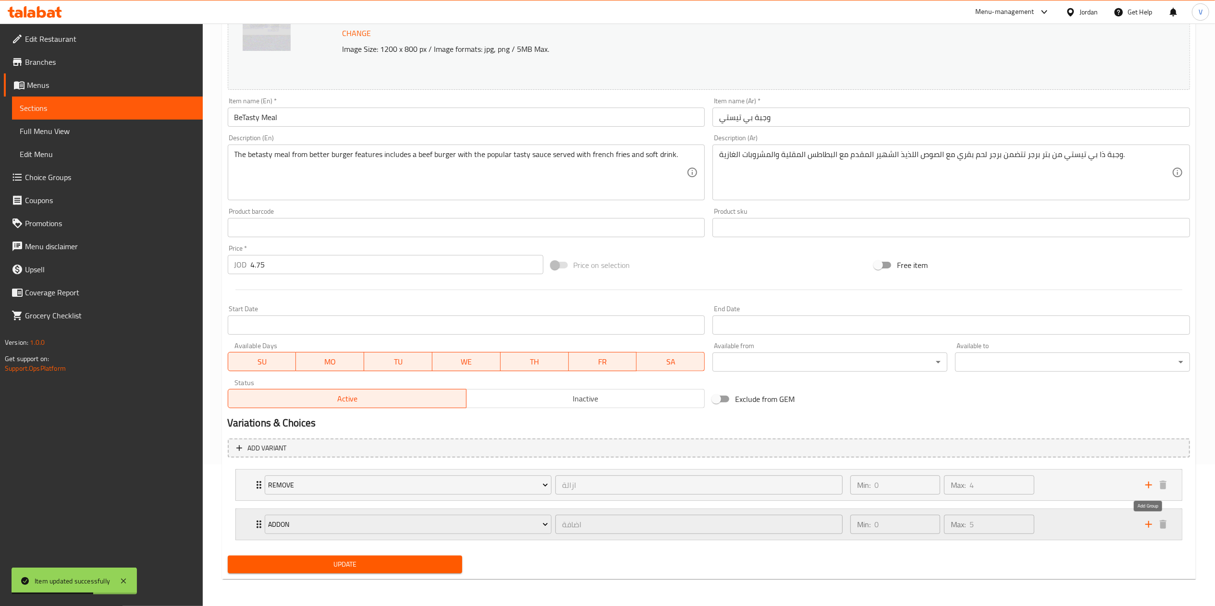
click at [1141, 524] on button "add" at bounding box center [1148, 524] width 14 height 14
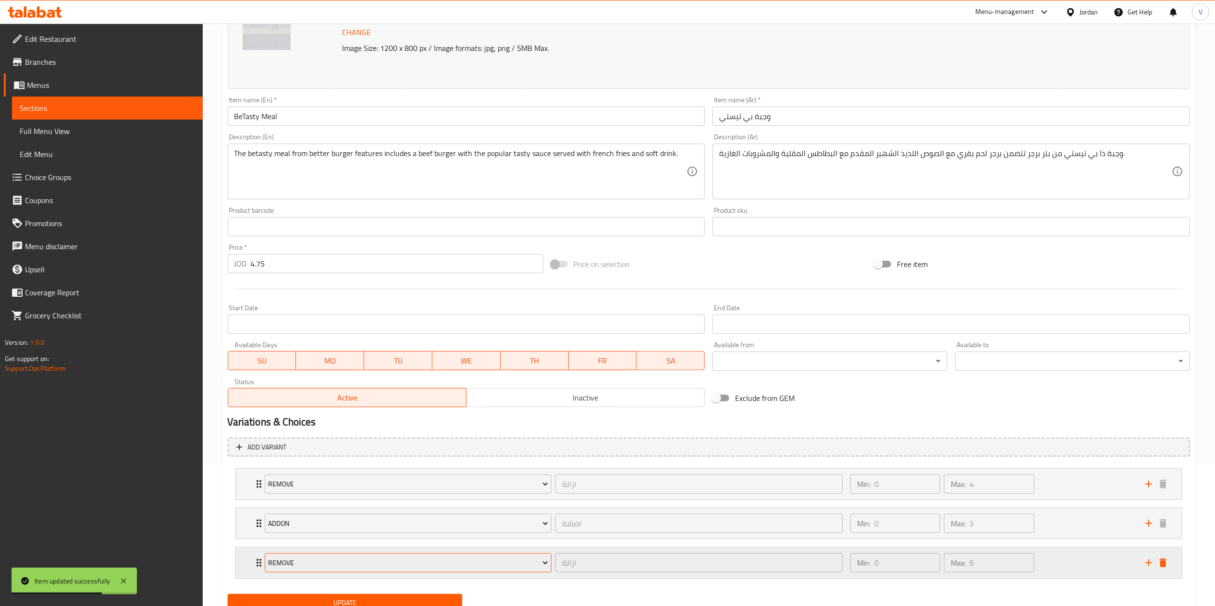
click at [454, 567] on span "Remove" at bounding box center [408, 563] width 280 height 12
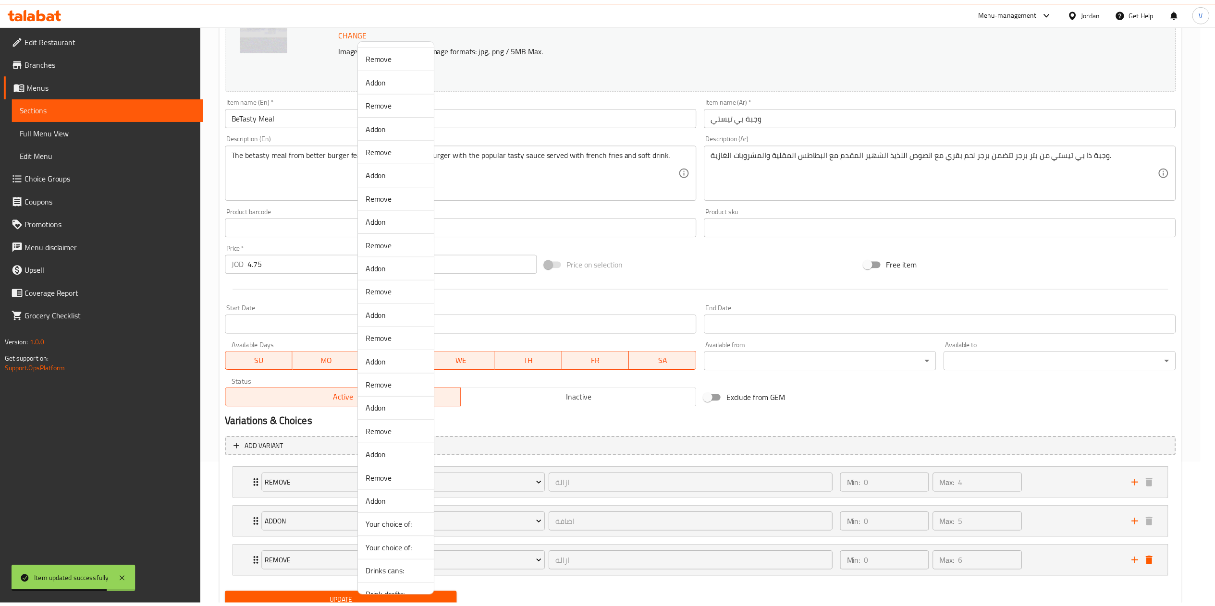
scroll to position [64, 0]
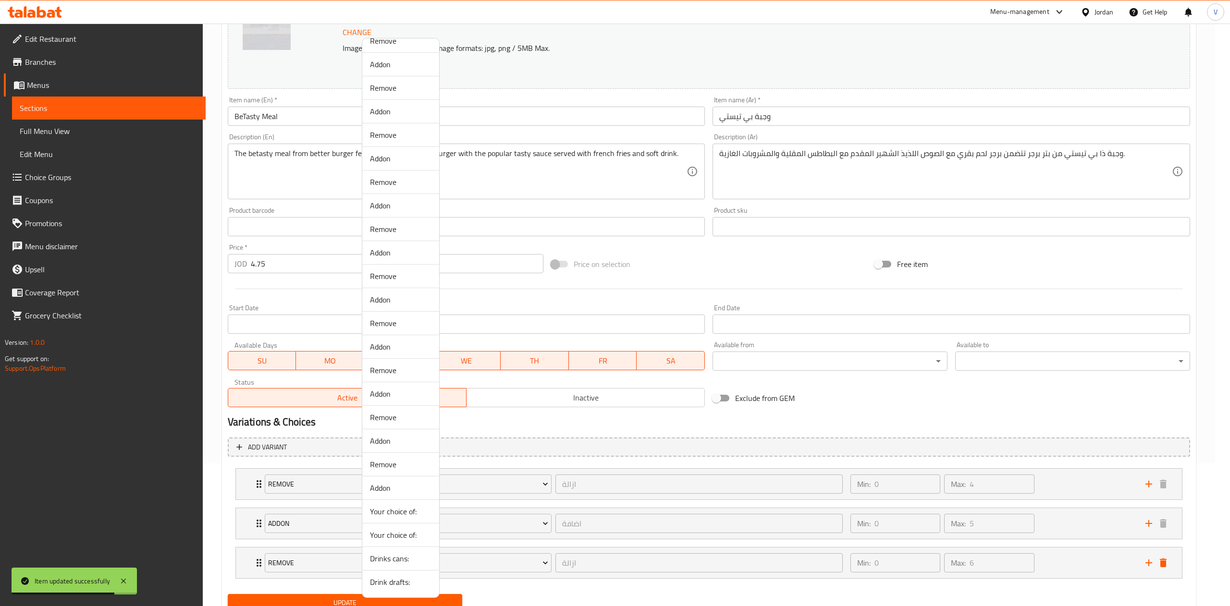
click at [380, 555] on span "Drinks cans:" at bounding box center [400, 559] width 61 height 12
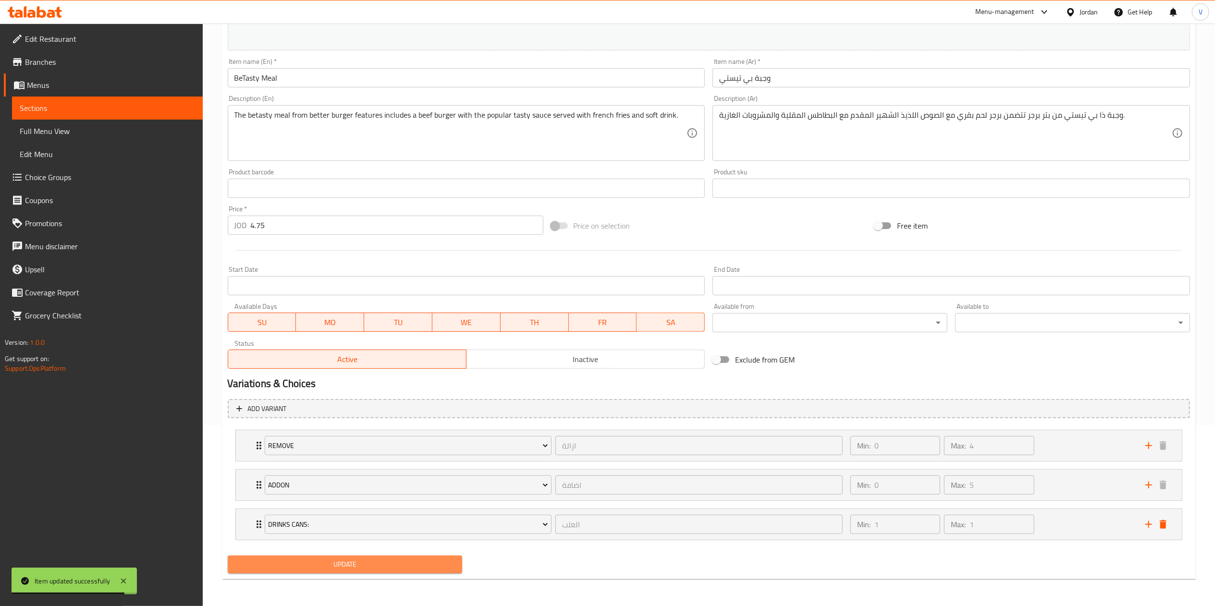
click at [364, 559] on span "Update" at bounding box center [345, 565] width 220 height 12
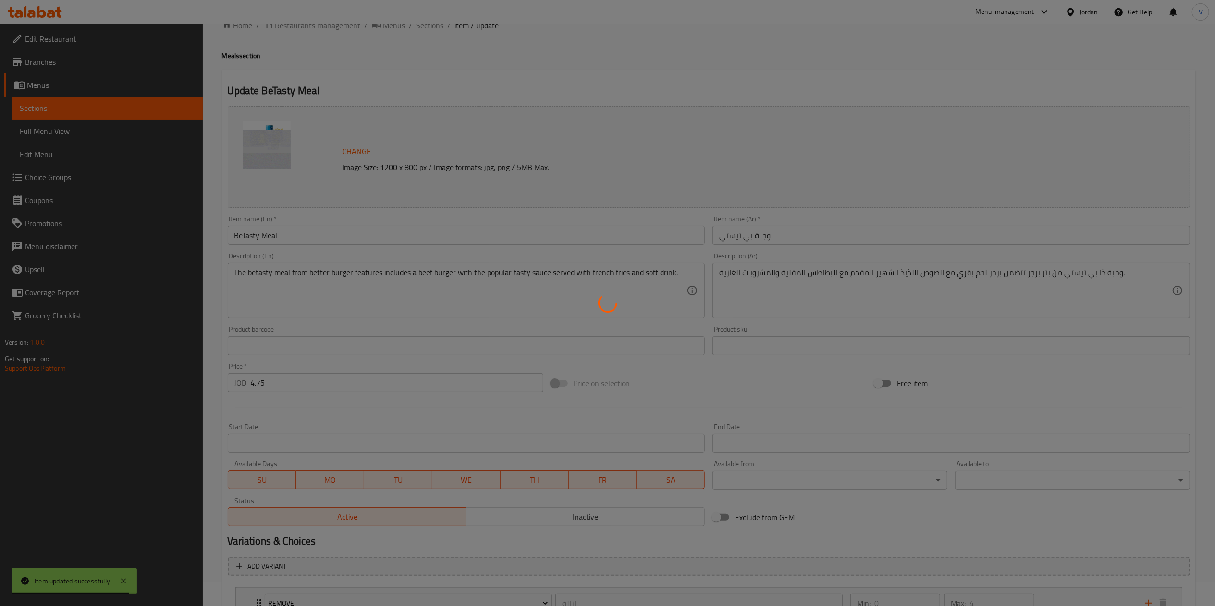
scroll to position [0, 0]
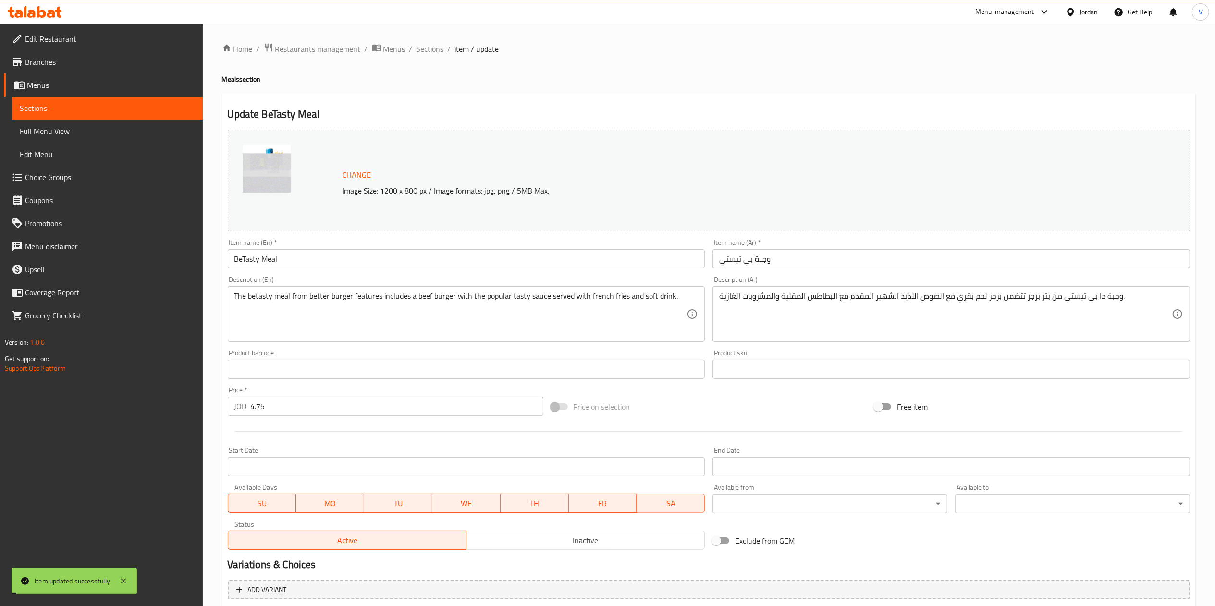
click at [429, 51] on span "Sections" at bounding box center [429, 49] width 27 height 12
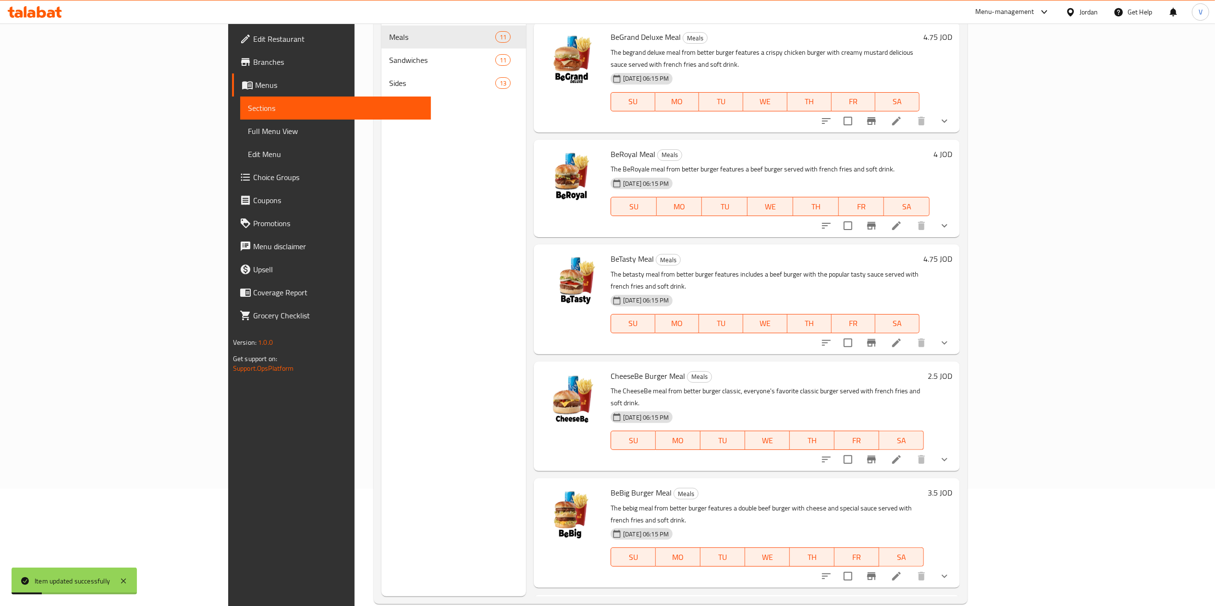
scroll to position [135, 0]
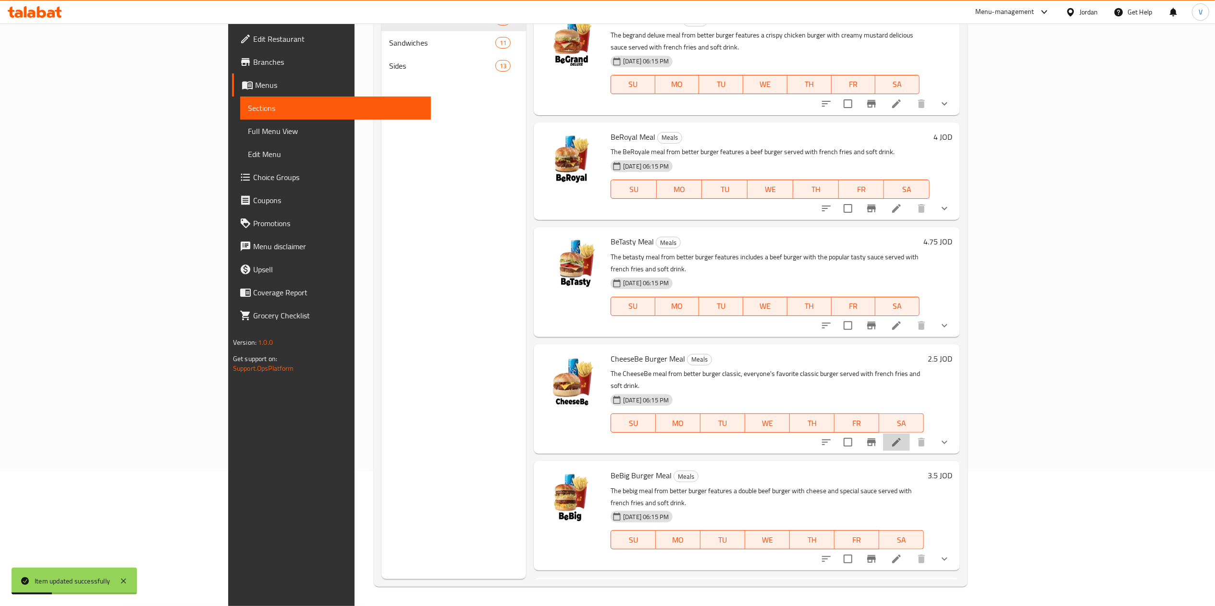
click at [902, 437] on icon at bounding box center [897, 443] width 12 height 12
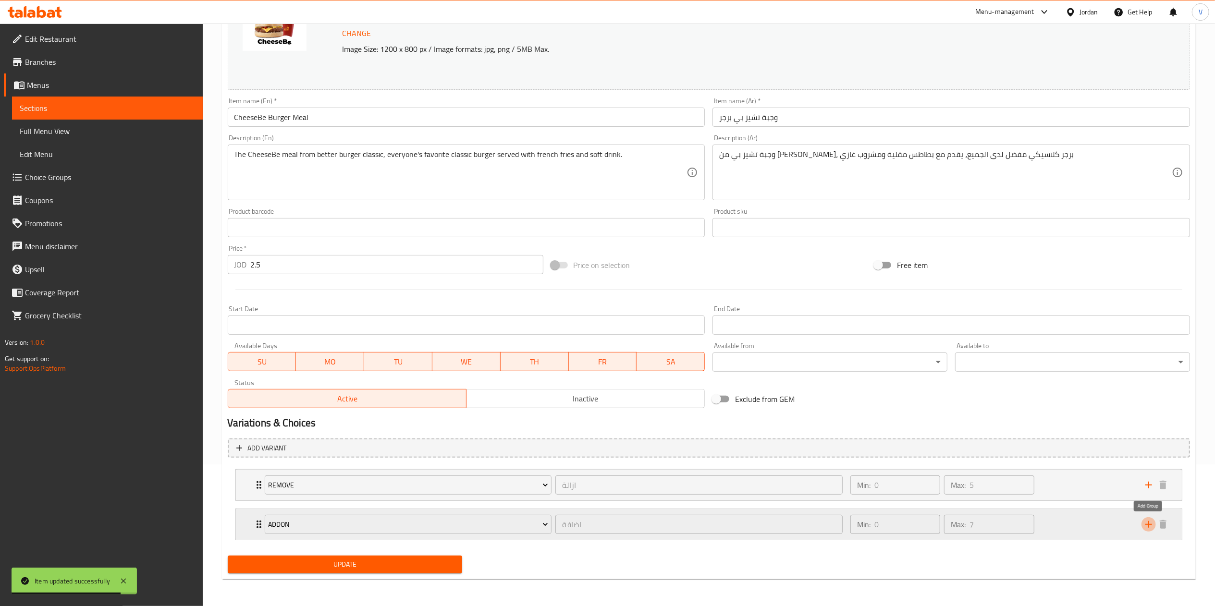
click at [1144, 524] on icon "add" at bounding box center [1149, 525] width 12 height 12
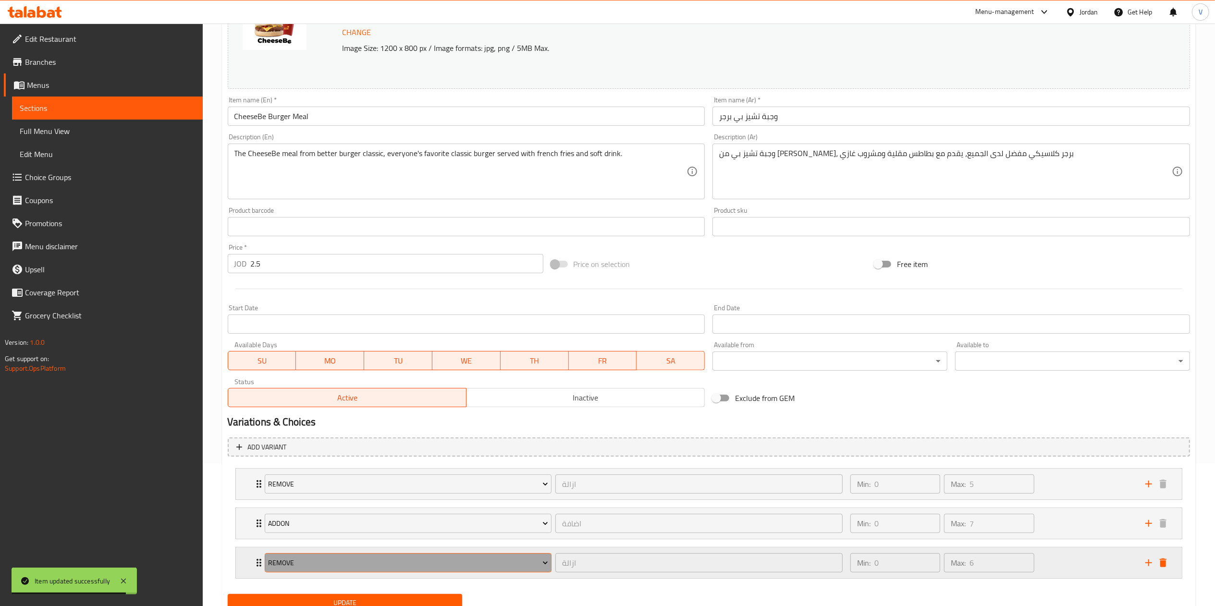
click at [306, 563] on span "Remove" at bounding box center [408, 563] width 280 height 12
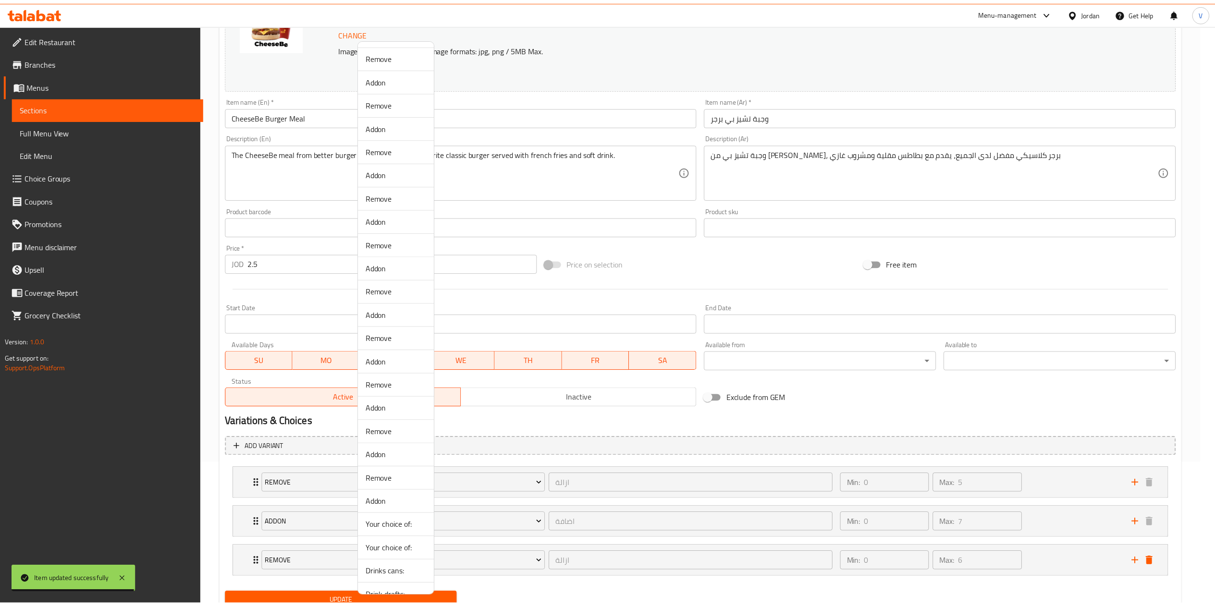
scroll to position [64, 0]
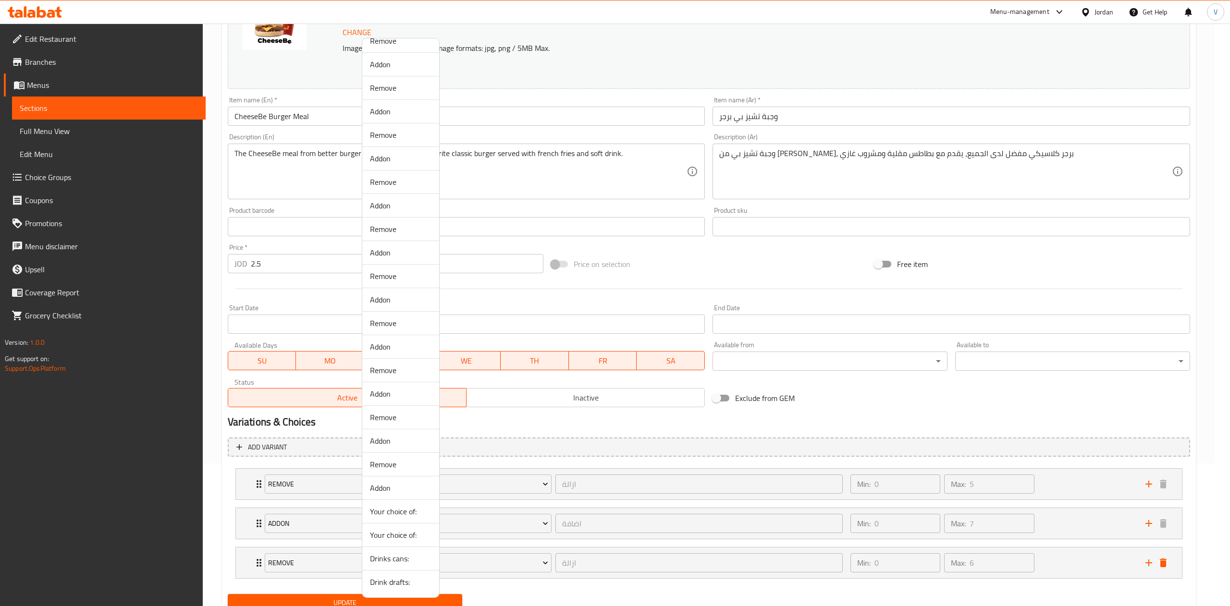
click at [403, 561] on span "Drinks cans:" at bounding box center [400, 559] width 61 height 12
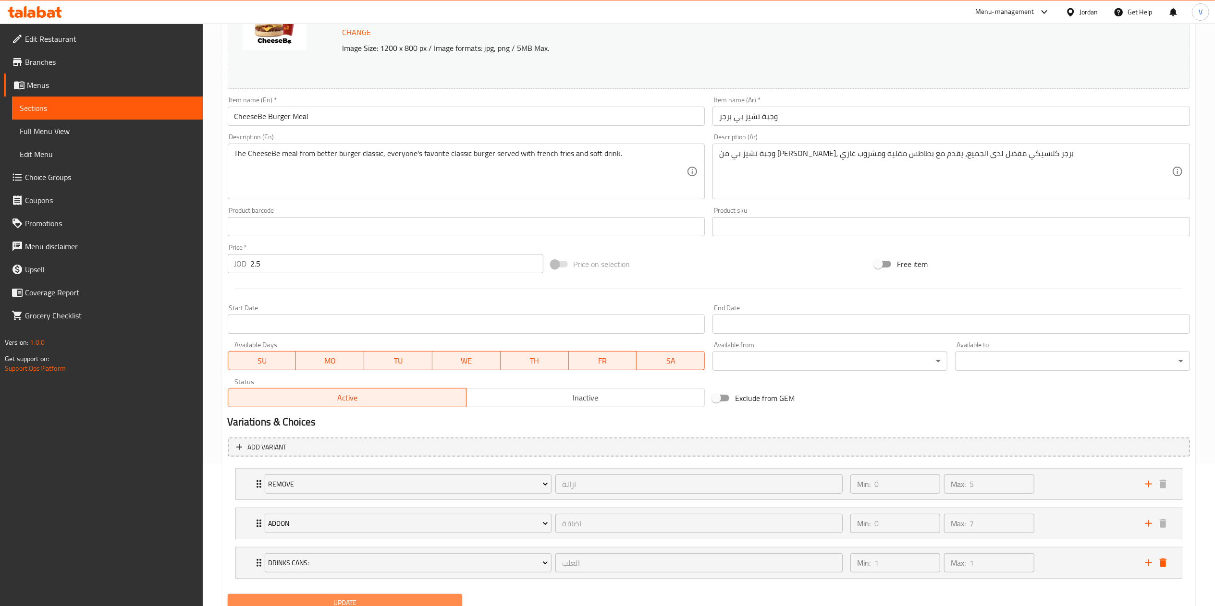
click at [328, 598] on button "Update" at bounding box center [345, 603] width 235 height 18
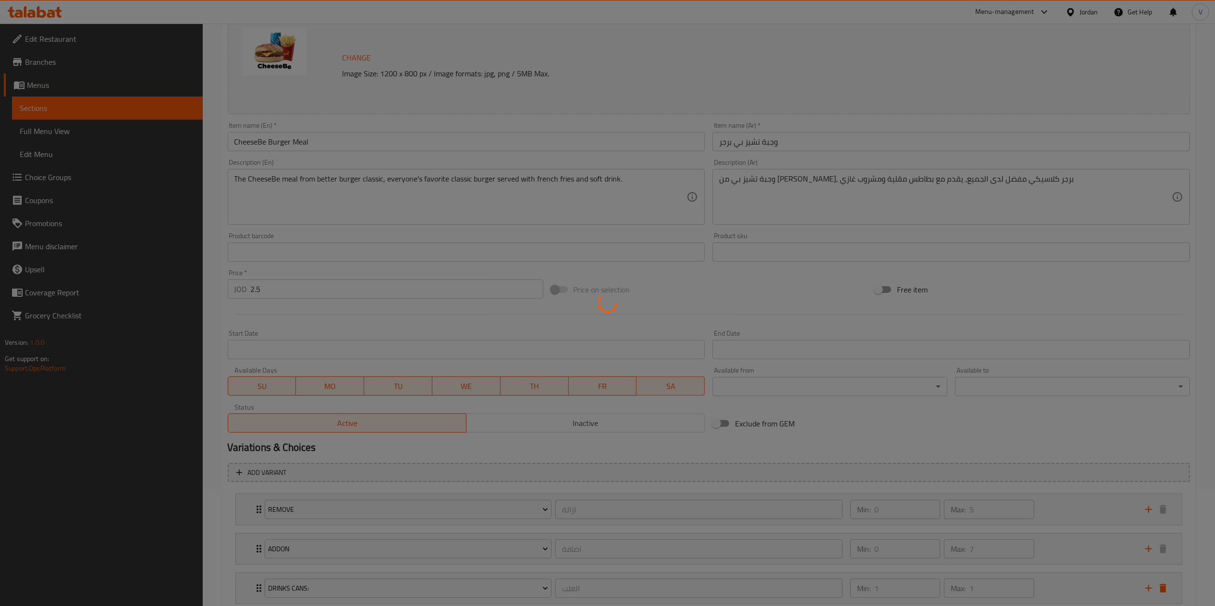
scroll to position [0, 0]
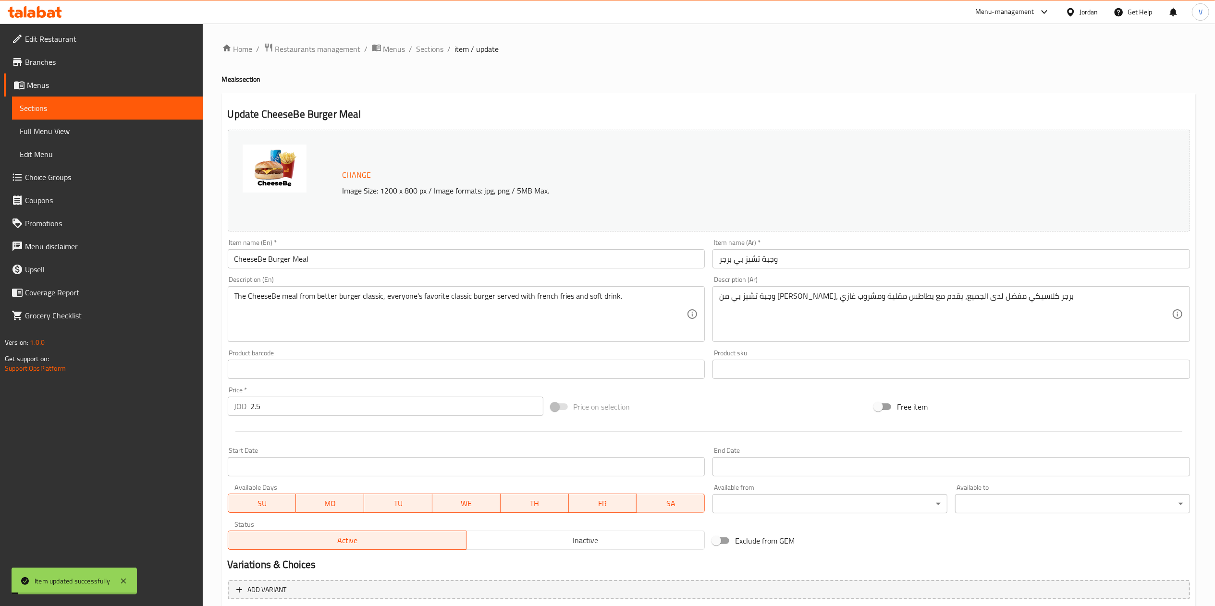
click at [448, 53] on li "/" at bounding box center [449, 49] width 3 height 12
click at [425, 53] on span "Sections" at bounding box center [429, 49] width 27 height 12
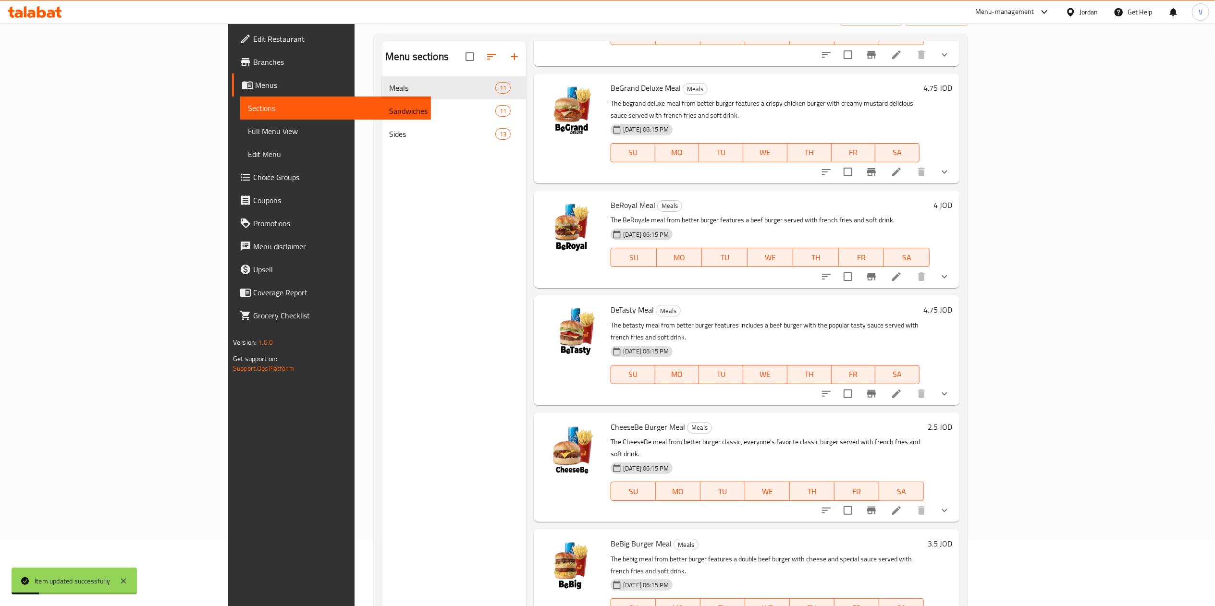
scroll to position [96, 0]
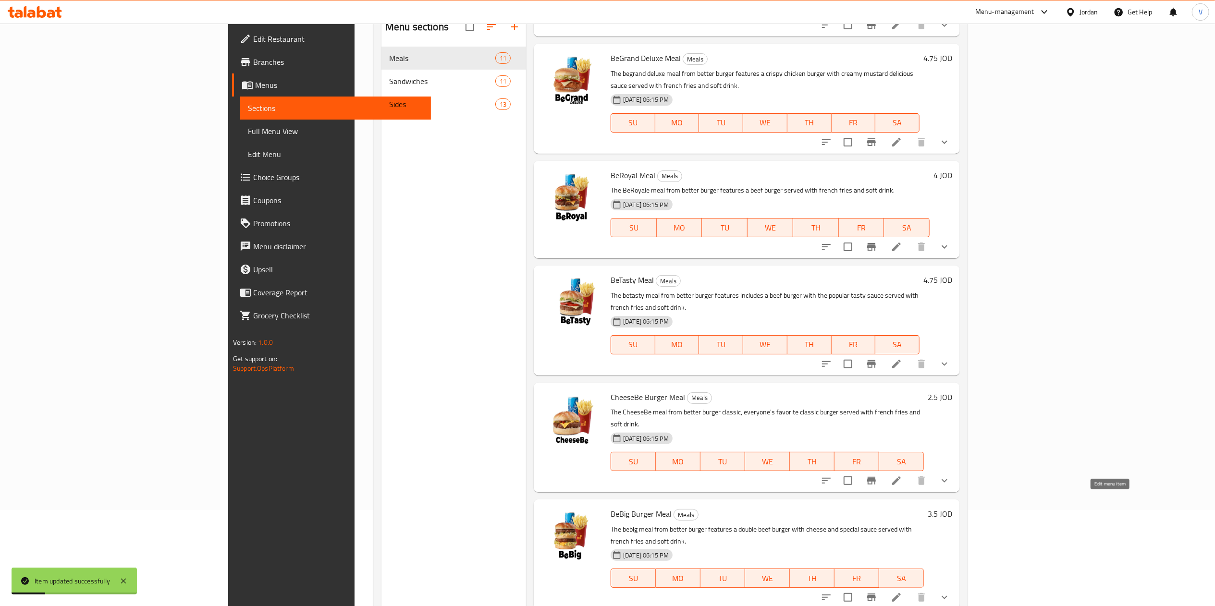
click at [902, 592] on icon at bounding box center [897, 598] width 12 height 12
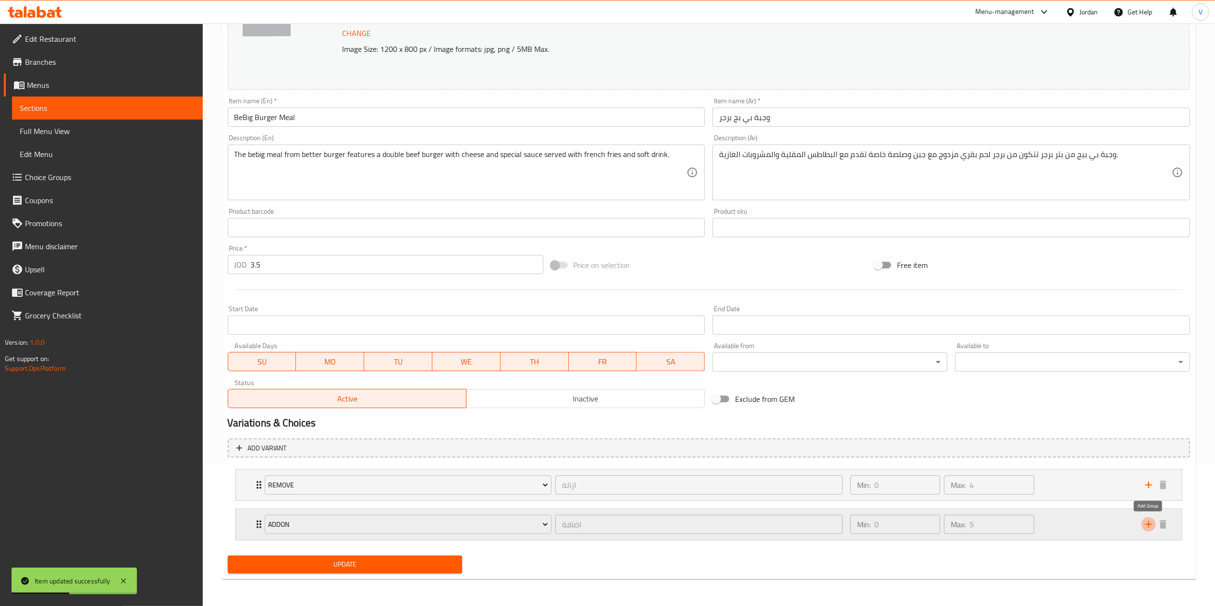
click at [1149, 526] on icon "add" at bounding box center [1149, 525] width 12 height 12
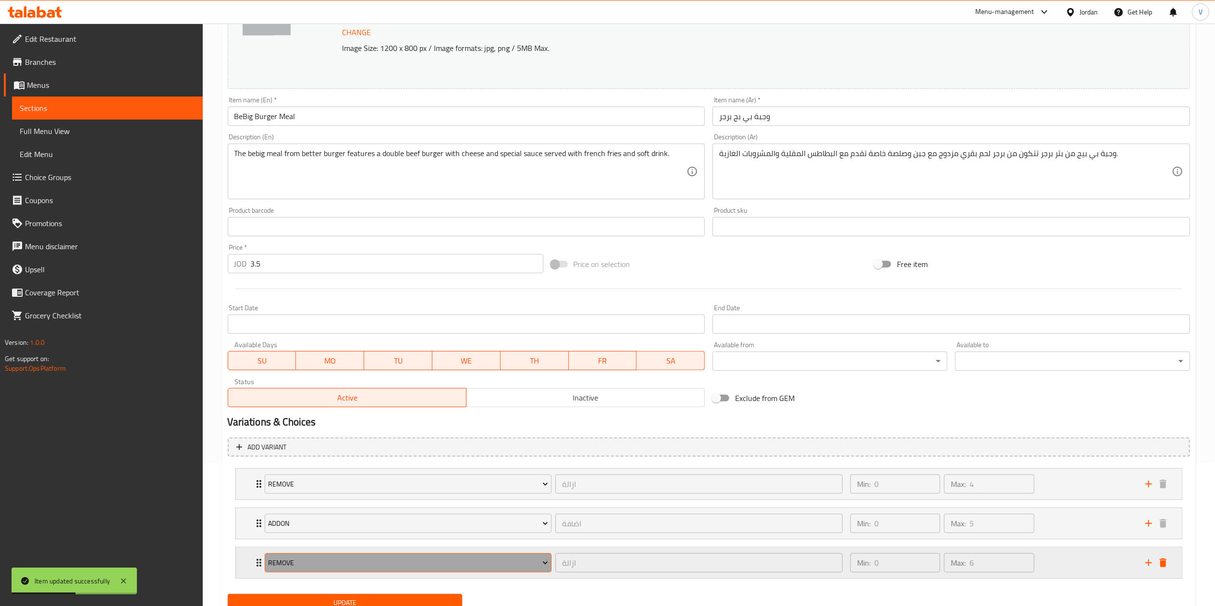
click at [404, 560] on span "Remove" at bounding box center [408, 563] width 280 height 12
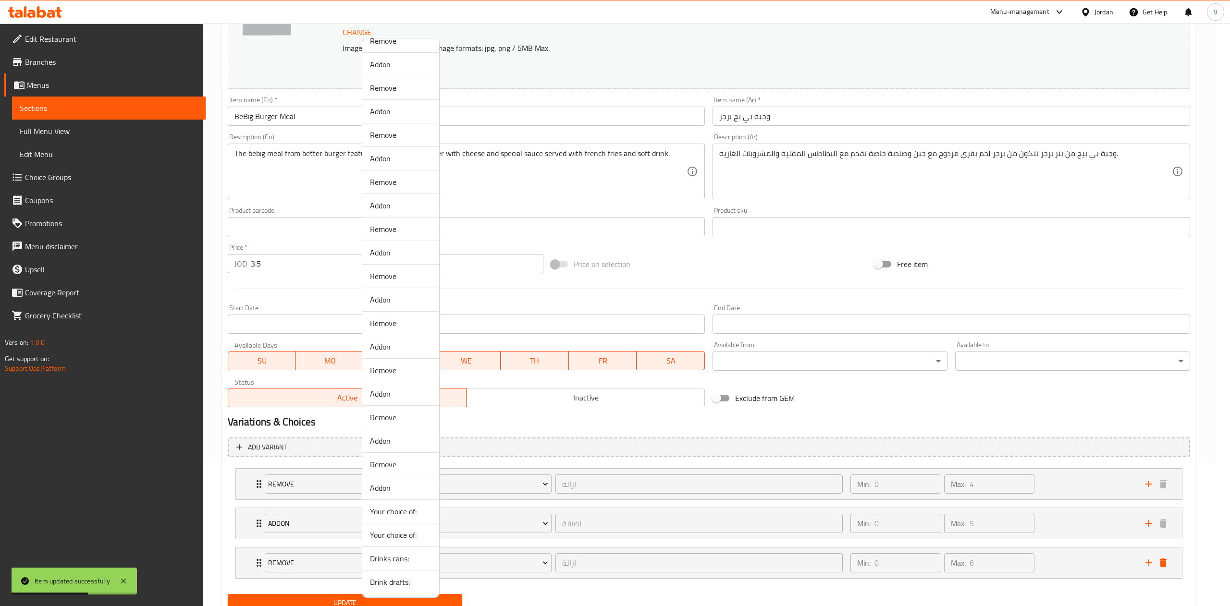
click at [396, 553] on span "Drinks cans:" at bounding box center [400, 559] width 61 height 12
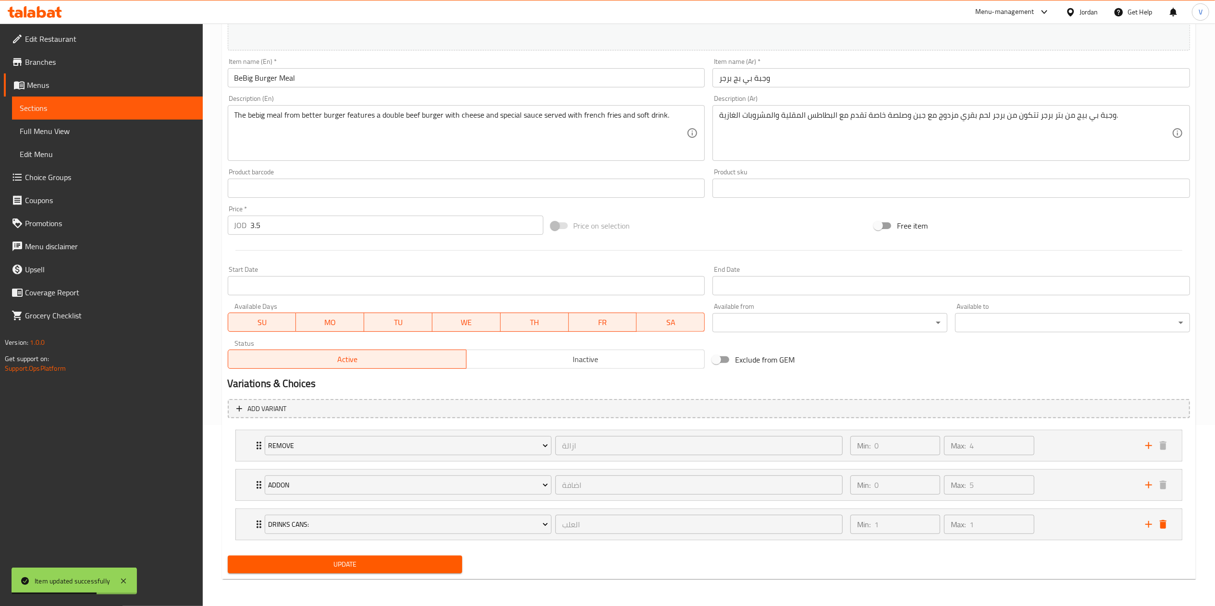
click at [316, 552] on div "Update" at bounding box center [345, 564] width 243 height 25
click at [326, 562] on span "Update" at bounding box center [345, 565] width 220 height 12
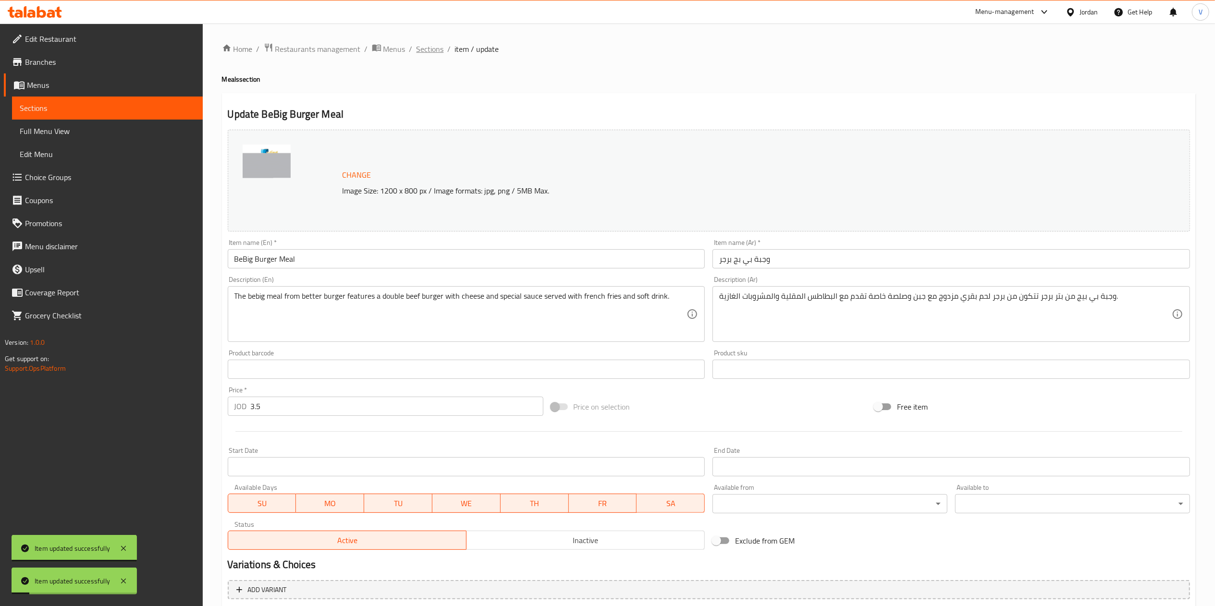
click at [437, 51] on span "Sections" at bounding box center [429, 49] width 27 height 12
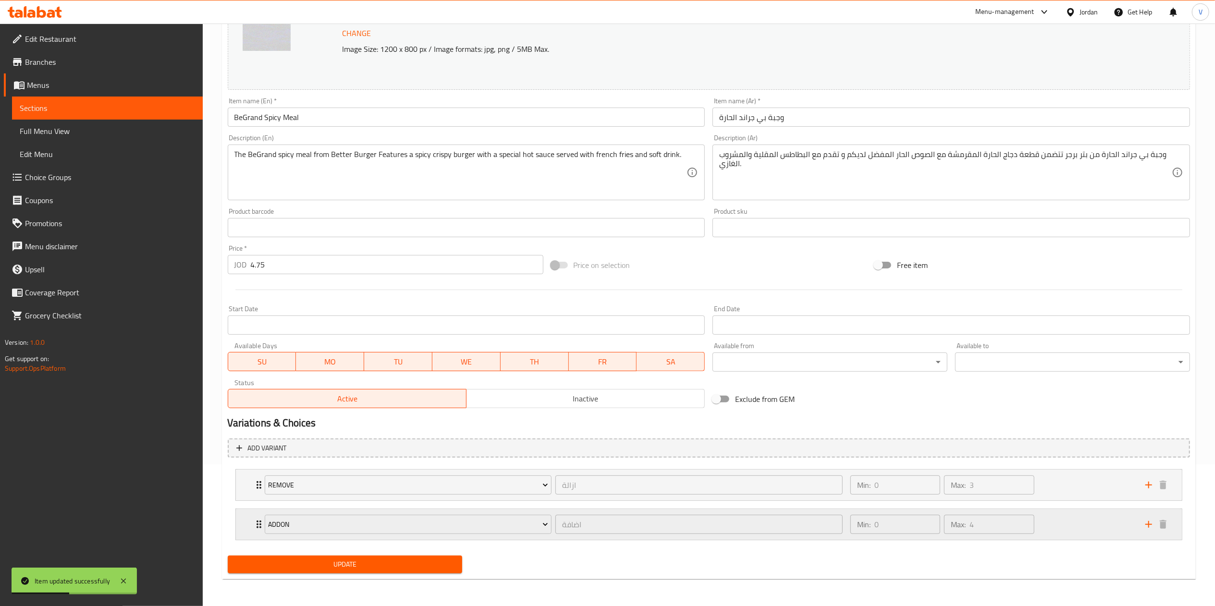
click at [1146, 526] on icon "add" at bounding box center [1149, 525] width 12 height 12
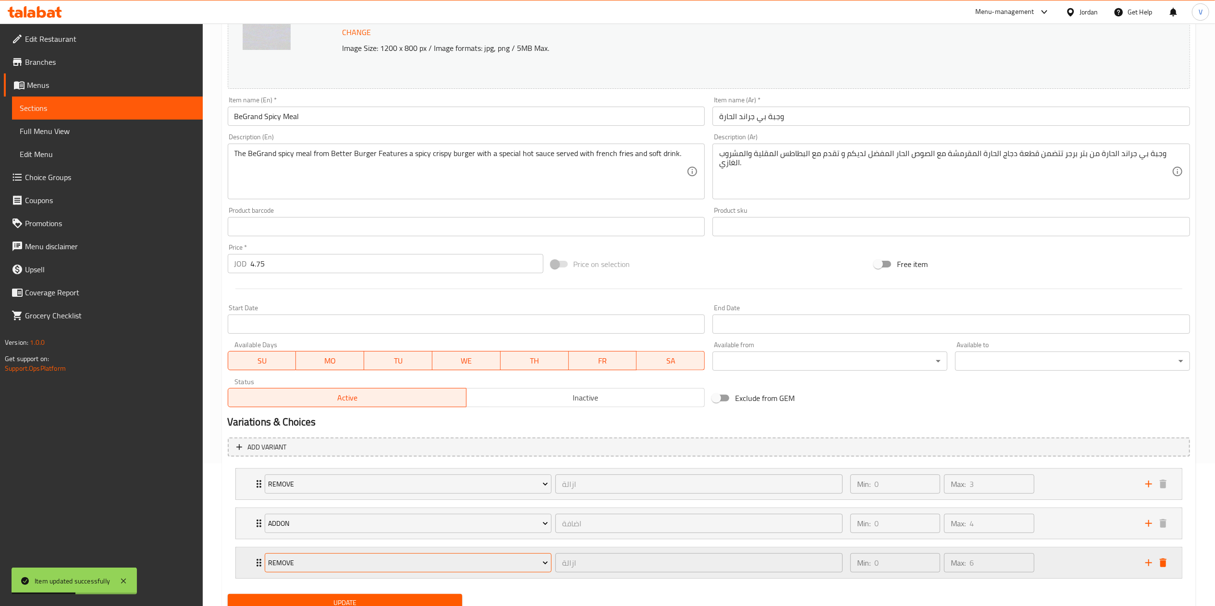
click at [306, 561] on span "Remove" at bounding box center [408, 563] width 280 height 12
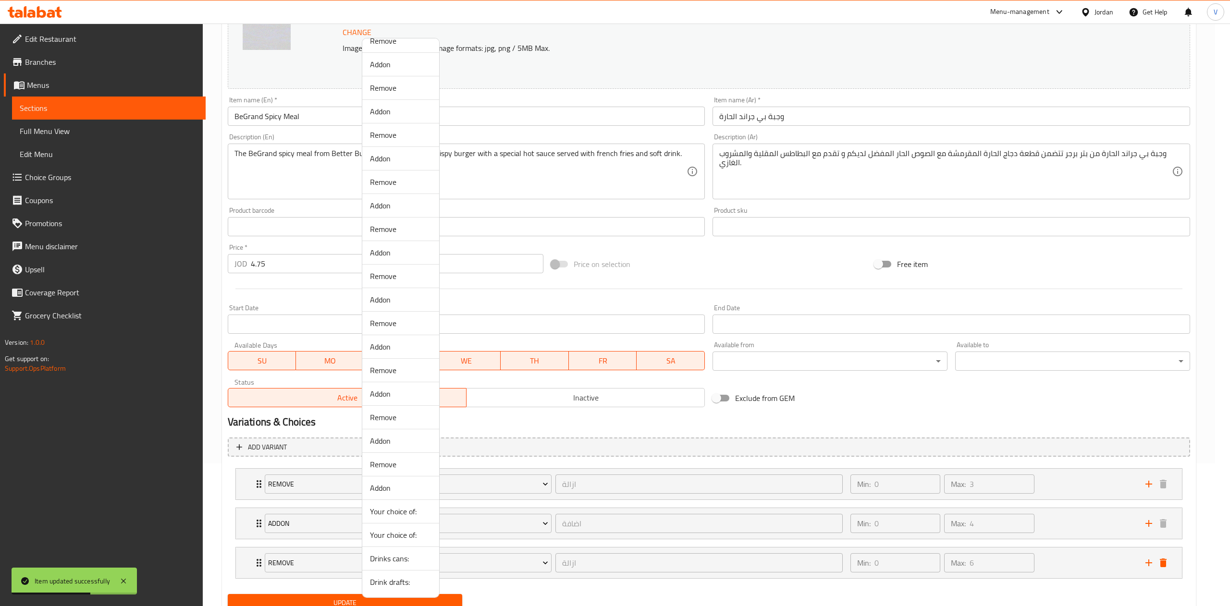
click at [398, 557] on span "Drinks cans:" at bounding box center [400, 559] width 61 height 12
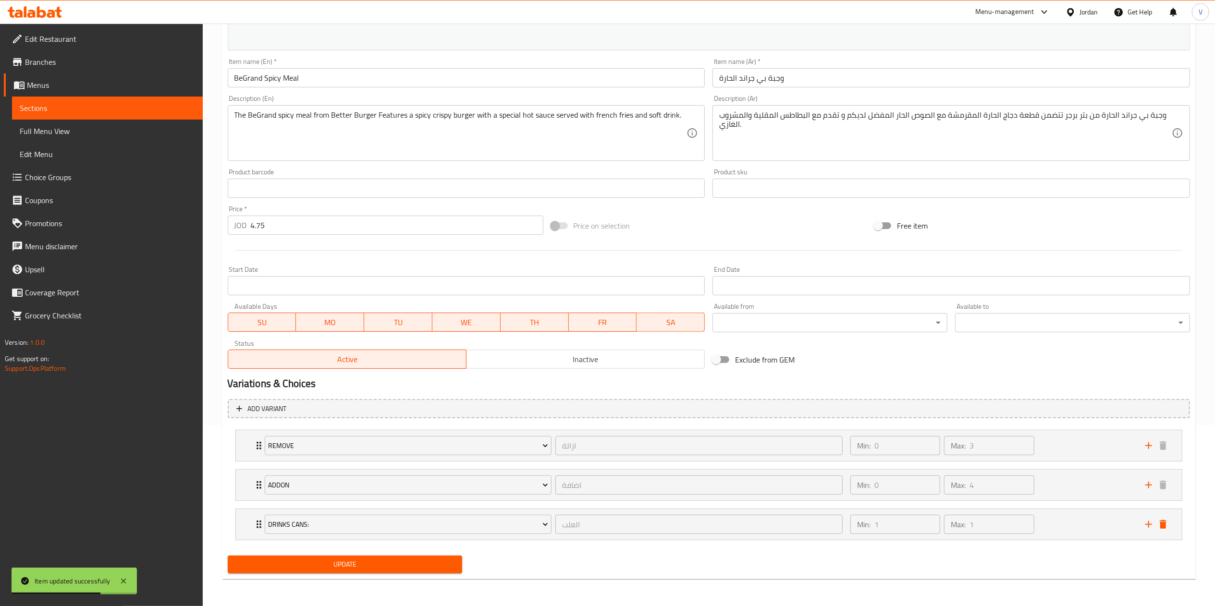
click at [318, 562] on span "Update" at bounding box center [345, 565] width 220 height 12
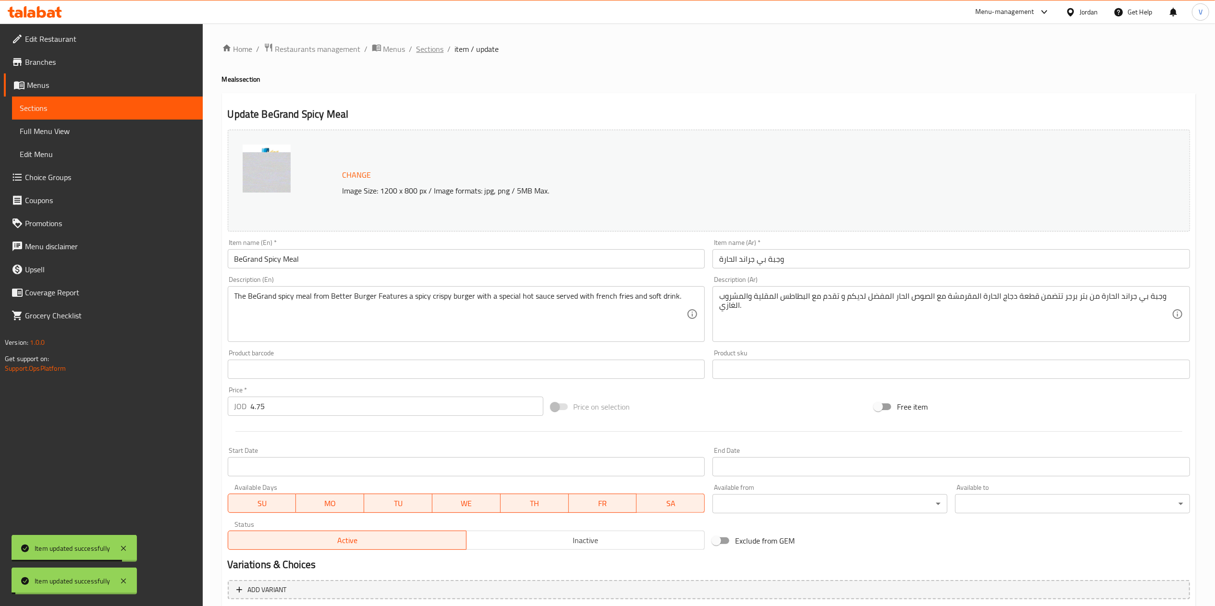
click at [429, 47] on span "Sections" at bounding box center [429, 49] width 27 height 12
